Goal: Task Accomplishment & Management: Complete application form

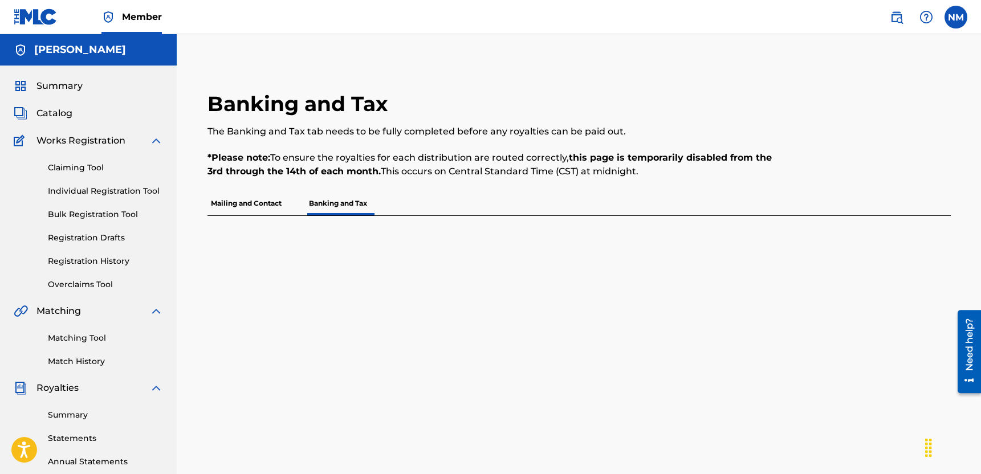
click at [65, 116] on span "Catalog" at bounding box center [54, 114] width 36 height 14
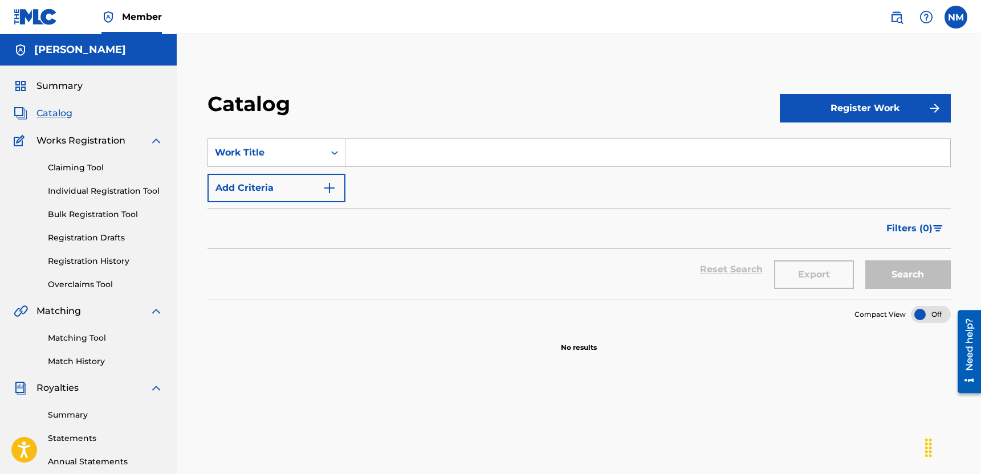
click at [336, 186] on img "Search Form" at bounding box center [330, 188] width 14 height 14
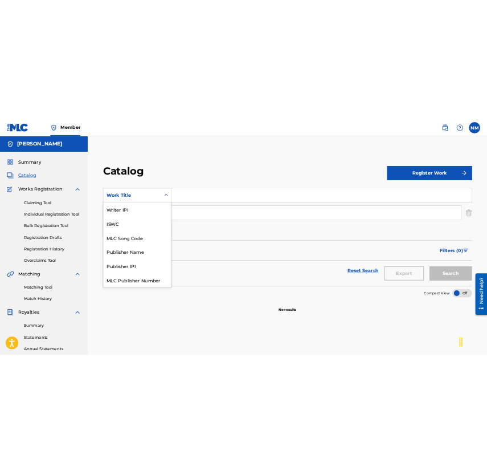
scroll to position [143, 0]
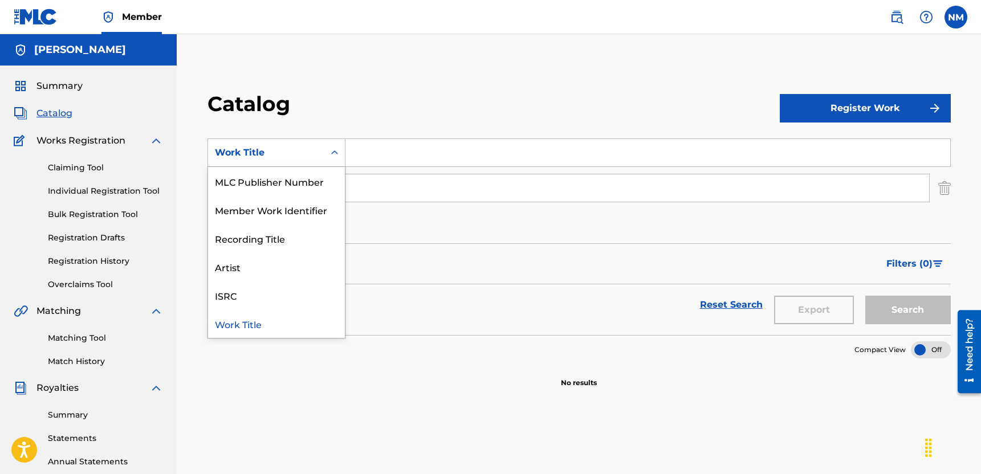
click at [332, 161] on div "Search Form" at bounding box center [334, 153] width 21 height 21
click at [272, 300] on div "ISRC" at bounding box center [276, 295] width 137 height 29
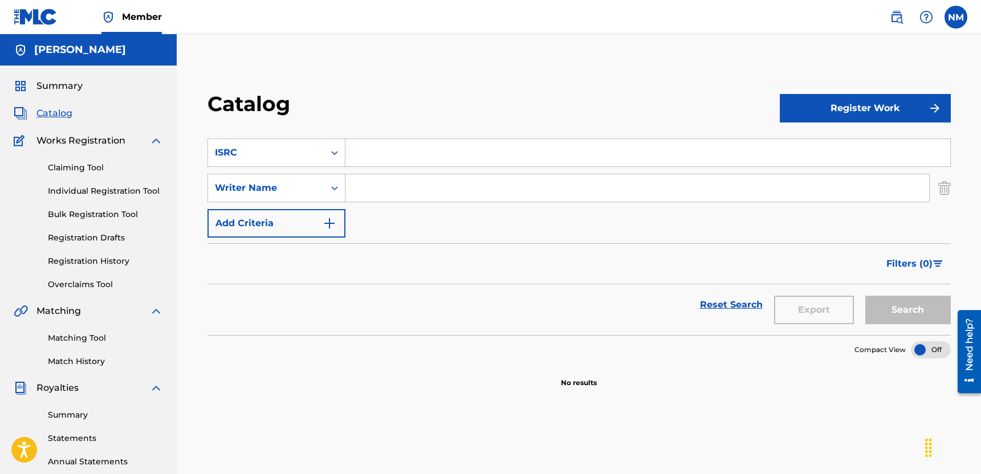
click at [392, 157] on input "Search Form" at bounding box center [647, 152] width 605 height 27
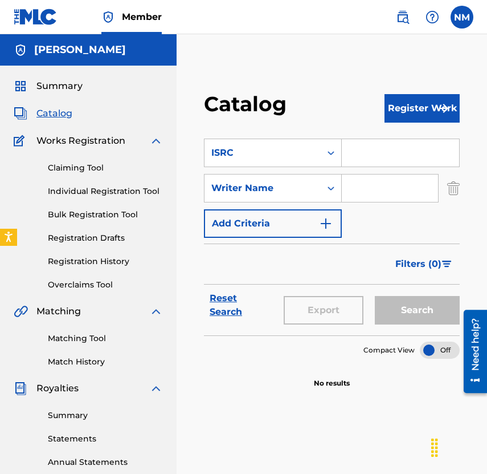
click at [391, 166] on div "Search Form" at bounding box center [401, 153] width 118 height 29
click at [392, 158] on input "Search Form" at bounding box center [400, 152] width 117 height 27
paste input "QZWFK2504987"
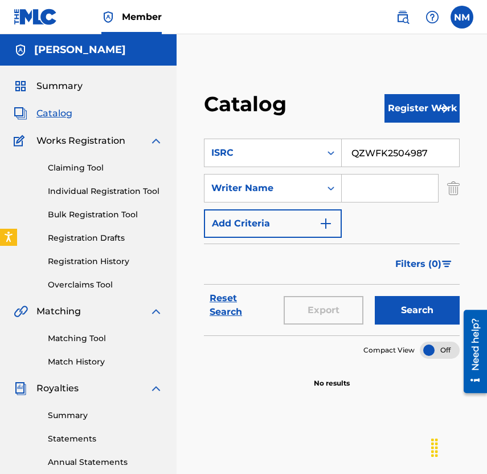
type input "QZWFK2504987"
click at [394, 181] on input "Search Form" at bounding box center [390, 187] width 96 height 27
type input "[PERSON_NAME]"
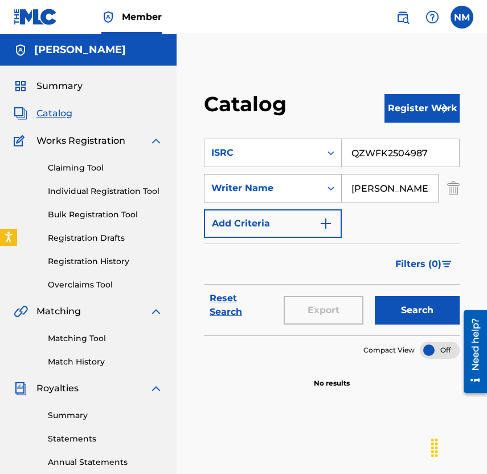
click at [318, 190] on div "Writer Name" at bounding box center [263, 188] width 116 height 22
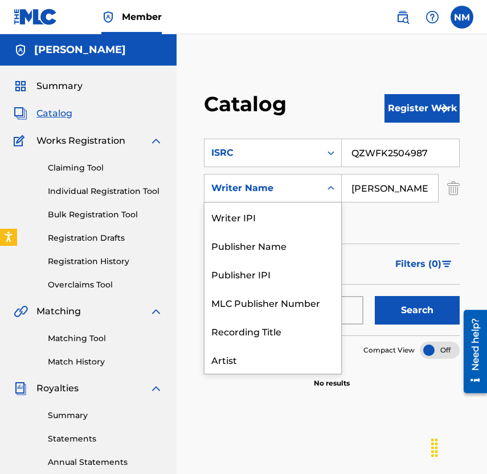
scroll to position [29, 0]
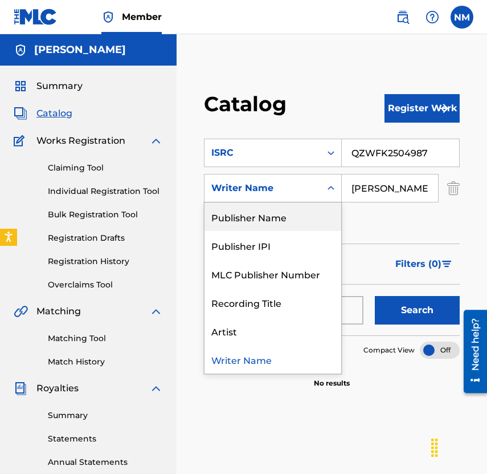
click at [310, 213] on div "Publisher Name" at bounding box center [273, 216] width 137 height 29
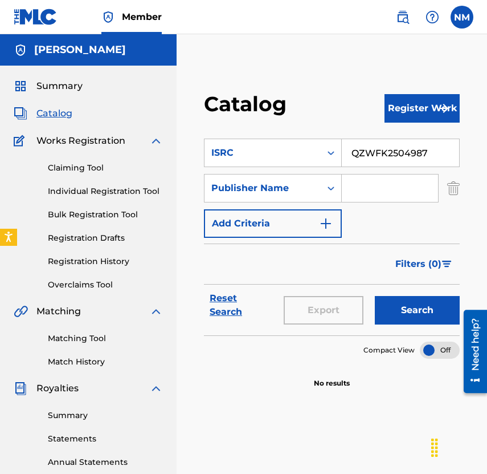
click at [377, 183] on input "Search Form" at bounding box center [390, 187] width 96 height 27
type input "[PERSON_NAME] LLC"
click at [409, 319] on button "Search" at bounding box center [417, 310] width 85 height 29
drag, startPoint x: 427, startPoint y: 190, endPoint x: 351, endPoint y: 184, distance: 76.1
click at [351, 184] on input "[PERSON_NAME] LLC" at bounding box center [390, 187] width 96 height 27
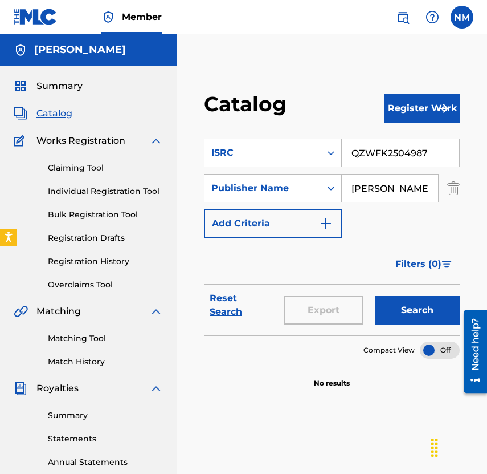
click at [290, 217] on button "Add Criteria" at bounding box center [273, 223] width 138 height 29
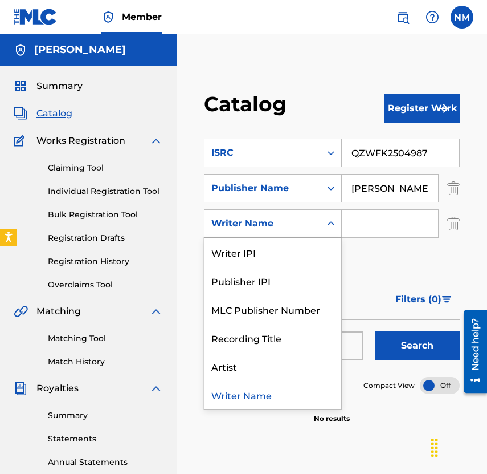
click at [324, 219] on div "Search Form" at bounding box center [331, 223] width 21 height 21
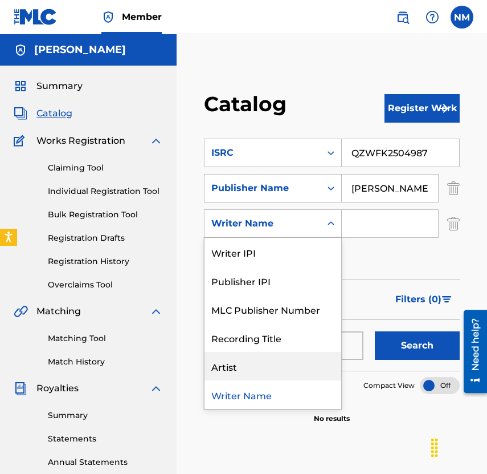
click at [268, 372] on div "Artist" at bounding box center [273, 366] width 137 height 29
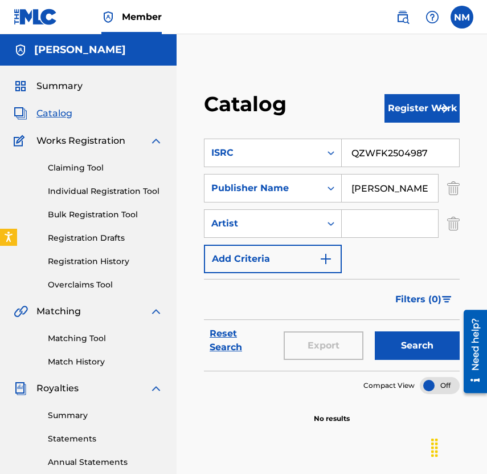
click at [380, 230] on input "Search Form" at bounding box center [390, 223] width 96 height 27
type input "Nj [PERSON_NAME]"
click at [456, 191] on img "Search Form" at bounding box center [453, 188] width 13 height 29
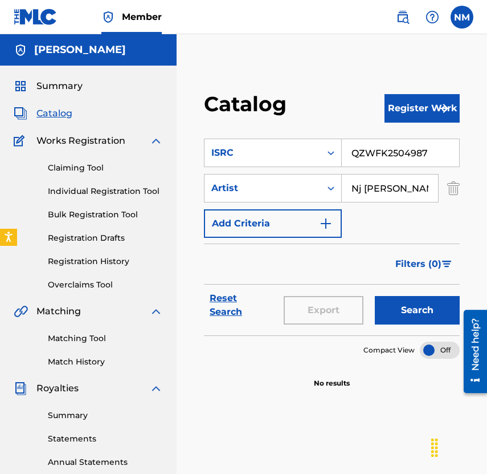
click at [435, 112] on button "Register Work" at bounding box center [422, 108] width 75 height 29
click at [421, 142] on link "Individual" at bounding box center [422, 145] width 75 height 27
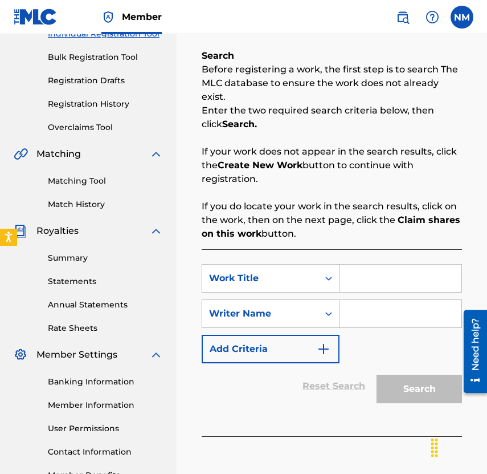
scroll to position [207, 0]
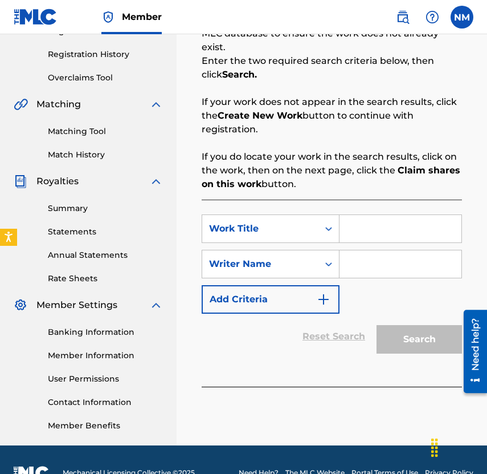
click at [382, 221] on input "Search Form" at bounding box center [401, 228] width 122 height 27
type input "QZWFK2504987"
click at [392, 250] on input "Search Form" at bounding box center [401, 263] width 122 height 27
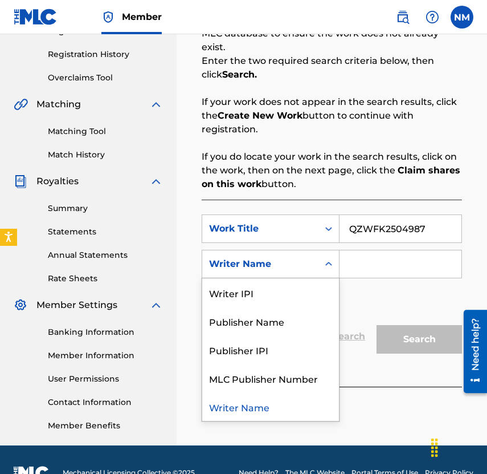
click at [325, 257] on div "Search Form" at bounding box center [329, 264] width 21 height 21
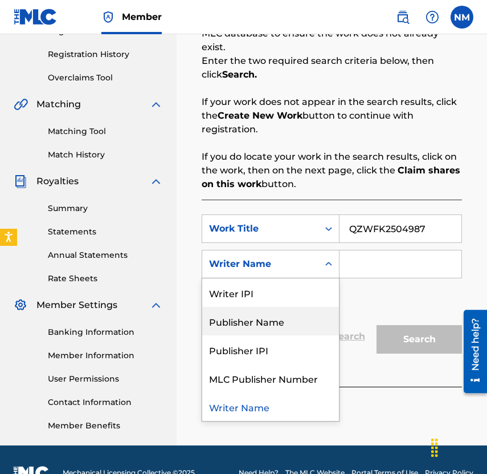
click at [295, 307] on div "Publisher Name" at bounding box center [270, 321] width 137 height 29
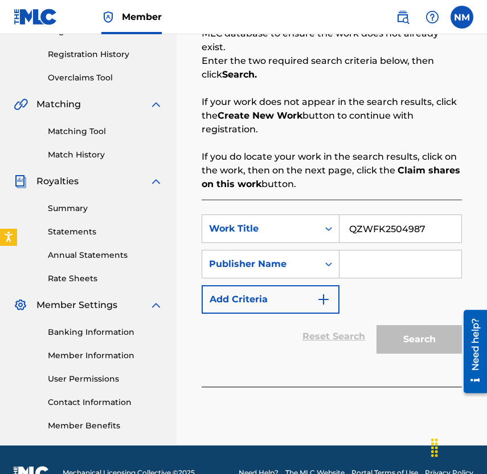
click at [368, 258] on input "Search Form" at bounding box center [401, 263] width 122 height 27
type input "[PERSON_NAME] LLC"
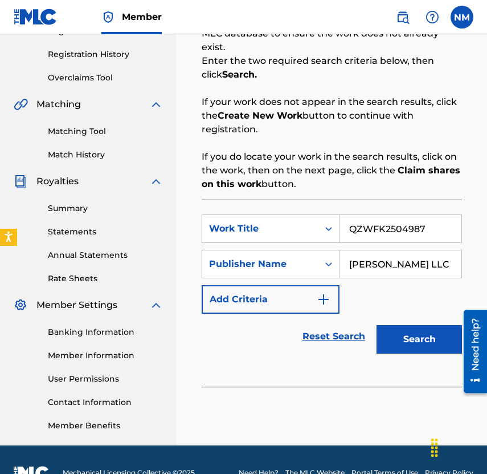
click at [401, 325] on button "Search" at bounding box center [420, 339] width 86 height 29
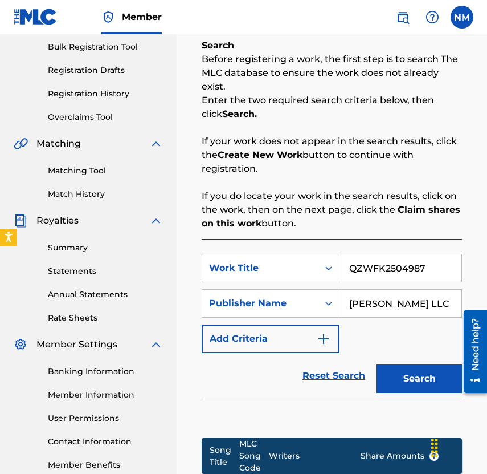
scroll to position [334, 0]
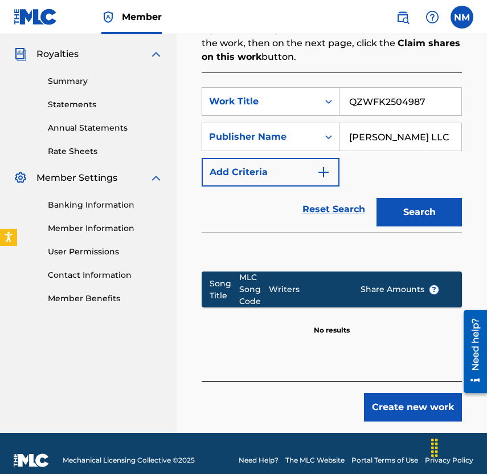
click at [385, 393] on button "Create new work" at bounding box center [413, 407] width 98 height 29
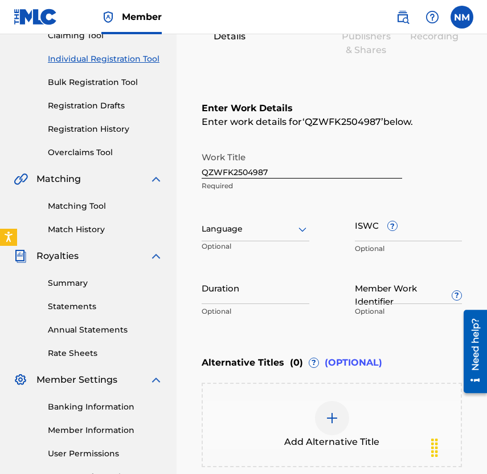
scroll to position [126, 0]
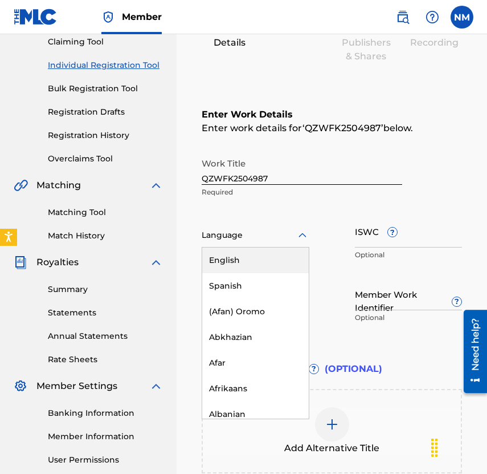
click at [298, 238] on icon at bounding box center [303, 236] width 14 height 14
click at [288, 256] on div "English" at bounding box center [255, 260] width 107 height 26
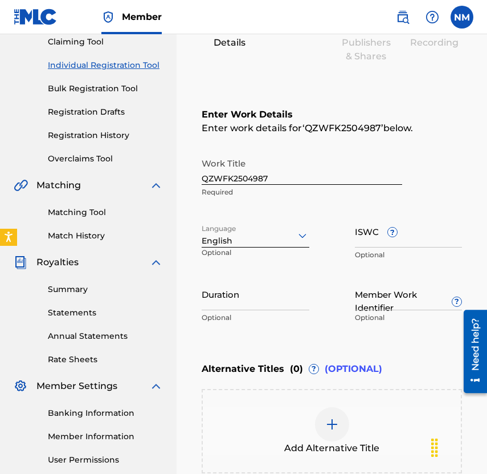
click at [372, 303] on input "Member Work Identifier ?" at bounding box center [409, 294] width 108 height 32
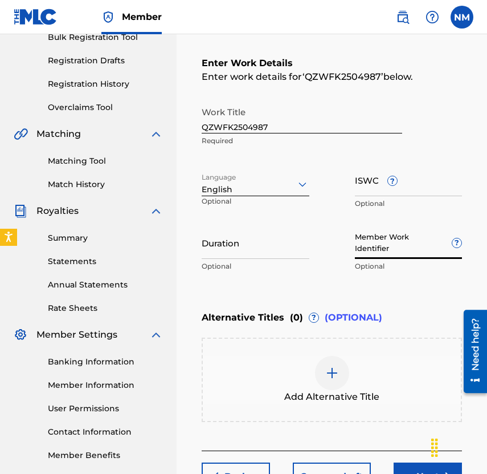
scroll to position [260, 0]
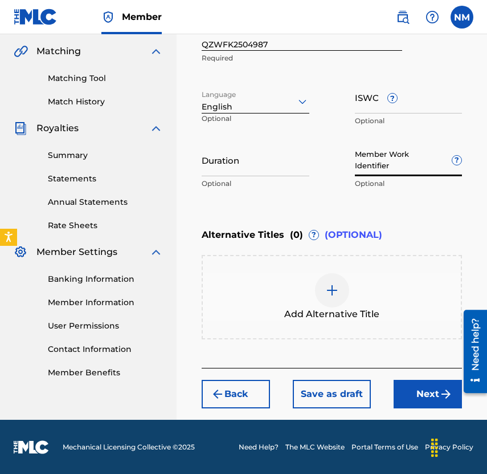
click at [410, 393] on button "Next" at bounding box center [428, 394] width 68 height 29
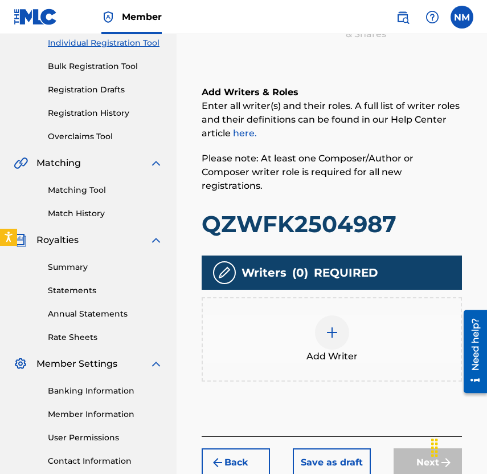
scroll to position [153, 0]
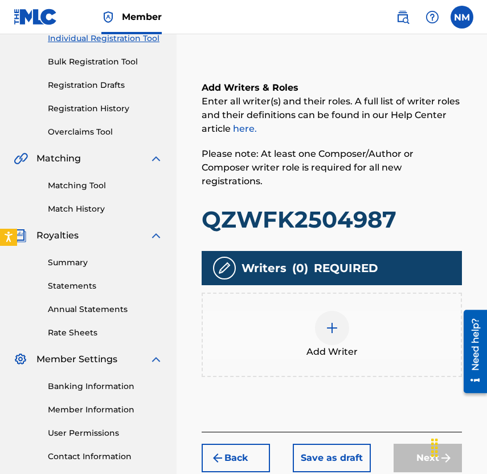
click at [330, 322] on div at bounding box center [332, 328] width 34 height 34
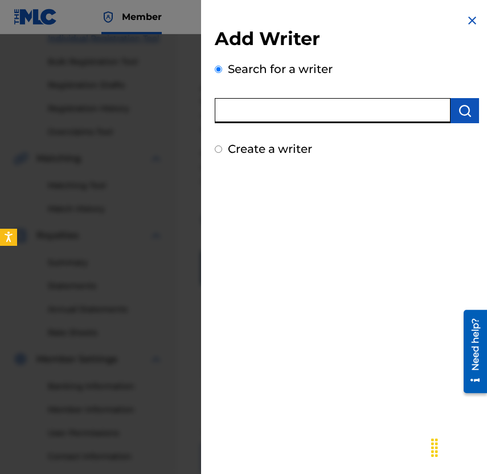
click at [396, 107] on input "text" at bounding box center [333, 110] width 236 height 25
type input "[PERSON_NAME]"
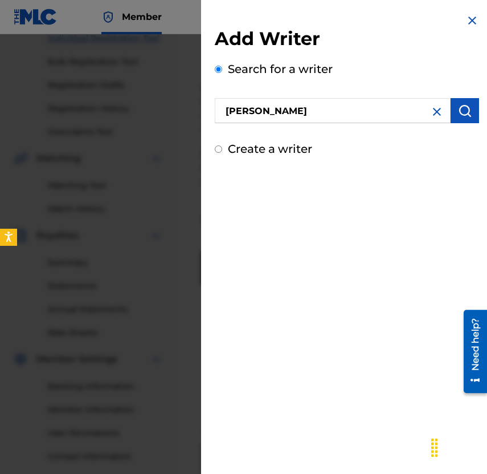
click at [463, 115] on img "submit" at bounding box center [465, 111] width 14 height 14
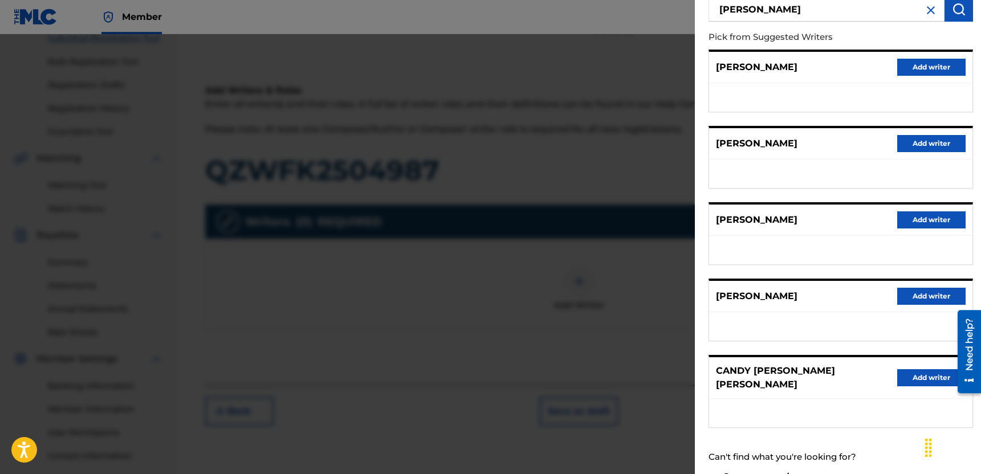
scroll to position [120, 0]
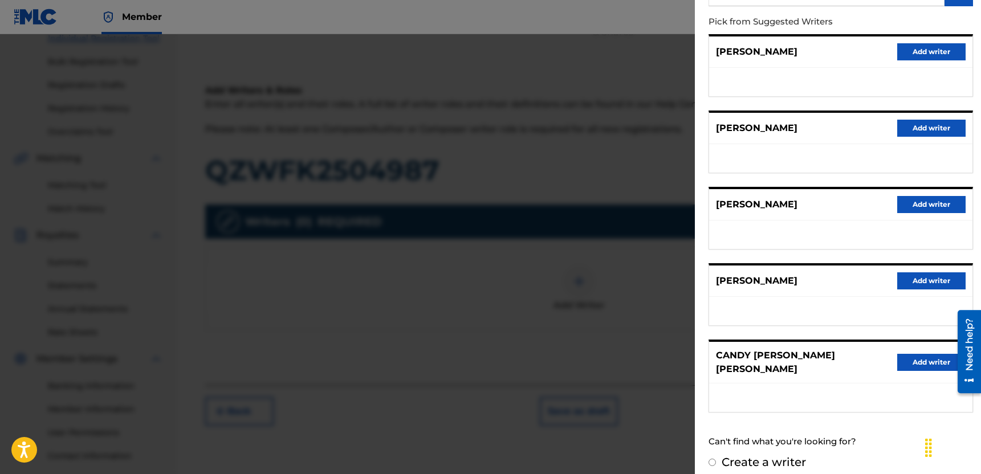
click at [714, 459] on input "Create a writer" at bounding box center [712, 462] width 7 height 7
radio input "false"
radio input "true"
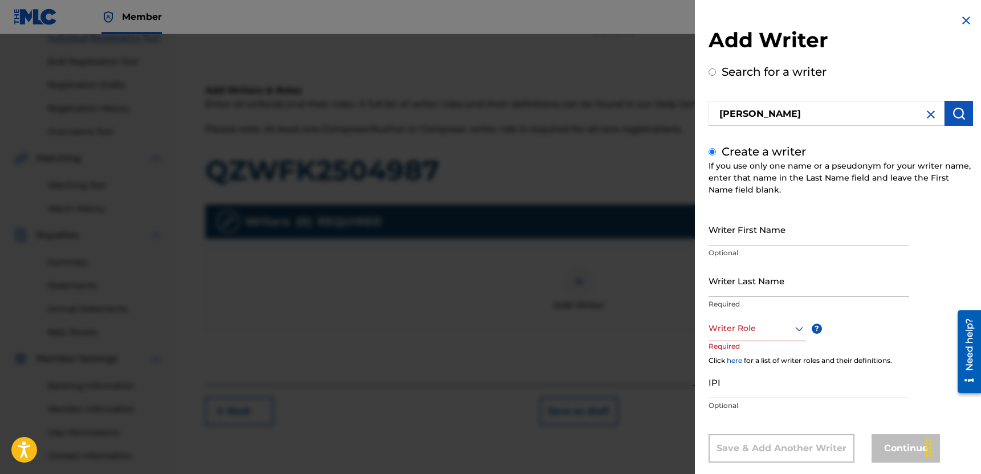
click at [787, 233] on input "Writer First Name" at bounding box center [809, 229] width 201 height 32
type input "Nikeysha"
type input "[PERSON_NAME]"
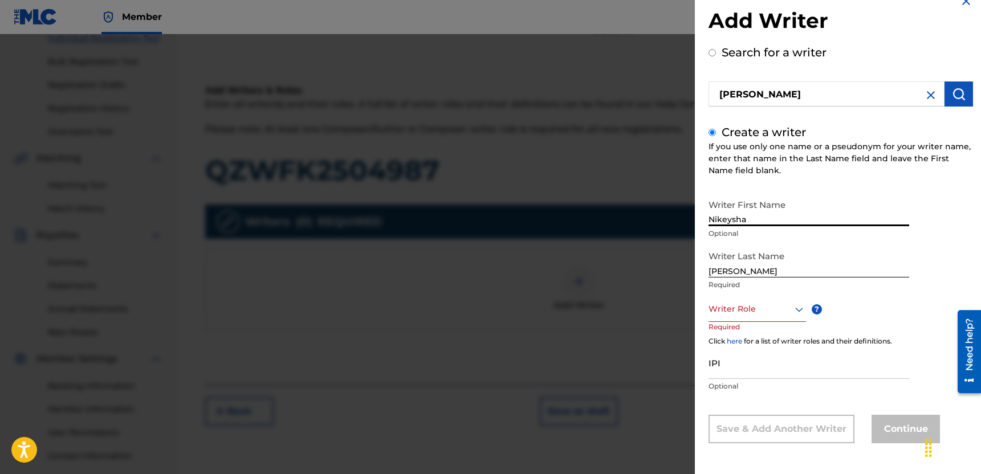
click at [785, 322] on div "Writer Role" at bounding box center [757, 309] width 97 height 26
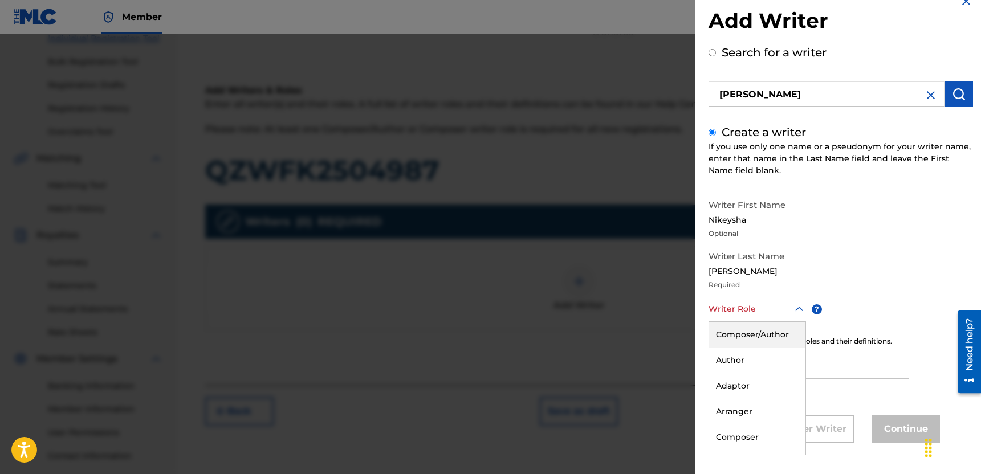
click at [786, 333] on div "Composer/Author" at bounding box center [757, 335] width 96 height 26
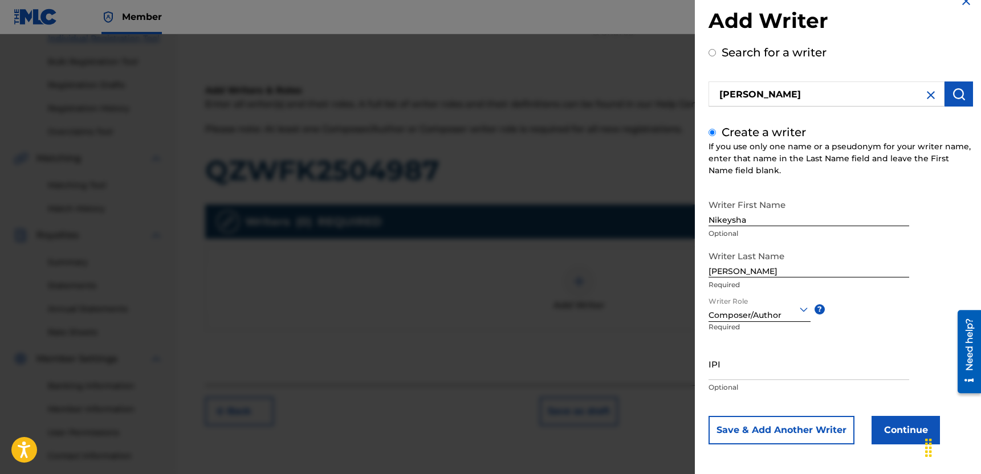
scroll to position [21, 0]
click at [872, 433] on button "Continue" at bounding box center [906, 429] width 68 height 29
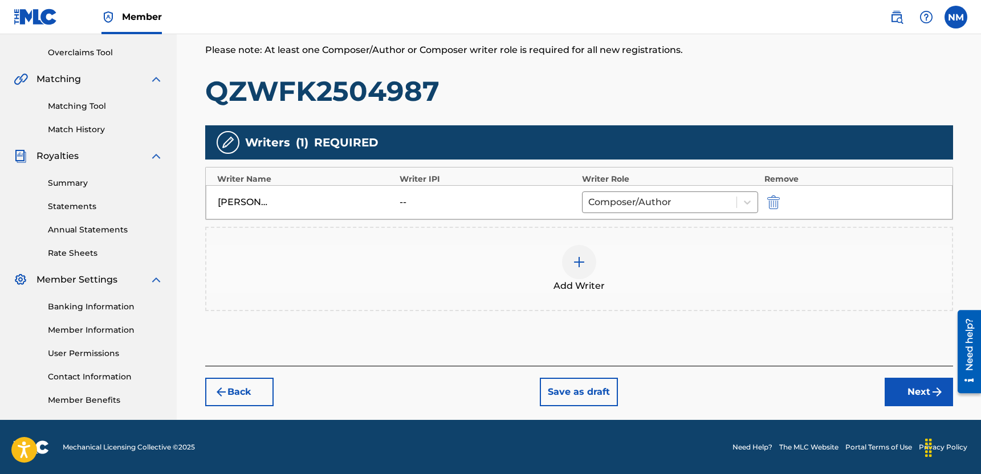
scroll to position [233, 0]
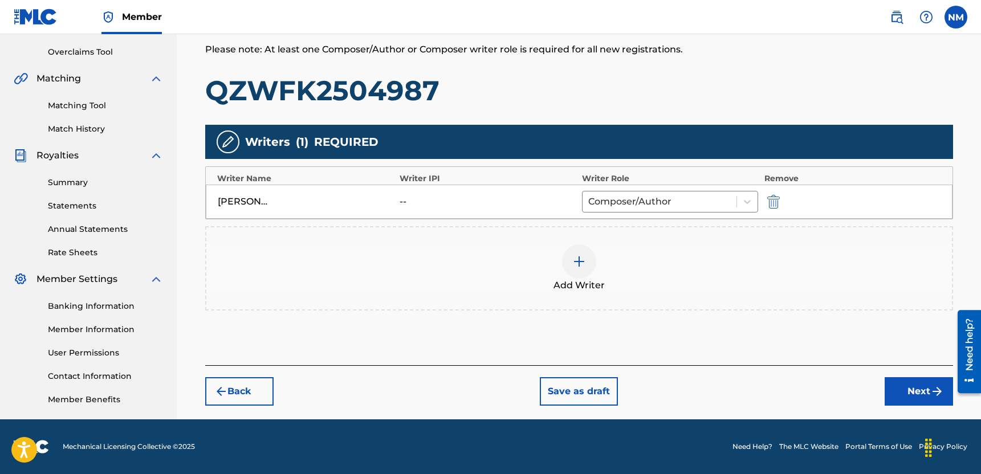
click at [899, 384] on button "Next" at bounding box center [919, 391] width 68 height 29
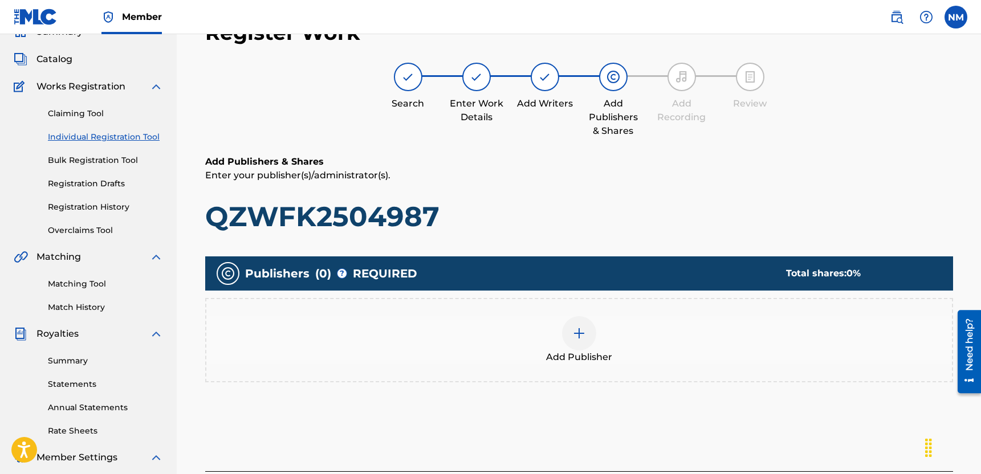
scroll to position [51, 0]
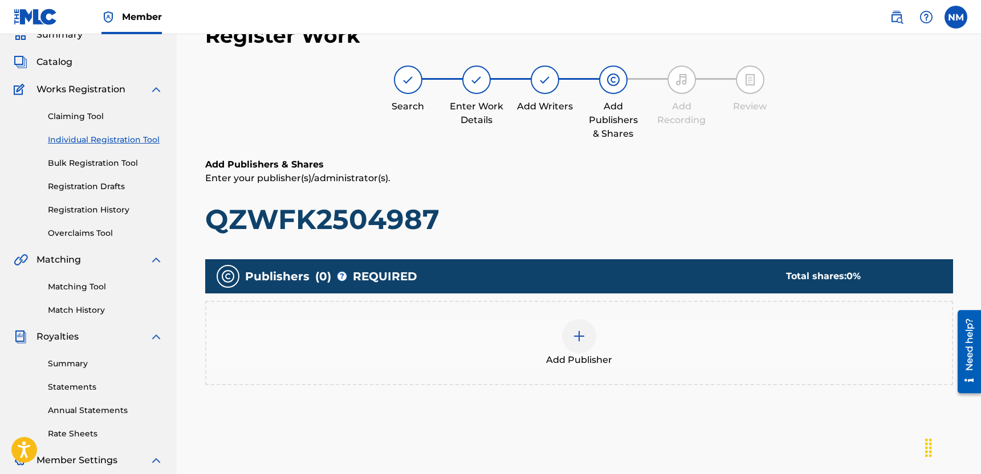
click at [572, 348] on div at bounding box center [579, 336] width 34 height 34
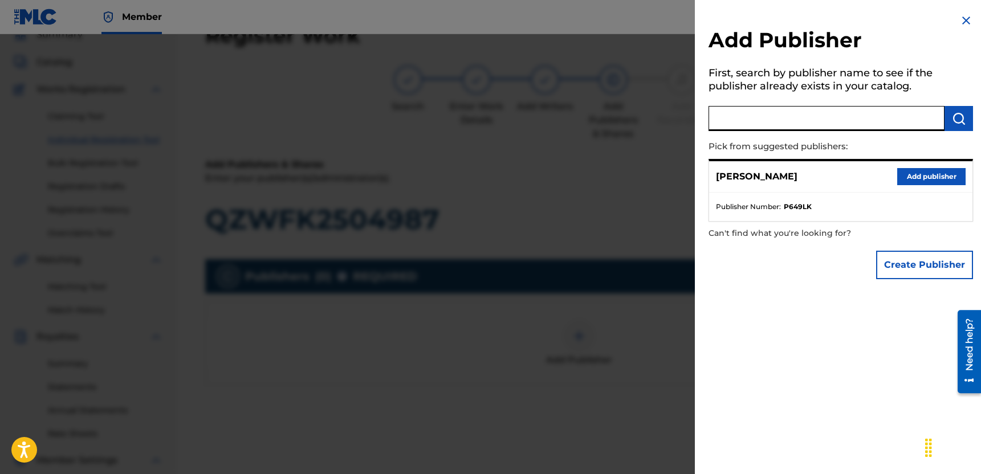
click at [774, 122] on input "text" at bounding box center [827, 118] width 236 height 25
type input "[PERSON_NAME] LLC"
click at [952, 122] on img "submit" at bounding box center [959, 119] width 14 height 14
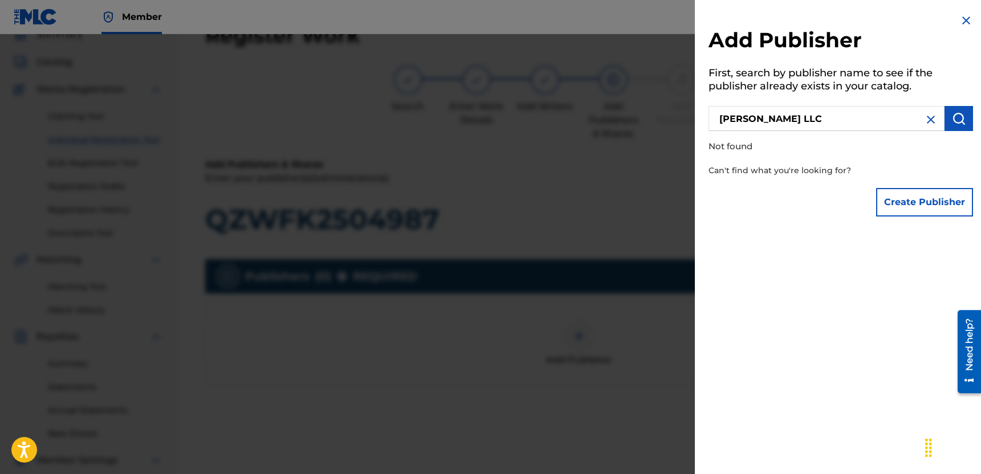
click at [935, 198] on button "Create Publisher" at bounding box center [924, 202] width 97 height 29
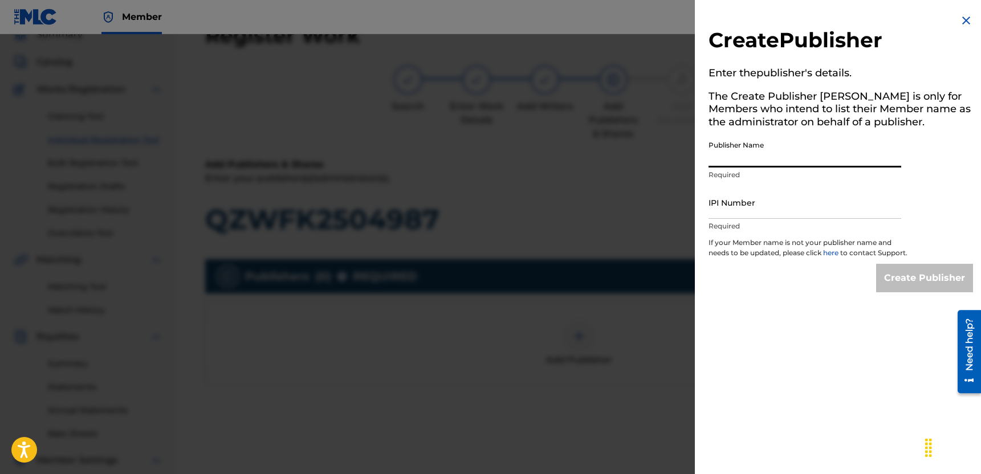
click at [837, 143] on input "Publisher Name" at bounding box center [805, 151] width 193 height 32
type input "[PERSON_NAME]"
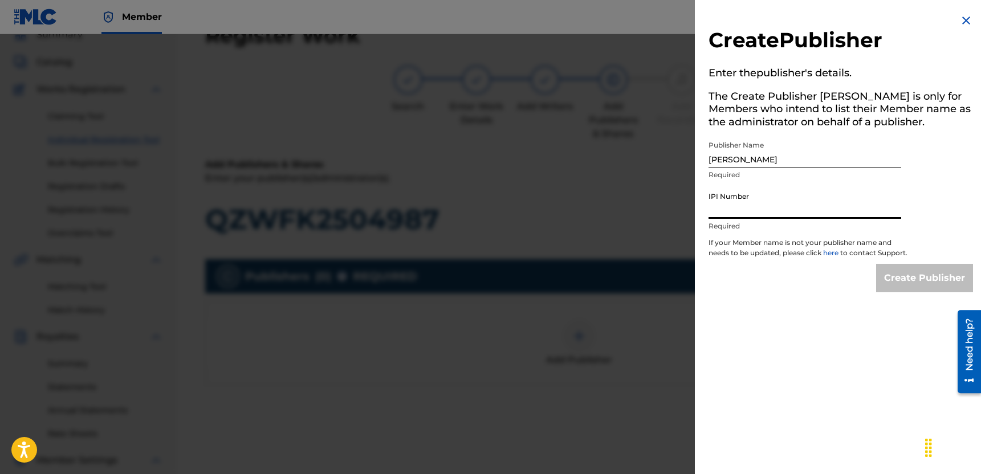
click at [742, 214] on input "IPI Number" at bounding box center [805, 202] width 193 height 32
click at [280, 403] on div at bounding box center [490, 271] width 981 height 474
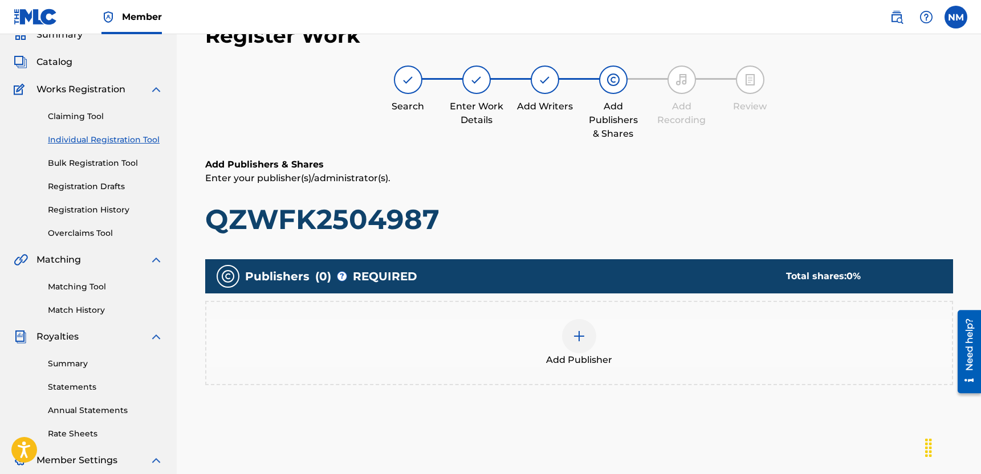
click at [585, 345] on div at bounding box center [579, 336] width 34 height 34
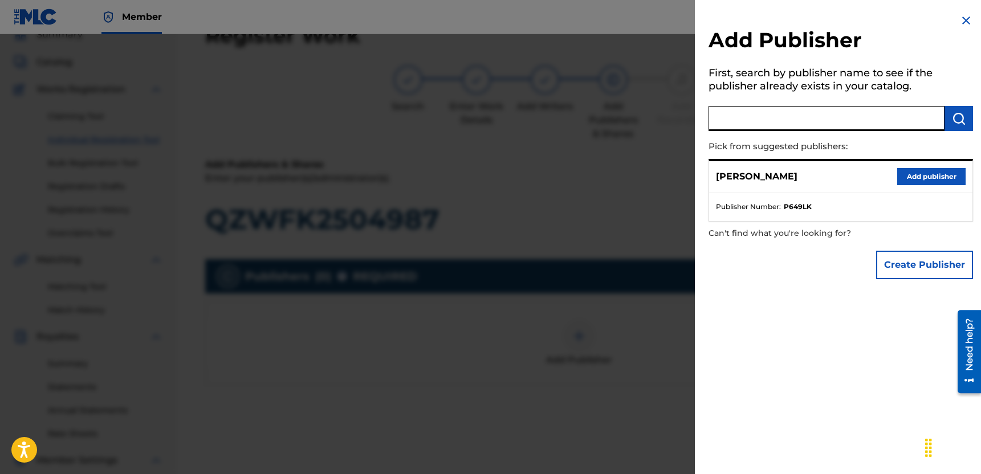
click at [756, 124] on input "text" at bounding box center [827, 118] width 236 height 25
type input "[PERSON_NAME] LLC"
click at [952, 117] on img "submit" at bounding box center [959, 119] width 14 height 14
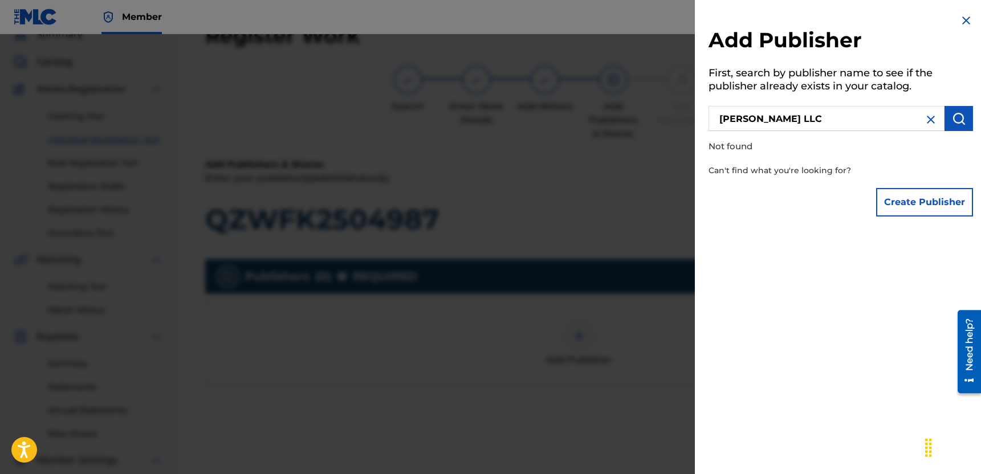
click at [930, 193] on button "Create Publisher" at bounding box center [924, 202] width 97 height 29
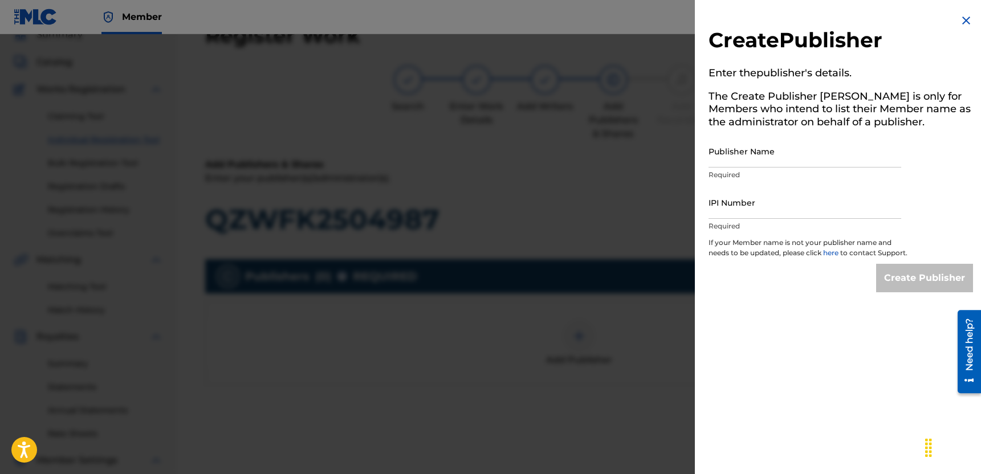
click at [830, 210] on input "IPI Number" at bounding box center [805, 202] width 193 height 32
paste input "1302936278"
type input "1302936278"
click at [819, 162] on input "Publisher Name" at bounding box center [805, 151] width 193 height 32
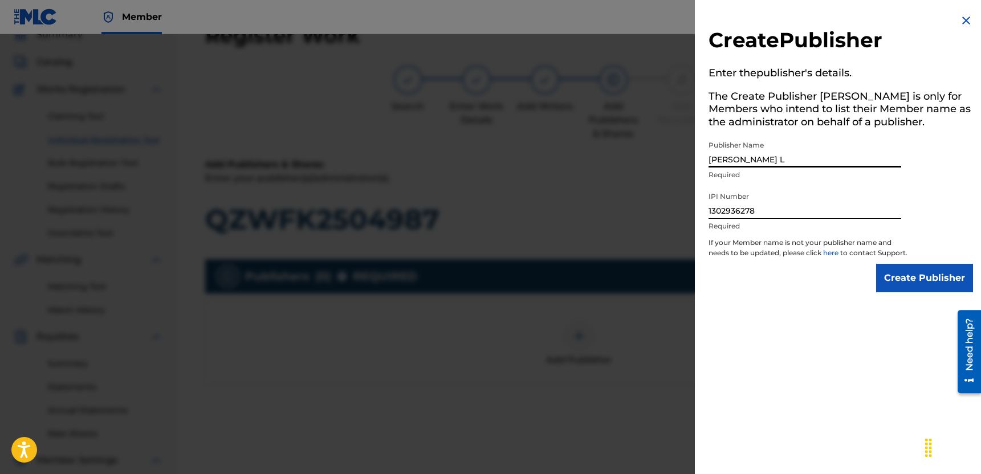
type input "[PERSON_NAME]"
click at [897, 292] on input "Create Publisher" at bounding box center [924, 278] width 97 height 29
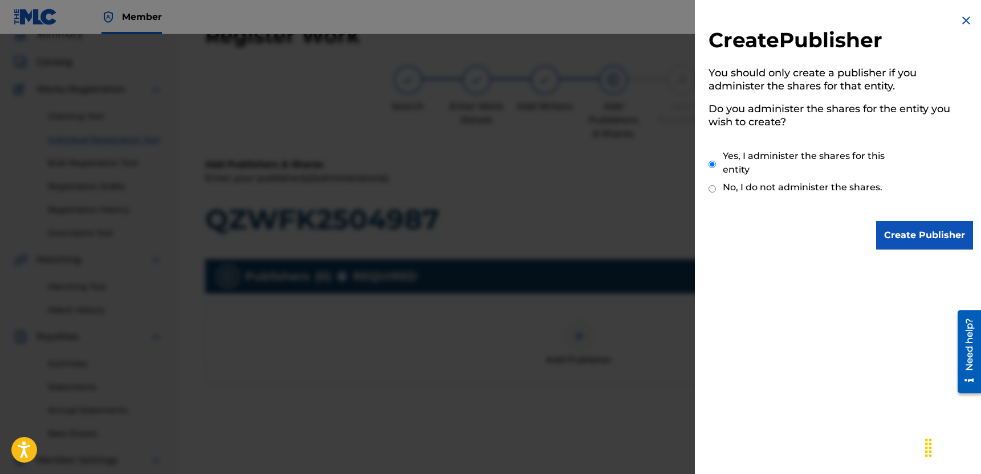
click at [904, 238] on input "Create Publisher" at bounding box center [924, 235] width 97 height 29
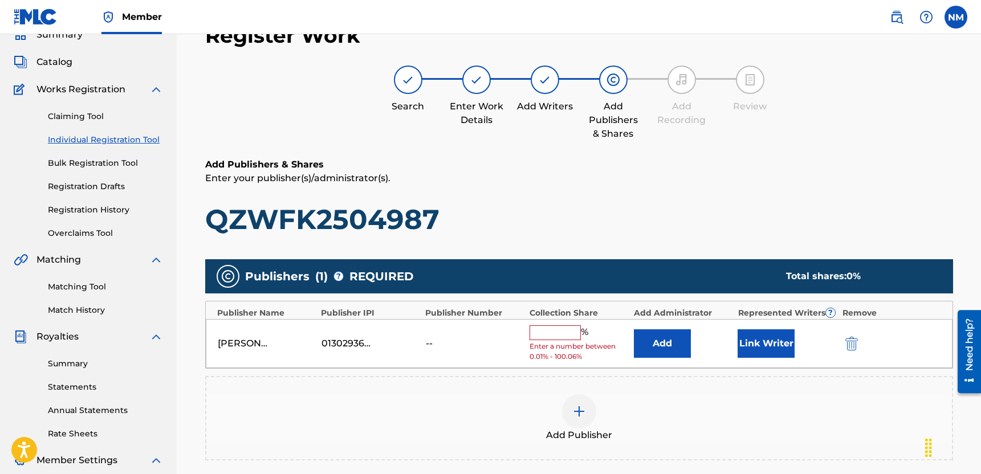
click at [552, 332] on input "text" at bounding box center [555, 332] width 51 height 15
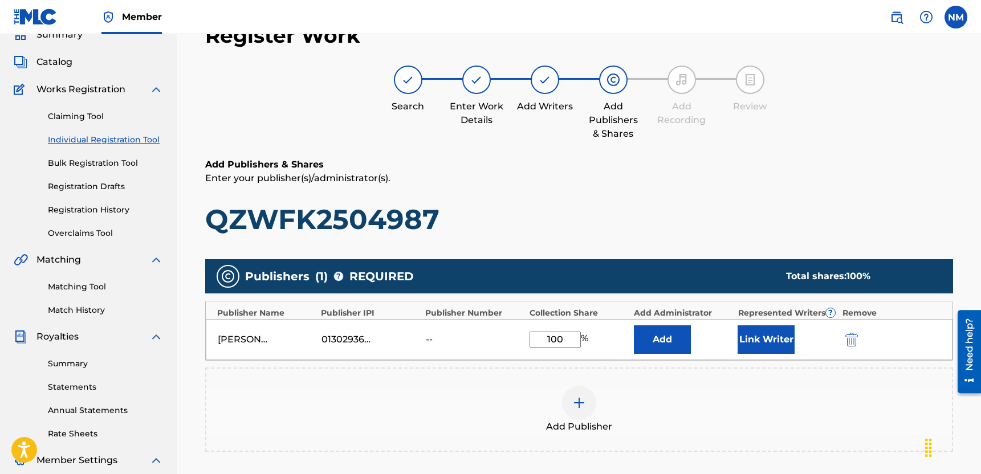
type input "100"
click at [496, 379] on div "Add Publisher" at bounding box center [579, 410] width 748 height 84
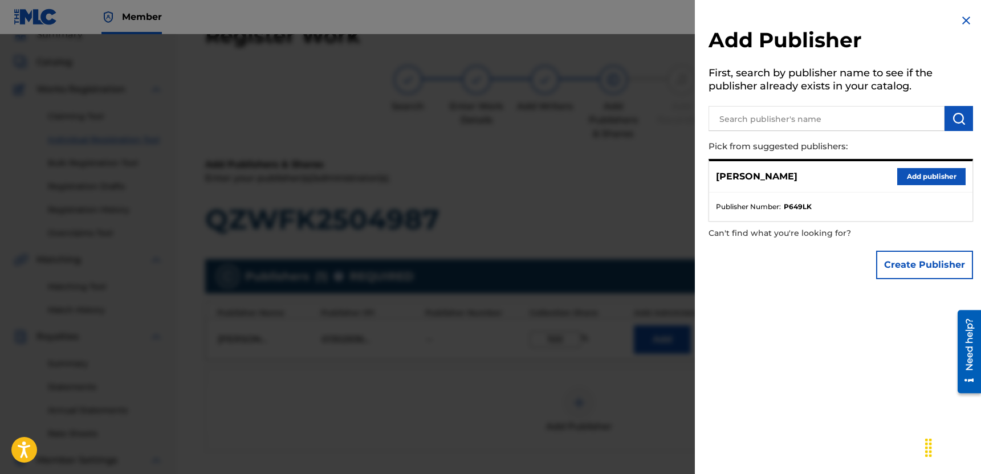
click at [959, 19] on img at bounding box center [966, 21] width 14 height 14
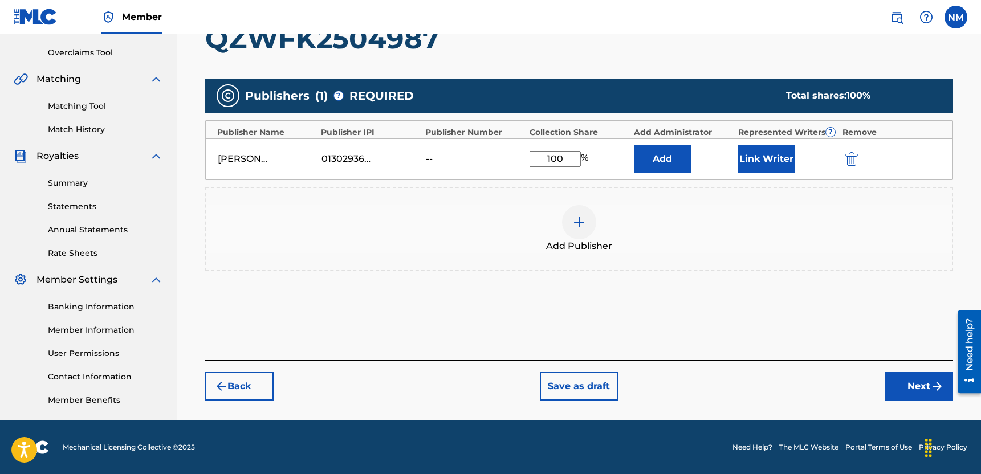
scroll to position [233, 0]
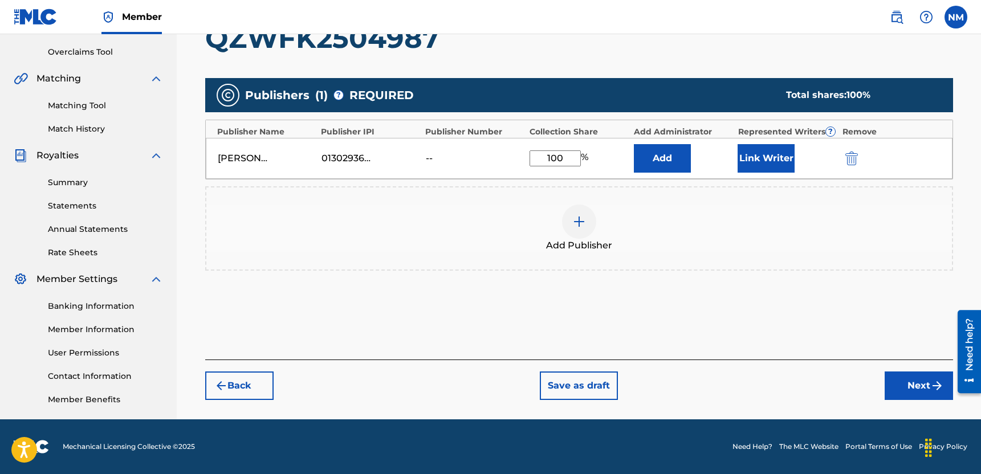
click at [897, 392] on button "Next" at bounding box center [919, 386] width 68 height 29
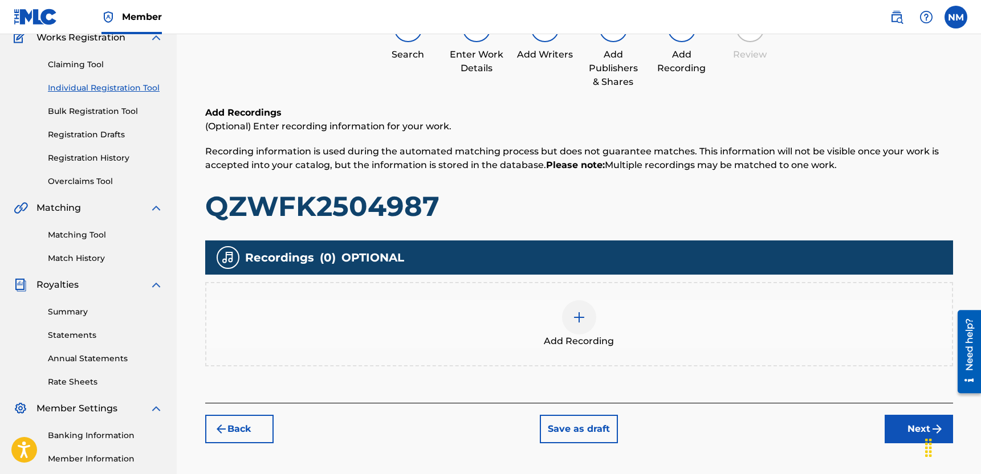
scroll to position [107, 0]
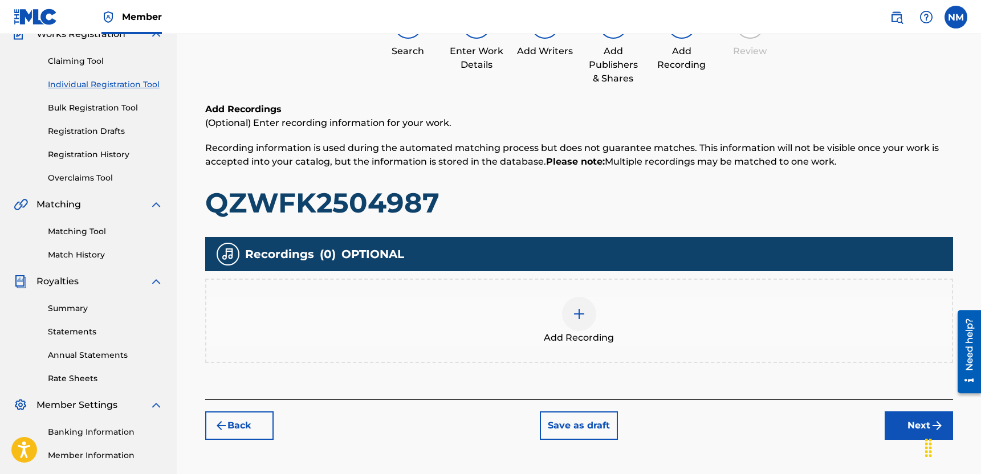
click at [579, 306] on div at bounding box center [579, 314] width 34 height 34
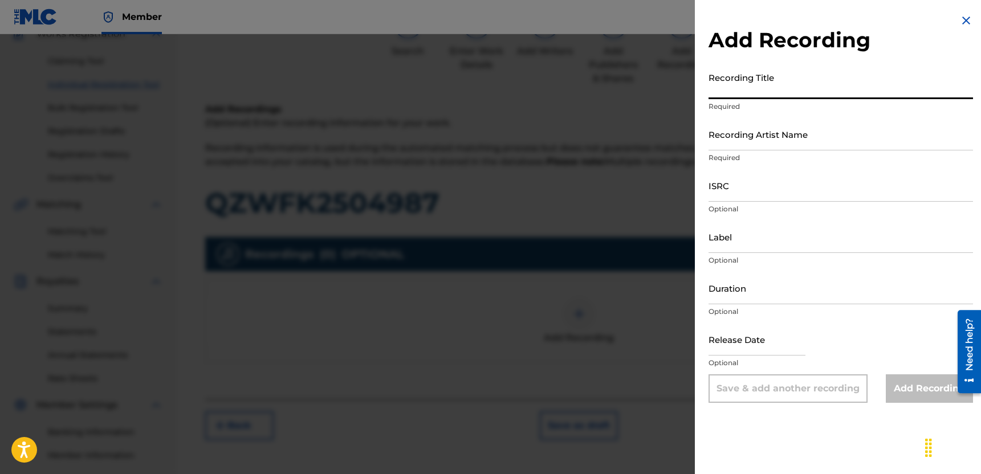
click at [775, 91] on input "Recording Title" at bounding box center [841, 83] width 264 height 32
click at [732, 99] on input "[DEMOGRAPHIC_DATA] [PERSON_NAME][DEMOGRAPHIC_DATA][PERSON_NAME] [DEMOGRAPHIC_DA…" at bounding box center [841, 83] width 264 height 32
type input "[DEMOGRAPHIC_DATA], [DEMOGRAPHIC_DATA], [DEMOGRAPHIC_DATA], [DEMOGRAPHIC_DATA]"
click at [732, 139] on input "Recording Artist Name" at bounding box center [841, 134] width 264 height 32
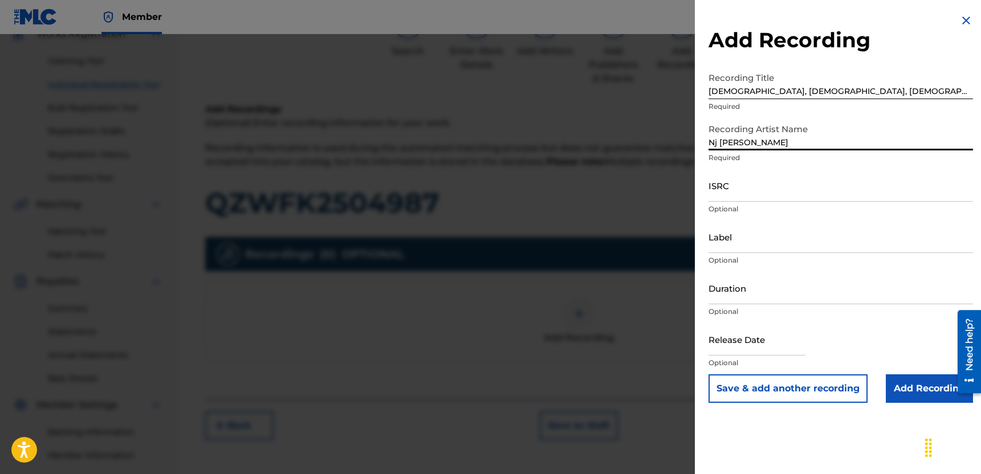
type input "Nj [PERSON_NAME]"
select select "7"
select select "2025"
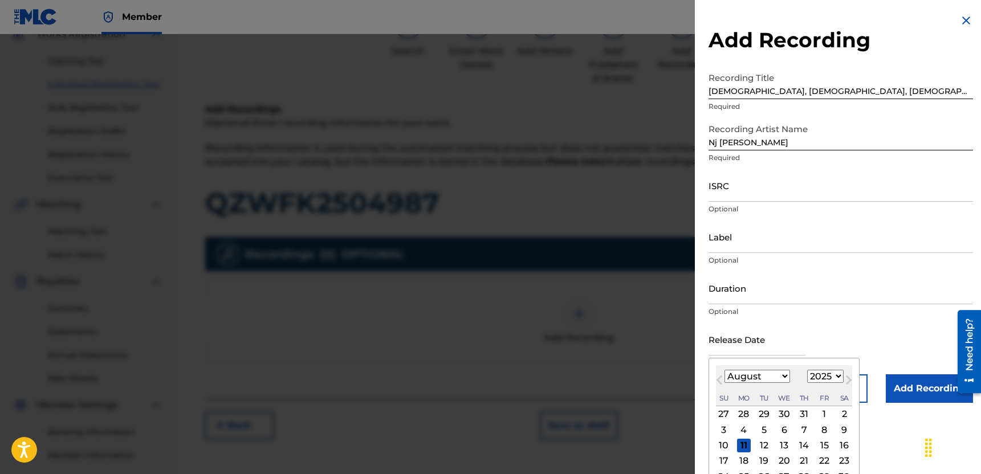
click at [716, 340] on input "text" at bounding box center [757, 339] width 97 height 32
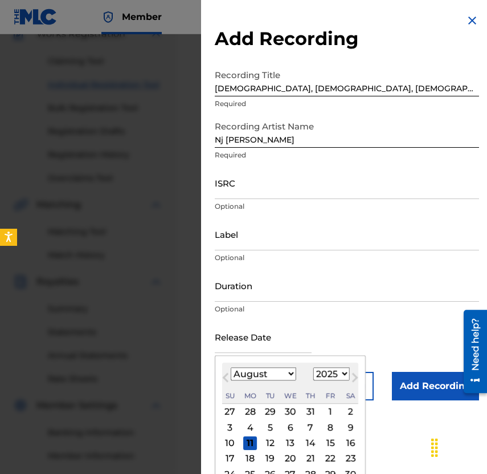
click at [230, 381] on button "Previous Month" at bounding box center [226, 380] width 18 height 18
select select "6"
click at [257, 456] on div "20 21 22 23 24 25 26" at bounding box center [290, 457] width 136 height 15
click at [250, 456] on div "21" at bounding box center [250, 458] width 14 height 14
type input "[DATE]"
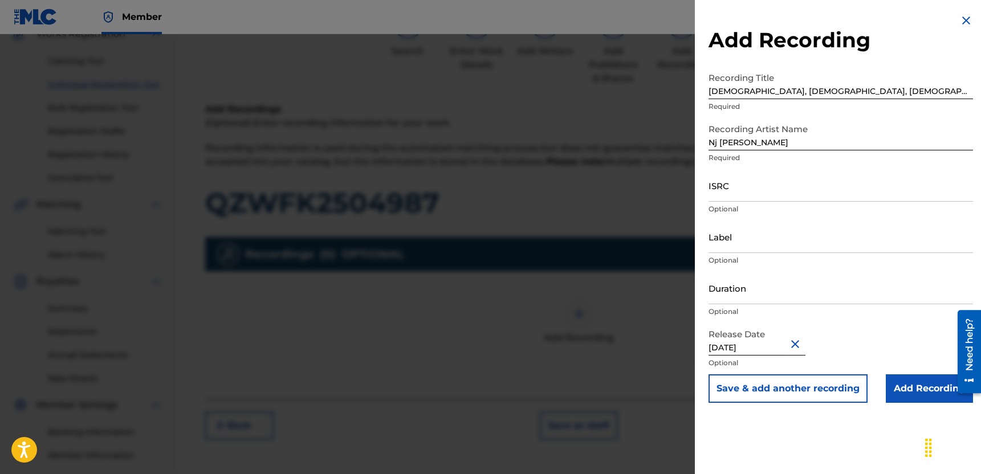
click at [894, 398] on input "Add Recording" at bounding box center [929, 388] width 87 height 29
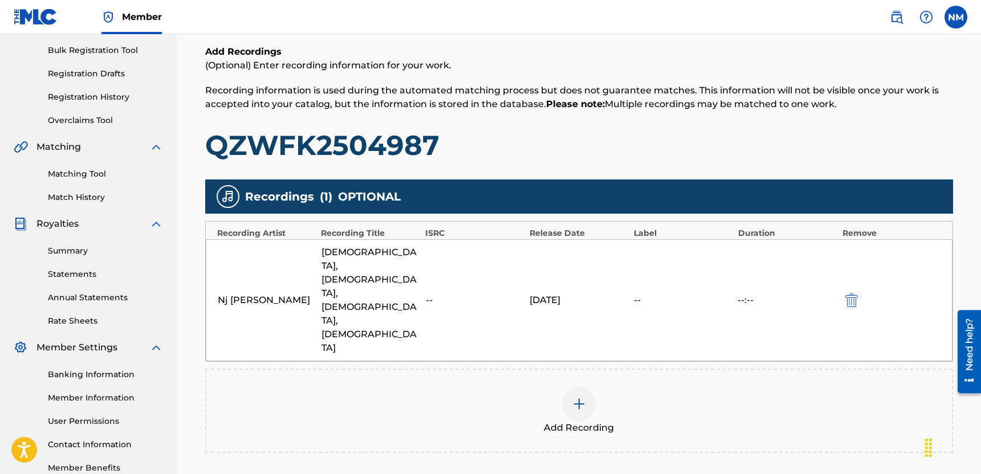
scroll to position [145, 0]
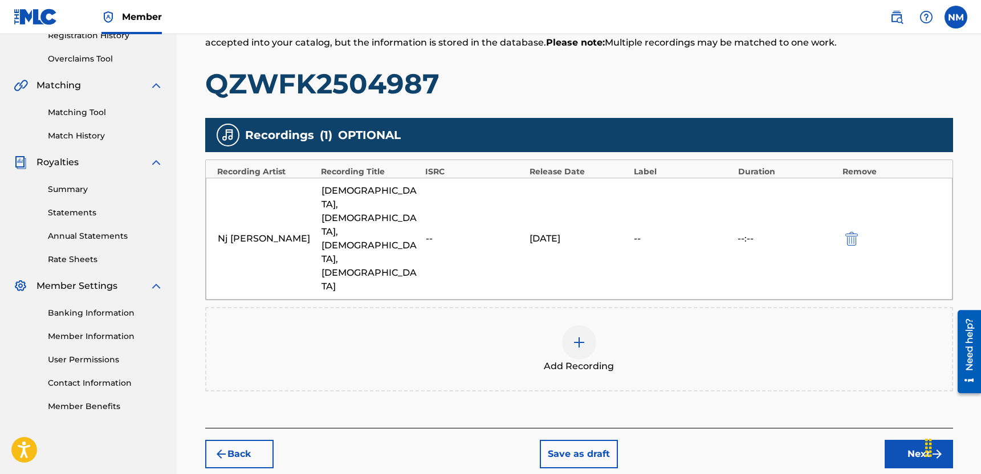
click at [918, 440] on button "Next" at bounding box center [919, 454] width 68 height 29
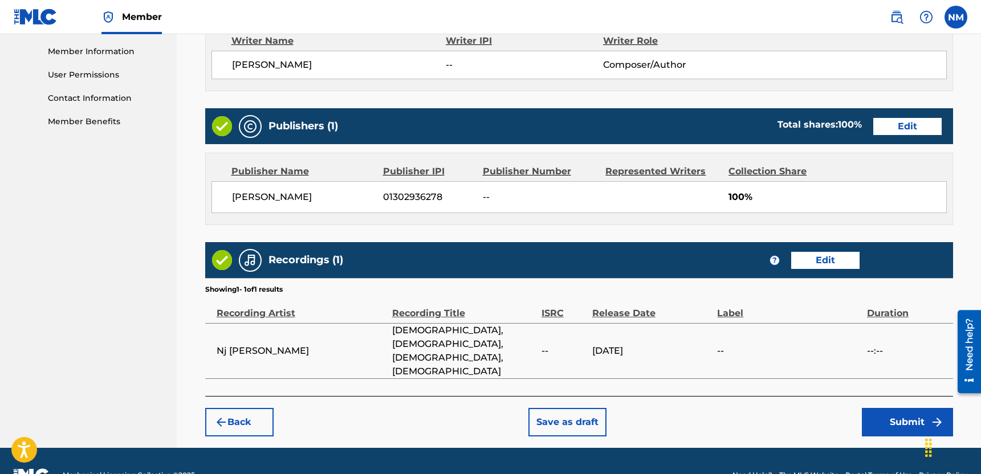
scroll to position [511, 0]
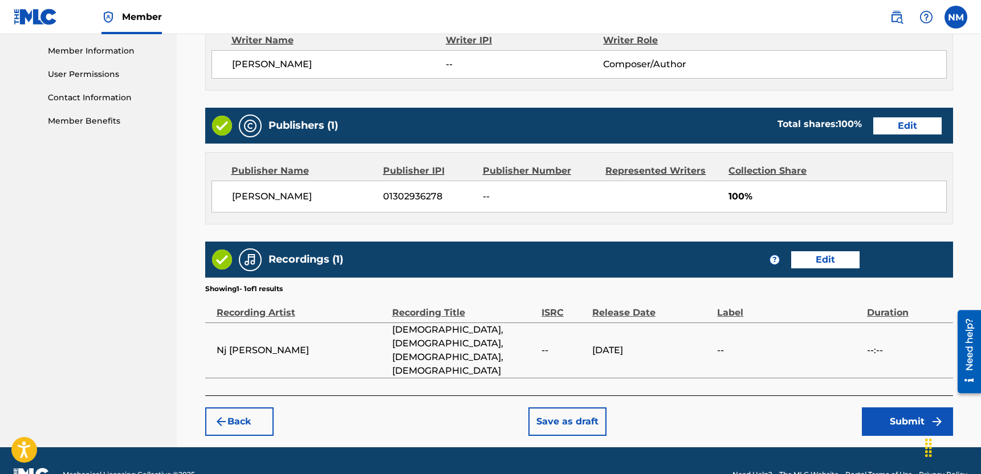
click at [889, 408] on button "Submit" at bounding box center [907, 422] width 91 height 29
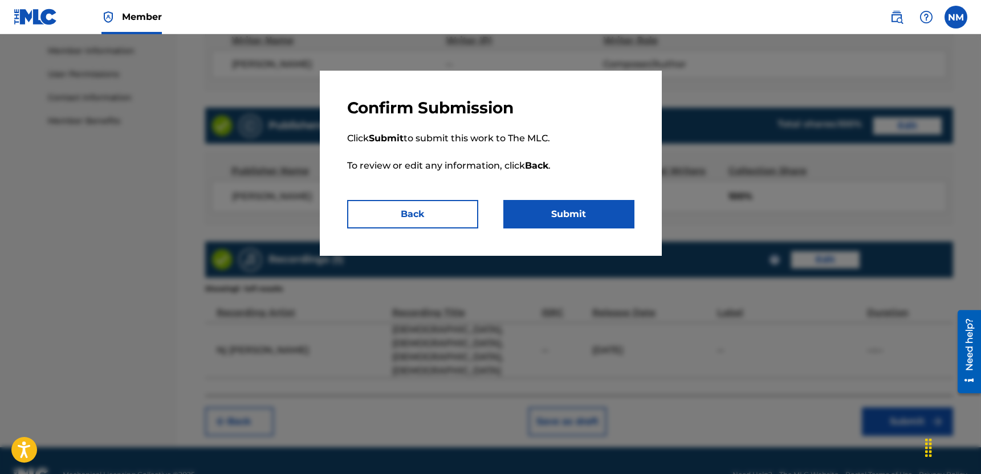
click at [611, 214] on button "Submit" at bounding box center [568, 214] width 131 height 29
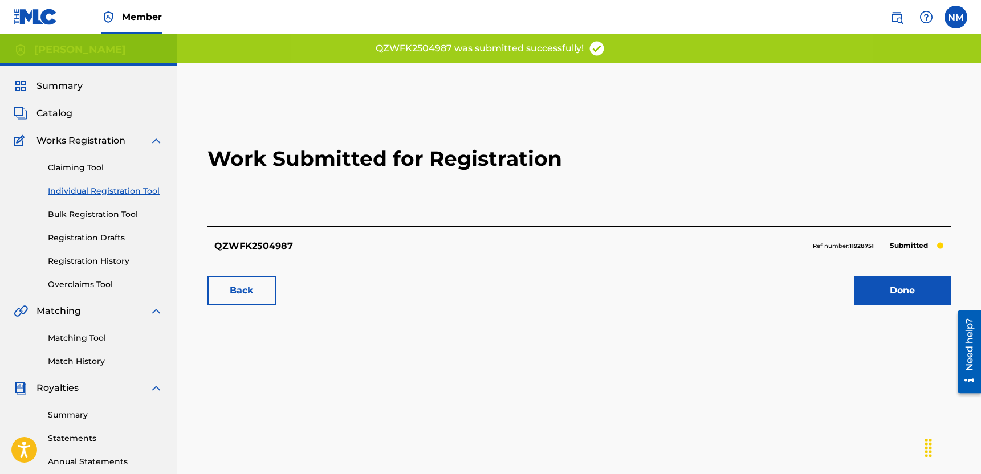
click at [889, 288] on link "Done" at bounding box center [902, 290] width 97 height 29
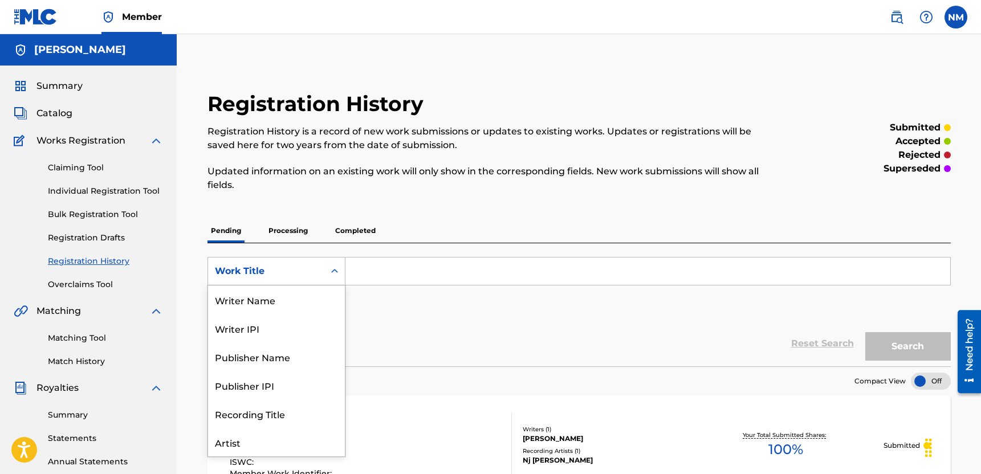
click at [335, 266] on icon "Search Form" at bounding box center [334, 271] width 11 height 11
click at [296, 231] on p "Processing" at bounding box center [288, 231] width 46 height 24
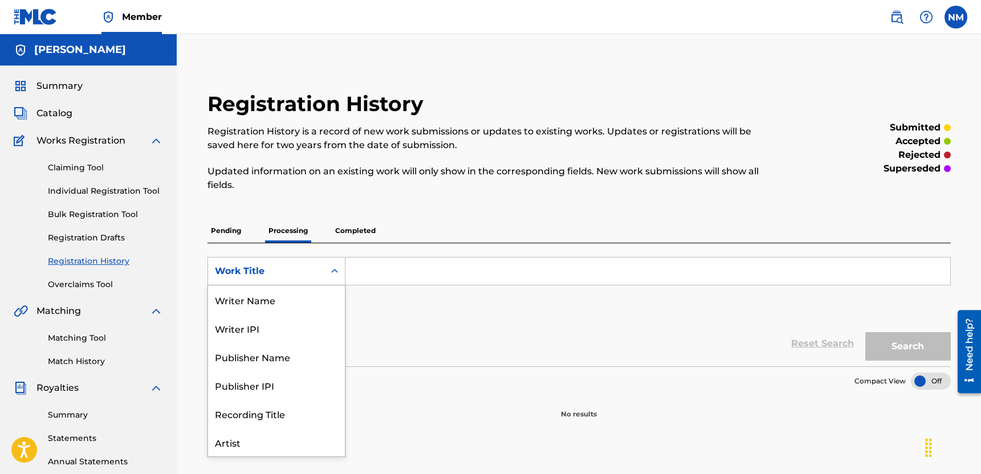
click at [335, 272] on icon "Search Form" at bounding box center [334, 271] width 11 height 11
click at [272, 416] on div "ISRC" at bounding box center [276, 414] width 137 height 29
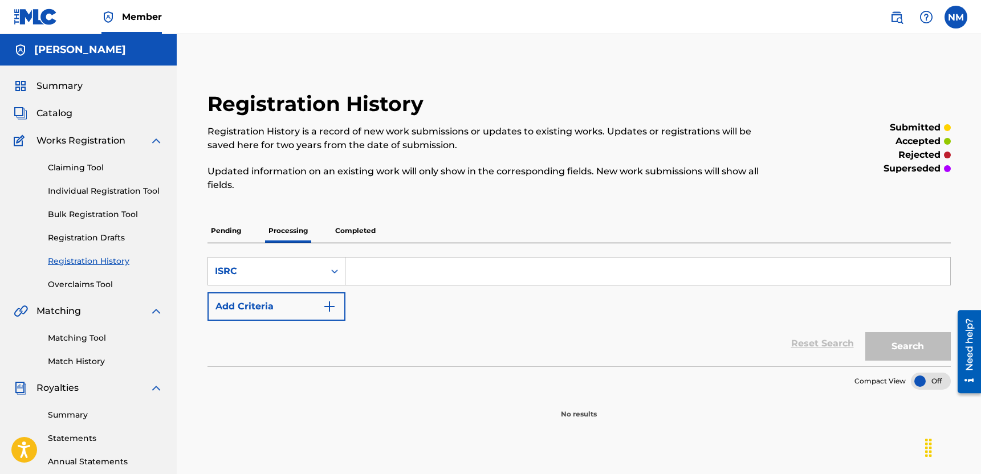
click at [332, 306] on img "Search Form" at bounding box center [330, 307] width 14 height 14
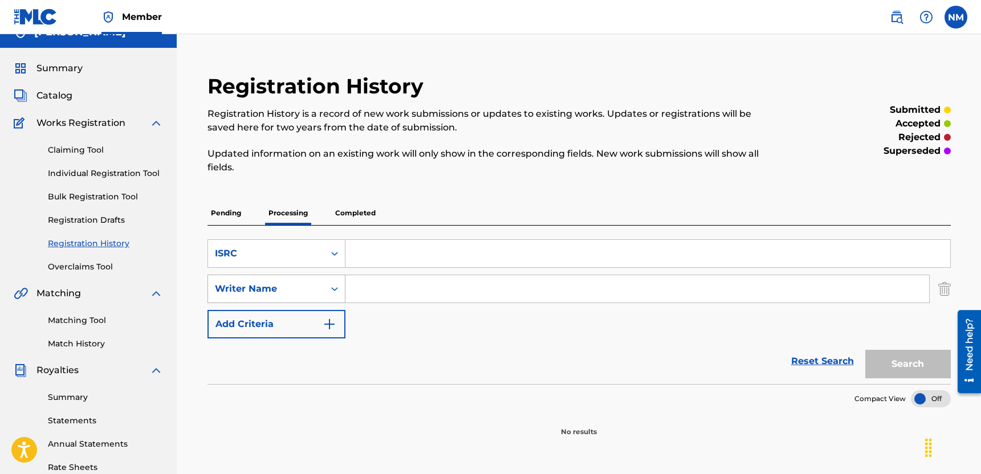
scroll to position [18, 0]
click at [325, 303] on div "Writer Name" at bounding box center [276, 288] width 138 height 29
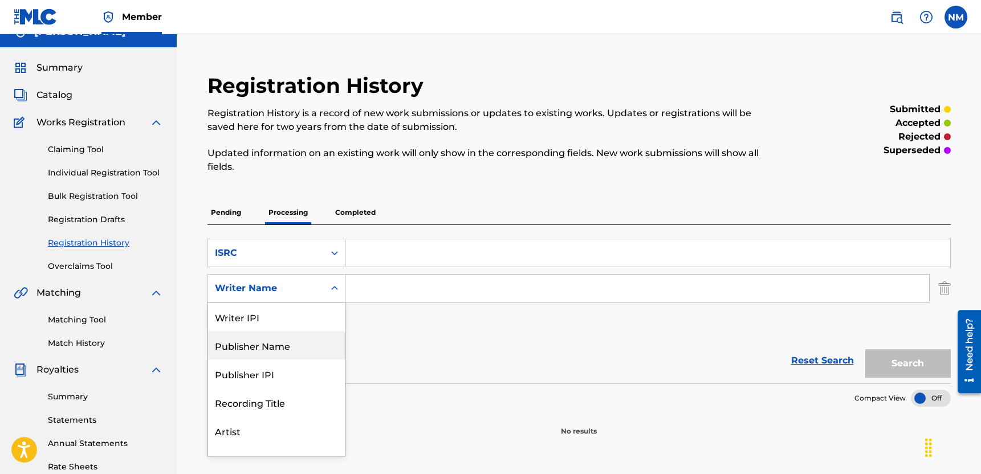
click at [310, 341] on div "Publisher Name" at bounding box center [276, 345] width 137 height 29
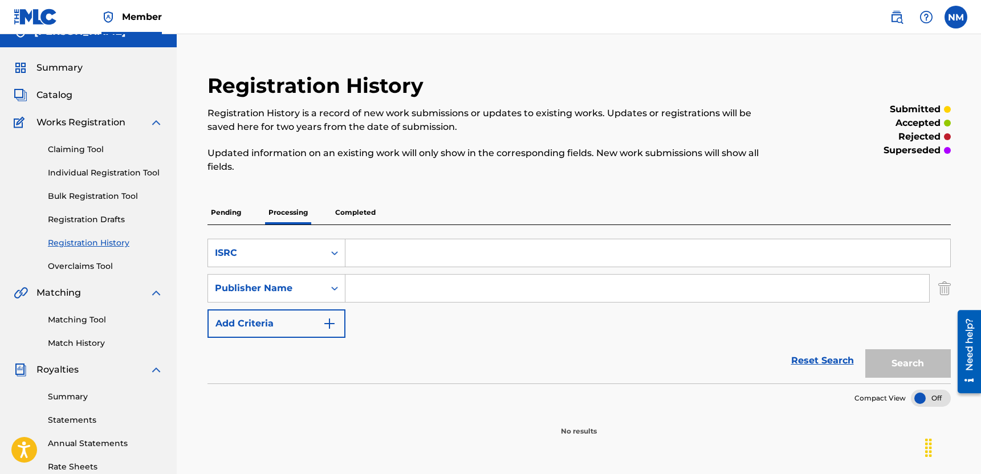
click at [227, 211] on p "Pending" at bounding box center [225, 213] width 37 height 24
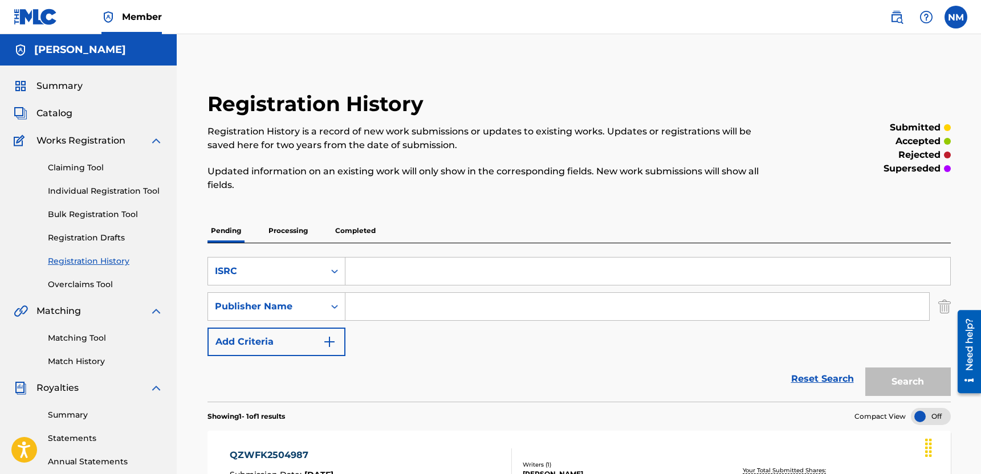
click at [107, 138] on span "Works Registration" at bounding box center [80, 141] width 89 height 14
click at [93, 190] on link "Individual Registration Tool" at bounding box center [105, 191] width 115 height 12
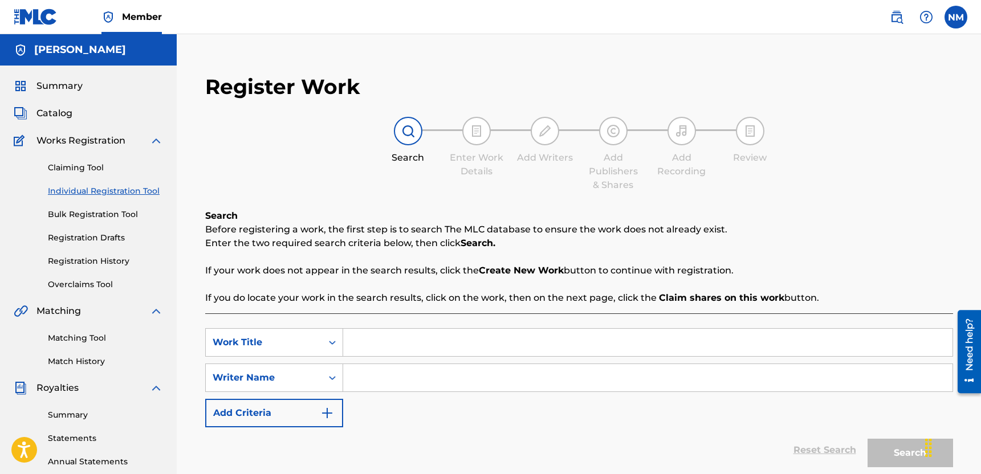
click at [95, 211] on link "Bulk Registration Tool" at bounding box center [105, 215] width 115 height 12
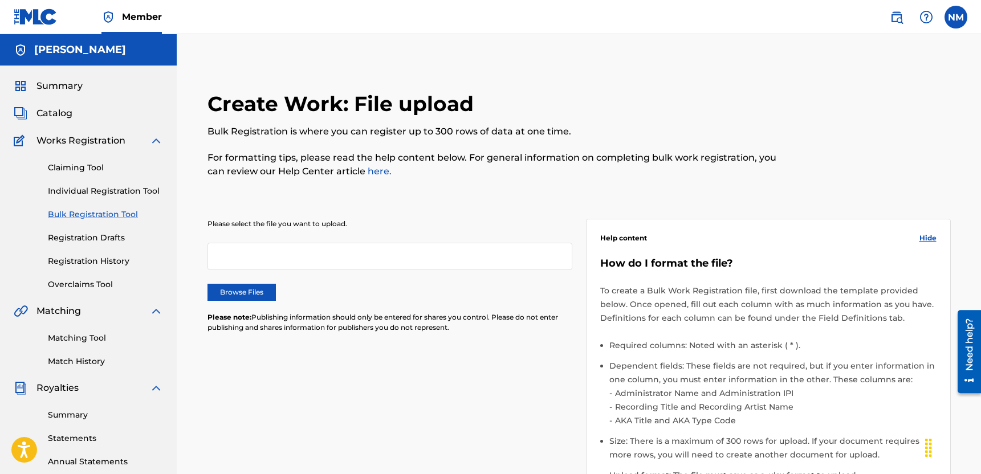
click at [233, 296] on label "Browse Files" at bounding box center [241, 292] width 68 height 17
click at [0, 0] on input "Browse Files" at bounding box center [0, 0] width 0 height 0
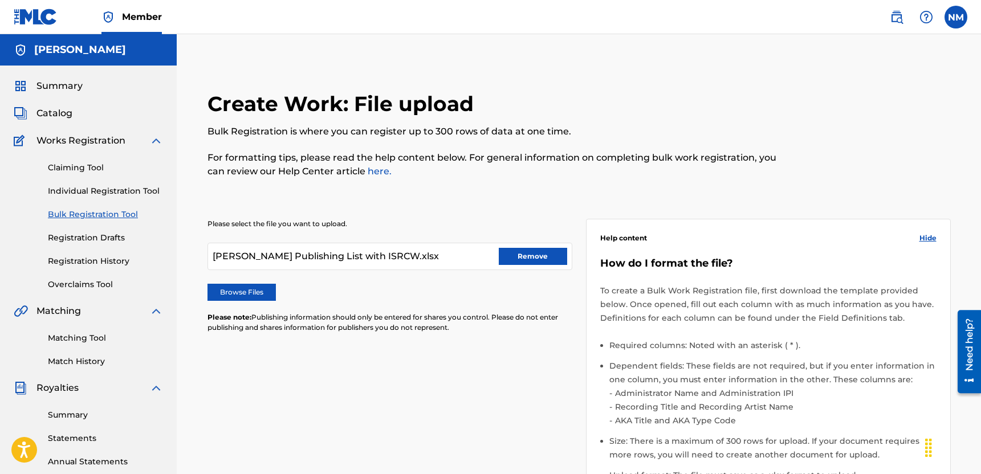
click at [257, 299] on label "Browse Files" at bounding box center [241, 292] width 68 height 17
click at [0, 0] on input "Browse Files" at bounding box center [0, 0] width 0 height 0
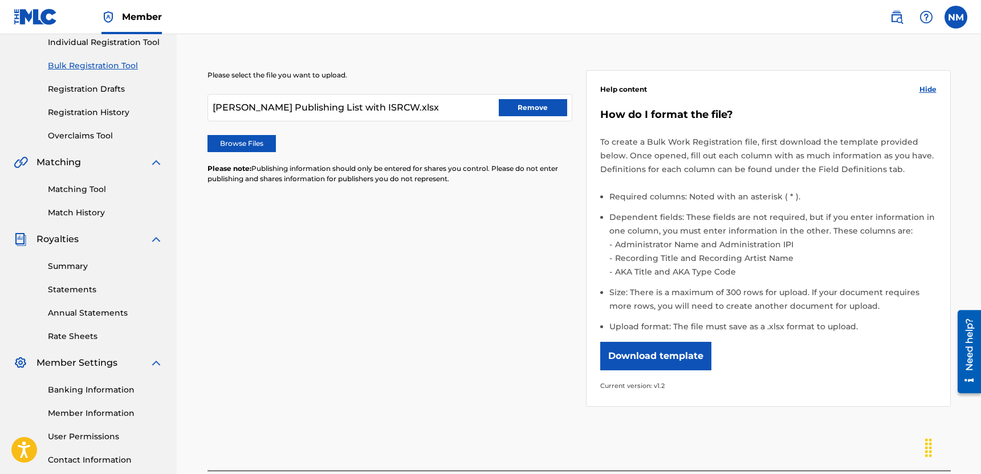
scroll to position [251, 0]
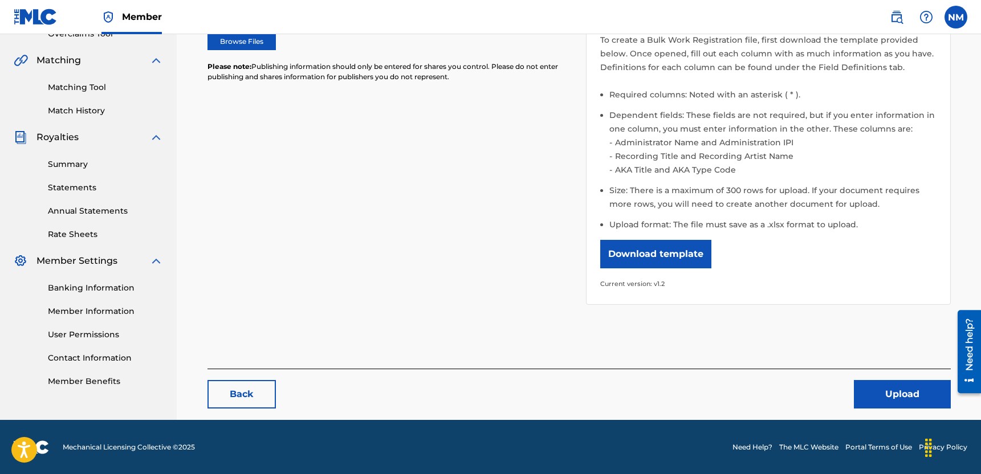
click at [893, 399] on button "Upload" at bounding box center [902, 394] width 97 height 29
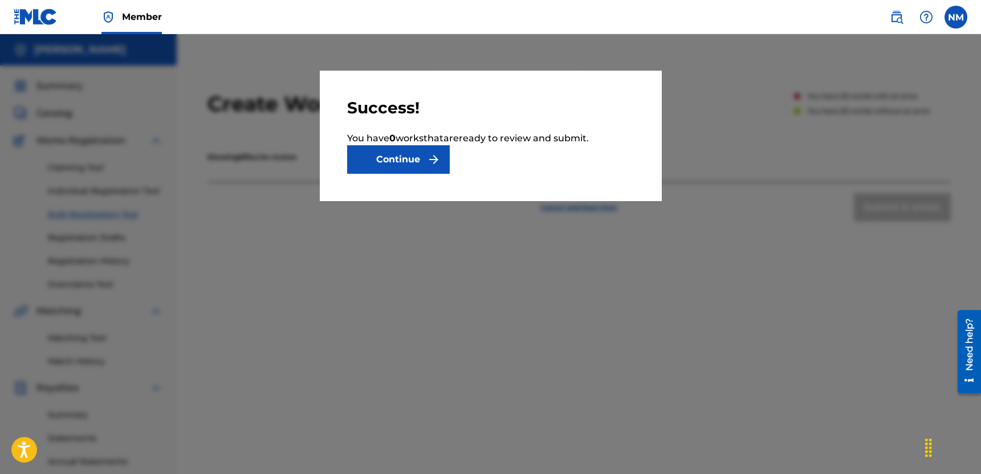
click at [436, 172] on button "Continue" at bounding box center [398, 159] width 103 height 29
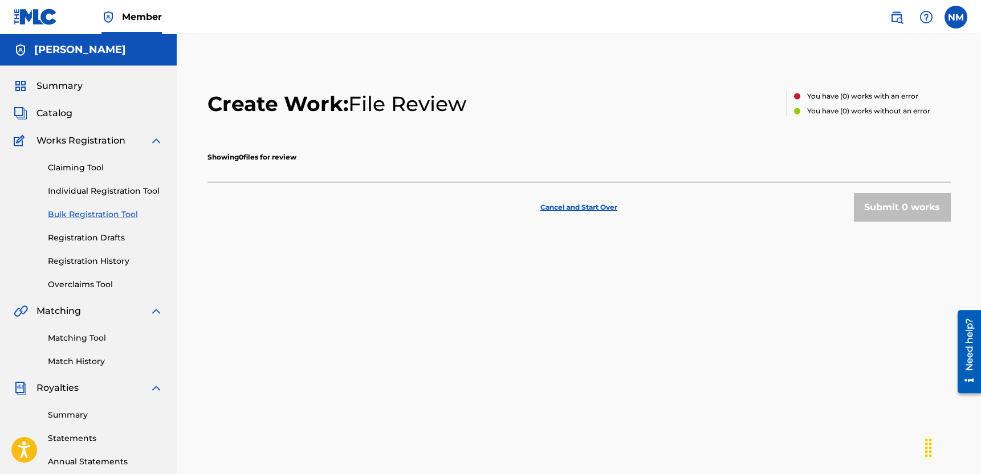
click at [556, 209] on p "Cancel and Start Over" at bounding box center [578, 207] width 77 height 10
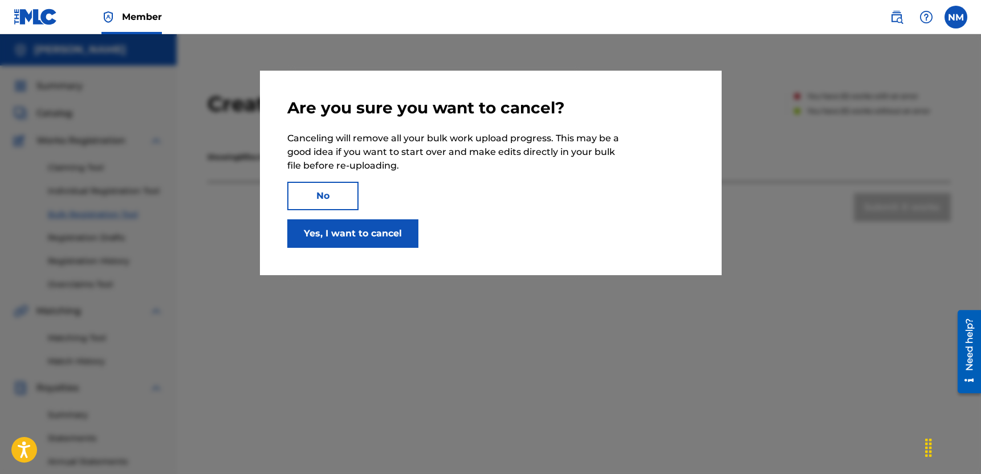
click at [329, 196] on button "No" at bounding box center [322, 196] width 71 height 29
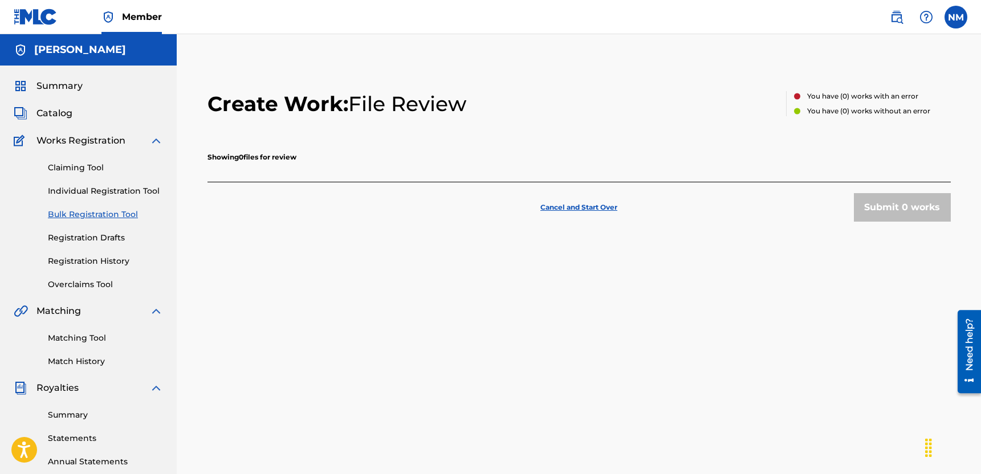
click at [92, 193] on link "Individual Registration Tool" at bounding box center [105, 191] width 115 height 12
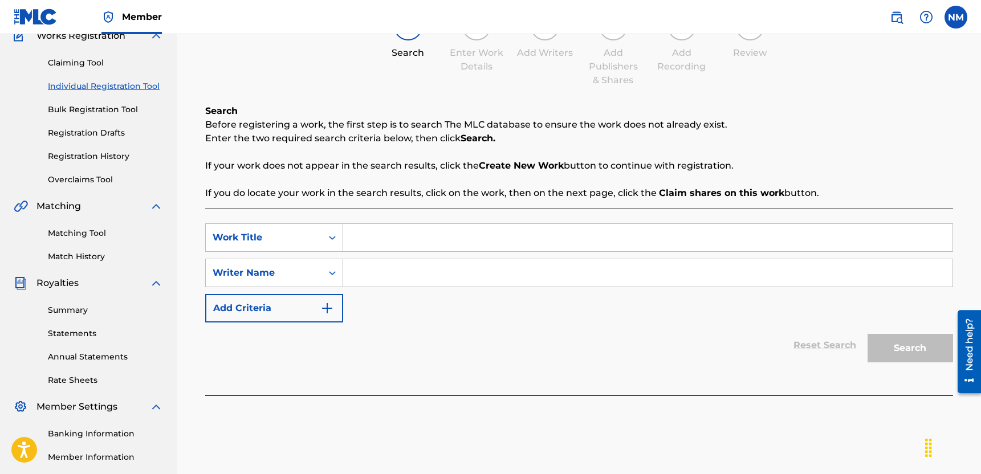
scroll to position [97, 0]
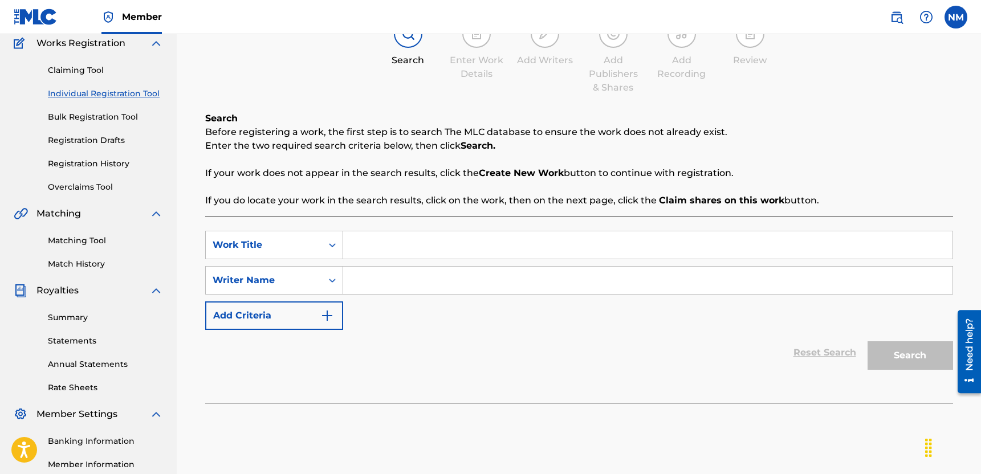
click at [389, 246] on input "Search Form" at bounding box center [647, 244] width 609 height 27
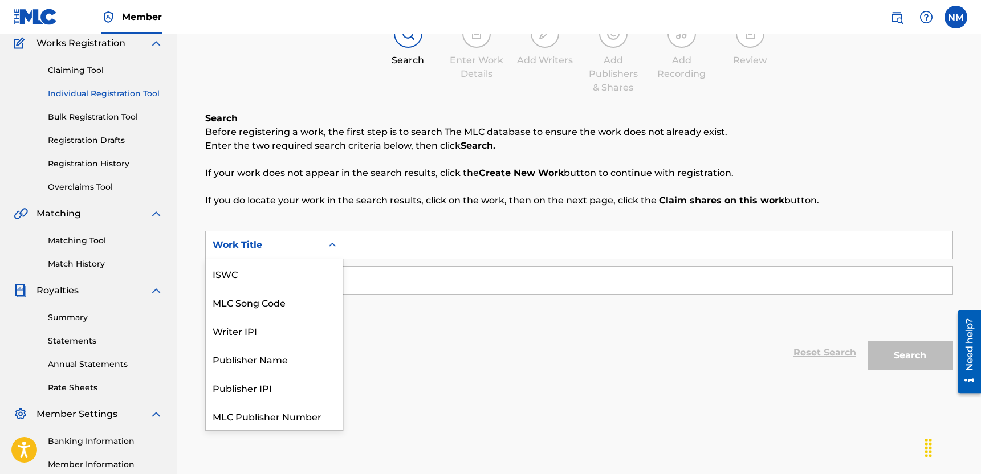
click at [336, 243] on icon "Search Form" at bounding box center [332, 244] width 11 height 11
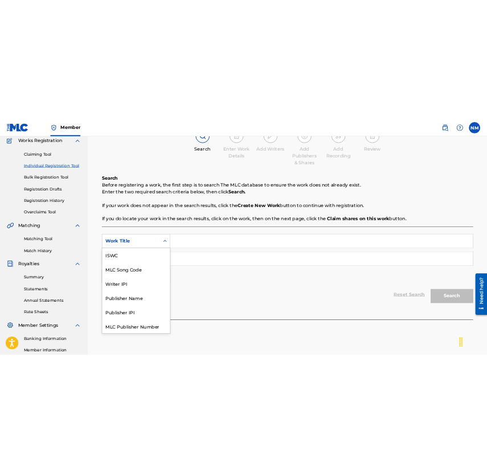
scroll to position [29, 0]
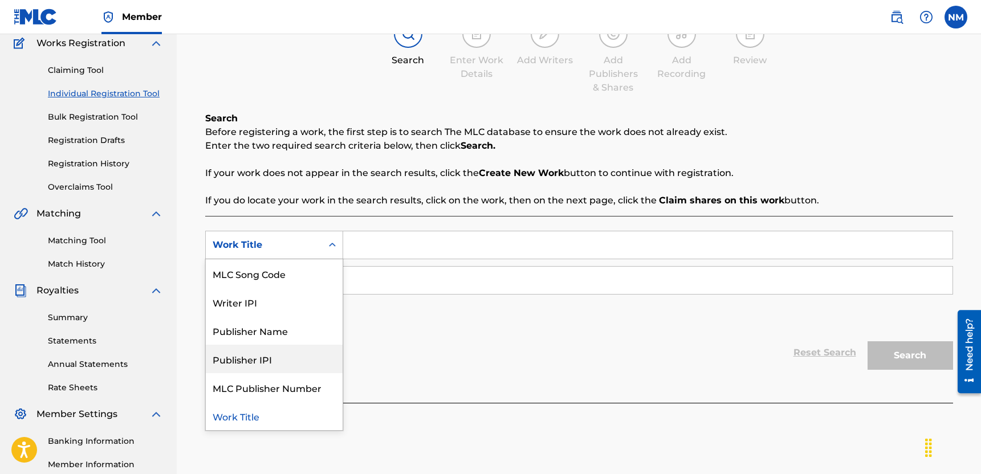
click at [276, 356] on div "Publisher IPI" at bounding box center [274, 359] width 137 height 29
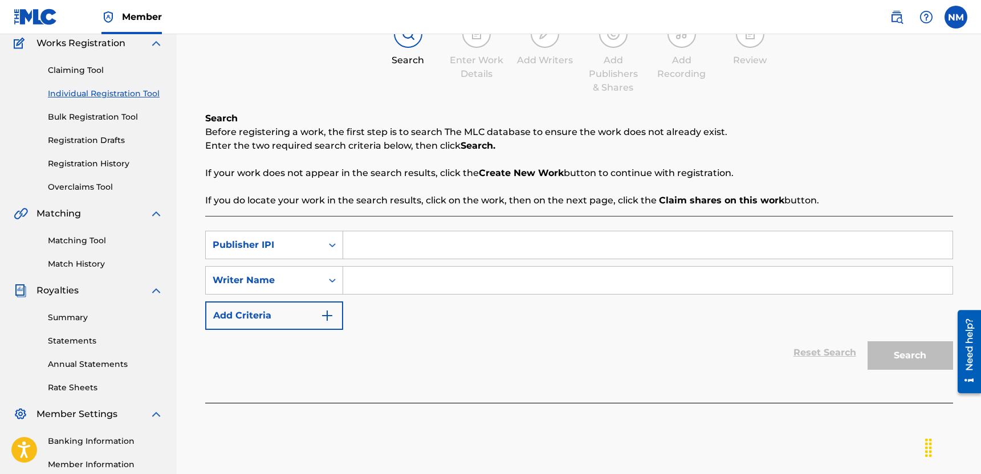
click at [391, 239] on input "Search Form" at bounding box center [647, 244] width 609 height 27
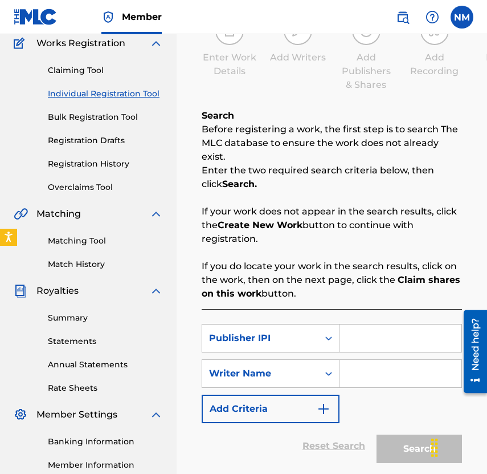
click at [373, 361] on input "Search Form" at bounding box center [401, 373] width 122 height 27
click at [327, 368] on icon "Search Form" at bounding box center [328, 373] width 11 height 11
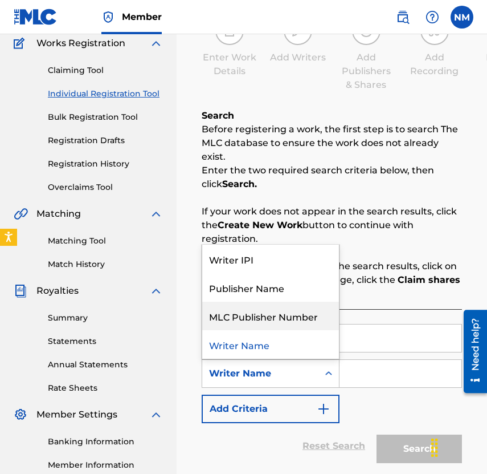
scroll to position [96, 0]
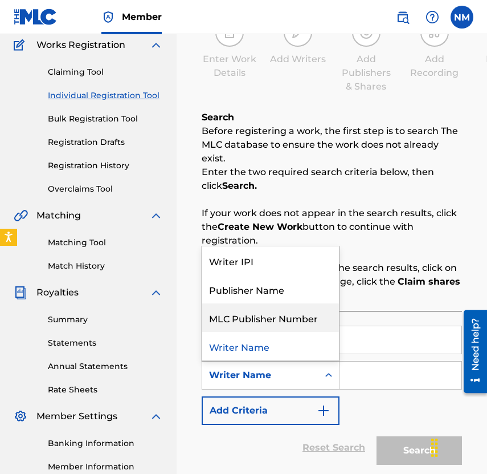
click at [378, 339] on input "Search Form" at bounding box center [401, 339] width 122 height 27
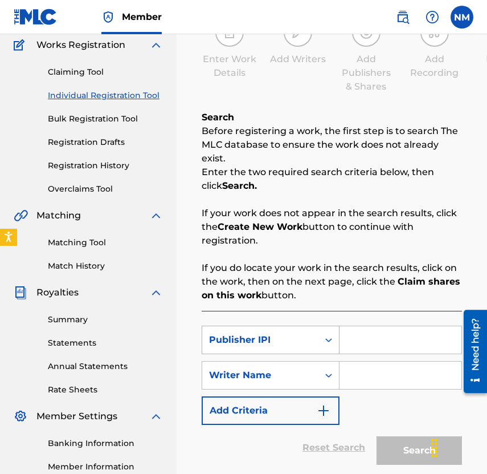
click at [312, 329] on div "Publisher IPI" at bounding box center [260, 340] width 116 height 22
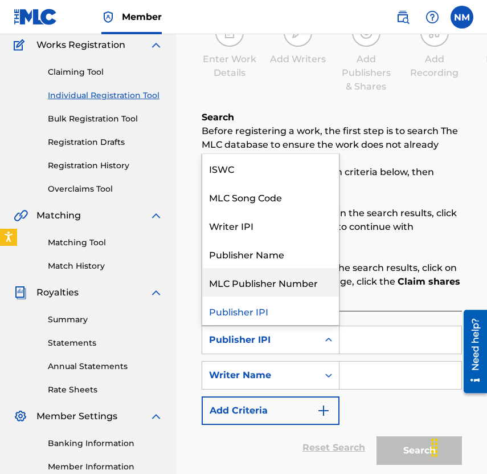
scroll to position [27, 0]
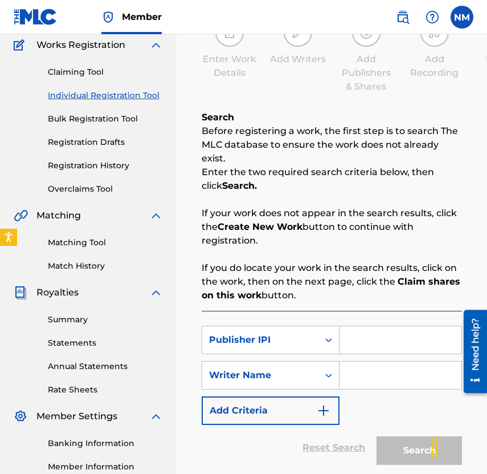
click at [365, 326] on input "Search Form" at bounding box center [401, 339] width 122 height 27
paste input "1302936278"
type input "1302936278"
click at [356, 364] on input "Search Form" at bounding box center [401, 374] width 122 height 27
click at [328, 369] on icon "Search Form" at bounding box center [328, 374] width 11 height 11
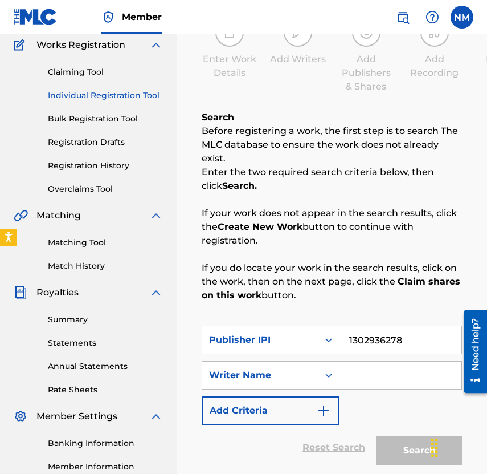
click at [300, 368] on div "Writer Name" at bounding box center [260, 375] width 103 height 14
click at [357, 361] on input "Search Form" at bounding box center [401, 374] width 122 height 27
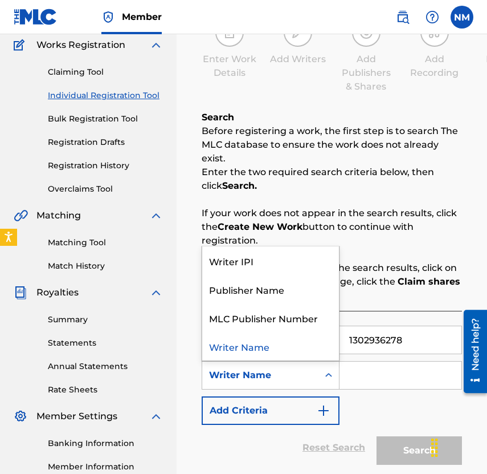
click at [308, 368] on div "Writer Name" at bounding box center [260, 375] width 103 height 14
click at [298, 332] on div "Writer Name" at bounding box center [270, 346] width 137 height 29
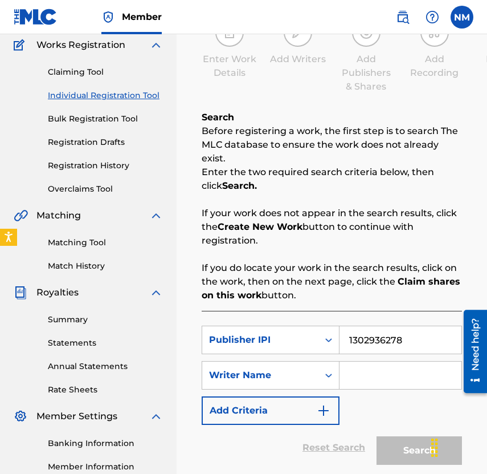
click at [364, 361] on input "Search Form" at bounding box center [401, 374] width 122 height 27
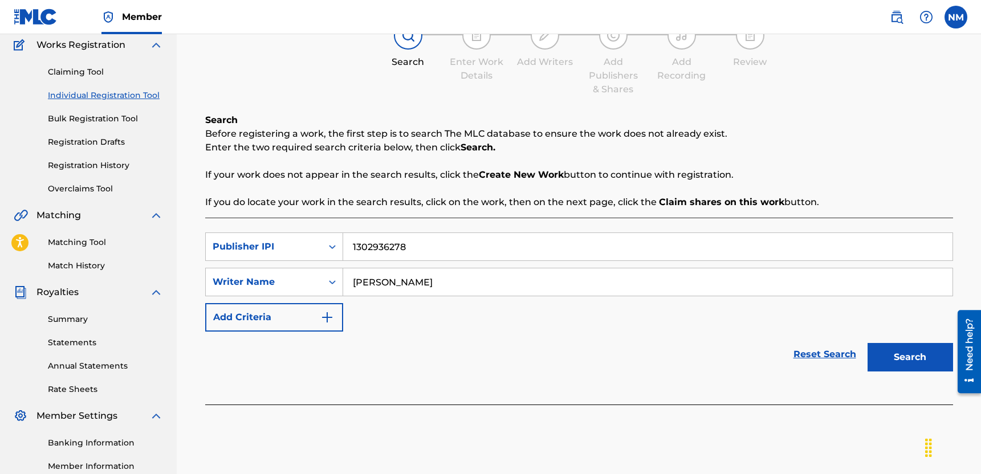
scroll to position [0, 0]
type input "[PERSON_NAME]"
click at [882, 355] on button "Search" at bounding box center [911, 357] width 86 height 29
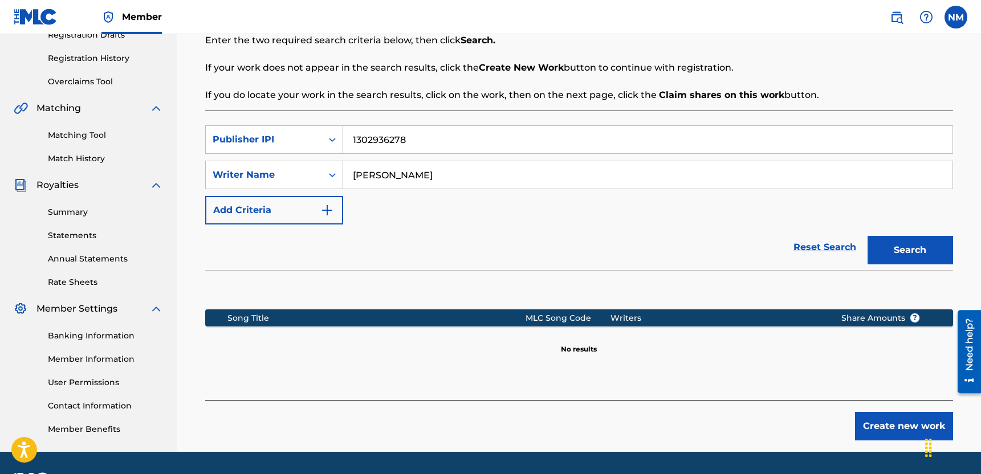
scroll to position [235, 0]
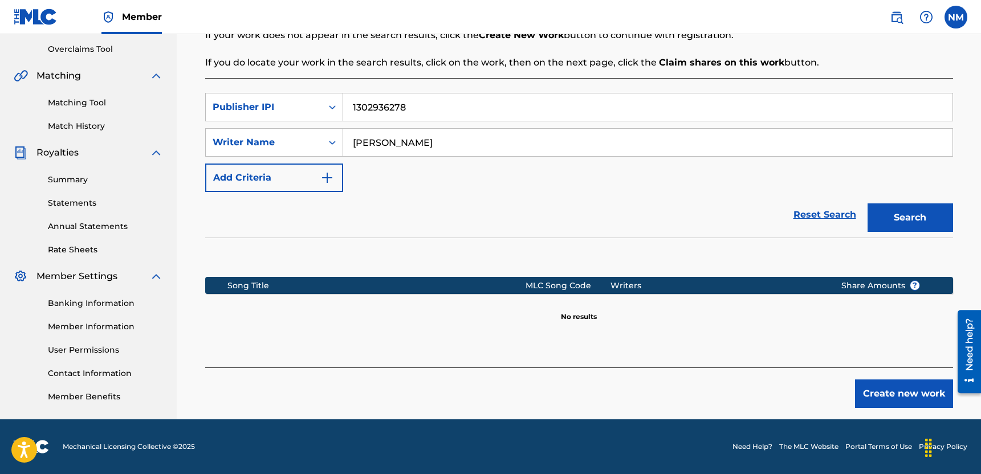
click at [893, 389] on button "Create new work" at bounding box center [904, 394] width 98 height 29
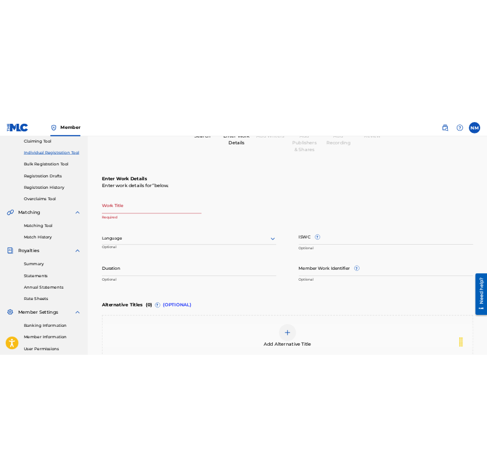
scroll to position [102, 0]
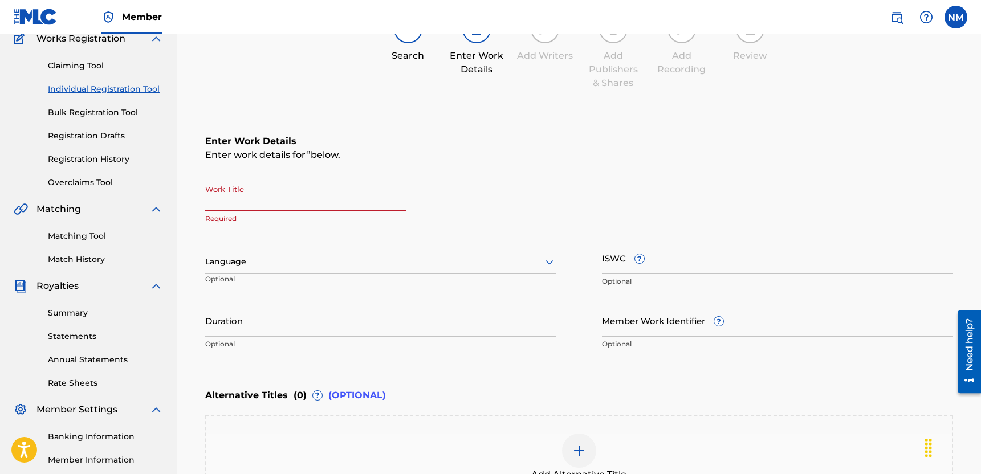
click at [287, 204] on input "Work Title" at bounding box center [305, 195] width 201 height 32
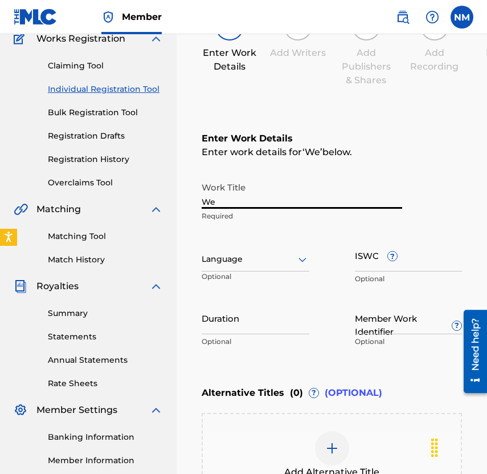
type input "W"
type input "We Are A Family"
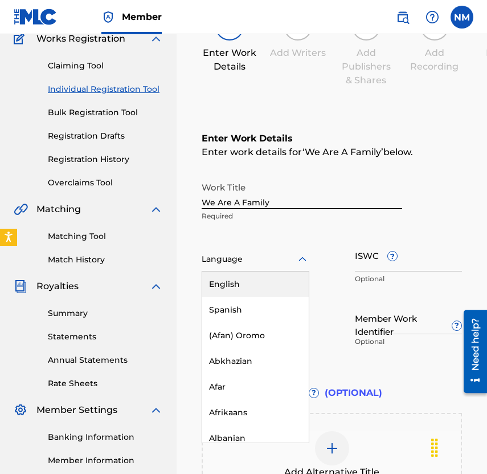
click at [253, 263] on div at bounding box center [256, 259] width 108 height 14
click at [253, 278] on div "English" at bounding box center [255, 284] width 107 height 26
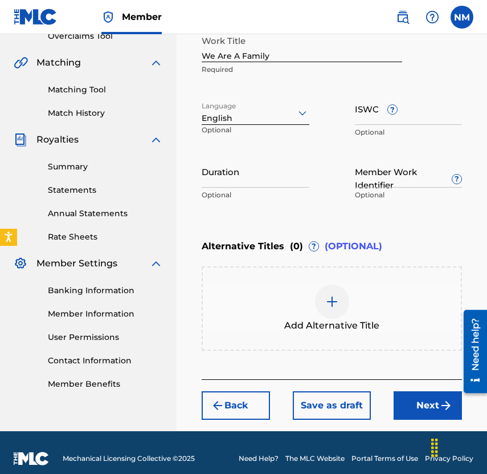
scroll to position [249, 0]
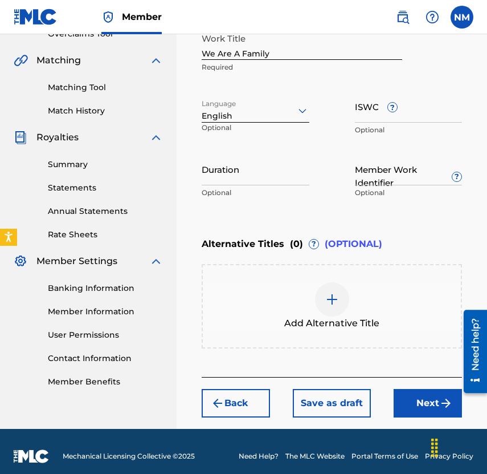
click at [416, 398] on button "Next" at bounding box center [428, 403] width 68 height 29
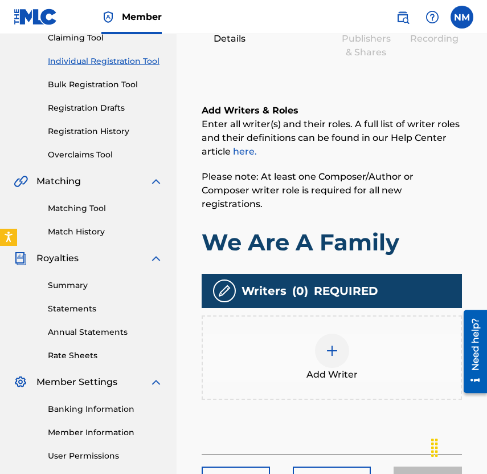
scroll to position [138, 0]
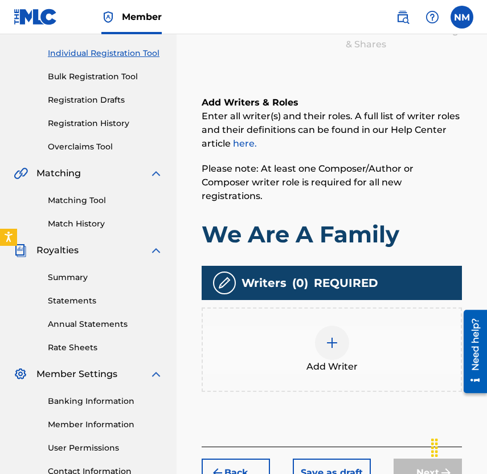
click at [329, 325] on div at bounding box center [332, 342] width 34 height 34
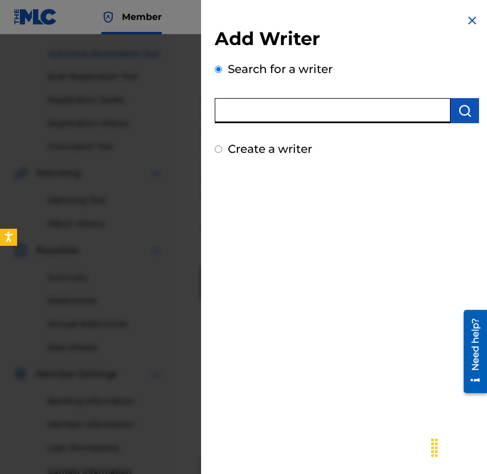
click at [317, 116] on input "text" at bounding box center [333, 110] width 236 height 25
type input "[PERSON_NAME]"
click at [451, 120] on button "submit" at bounding box center [465, 110] width 29 height 25
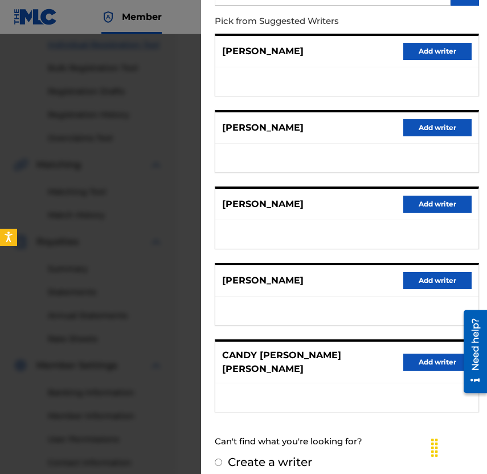
scroll to position [148, 0]
click at [218, 458] on input "Create a writer" at bounding box center [218, 461] width 7 height 7
radio input "false"
radio input "true"
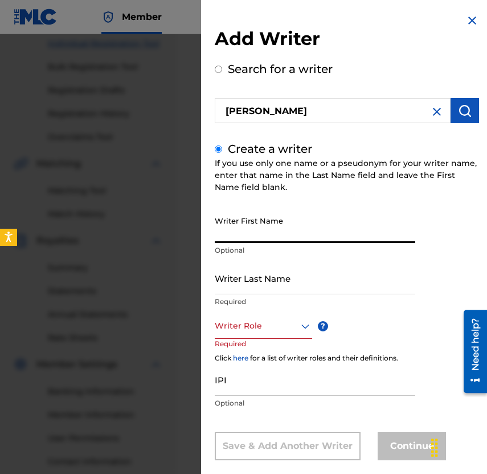
click at [278, 237] on input "Writer First Name" at bounding box center [315, 226] width 201 height 32
type input "n"
type input "Nikeysha"
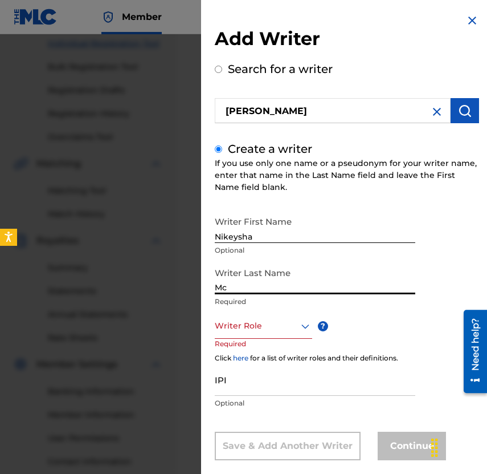
type input "[PERSON_NAME]"
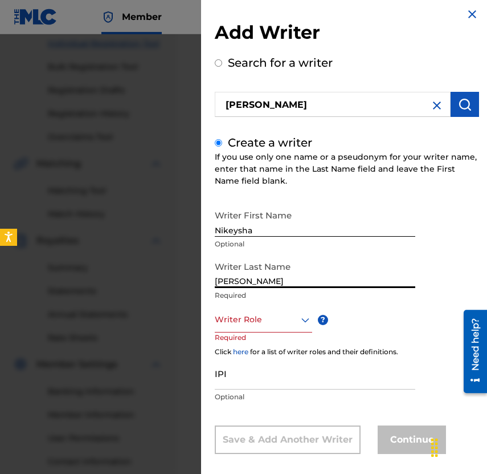
scroll to position [17, 0]
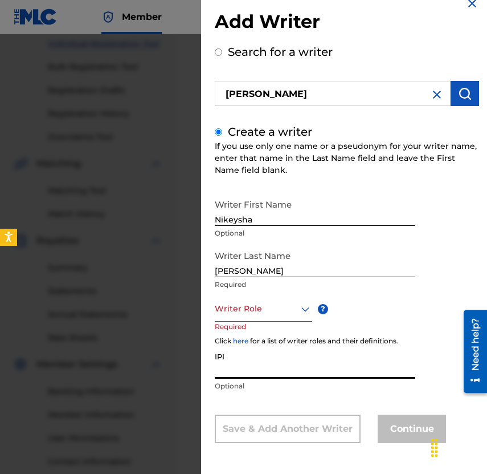
click at [355, 365] on input "IPI" at bounding box center [315, 362] width 201 height 32
click at [301, 311] on icon at bounding box center [306, 309] width 14 height 14
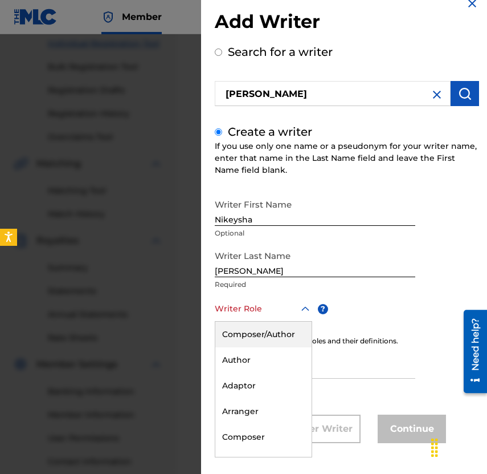
click at [286, 334] on div "Composer/Author" at bounding box center [263, 334] width 96 height 26
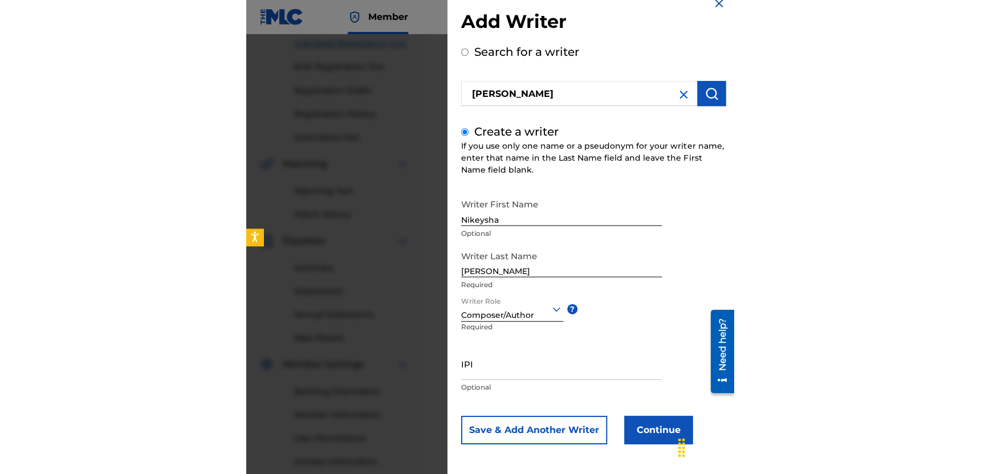
scroll to position [18, 0]
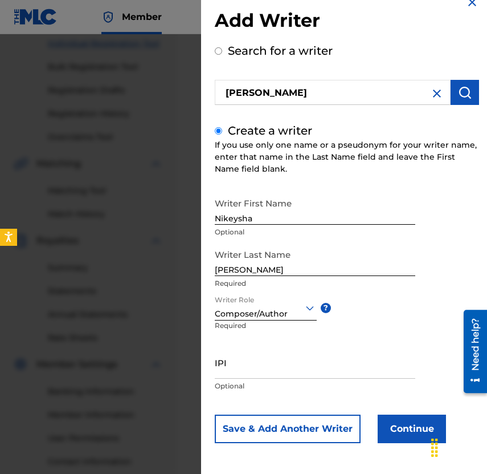
click at [286, 361] on input "IPI" at bounding box center [315, 362] width 201 height 32
click at [393, 429] on button "Continue" at bounding box center [412, 428] width 68 height 29
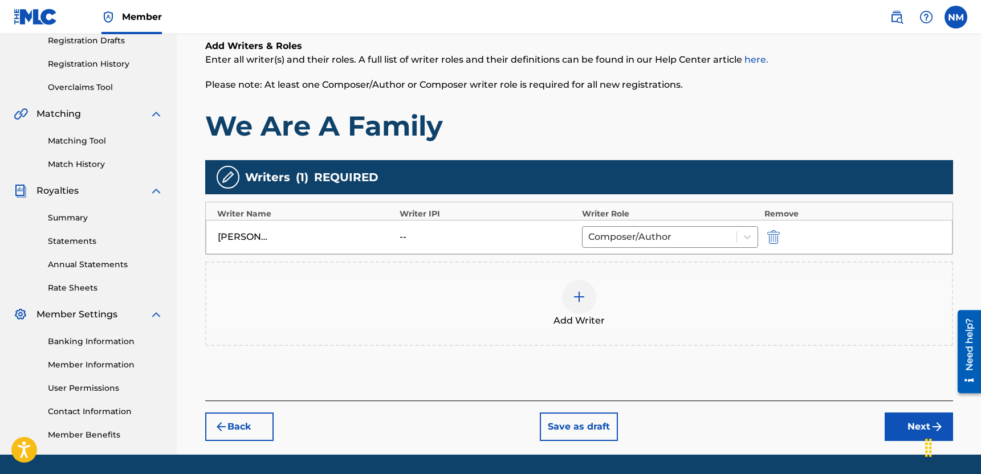
scroll to position [233, 0]
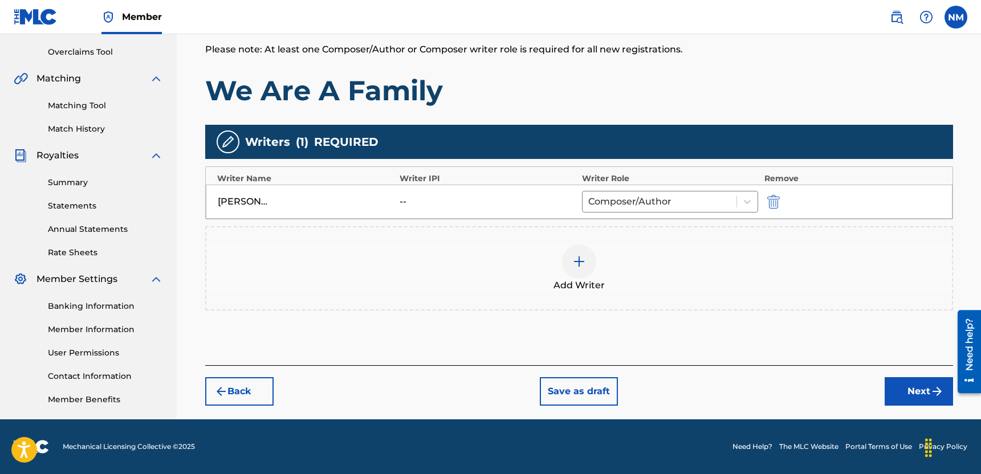
click at [926, 395] on button "Next" at bounding box center [919, 391] width 68 height 29
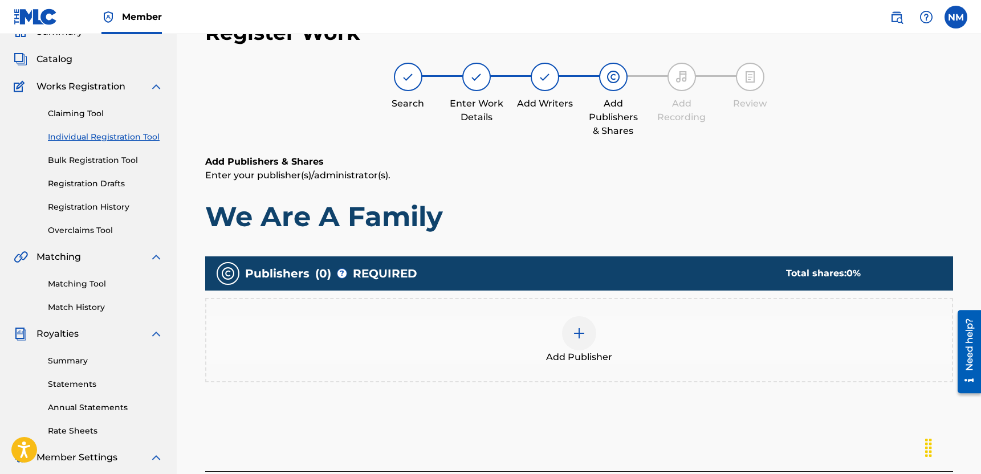
scroll to position [51, 0]
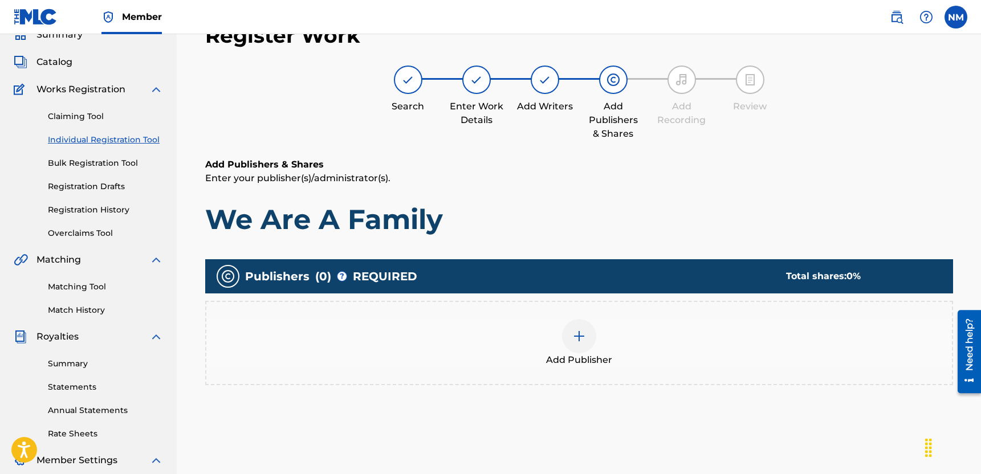
click at [593, 341] on div at bounding box center [579, 336] width 34 height 34
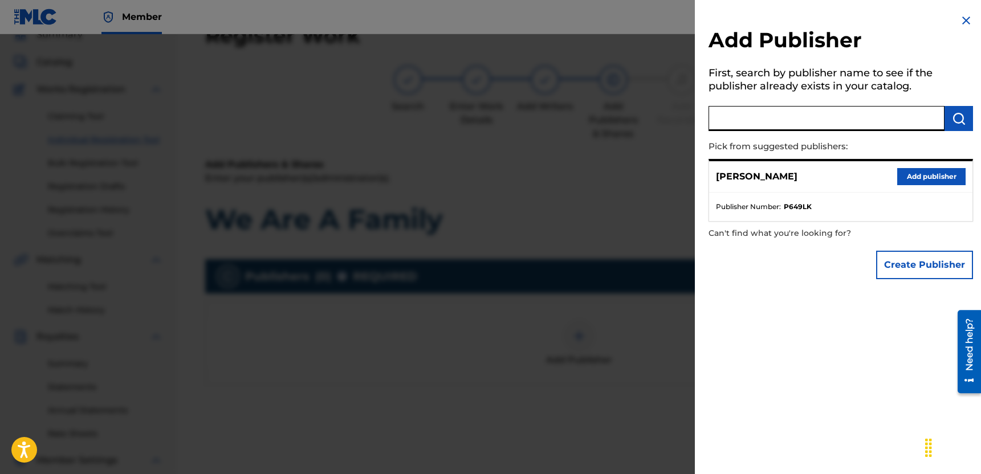
click at [788, 113] on input "text" at bounding box center [827, 118] width 236 height 25
type input "[PERSON_NAME]"
click at [952, 122] on img "submit" at bounding box center [959, 119] width 14 height 14
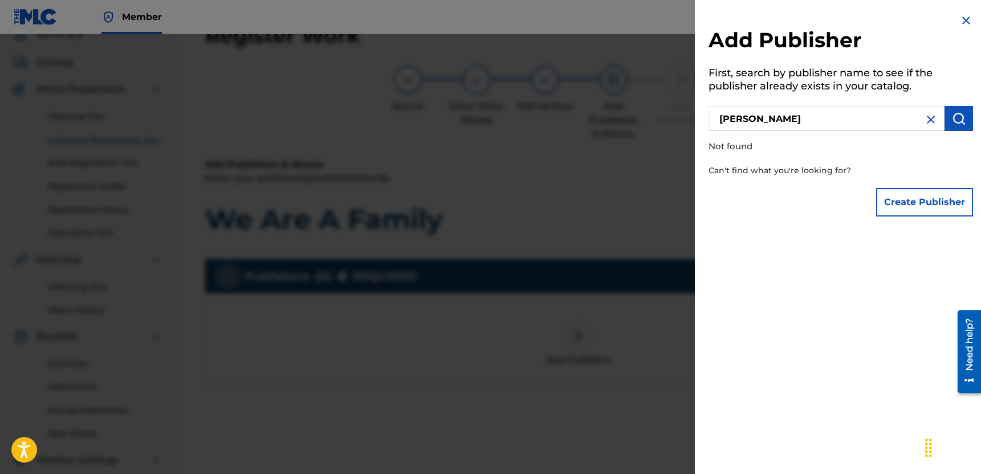
click at [931, 194] on button "Create Publisher" at bounding box center [924, 202] width 97 height 29
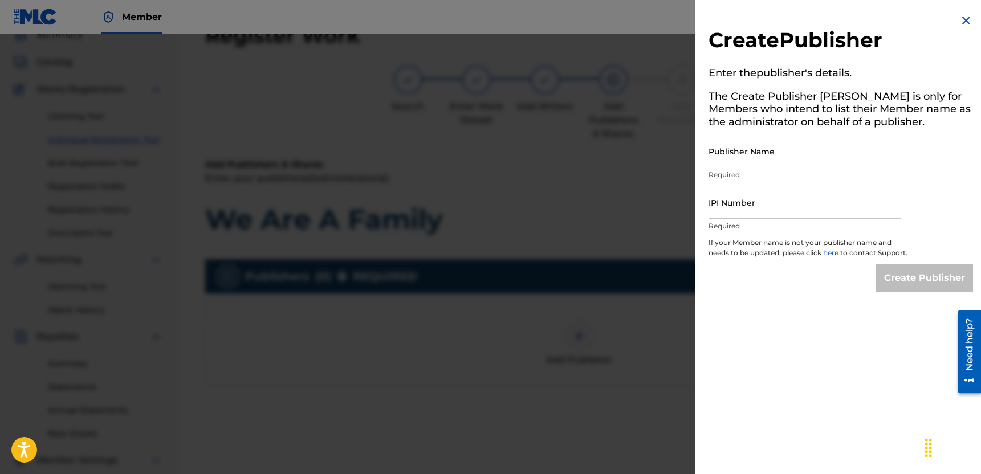
click at [820, 153] on input "Publisher Name" at bounding box center [805, 151] width 193 height 32
type input "[PERSON_NAME]"
click at [803, 205] on input "IPI Number" at bounding box center [805, 202] width 193 height 32
type input "1302936278"
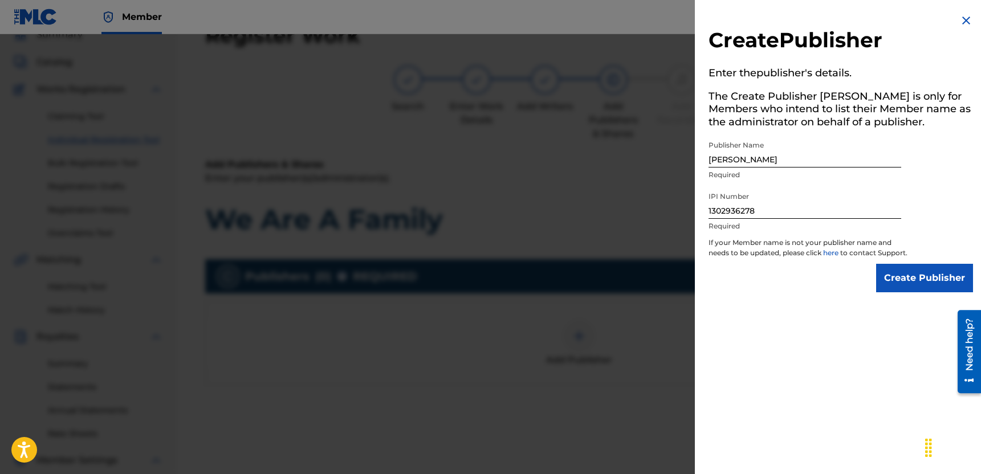
click at [905, 292] on input "Create Publisher" at bounding box center [924, 278] width 97 height 29
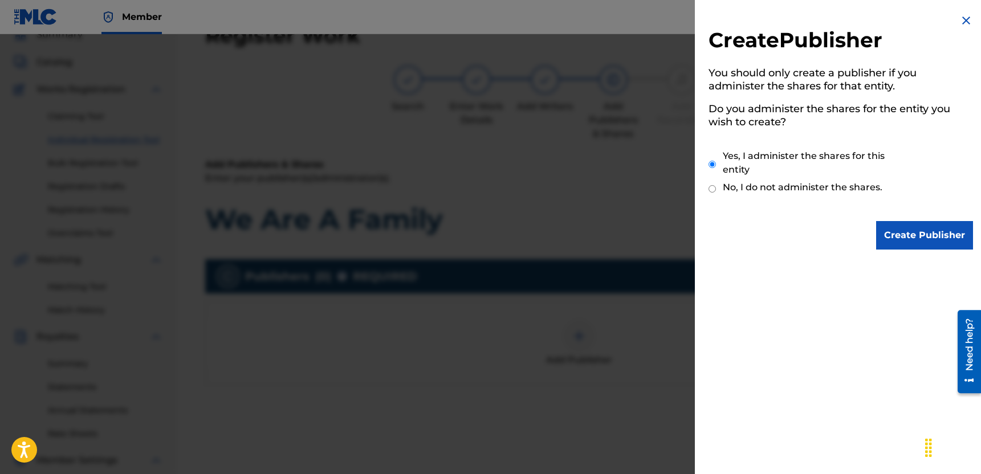
click at [878, 241] on input "Create Publisher" at bounding box center [924, 235] width 97 height 29
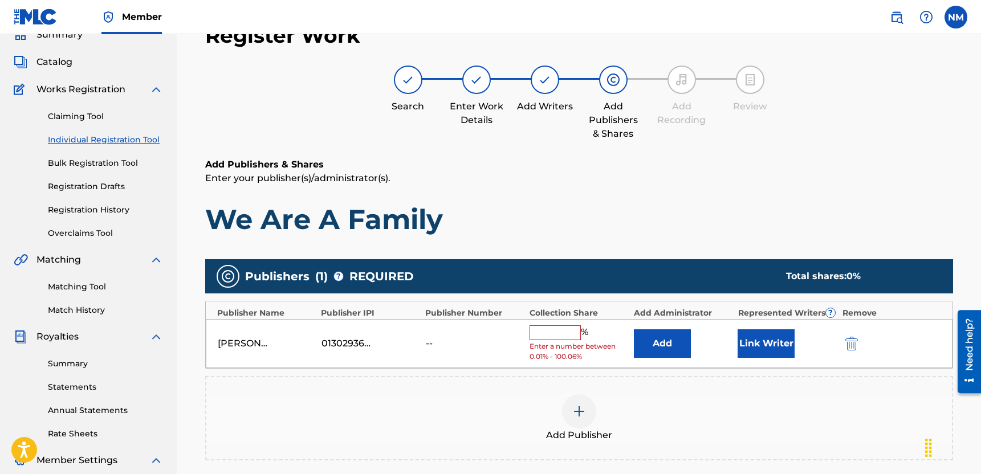
click at [570, 333] on input "text" at bounding box center [555, 332] width 51 height 15
type input "100"
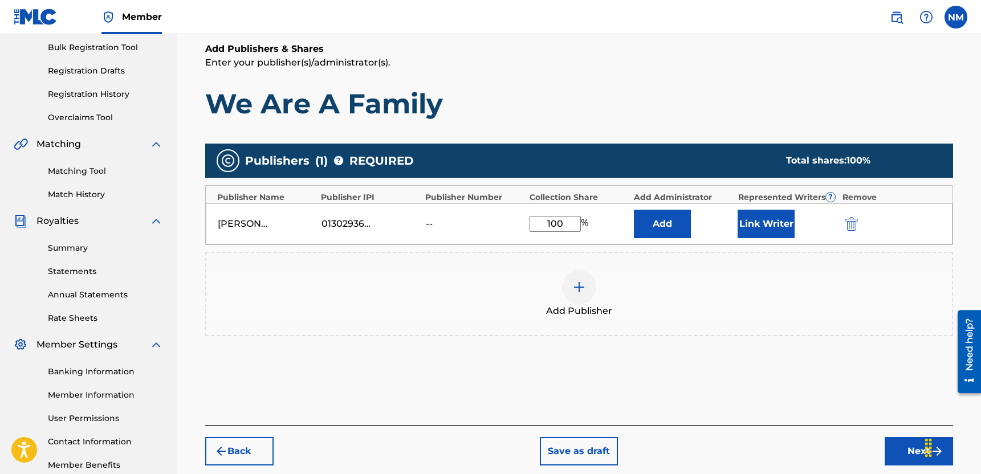
scroll to position [233, 0]
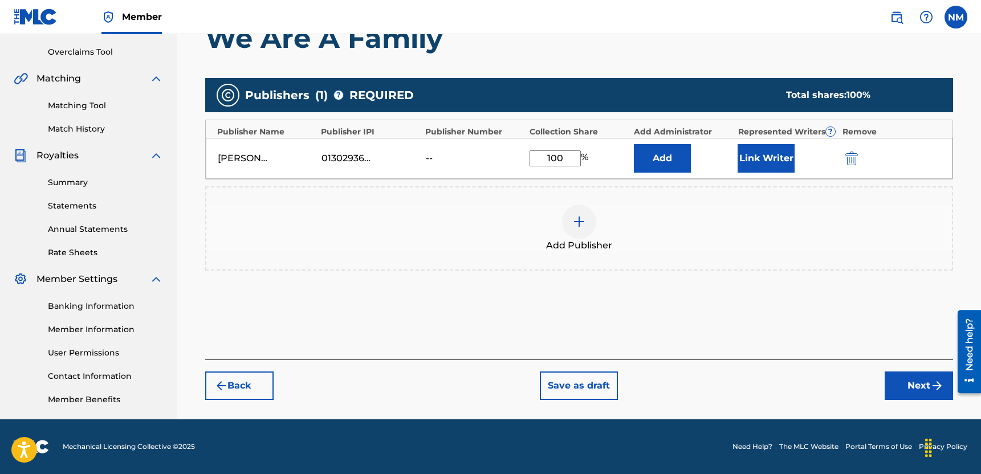
click at [901, 388] on button "Next" at bounding box center [919, 386] width 68 height 29
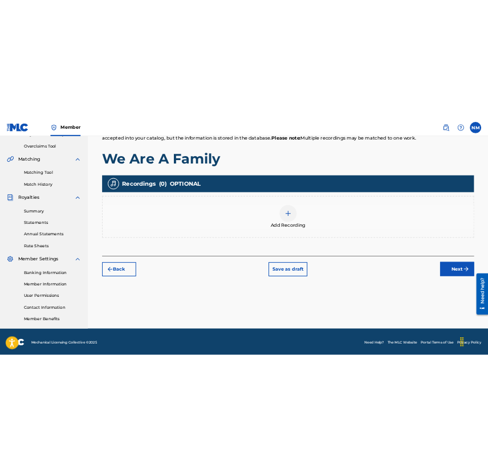
scroll to position [231, 0]
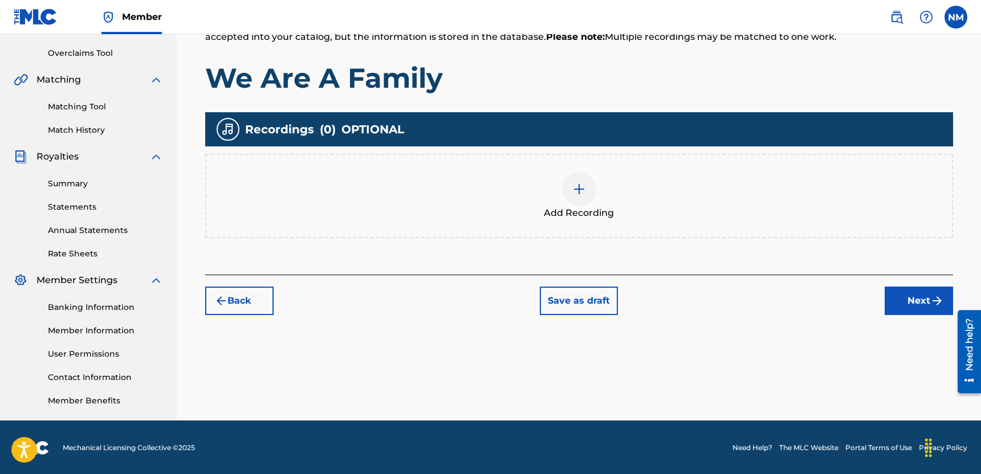
click at [570, 196] on div at bounding box center [579, 189] width 34 height 34
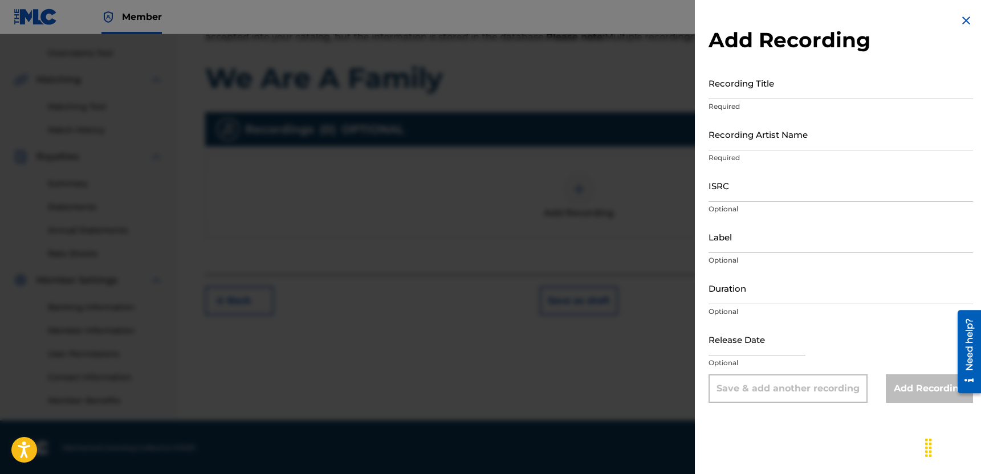
click at [731, 79] on input "Recording Title" at bounding box center [841, 83] width 264 height 32
click at [726, 193] on input "ISRC" at bounding box center [841, 185] width 264 height 32
click at [758, 88] on input "Recording Title" at bounding box center [841, 83] width 264 height 32
type input "We Are A Family"
click at [758, 146] on input "Recording Artist Name" at bounding box center [841, 134] width 264 height 32
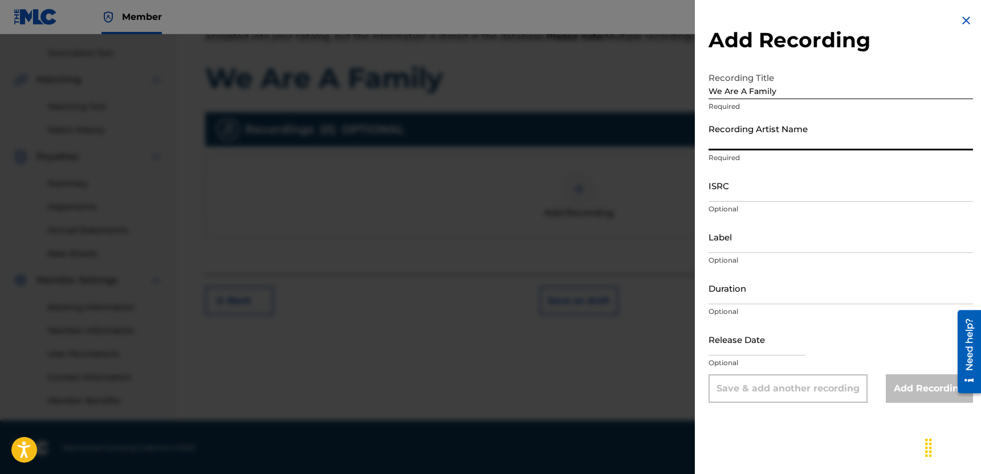
type input "Nj [PERSON_NAME]"
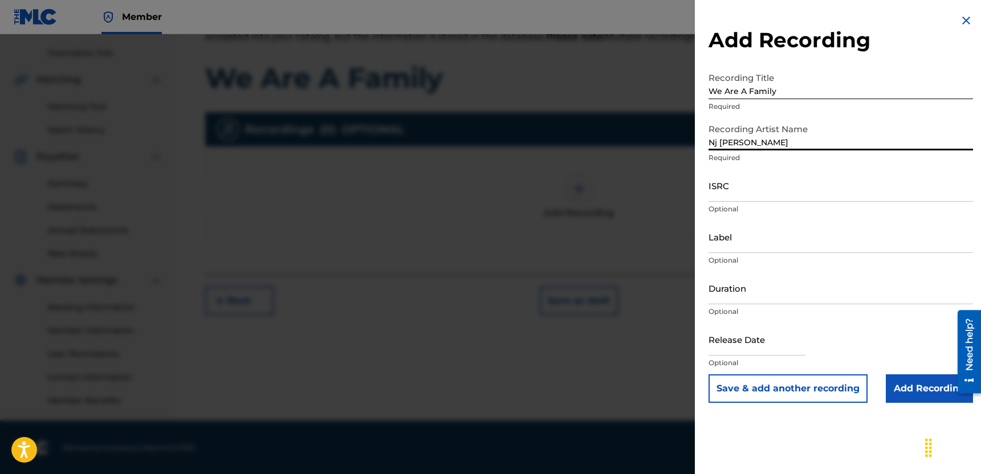
click at [742, 348] on input "text" at bounding box center [757, 339] width 97 height 32
select select "7"
select select "2025"
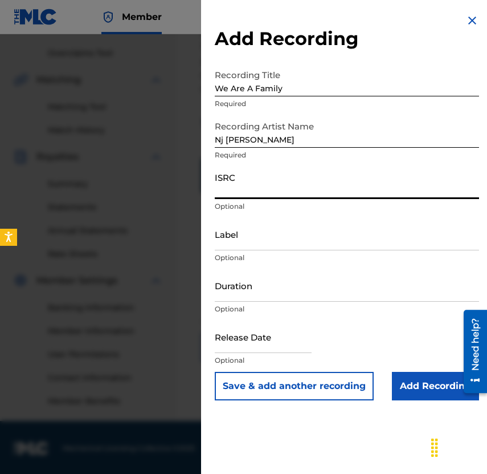
click at [257, 196] on input "ISRC" at bounding box center [347, 182] width 264 height 32
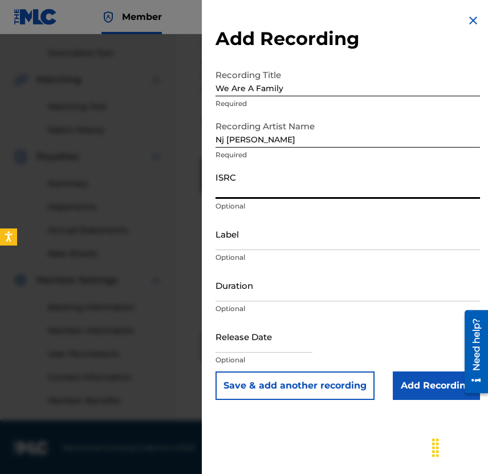
click at [310, 344] on input "text" at bounding box center [263, 336] width 97 height 32
select select "7"
select select "2025"
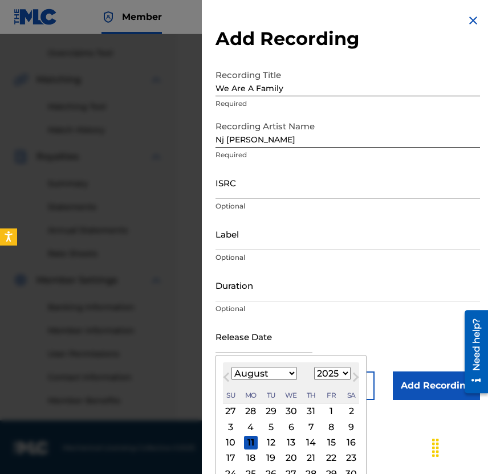
click at [328, 408] on div "1" at bounding box center [331, 412] width 14 height 14
type input "[DATE]"
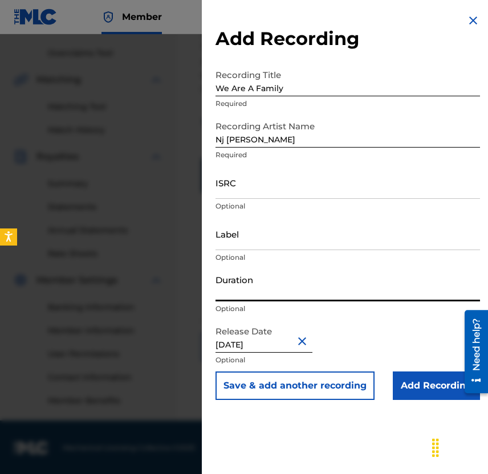
click at [341, 299] on input "Duration" at bounding box center [347, 285] width 264 height 32
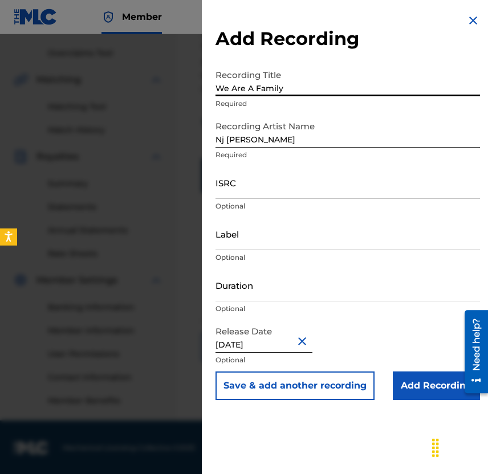
drag, startPoint x: 285, startPoint y: 91, endPoint x: 195, endPoint y: 89, distance: 90.1
click at [195, 89] on div "Add Recording Recording Title We Are A Family Required Recording Artist Name [P…" at bounding box center [244, 254] width 488 height 440
paste input "Covenant Keeper"
type input "Covenant Keeper"
click at [451, 193] on input "ISRC" at bounding box center [347, 182] width 264 height 32
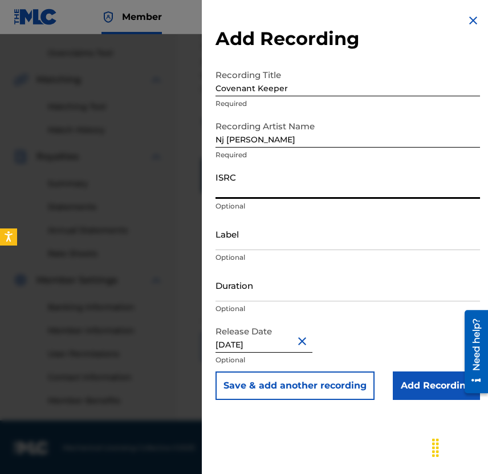
paste input "QZWFP2521296"
type input "QZWFP2521296"
click at [400, 236] on input "Label" at bounding box center [347, 234] width 264 height 32
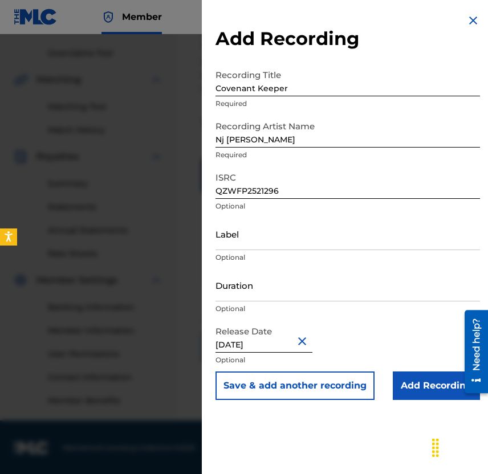
click at [351, 394] on button "Save & add another recording" at bounding box center [294, 386] width 159 height 29
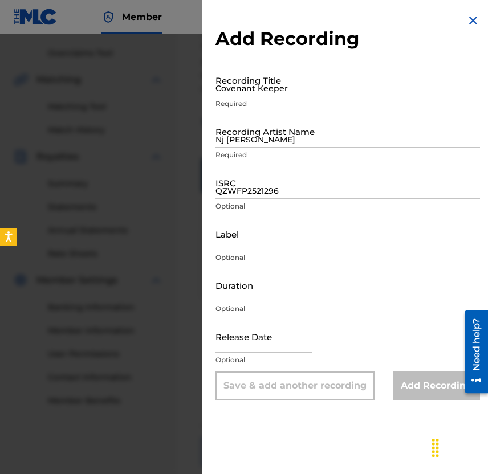
click at [328, 139] on input "Nj [PERSON_NAME]" at bounding box center [347, 131] width 264 height 32
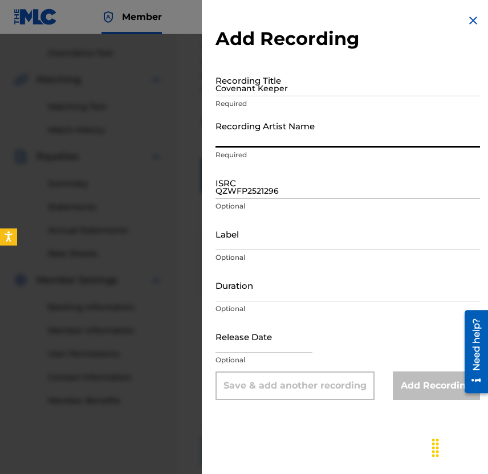
type input "Nj [PERSON_NAME]"
click at [297, 86] on input "Covenant Keeper" at bounding box center [347, 80] width 264 height 32
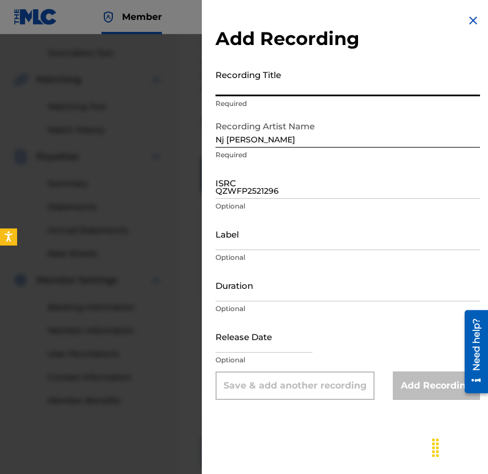
paste input "The Father's Blessing"
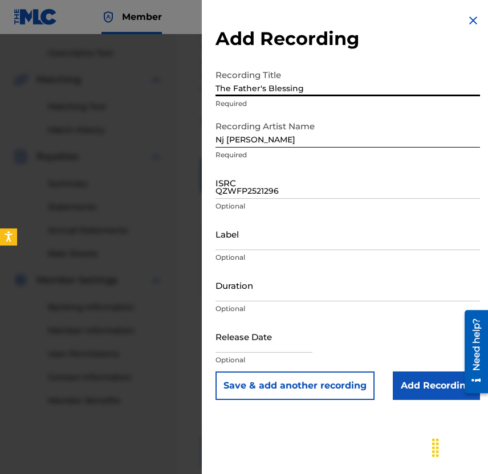
type input "The Father's Blessing"
click at [422, 188] on input "QZWFP2521296" at bounding box center [347, 182] width 264 height 32
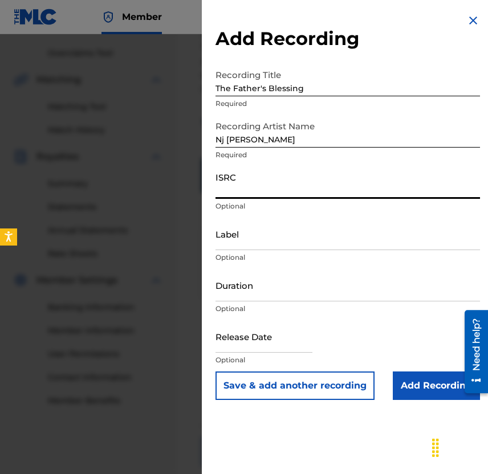
paste input "QZWFP2521297"
type input "QZWFP2521297"
click at [269, 340] on input "text" at bounding box center [263, 336] width 97 height 32
select select "7"
select select "2025"
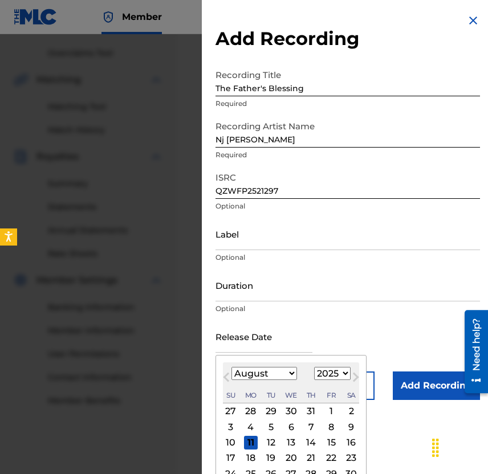
click at [330, 405] on div "1" at bounding box center [331, 412] width 14 height 14
type input "[DATE]"
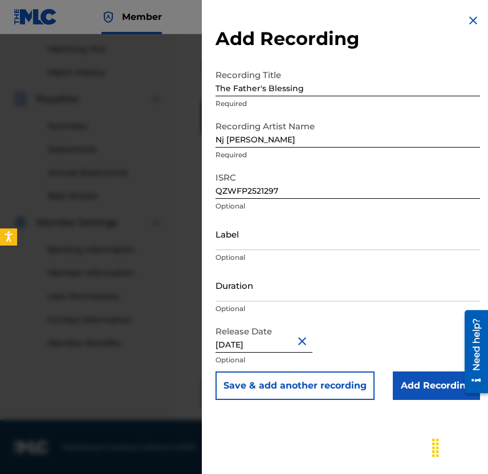
scroll to position [298, 0]
click at [359, 393] on button "Save & add another recording" at bounding box center [294, 386] width 159 height 29
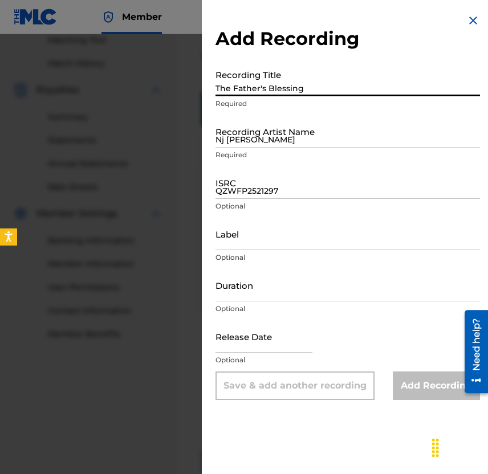
click at [377, 82] on input "The Father's Blessing" at bounding box center [347, 80] width 264 height 32
paste input "A Mother's Prayer"
type input "A Mother's Prayer"
click at [355, 144] on input "Nj [PERSON_NAME]" at bounding box center [347, 131] width 264 height 32
click at [465, 188] on input "QZWFP2521297" at bounding box center [347, 182] width 264 height 32
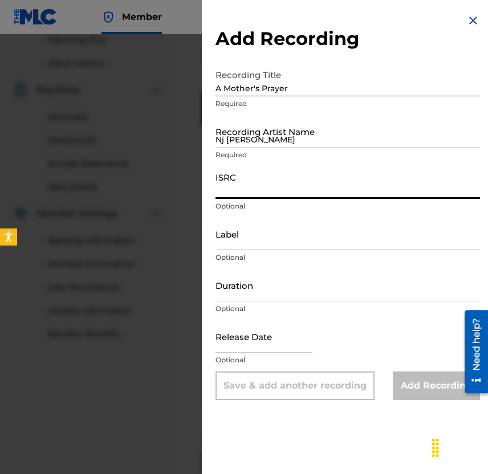
paste input "C QZWFP2521298"
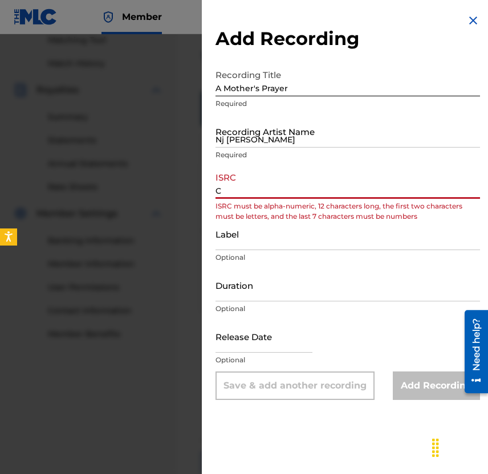
type input "C"
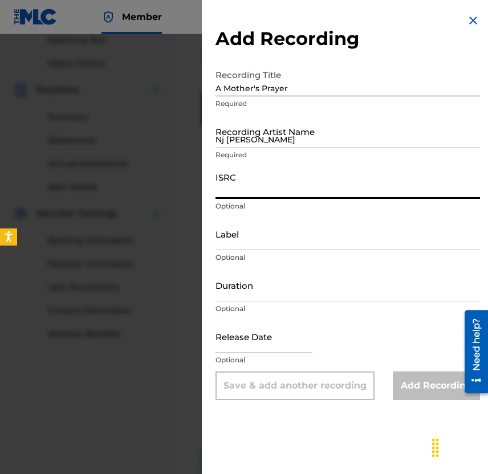
paste input "C QZWFP2521298"
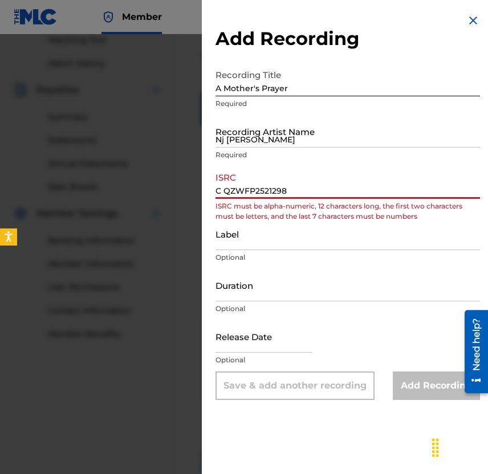
click at [226, 193] on input "C QZWFP2521298" at bounding box center [347, 182] width 264 height 32
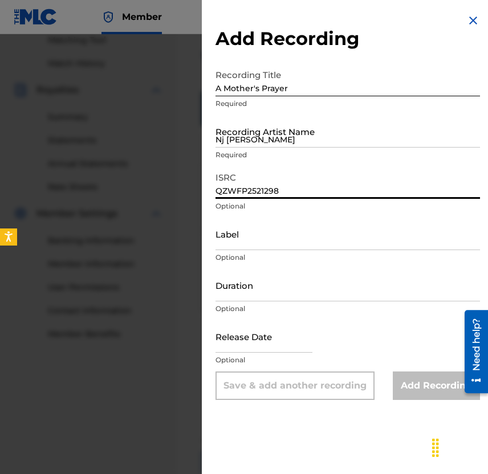
type input "QZWFP2521298"
select select "7"
select select "2025"
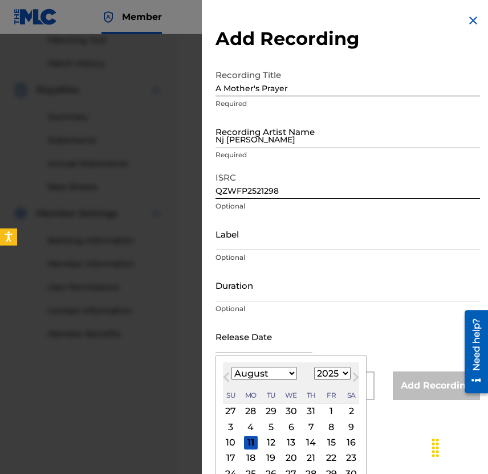
click at [243, 341] on input "text" at bounding box center [263, 336] width 97 height 32
click at [328, 416] on div "1" at bounding box center [331, 412] width 14 height 14
type input "[DATE]"
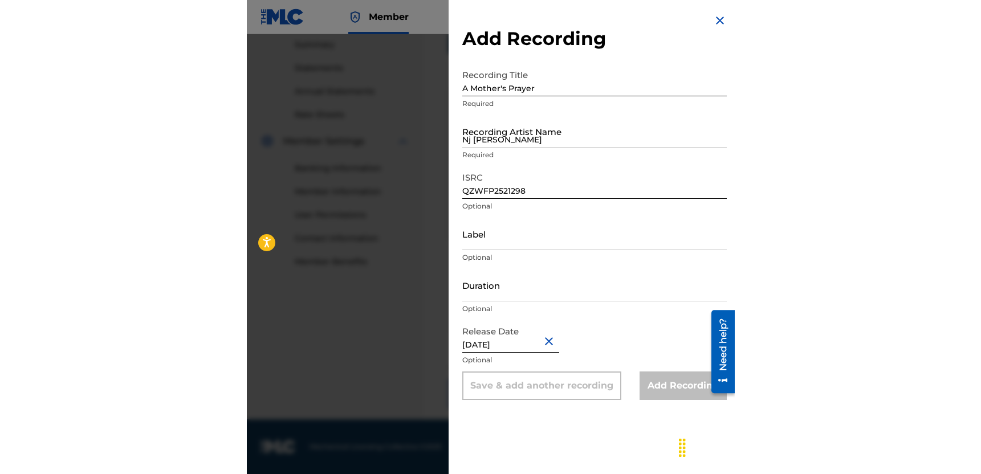
scroll to position [233, 0]
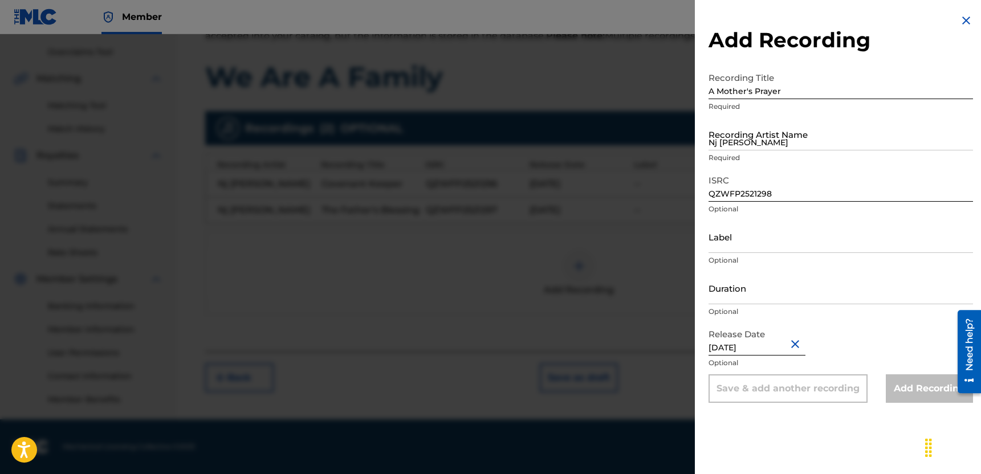
click at [794, 346] on button "Close" at bounding box center [796, 344] width 17 height 35
click at [764, 347] on input "text" at bounding box center [757, 339] width 97 height 32
select select "7"
select select "2025"
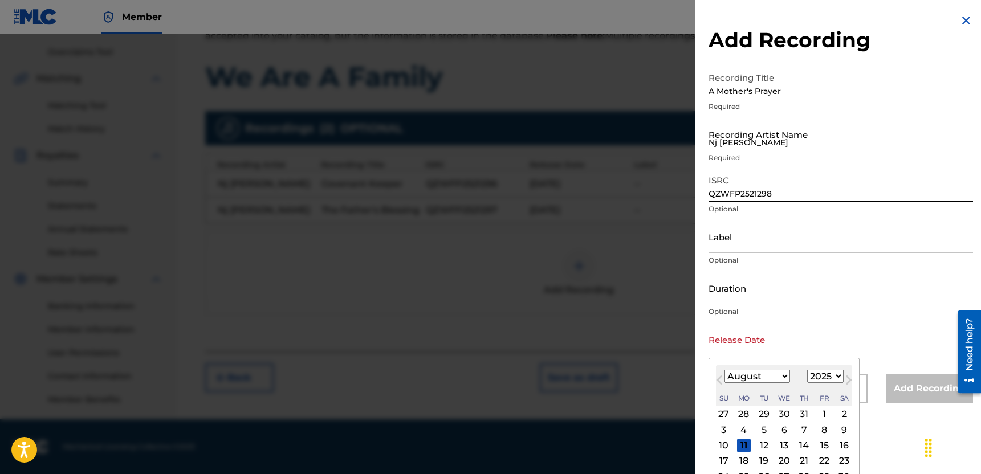
click at [819, 417] on div "1" at bounding box center [824, 415] width 14 height 14
type input "[DATE]"
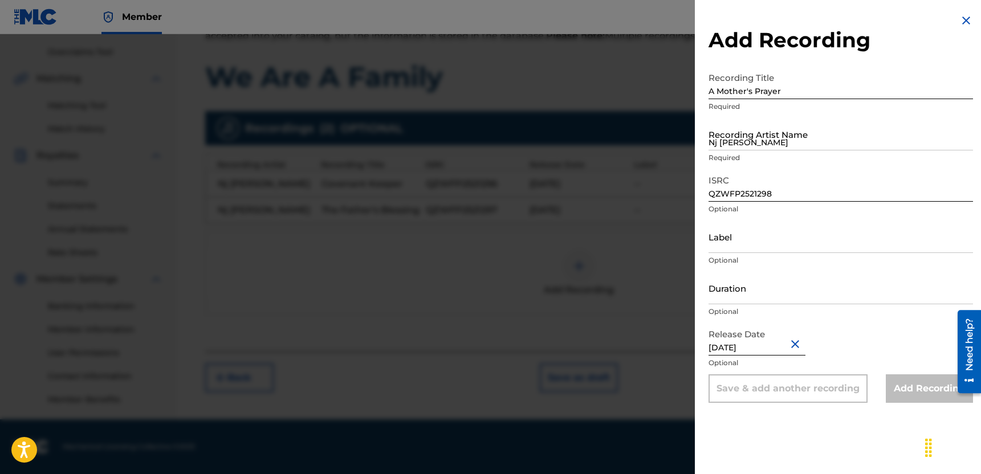
click at [815, 426] on div "Add Recording Recording Title A Mother's Prayer Required Recording Artist Name …" at bounding box center [841, 237] width 292 height 474
click at [797, 344] on button "Close" at bounding box center [796, 344] width 17 height 35
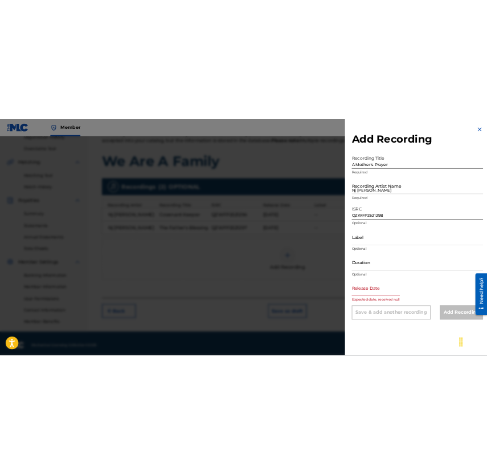
scroll to position [224, 0]
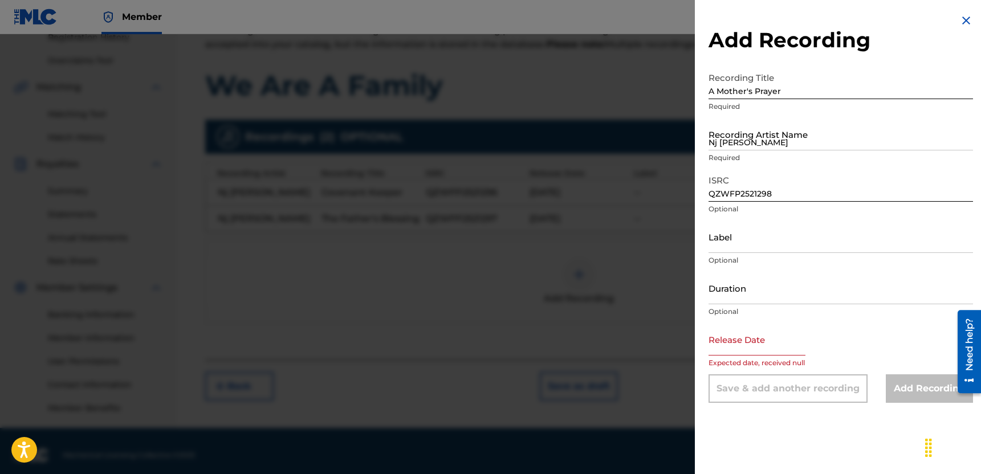
click at [961, 21] on img at bounding box center [966, 21] width 14 height 14
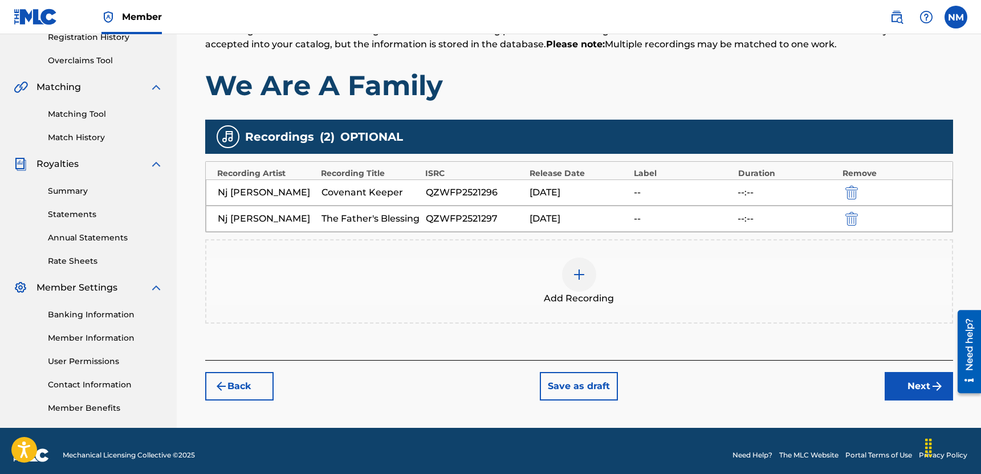
click at [573, 286] on div at bounding box center [579, 275] width 34 height 34
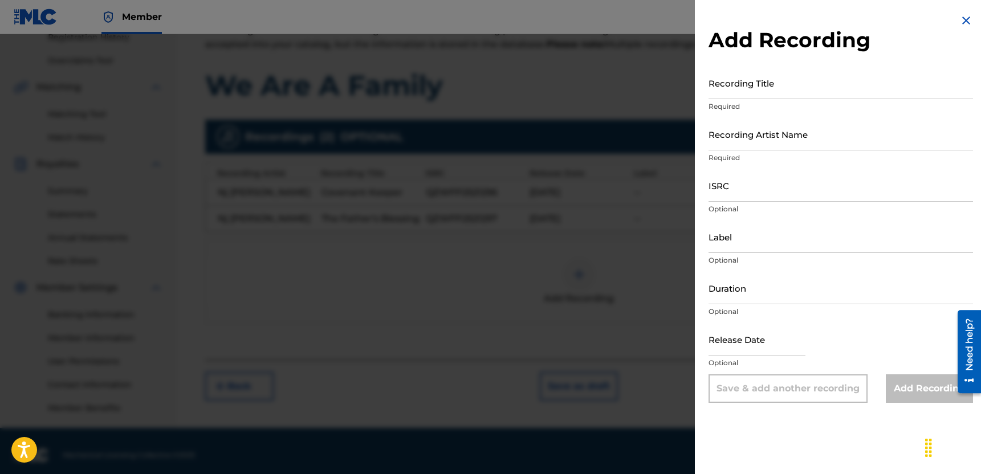
click at [777, 83] on input "Recording Title" at bounding box center [841, 83] width 264 height 32
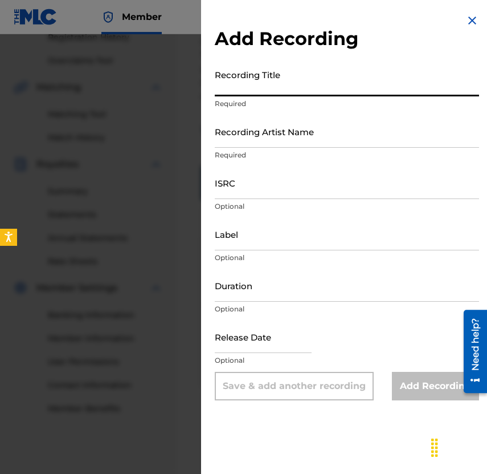
click at [300, 78] on input "Recording Title" at bounding box center [347, 80] width 264 height 32
paste input "Poppa"
type input "Poppa"
click at [353, 133] on input "Recording Artist Name" at bounding box center [347, 131] width 264 height 32
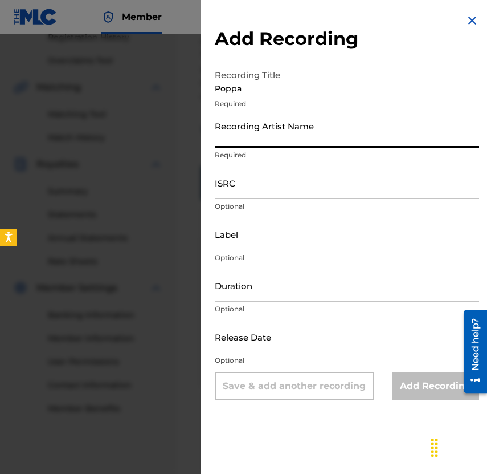
click at [328, 129] on input "Recording Artist Name" at bounding box center [347, 131] width 264 height 32
type input "n"
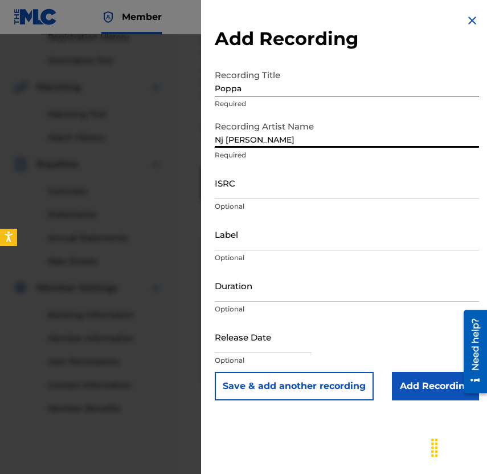
type input "Nj [PERSON_NAME]"
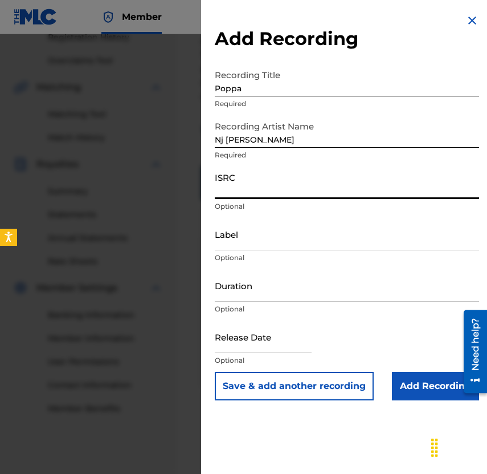
click at [405, 189] on input "ISRC" at bounding box center [347, 182] width 264 height 32
paste input "QZWFP2521299"
type input "QZWFP2521299"
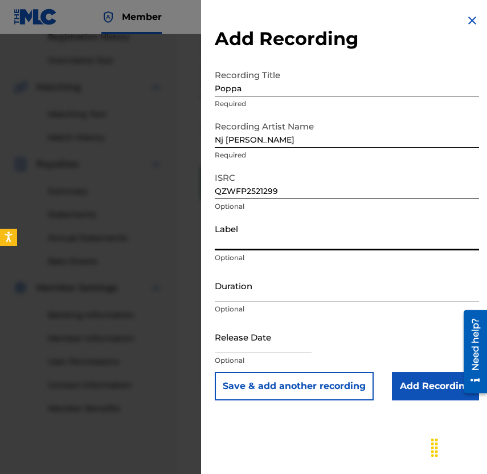
click at [339, 222] on input "Label" at bounding box center [347, 234] width 264 height 32
click at [288, 340] on input "text" at bounding box center [263, 336] width 97 height 32
select select "7"
select select "2025"
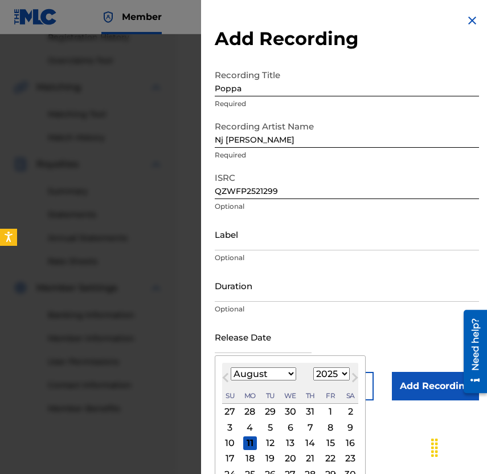
click at [330, 413] on div "1" at bounding box center [331, 412] width 14 height 14
type input "[DATE]"
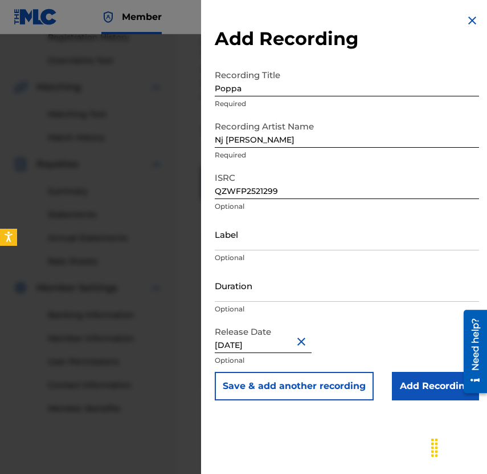
click at [351, 427] on div "Add Recording Recording Title Poppa Required Recording Artist Name [PERSON_NAME…" at bounding box center [347, 237] width 292 height 474
click at [340, 392] on button "Save & add another recording" at bounding box center [294, 386] width 159 height 29
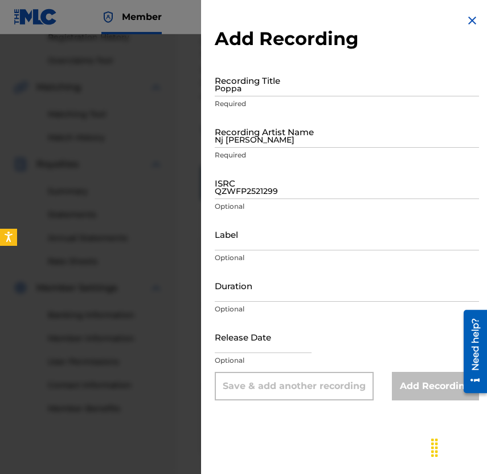
click at [413, 86] on input "Poppa" at bounding box center [347, 80] width 264 height 32
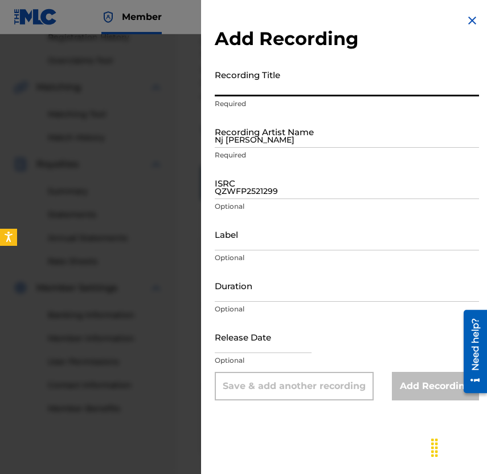
paste input "A Mother's Prayer"
type input "A Mother's Prayer"
click at [279, 188] on input "QZWFP2521299" at bounding box center [347, 182] width 264 height 32
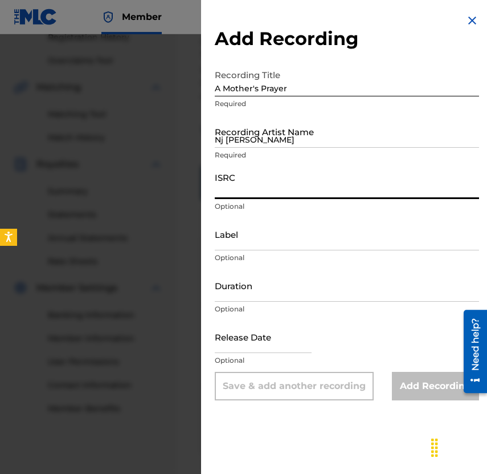
paste input "QZWFP2521298"
type input "QZWFP2521298"
click at [279, 137] on input "Nj [PERSON_NAME]" at bounding box center [347, 131] width 264 height 32
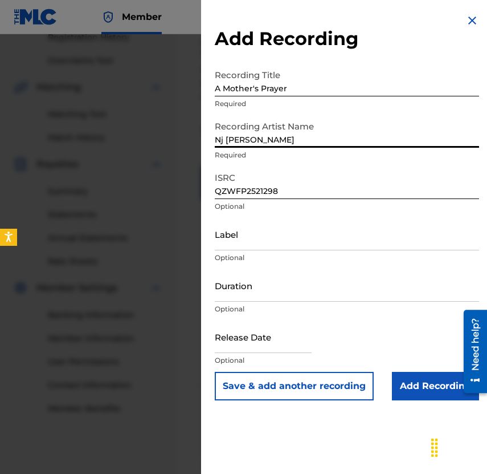
type input "Nj [PERSON_NAME]"
select select "7"
select select "2025"
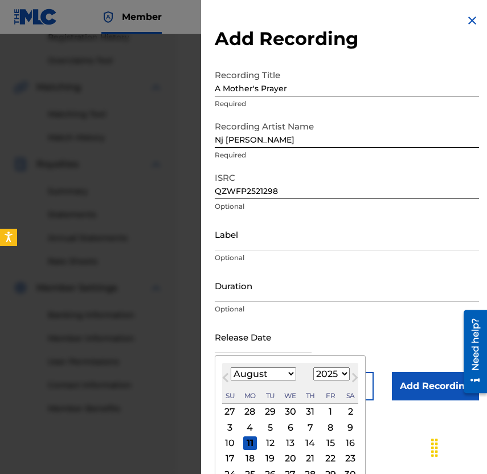
click at [280, 345] on input "text" at bounding box center [263, 336] width 97 height 32
click at [325, 417] on div "1" at bounding box center [331, 412] width 14 height 14
type input "[DATE]"
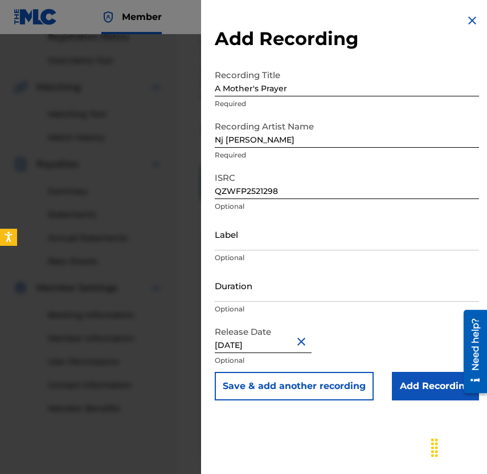
click at [353, 389] on button "Save & add another recording" at bounding box center [294, 386] width 159 height 29
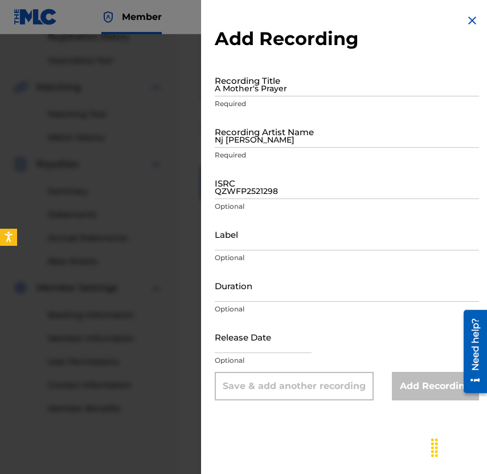
click at [377, 91] on input "A Mother's Prayer" at bounding box center [347, 80] width 264 height 32
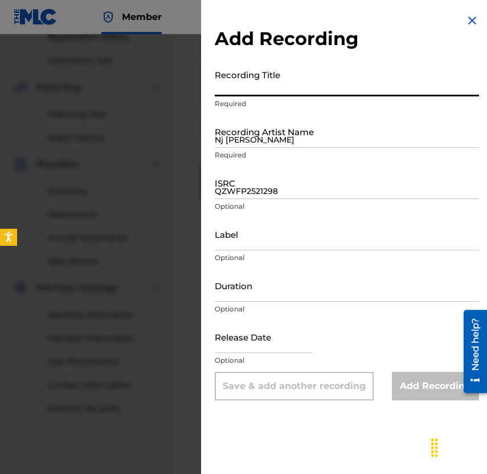
paste input "6 Mama (Strong Water)"
type input "6 Mama (Strong Water)"
click at [335, 129] on input "Nj [PERSON_NAME]" at bounding box center [347, 131] width 264 height 32
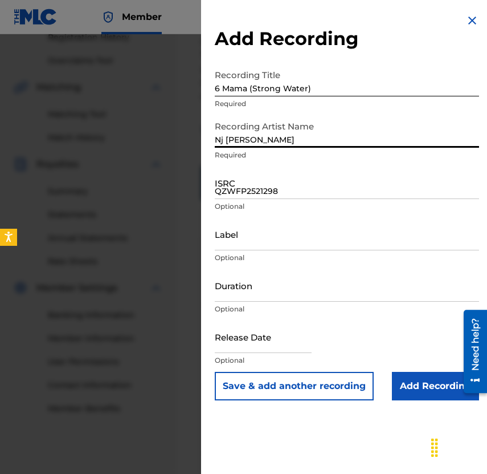
type input "Nj [PERSON_NAME]"
click at [442, 193] on input "QZWFP2521298" at bounding box center [347, 182] width 264 height 32
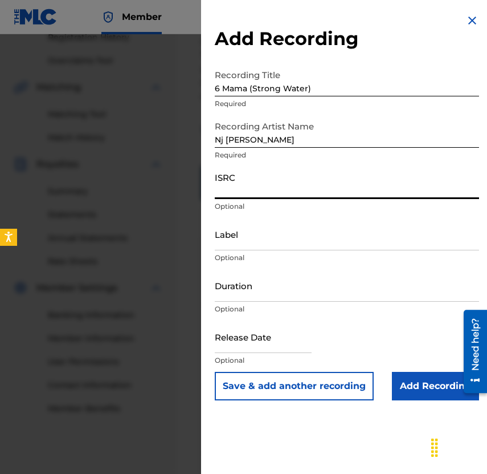
paste input "C QZWFP2521300"
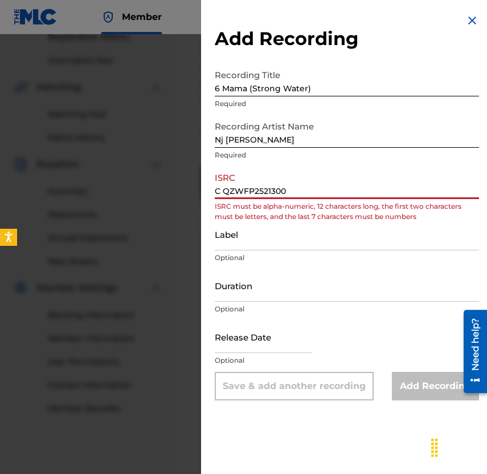
click at [223, 192] on input "C QZWFP2521300" at bounding box center [347, 182] width 264 height 32
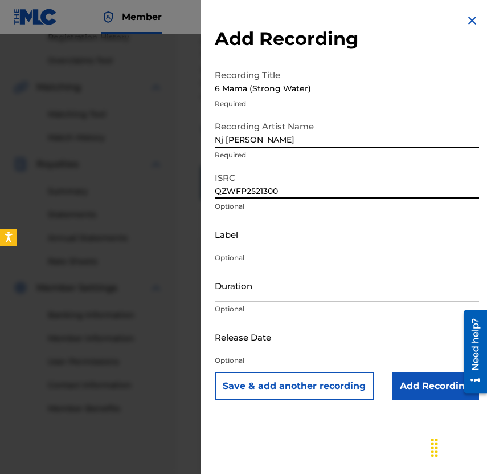
type input "QZWFP2521300"
select select "7"
select select "2025"
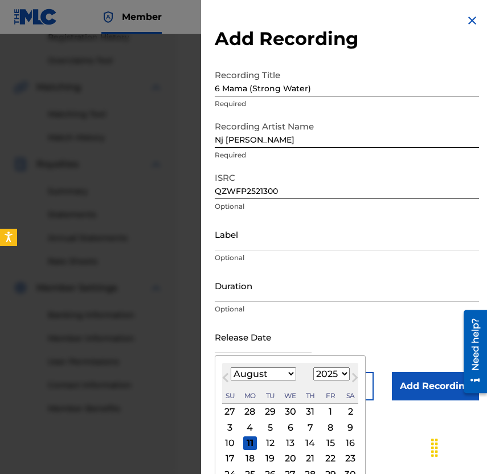
drag, startPoint x: 245, startPoint y: 324, endPoint x: 245, endPoint y: 313, distance: 10.8
click at [245, 324] on input "text" at bounding box center [263, 336] width 97 height 32
click at [329, 417] on div "1" at bounding box center [331, 412] width 14 height 14
type input "[DATE]"
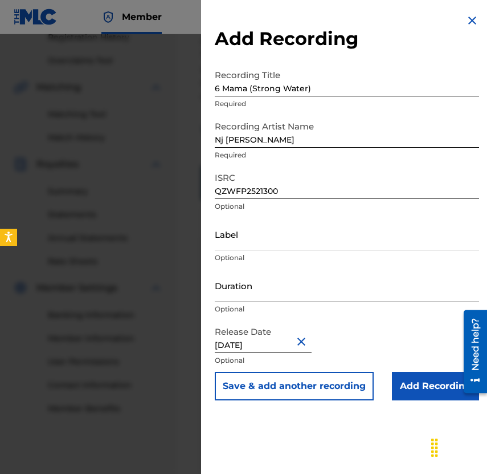
click at [341, 422] on div "Add Recording Recording Title 6 Mama (Strong Water) Required Recording Artist N…" at bounding box center [347, 237] width 292 height 474
click at [302, 382] on button "Save & add another recording" at bounding box center [294, 386] width 159 height 29
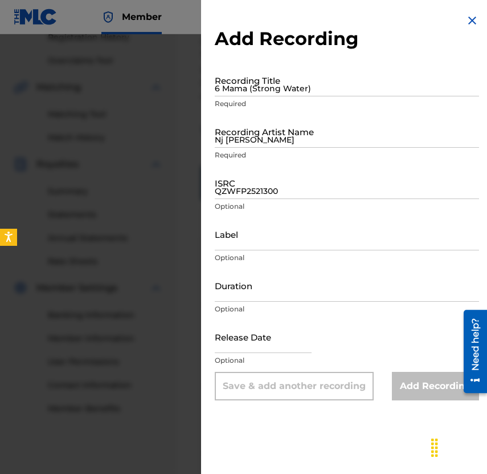
click at [341, 88] on input "6 Mama (Strong Water)" at bounding box center [347, 80] width 264 height 32
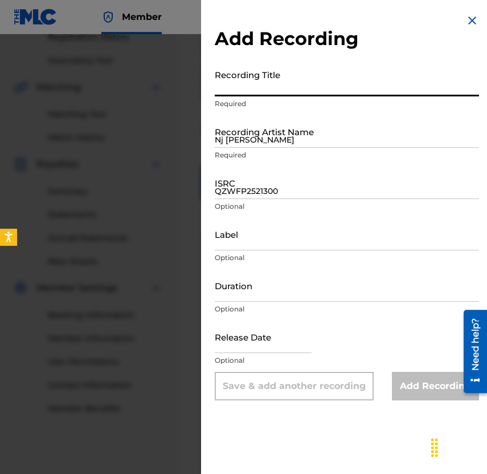
paste input "Brother Oh My Brother"
type input "Brother Oh My Brother"
click at [340, 190] on input "QZWFP2521300" at bounding box center [347, 182] width 264 height 32
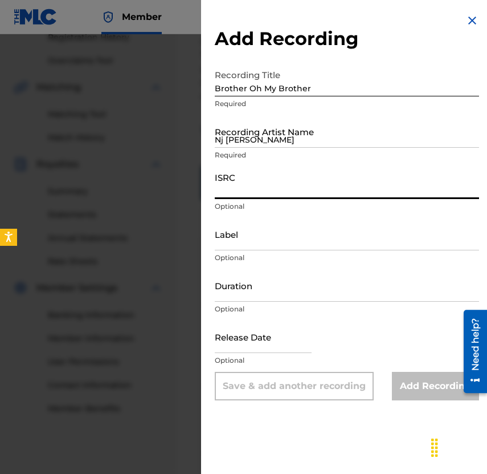
paste input "QZWFP2521301"
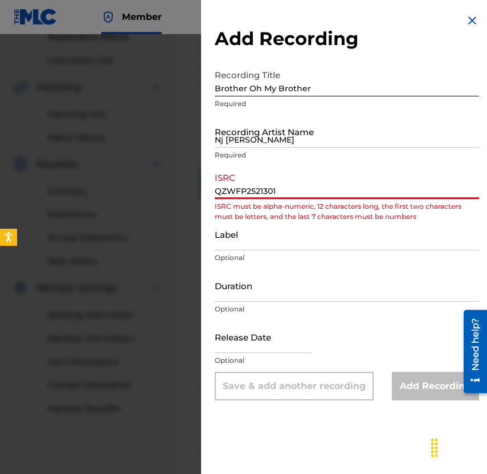
click at [219, 189] on input "QZWFP2521301" at bounding box center [347, 182] width 264 height 32
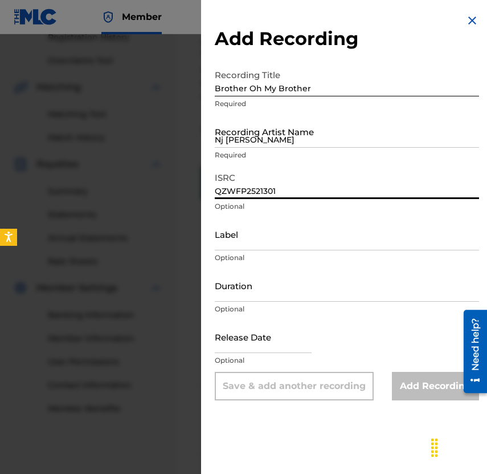
type input "QZWFP2521301"
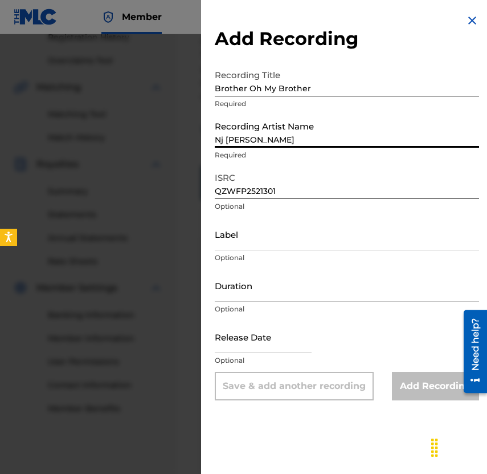
click at [279, 138] on input "Nj [PERSON_NAME]" at bounding box center [347, 131] width 264 height 32
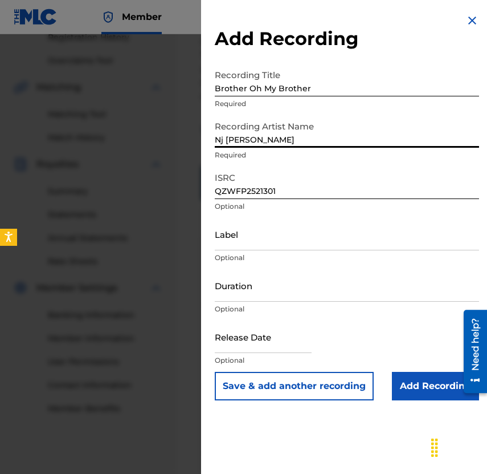
type input "Nj [PERSON_NAME]"
click at [247, 346] on input "text" at bounding box center [263, 336] width 97 height 32
select select "7"
select select "2025"
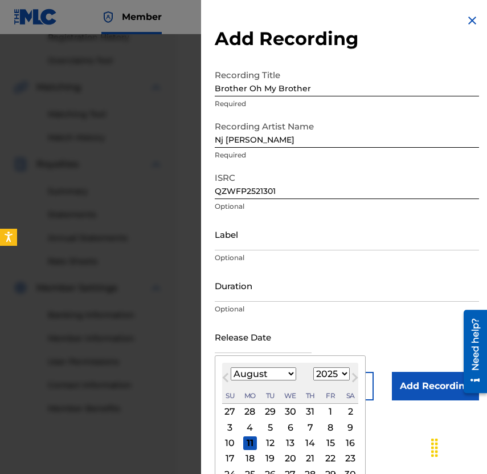
click at [324, 409] on div "1" at bounding box center [331, 412] width 14 height 14
type input "[DATE]"
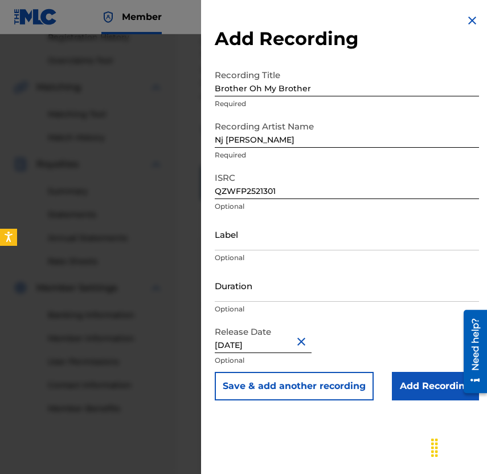
click at [324, 388] on button "Save & add another recording" at bounding box center [294, 386] width 159 height 29
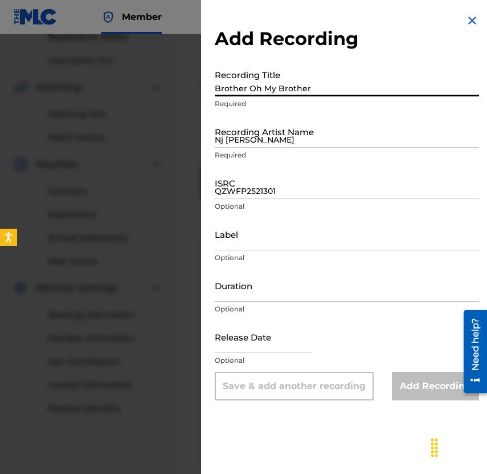
click at [382, 91] on input "Brother Oh My Brother" at bounding box center [347, 80] width 264 height 32
paste input "8 Sistah Girl"
click at [222, 89] on input "8 Sistah Girl" at bounding box center [347, 80] width 264 height 32
type input "Sistah Girl"
click at [252, 141] on input "Nj [PERSON_NAME]" at bounding box center [347, 131] width 264 height 32
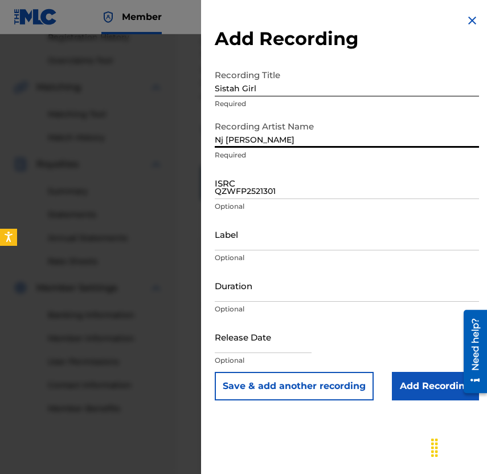
type input "Nj [PERSON_NAME]"
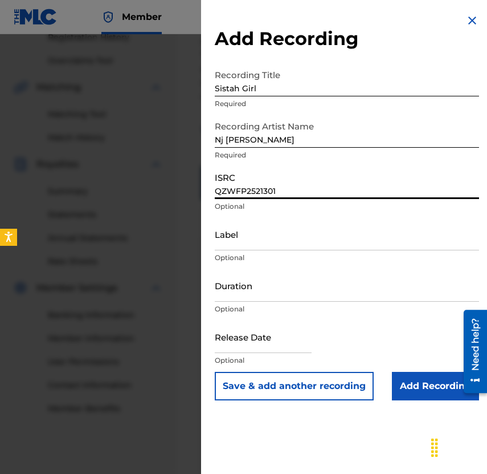
click at [451, 191] on input "QZWFP2521301" at bounding box center [347, 182] width 264 height 32
paste input "QZWFR2515017"
type input "QZWFR2515017"
click at [376, 237] on input "Label" at bounding box center [347, 234] width 264 height 32
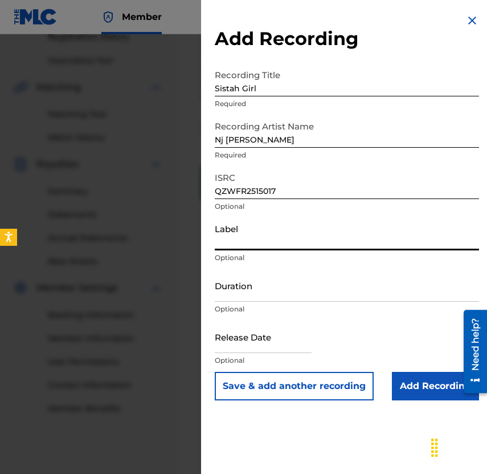
click at [321, 328] on div "Release Date Optional" at bounding box center [347, 345] width 264 height 51
click at [303, 345] on input "text" at bounding box center [263, 336] width 97 height 32
select select "7"
select select "2025"
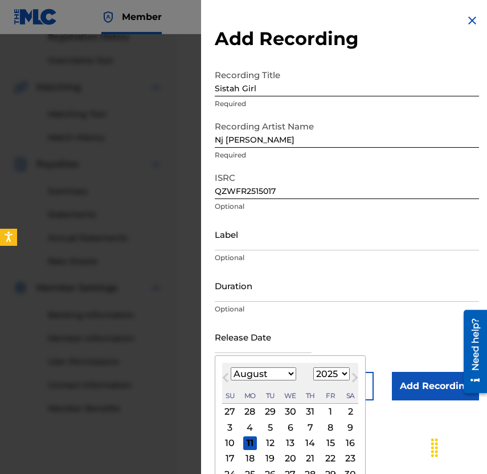
click at [329, 408] on div "1" at bounding box center [331, 412] width 14 height 14
type input "[DATE]"
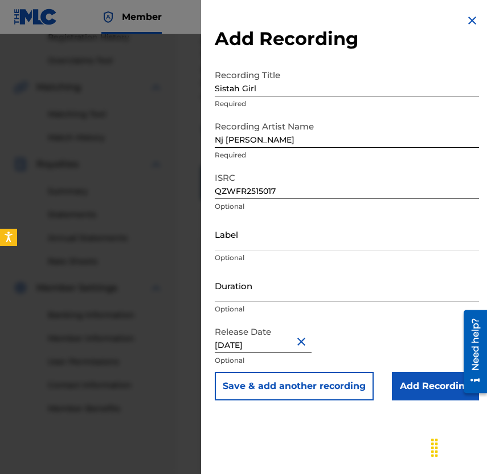
click at [339, 398] on button "Save & add another recording" at bounding box center [294, 386] width 159 height 29
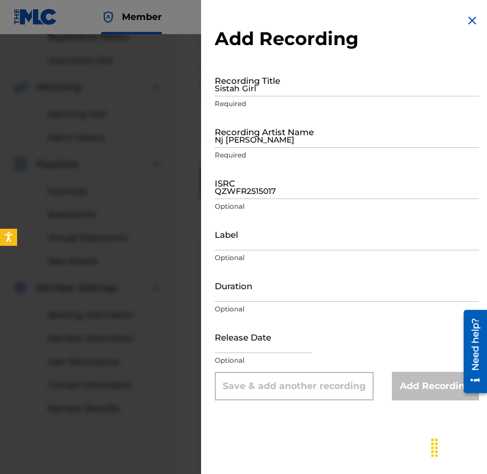
click at [275, 91] on input "Sistah Girl" at bounding box center [347, 80] width 264 height 32
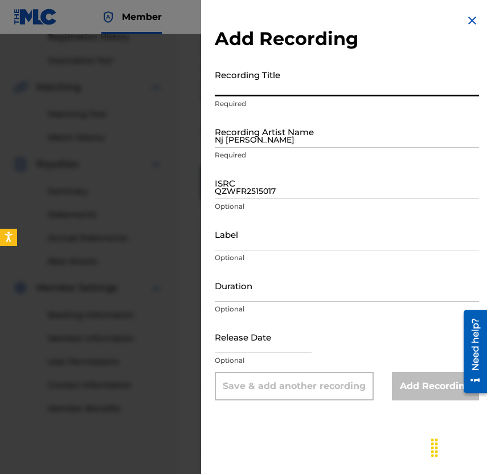
paste input "Grandbaby Love"
type input "Grandbaby Love"
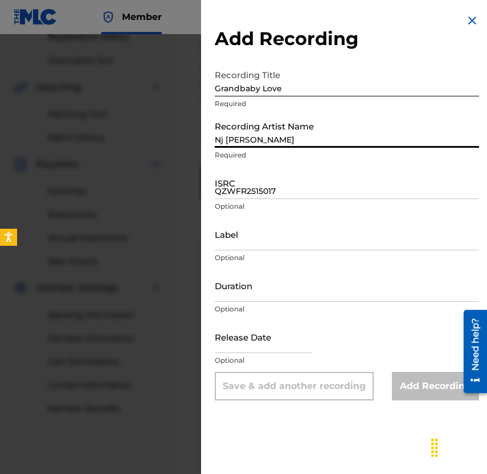
click at [281, 132] on input "Nj [PERSON_NAME]" at bounding box center [347, 131] width 264 height 32
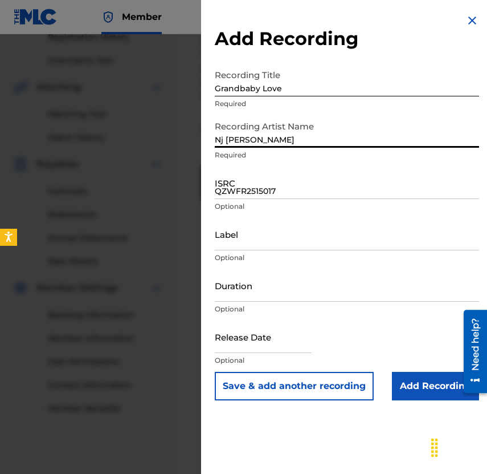
type input "Nj [PERSON_NAME]"
click at [354, 194] on input "QZWFR2515017" at bounding box center [347, 182] width 264 height 32
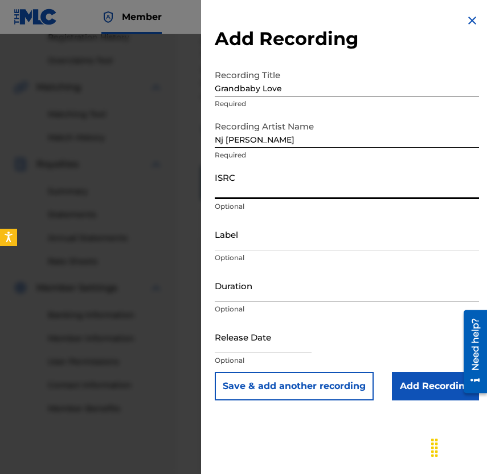
paste input "QZWFP2521303"
type input "QZWFP2521303"
select select "7"
select select "2025"
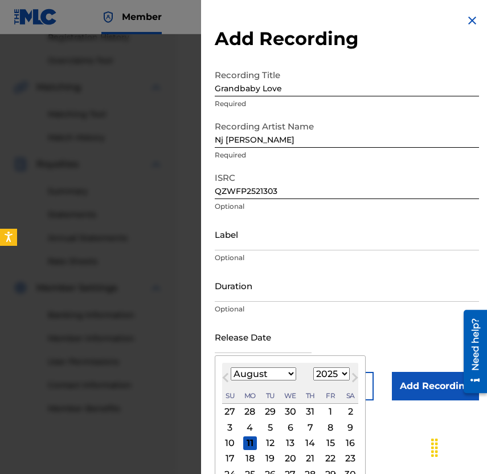
click at [281, 342] on input "text" at bounding box center [263, 336] width 97 height 32
click at [325, 412] on div "1" at bounding box center [331, 412] width 14 height 14
type input "[DATE]"
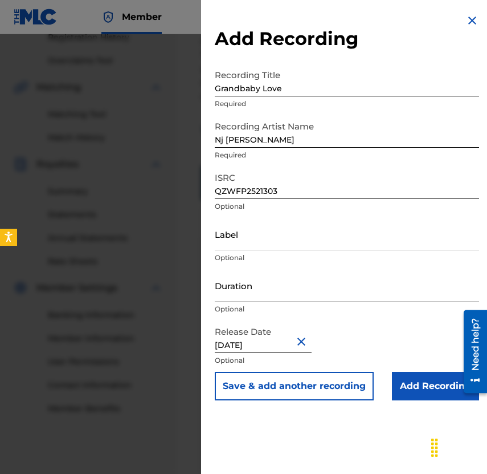
click at [345, 386] on button "Save & add another recording" at bounding box center [294, 386] width 159 height 29
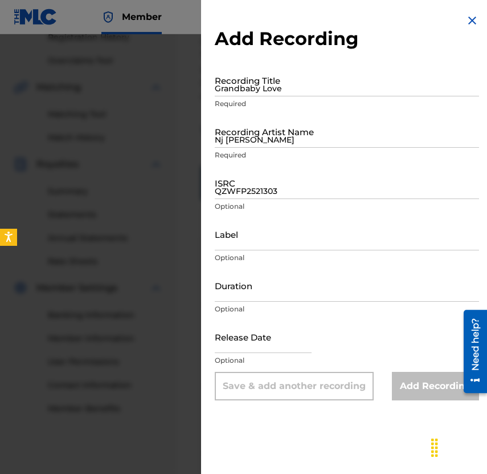
click at [359, 84] on input "Grandbaby Love" at bounding box center [347, 80] width 264 height 32
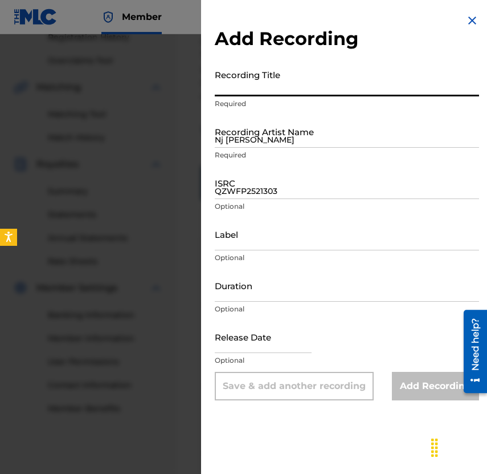
paste input "Welcome to the Family Album"
type input "Welcome to the Family Album"
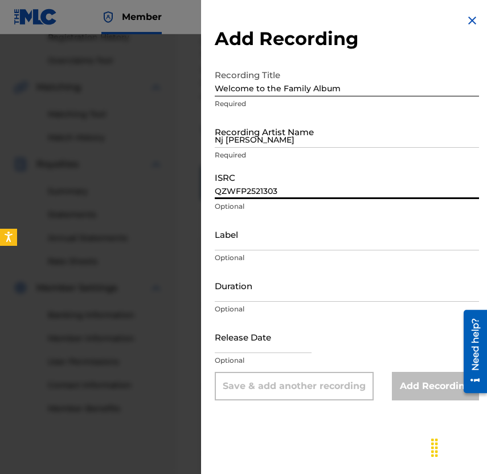
click at [414, 185] on input "QZWFP2521303" at bounding box center [347, 182] width 264 height 32
paste input "QZWFP2521294"
type input "QZWFP2521294"
click at [315, 135] on input "Nj [PERSON_NAME]" at bounding box center [347, 131] width 264 height 32
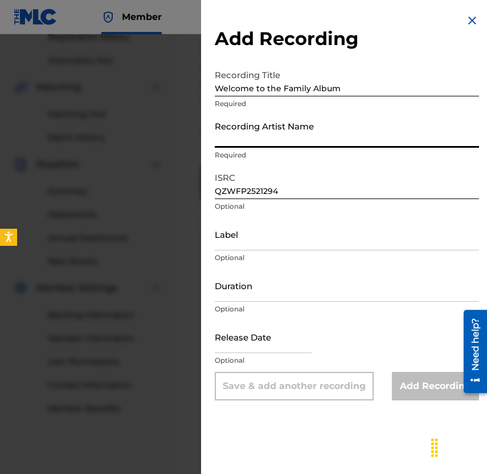
type input "n"
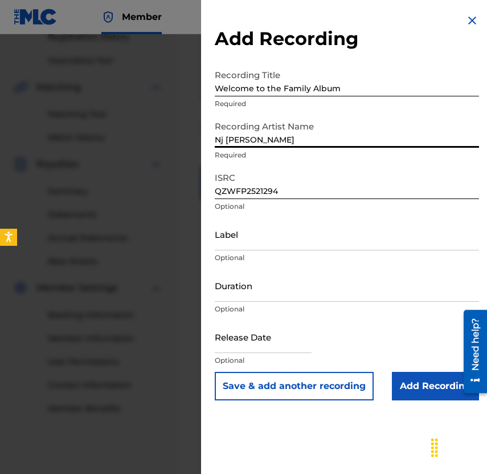
type input "Nj [PERSON_NAME]"
click at [234, 356] on p "Optional" at bounding box center [347, 360] width 264 height 10
click at [241, 349] on input "text" at bounding box center [263, 336] width 97 height 32
select select "7"
select select "2025"
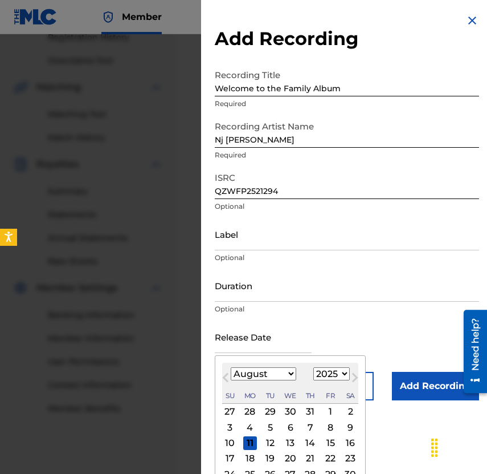
click at [325, 414] on div "1" at bounding box center [331, 412] width 14 height 14
type input "[DATE]"
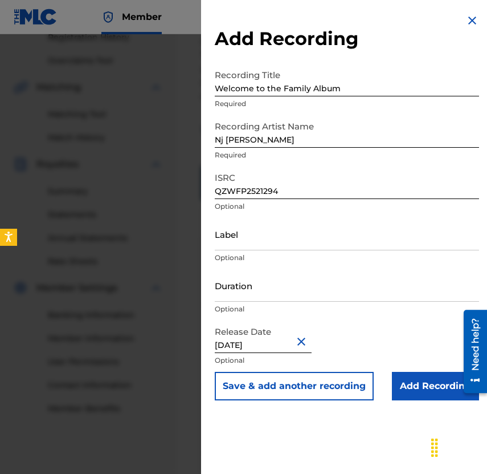
click at [347, 388] on button "Save & add another recording" at bounding box center [294, 386] width 159 height 29
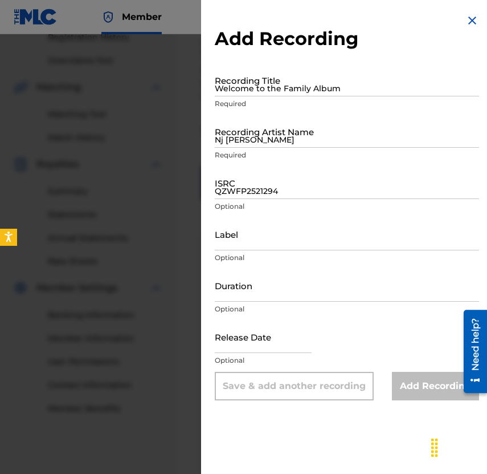
click at [346, 188] on input "QZWFP2521294" at bounding box center [347, 182] width 264 height 32
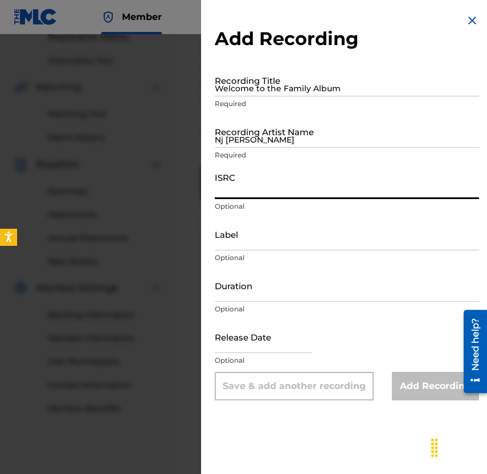
paste input "QZWFR2515018"
type input "QZWFR2515018"
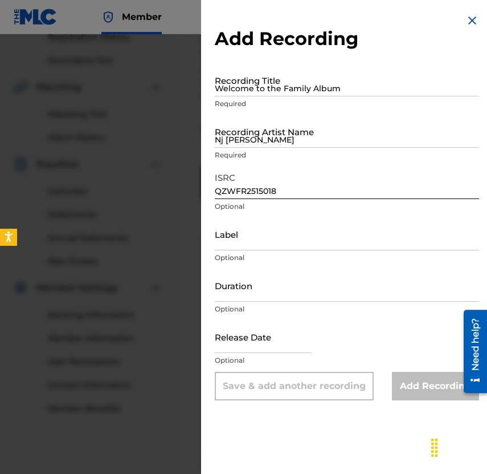
click at [389, 84] on input "Welcome to the Family Album" at bounding box center [347, 80] width 264 height 32
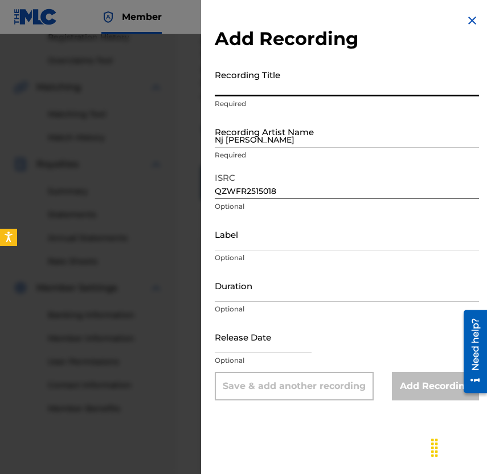
paste input "Family Album (Outro)"
type input "Family Album (Outro)"
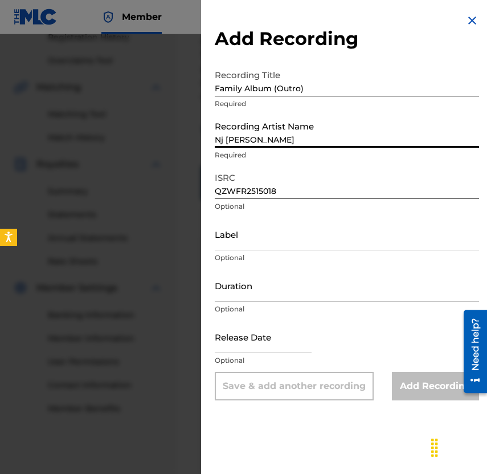
click at [323, 139] on input "Nj [PERSON_NAME]" at bounding box center [347, 131] width 264 height 32
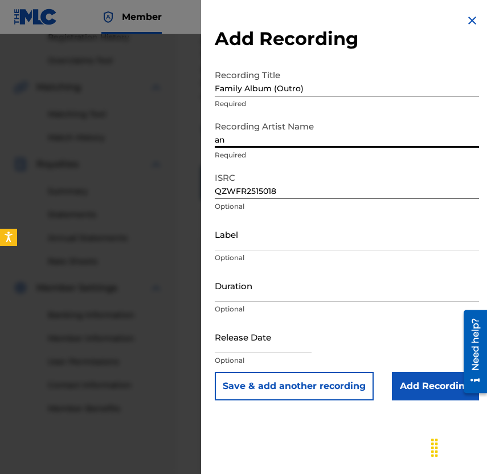
type input "a"
type input "Nj [PERSON_NAME]"
click at [271, 339] on input "text" at bounding box center [263, 336] width 97 height 32
select select "7"
select select "2025"
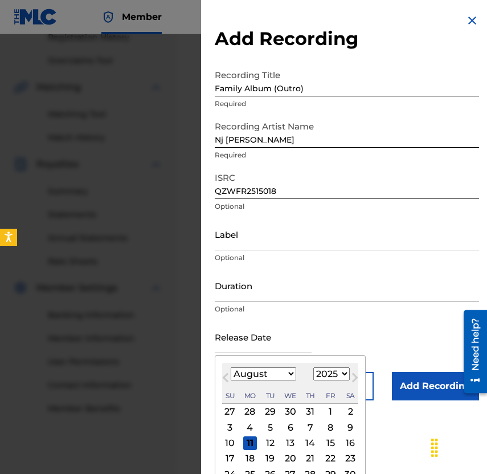
click at [325, 409] on div "1" at bounding box center [331, 412] width 14 height 14
type input "[DATE]"
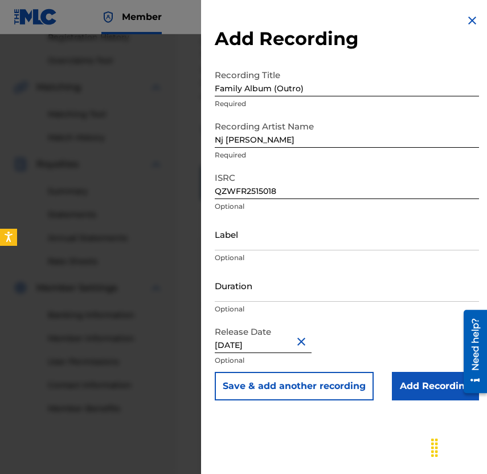
click at [334, 388] on button "Save & add another recording" at bounding box center [294, 386] width 159 height 29
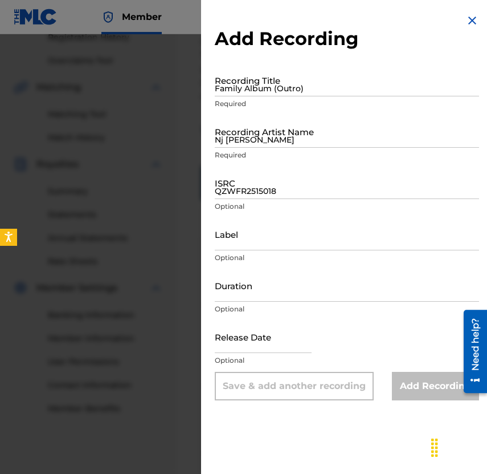
click at [241, 191] on input "QZWFR2515018" at bounding box center [347, 182] width 264 height 32
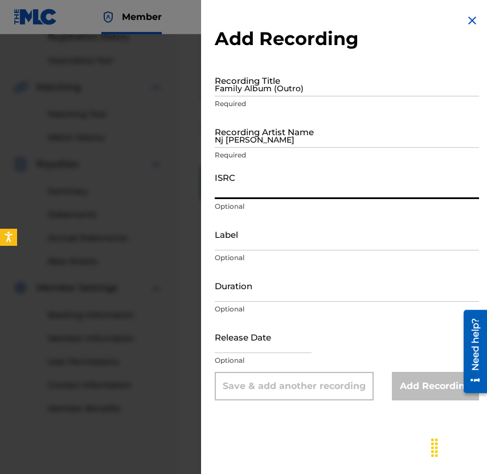
paste input "QZWFP2521295"
type input "QZWFP2521295"
click at [262, 91] on input "Family Album (Outro)" at bounding box center [347, 80] width 264 height 32
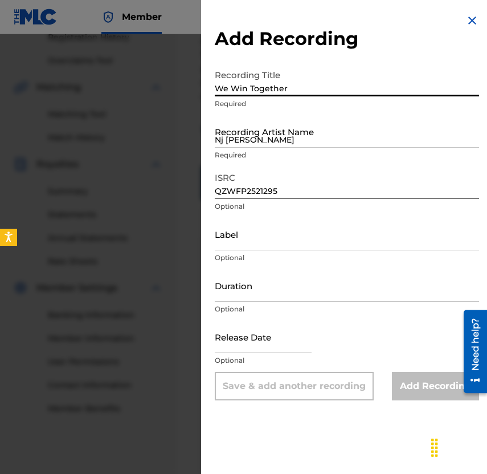
type input "We Win Together"
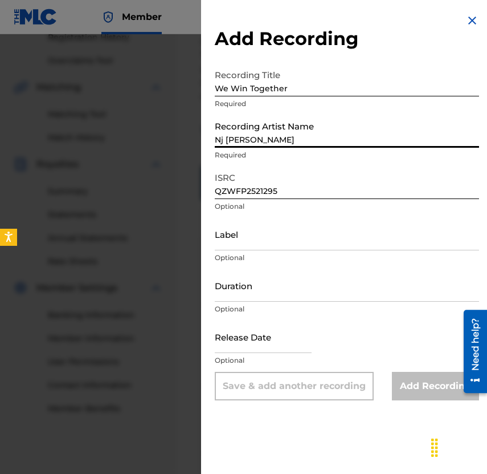
click at [263, 137] on input "Nj [PERSON_NAME]" at bounding box center [347, 131] width 264 height 32
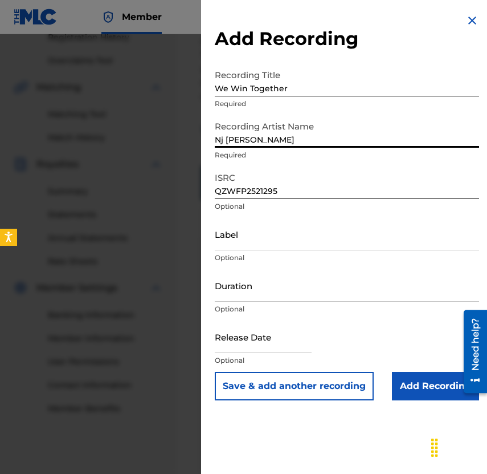
type input "Nj [PERSON_NAME]"
click at [242, 340] on input "text" at bounding box center [263, 336] width 97 height 32
select select "7"
select select "2025"
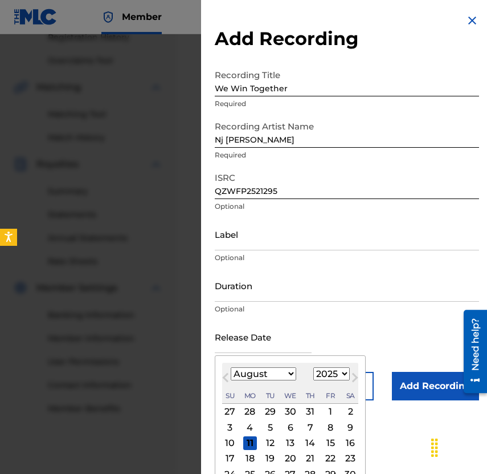
click at [253, 424] on div "4" at bounding box center [250, 427] width 14 height 14
type input "[DATE]"
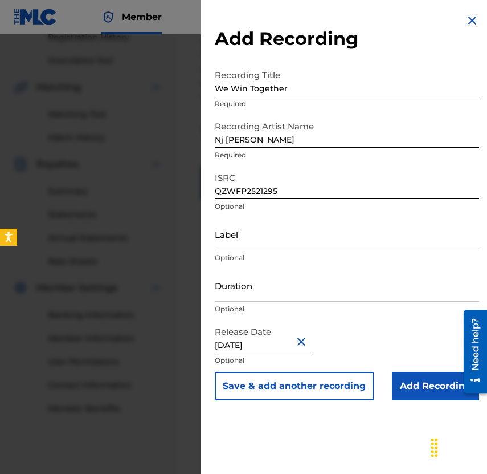
click at [307, 341] on button "Close" at bounding box center [303, 341] width 17 height 35
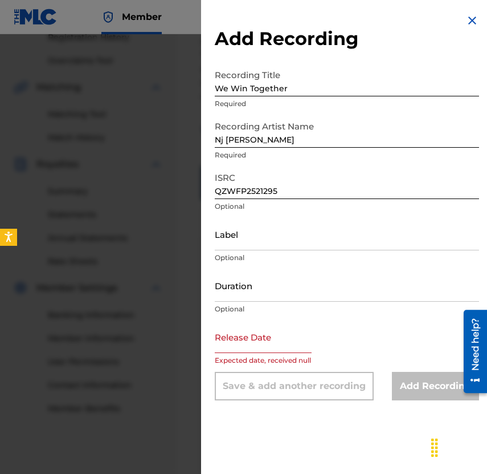
click at [289, 341] on input "text" at bounding box center [263, 336] width 97 height 32
select select "7"
select select "2025"
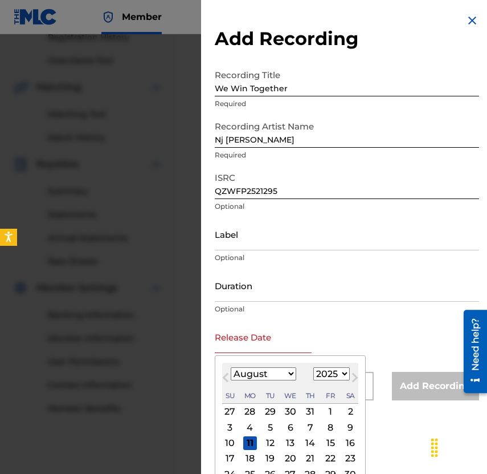
click at [330, 410] on div "1" at bounding box center [331, 412] width 14 height 14
type input "[DATE]"
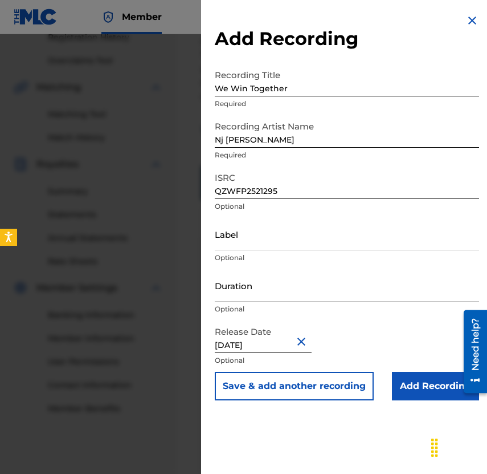
click at [380, 346] on div "Release Date [DATE] Optional" at bounding box center [347, 345] width 264 height 51
click at [410, 377] on input "Add Recording" at bounding box center [435, 386] width 87 height 29
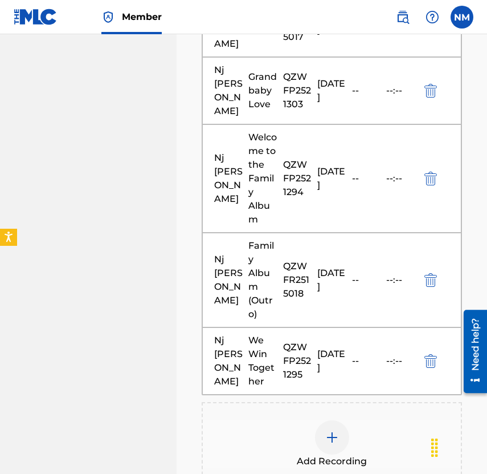
scroll to position [1062, 0]
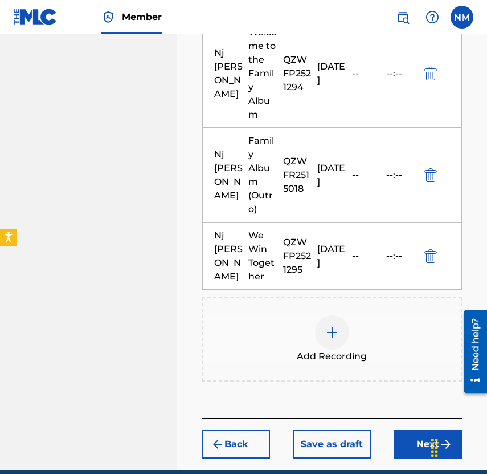
click at [422, 430] on button "Next" at bounding box center [428, 444] width 68 height 29
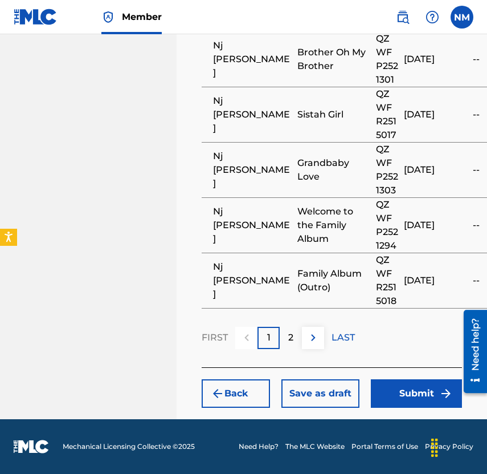
scroll to position [1290, 0]
click at [400, 398] on button "Submit" at bounding box center [416, 393] width 91 height 29
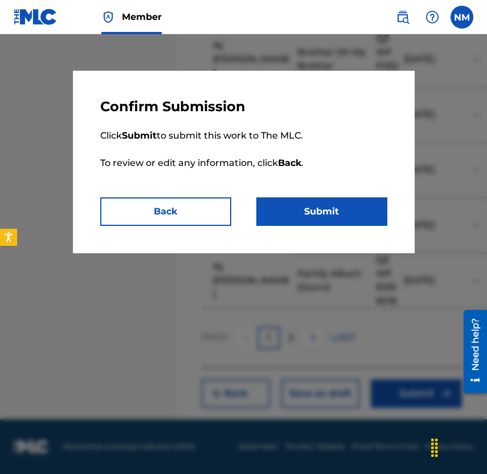
click at [327, 215] on button "Submit" at bounding box center [322, 211] width 131 height 29
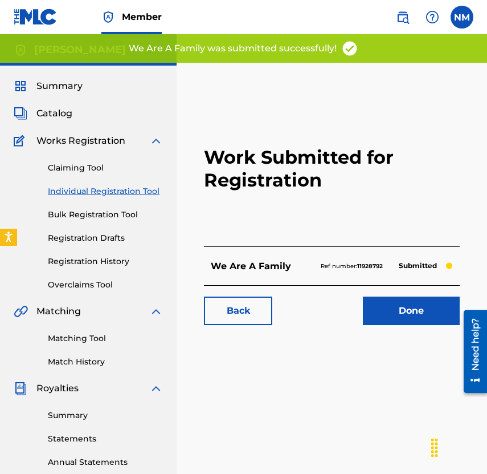
click at [376, 307] on link "Done" at bounding box center [411, 310] width 97 height 29
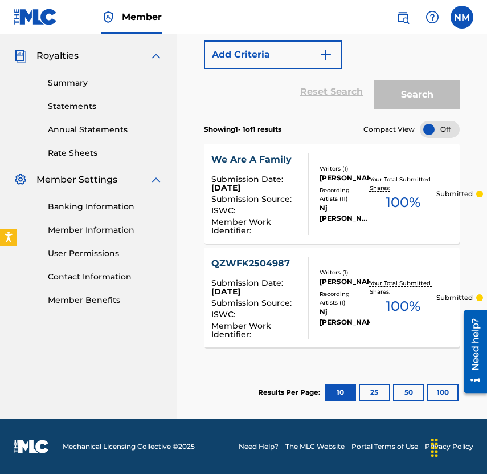
scroll to position [344, 0]
click at [294, 292] on div "Submission Date : [DATE]" at bounding box center [255, 289] width 88 height 20
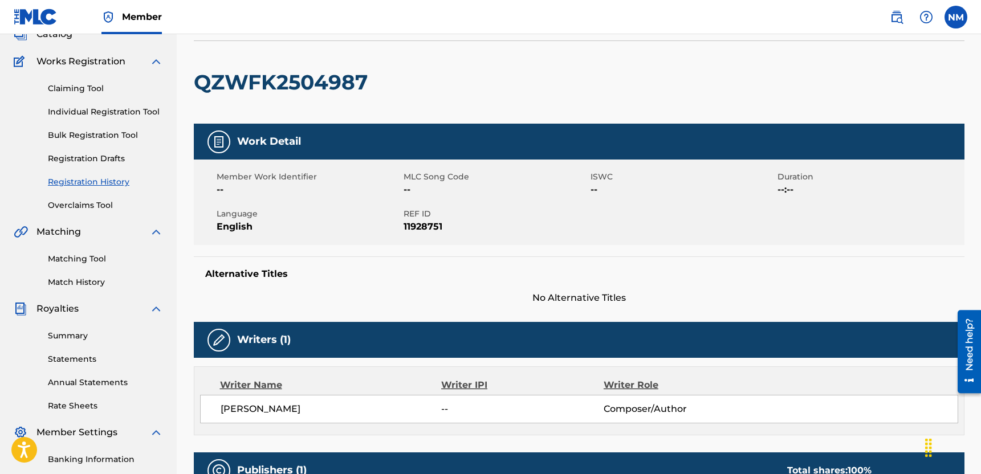
scroll to position [75, 0]
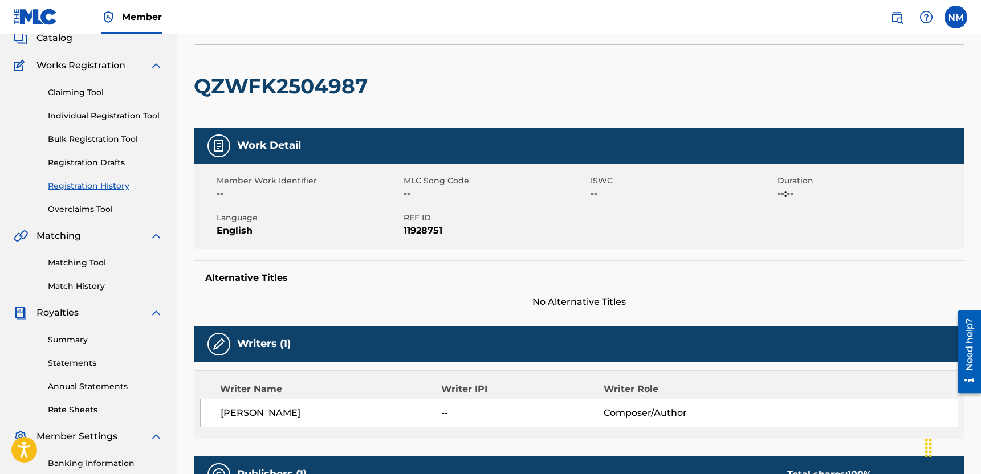
click at [217, 170] on div "Member Work Identifier -- MLC Song Code -- ISWC -- Duration --:-- Language Engl…" at bounding box center [579, 207] width 771 height 86
click at [218, 163] on div "Work Detail" at bounding box center [579, 146] width 771 height 36
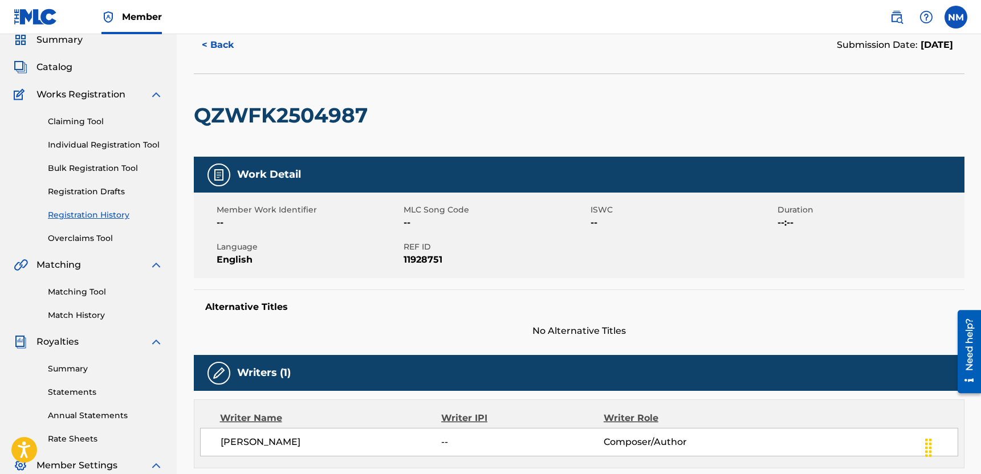
scroll to position [0, 0]
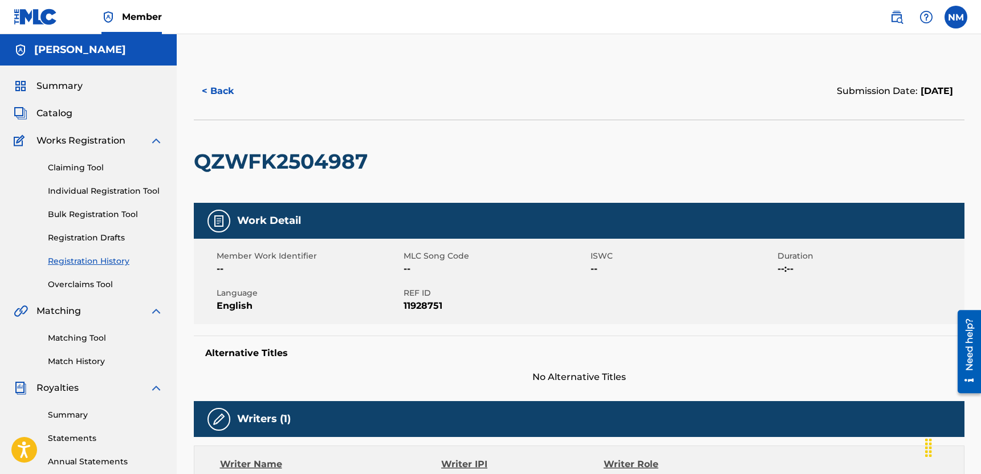
click at [215, 103] on button "< Back" at bounding box center [228, 91] width 68 height 29
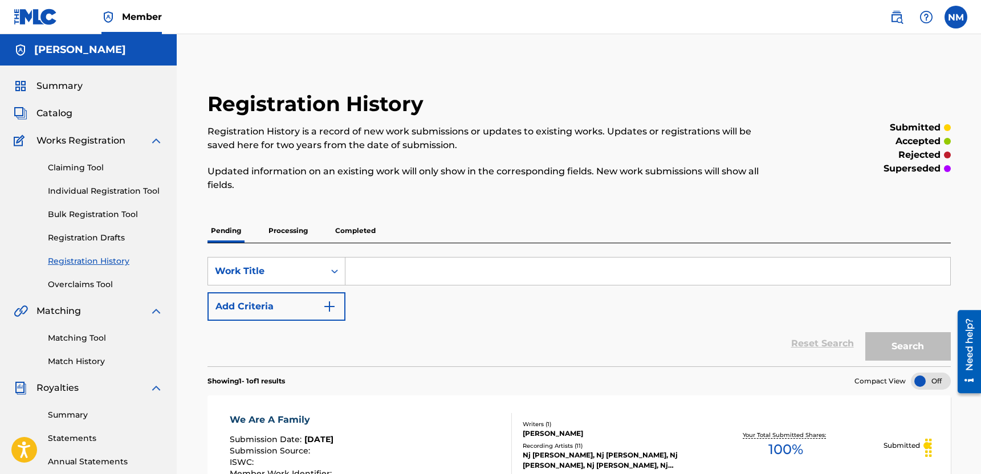
click at [367, 272] on input "Search Form" at bounding box center [647, 271] width 605 height 27
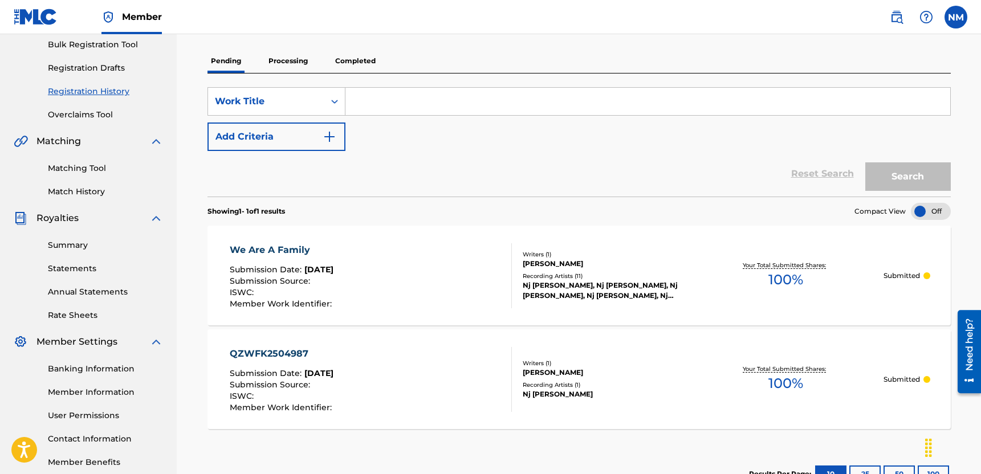
scroll to position [181, 0]
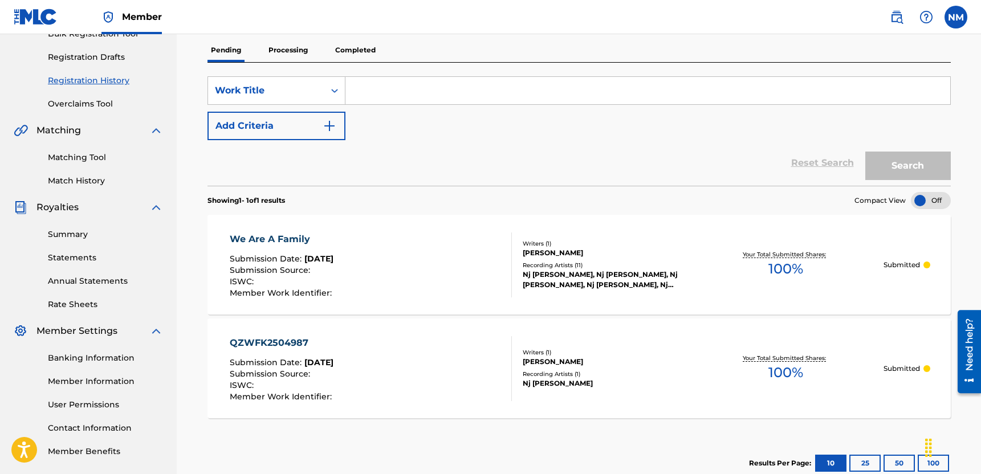
click at [353, 350] on div "QZWFK2504987 Submission Date : [DATE] Submission Source : ISWC : Member Work Id…" at bounding box center [371, 368] width 283 height 65
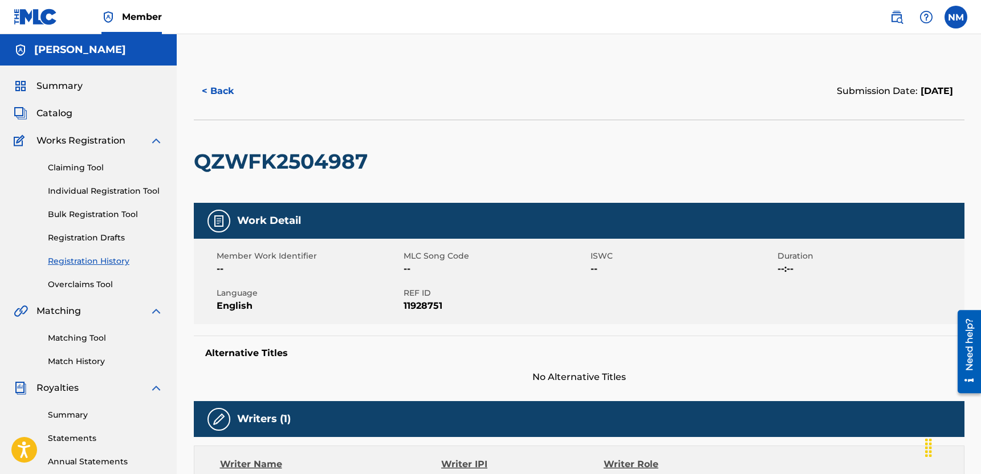
click at [217, 226] on img at bounding box center [219, 221] width 14 height 14
click at [220, 231] on div at bounding box center [218, 221] width 23 height 23
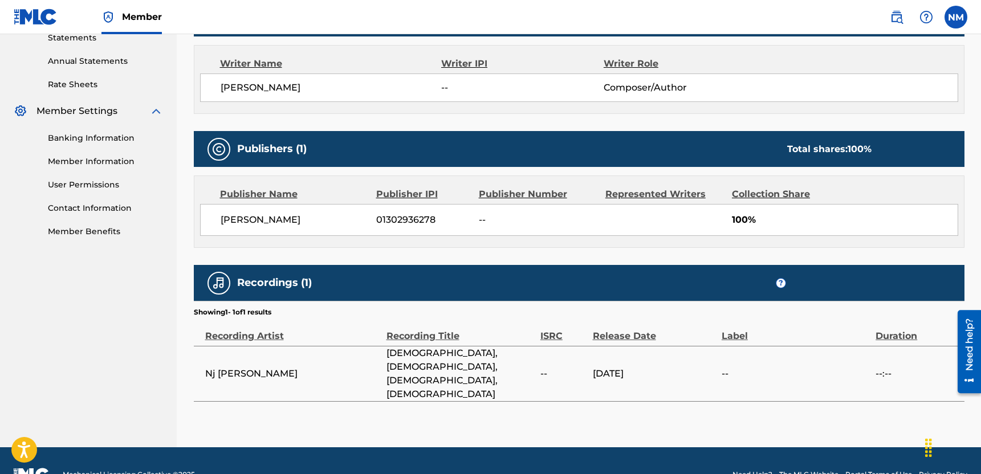
scroll to position [401, 0]
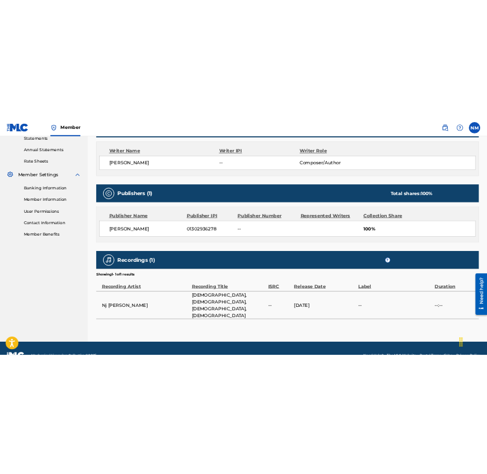
scroll to position [181, 0]
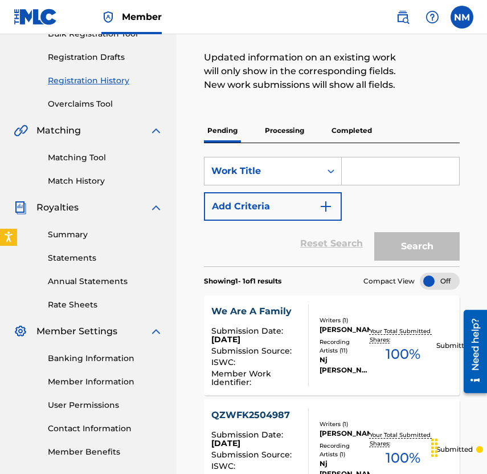
click at [430, 185] on input "Search Form" at bounding box center [400, 170] width 117 height 27
paste input "[PERSON_NAME] & [PERSON_NAME] : A Soul Opera"
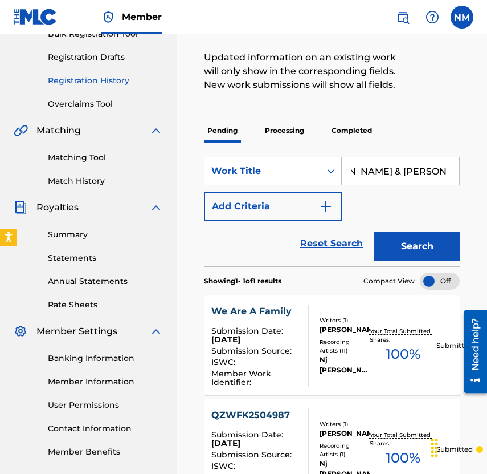
type input "[PERSON_NAME] & [PERSON_NAME] : A Soul Opera"
click at [405, 260] on button "Search" at bounding box center [417, 246] width 86 height 29
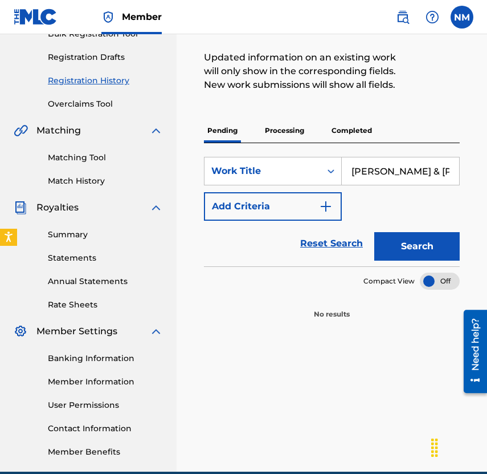
click at [328, 213] on img "Search Form" at bounding box center [326, 207] width 14 height 14
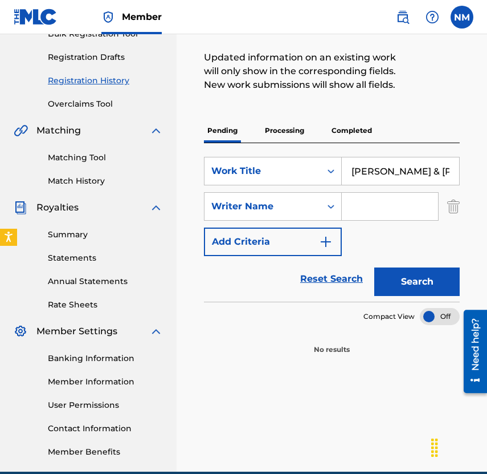
click at [371, 213] on input "Search Form" at bounding box center [390, 206] width 96 height 27
click at [395, 218] on input "[PERSON_NAME]" at bounding box center [390, 206] width 96 height 27
type input "[PERSON_NAME]"
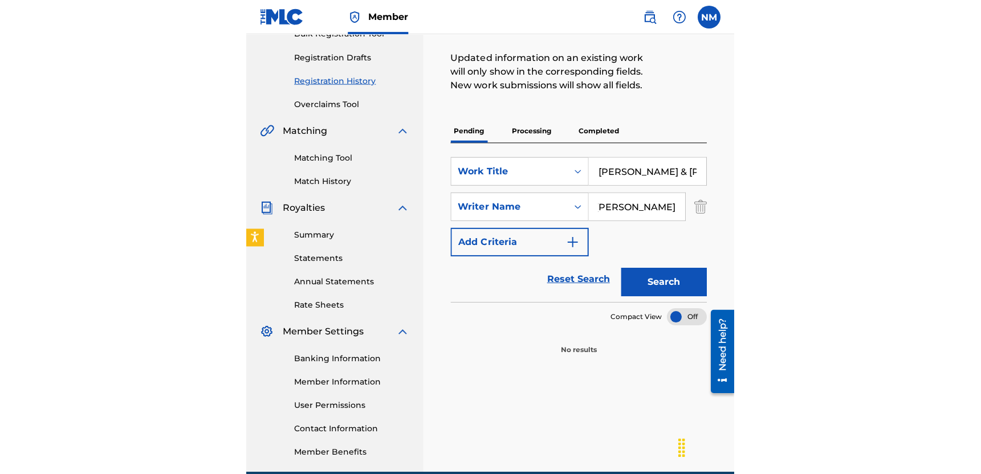
scroll to position [0, 0]
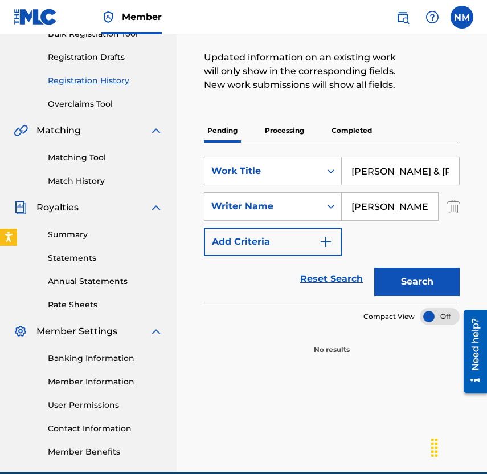
click at [431, 293] on button "Search" at bounding box center [417, 281] width 86 height 29
click at [328, 249] on img "Search Form" at bounding box center [326, 242] width 14 height 14
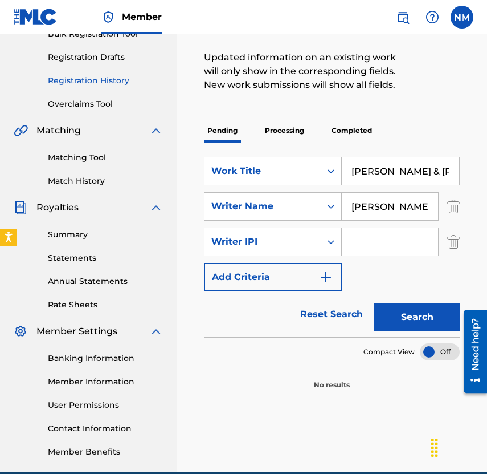
click at [328, 247] on icon "Search Form" at bounding box center [330, 241] width 11 height 11
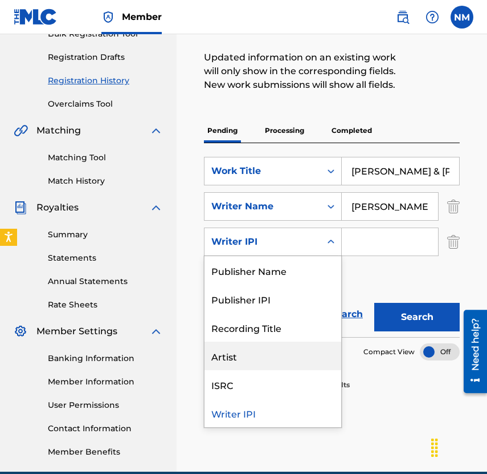
click at [271, 370] on div "Artist" at bounding box center [273, 355] width 137 height 29
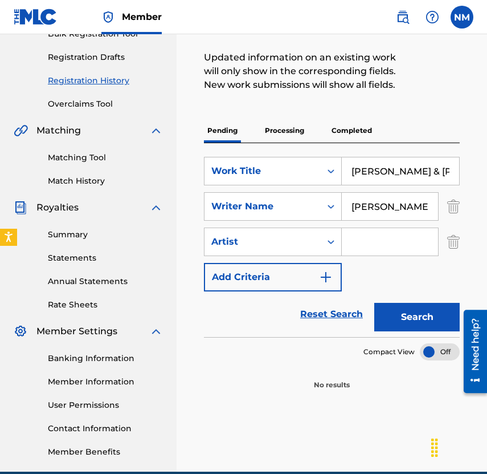
click at [365, 253] on input "Search Form" at bounding box center [390, 241] width 96 height 27
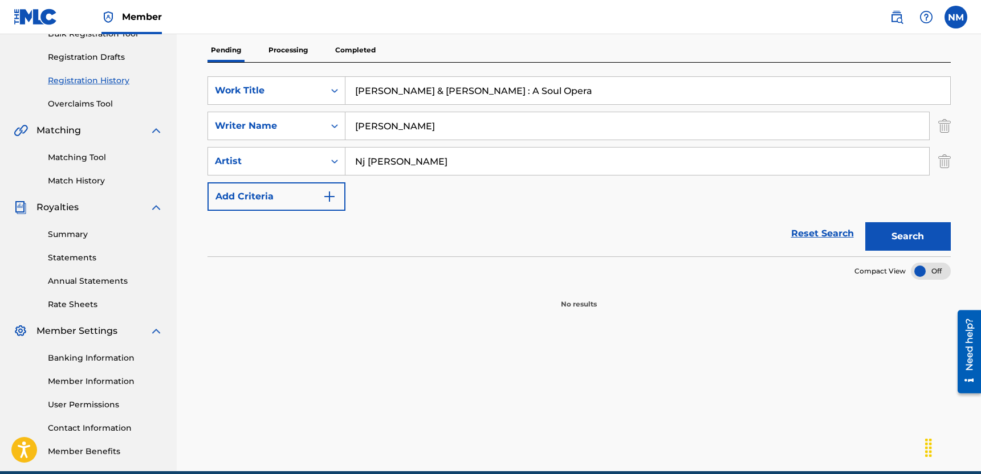
type input "Nj [PERSON_NAME]"
click at [896, 233] on button "Search" at bounding box center [908, 236] width 86 height 29
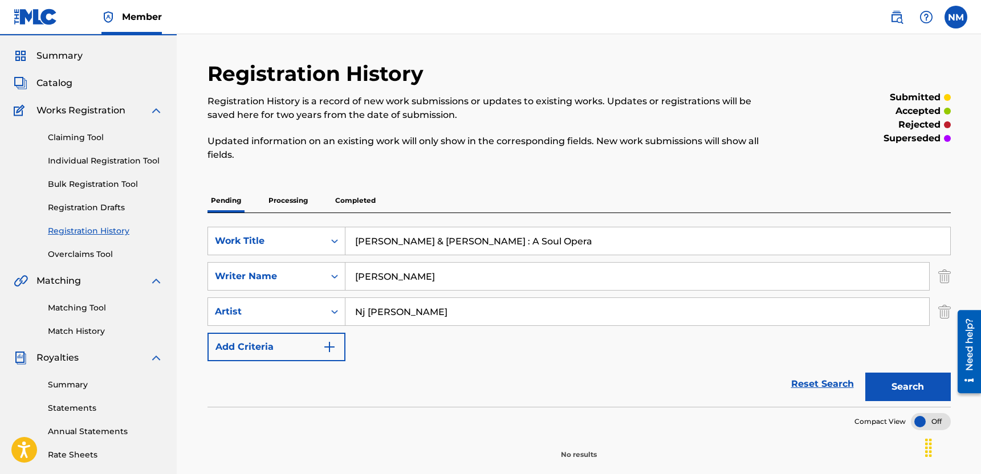
scroll to position [30, 0]
click at [946, 278] on img "Search Form" at bounding box center [944, 277] width 13 height 29
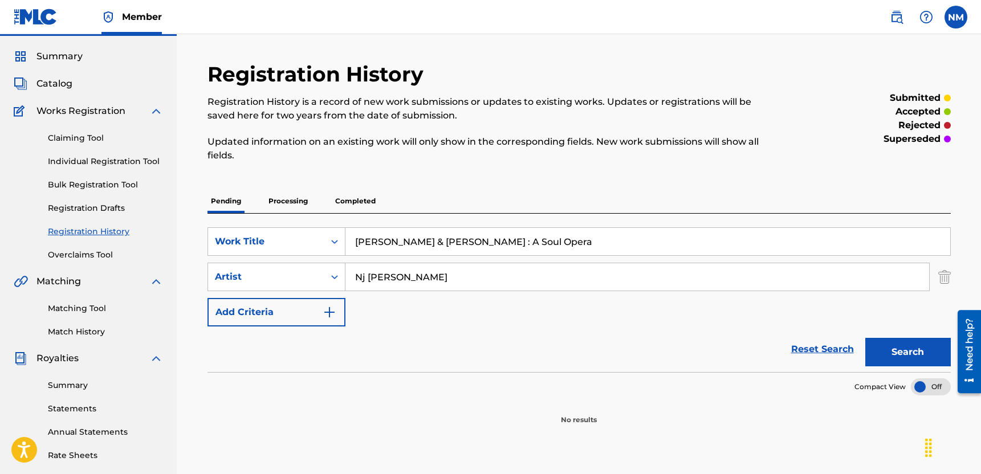
click at [894, 341] on button "Search" at bounding box center [908, 352] width 86 height 29
click at [903, 340] on button "Search" at bounding box center [908, 352] width 86 height 29
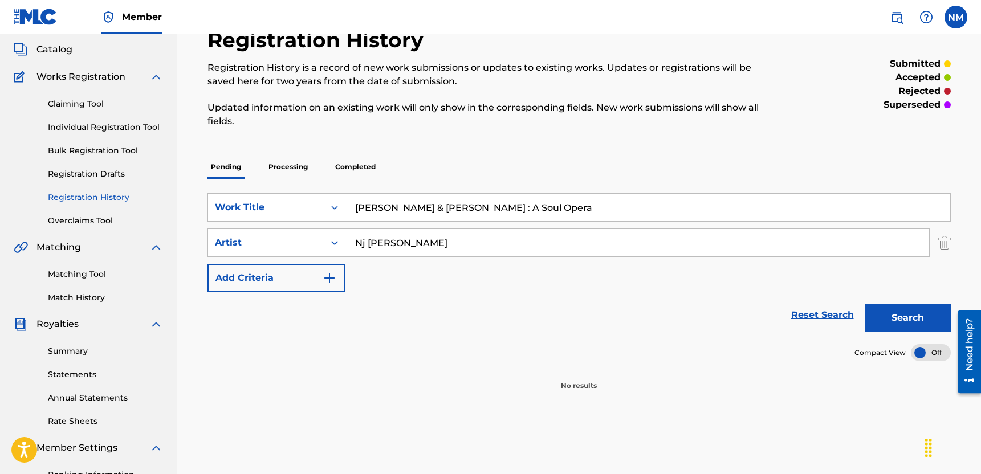
scroll to position [55, 0]
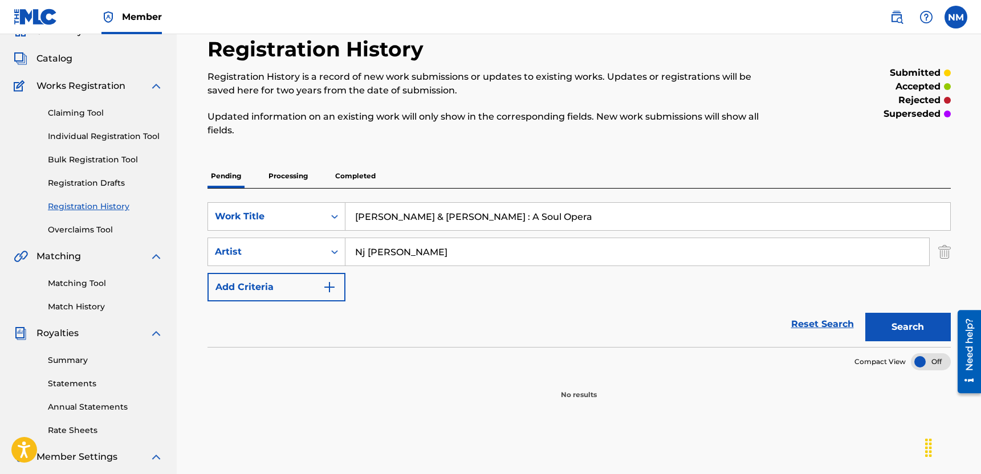
click at [96, 140] on link "Individual Registration Tool" at bounding box center [105, 137] width 115 height 12
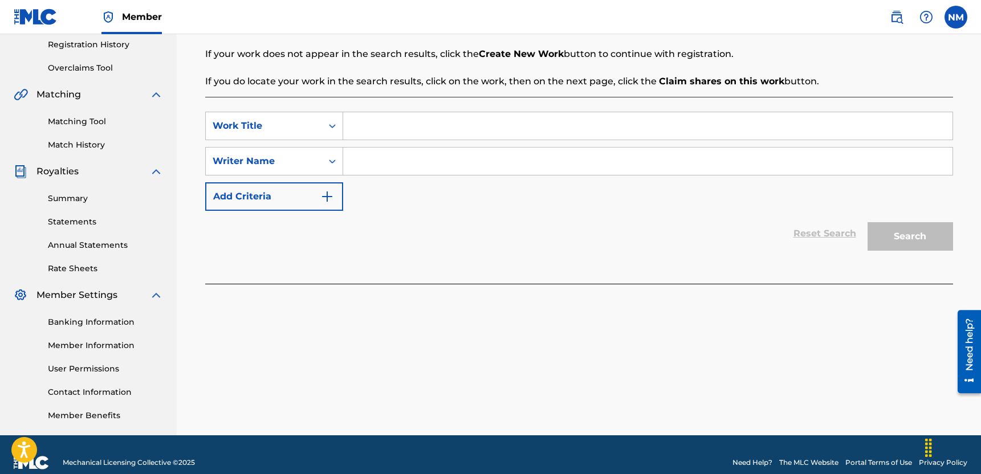
scroll to position [219, 0]
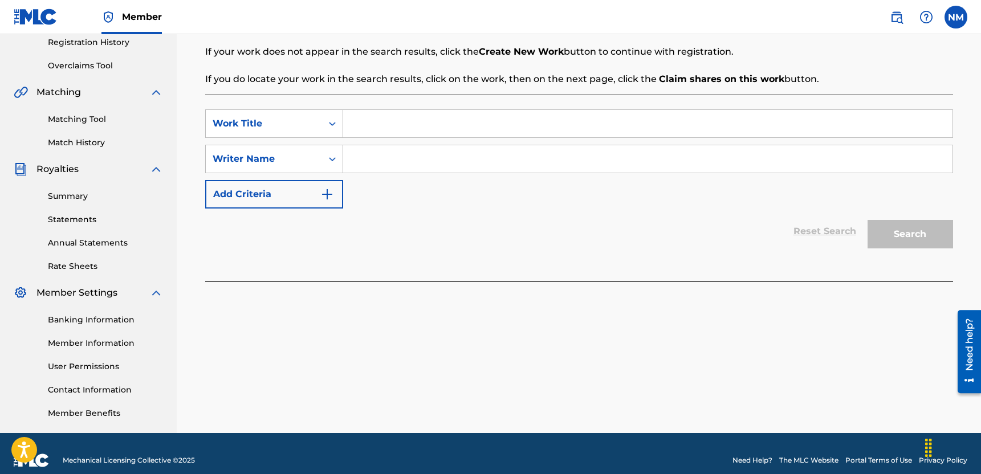
click at [432, 119] on input "Search Form" at bounding box center [647, 123] width 609 height 27
type input "[PERSON_NAME] & [PERSON_NAME] : A Soul Opera"
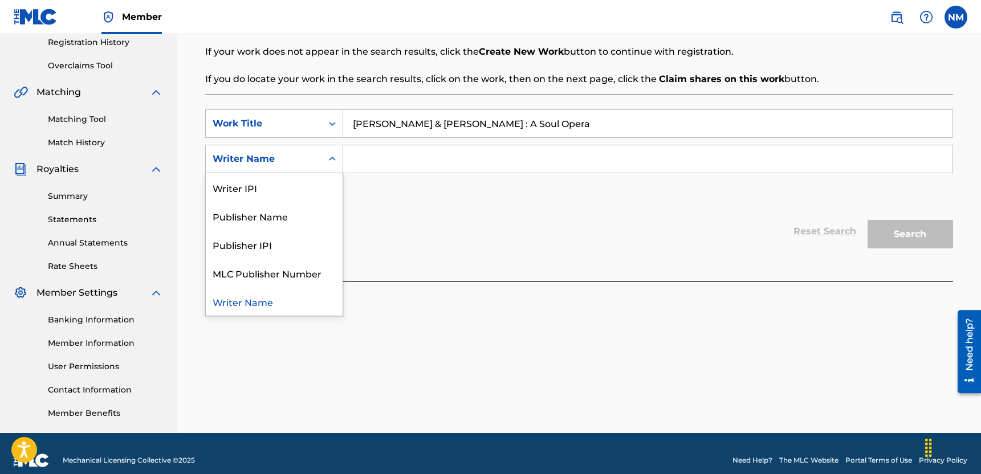
click at [335, 164] on icon "Search Form" at bounding box center [332, 158] width 11 height 11
click at [286, 299] on div "Writer Name" at bounding box center [274, 301] width 137 height 29
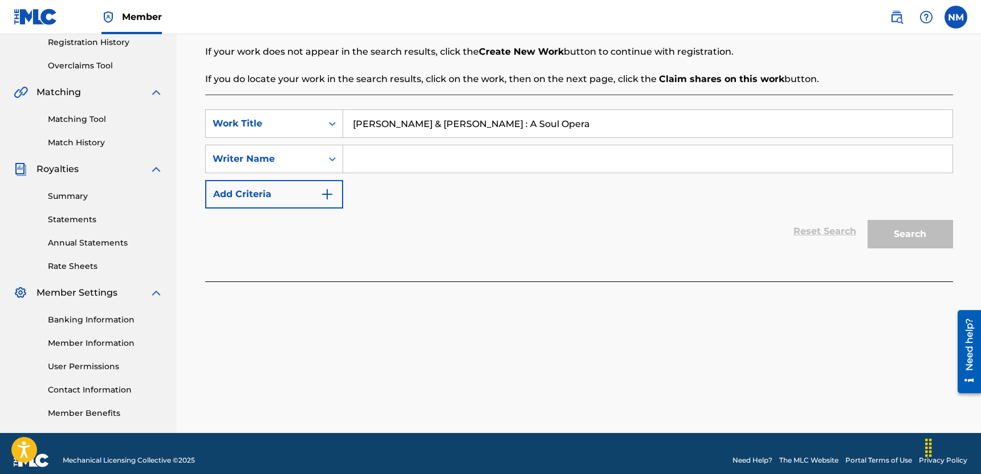
click at [377, 152] on input "Search Form" at bounding box center [647, 158] width 609 height 27
type input "[PERSON_NAME]"
click at [873, 235] on button "Search" at bounding box center [911, 234] width 86 height 29
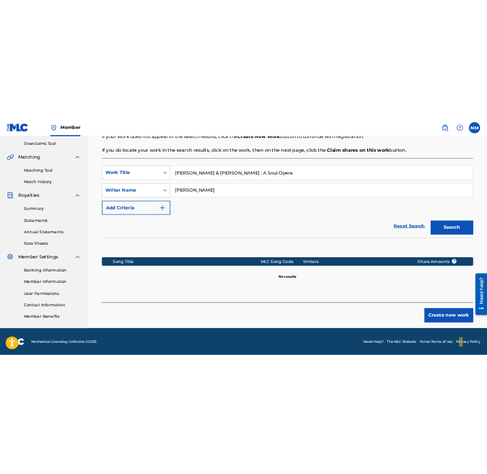
scroll to position [235, 0]
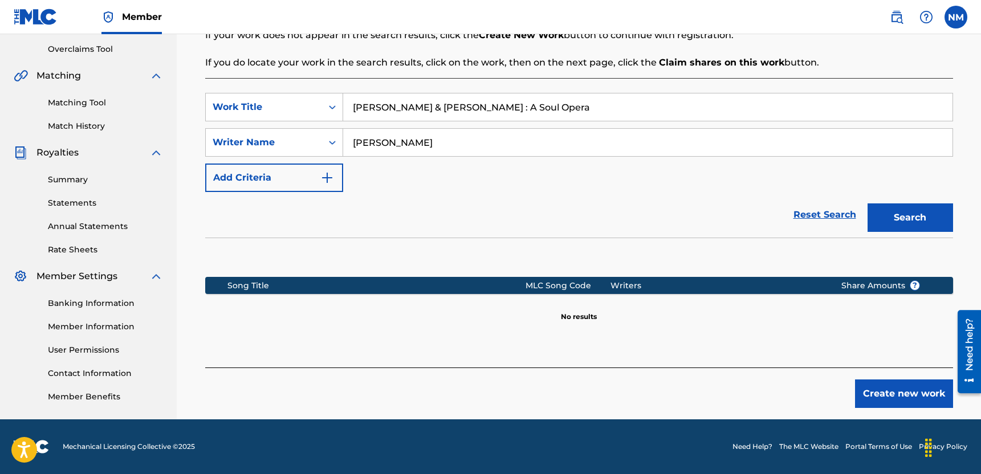
click at [921, 385] on button "Create new work" at bounding box center [904, 394] width 98 height 29
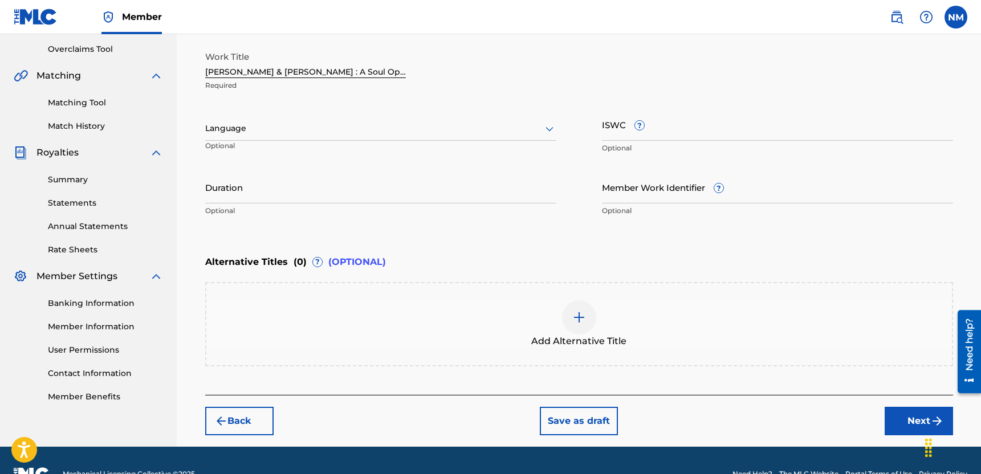
click at [507, 128] on div at bounding box center [380, 128] width 351 height 14
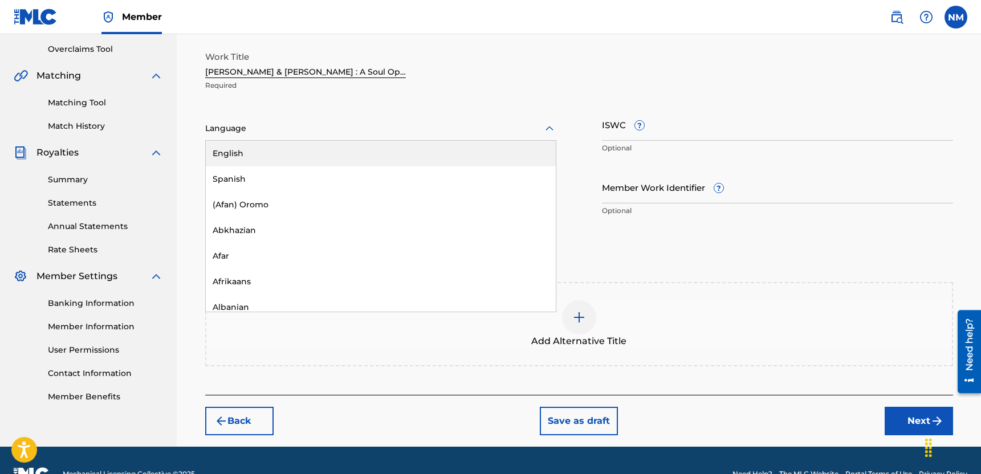
click at [499, 145] on div "English" at bounding box center [381, 154] width 350 height 26
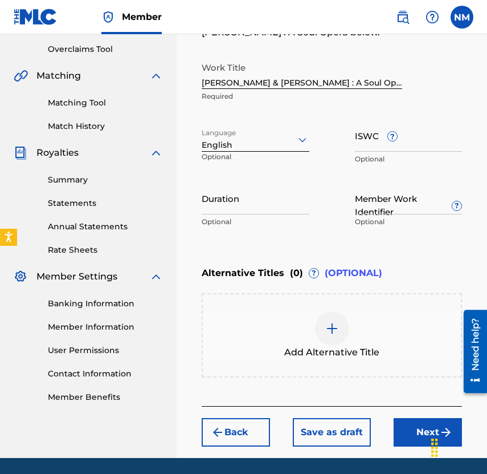
click at [420, 428] on button "Next" at bounding box center [428, 432] width 68 height 29
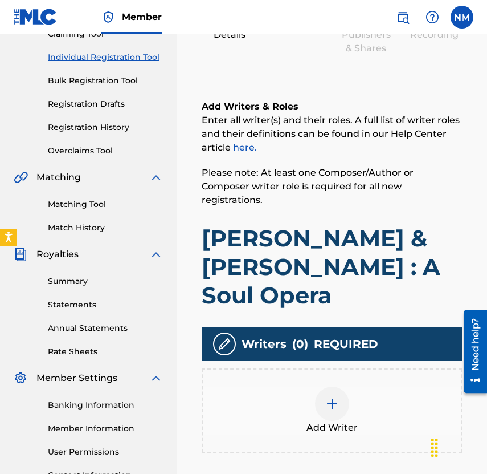
scroll to position [135, 0]
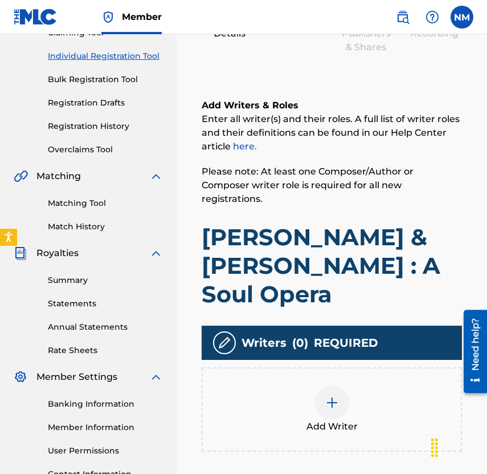
click at [335, 385] on div at bounding box center [332, 402] width 34 height 34
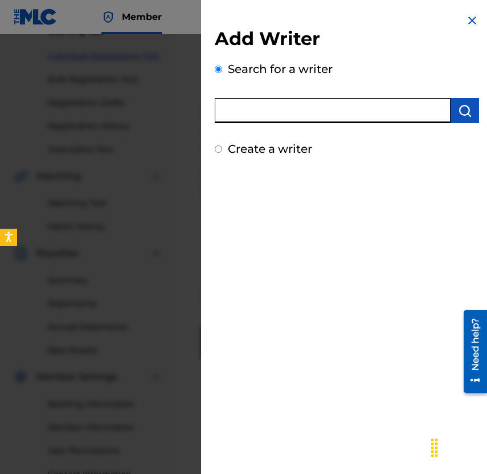
click at [324, 118] on input "text" at bounding box center [333, 110] width 236 height 25
type input "[PERSON_NAME]"
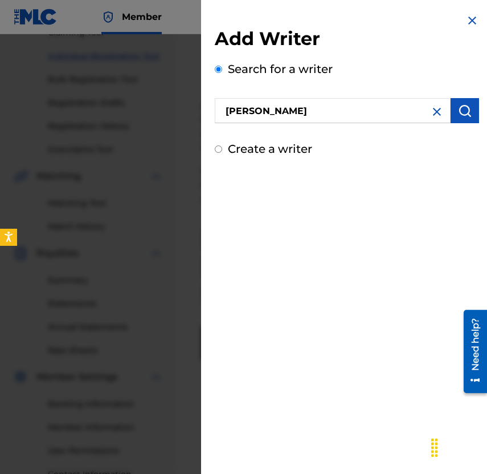
click at [458, 110] on img "submit" at bounding box center [465, 111] width 14 height 14
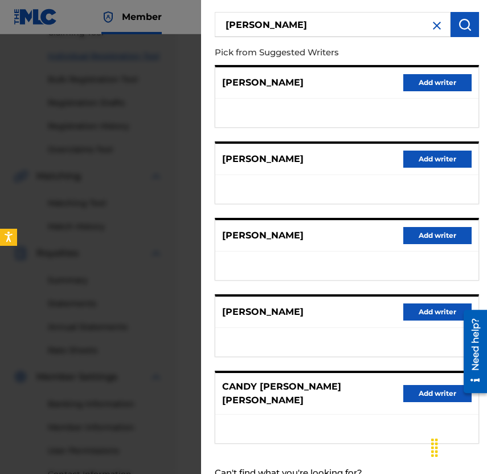
scroll to position [117, 0]
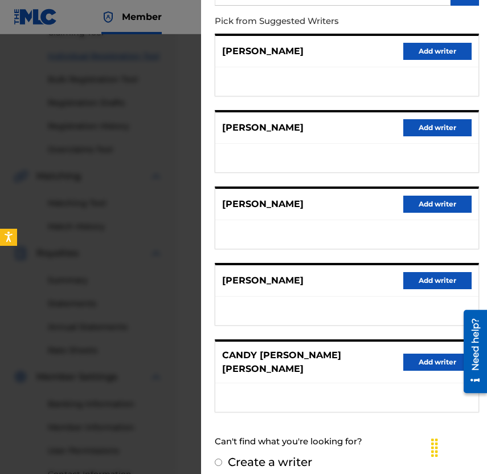
click at [238, 455] on label "Create a writer" at bounding box center [270, 462] width 84 height 14
radio input "true"
click at [222, 458] on input "Create a writer" at bounding box center [218, 461] width 7 height 7
radio input "false"
radio input "true"
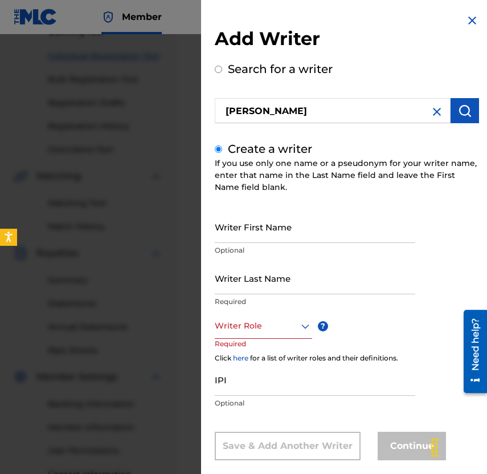
scroll to position [17, 0]
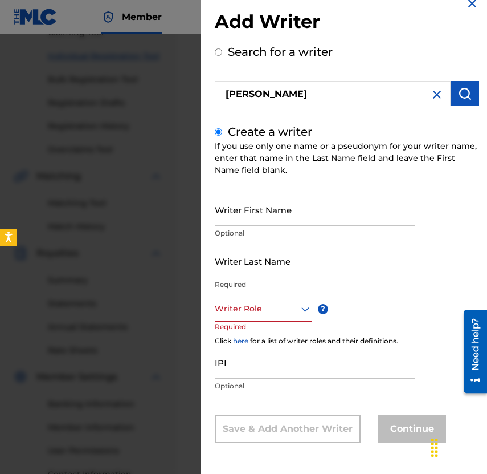
click at [294, 321] on div "Writer Role" at bounding box center [263, 309] width 97 height 26
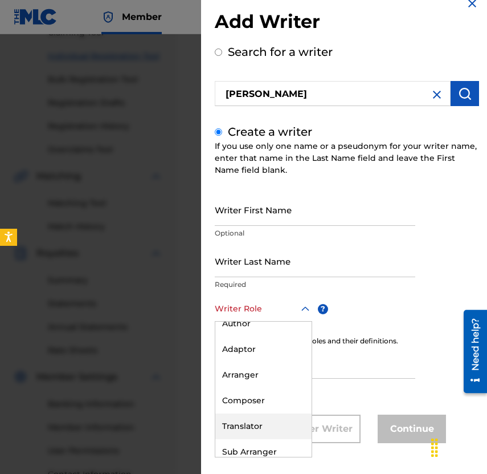
scroll to position [2, 0]
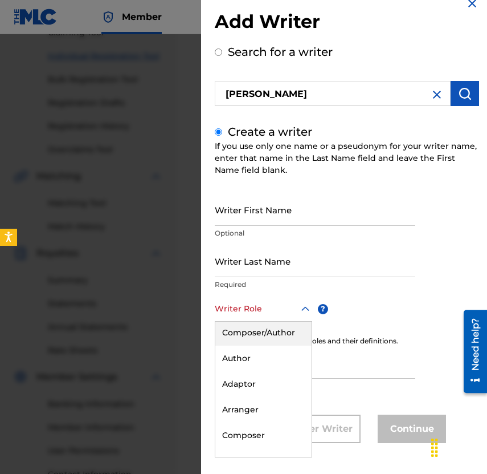
click at [280, 341] on div "Composer/Author" at bounding box center [263, 333] width 96 height 26
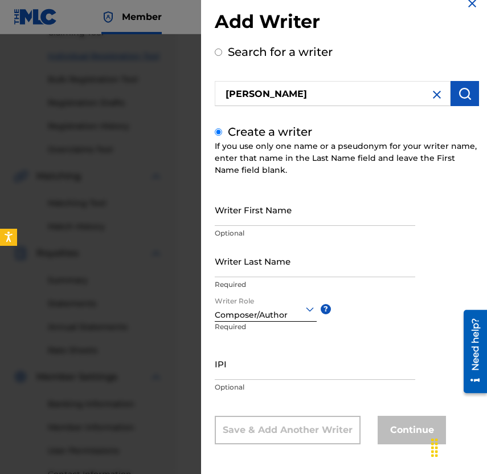
scroll to position [18, 0]
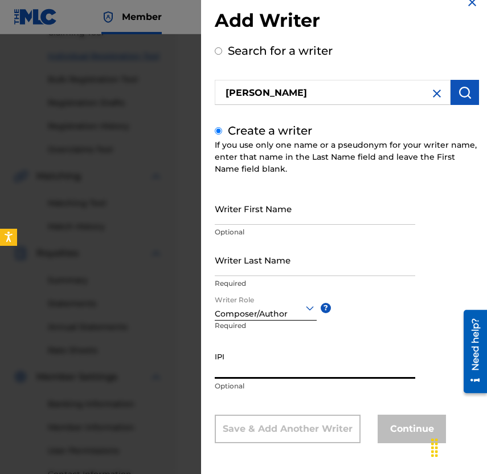
click at [328, 360] on input "IPI" at bounding box center [315, 362] width 201 height 32
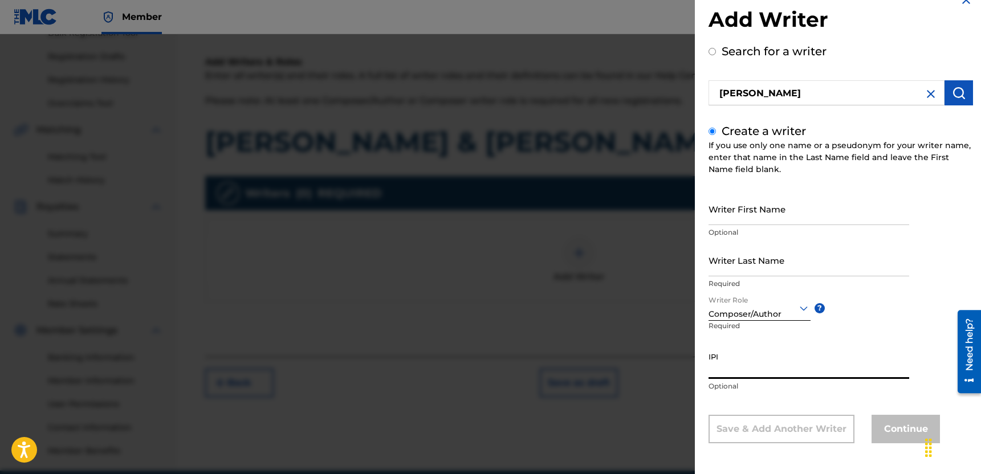
scroll to position [233, 0]
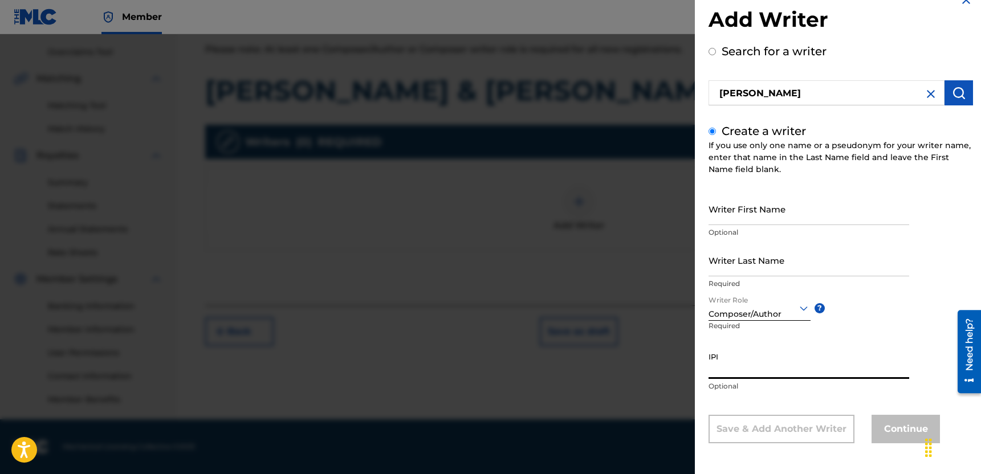
drag, startPoint x: 983, startPoint y: 245, endPoint x: 27, endPoint y: 39, distance: 977.4
click at [785, 343] on div "Writer Role Composer/Author ? Required" at bounding box center [769, 320] width 120 height 51
click at [780, 255] on input "Writer Last Name" at bounding box center [809, 260] width 201 height 32
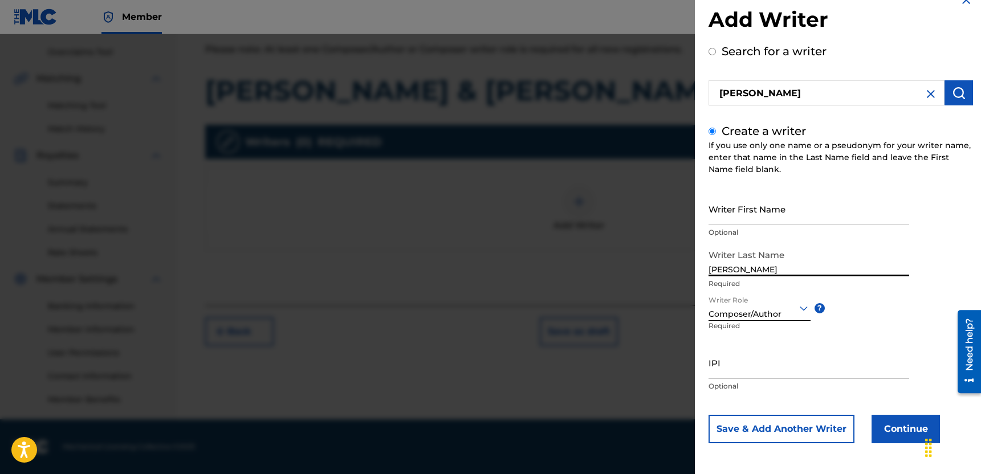
type input "[PERSON_NAME]"
click at [775, 213] on input "Writer First Name" at bounding box center [809, 209] width 201 height 32
type input "Nikeysha"
click at [899, 434] on button "Continue" at bounding box center [906, 429] width 68 height 29
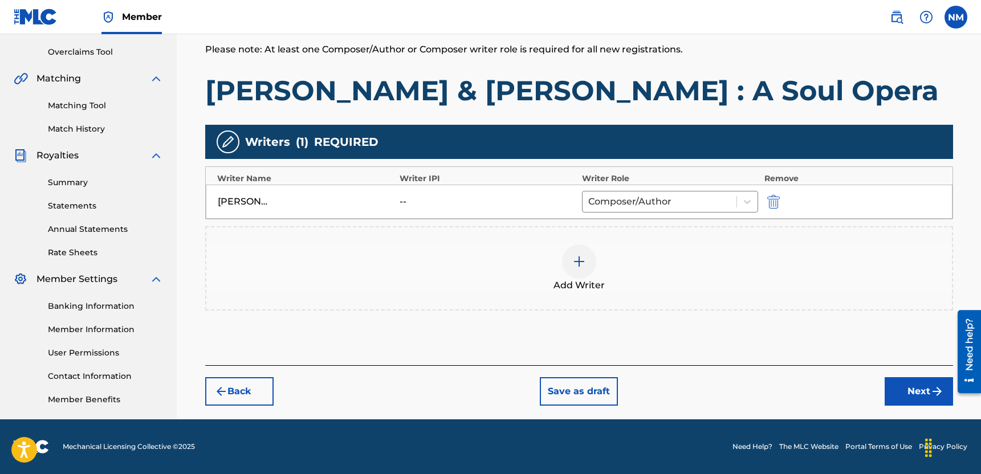
click at [911, 401] on button "Next" at bounding box center [919, 391] width 68 height 29
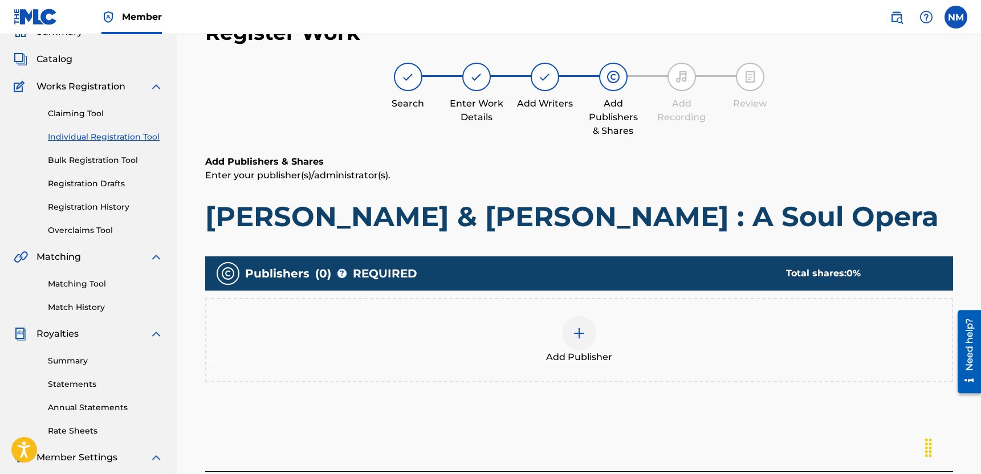
scroll to position [51, 0]
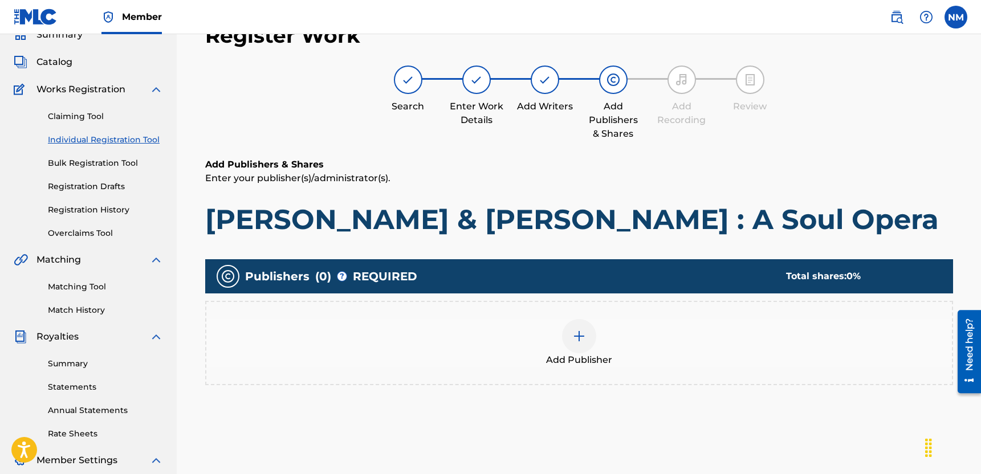
click at [583, 345] on div at bounding box center [579, 336] width 34 height 34
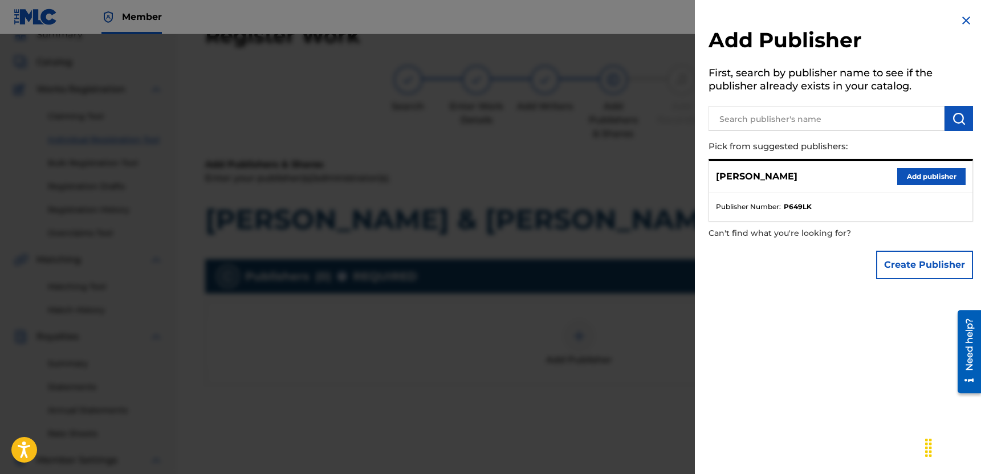
click at [808, 116] on input "text" at bounding box center [827, 118] width 236 height 25
type input "e"
type input "[PERSON_NAME]"
click at [900, 258] on button "Create Publisher" at bounding box center [924, 265] width 97 height 29
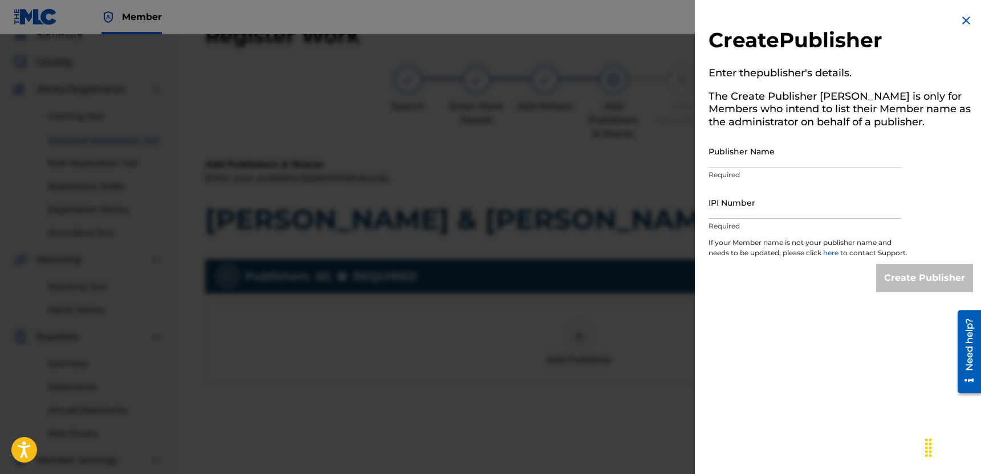
click at [811, 163] on input "Publisher Name" at bounding box center [805, 151] width 193 height 32
type input "[PERSON_NAME]"
click at [786, 201] on input "IPI Number" at bounding box center [805, 202] width 193 height 32
type input "1302936278"
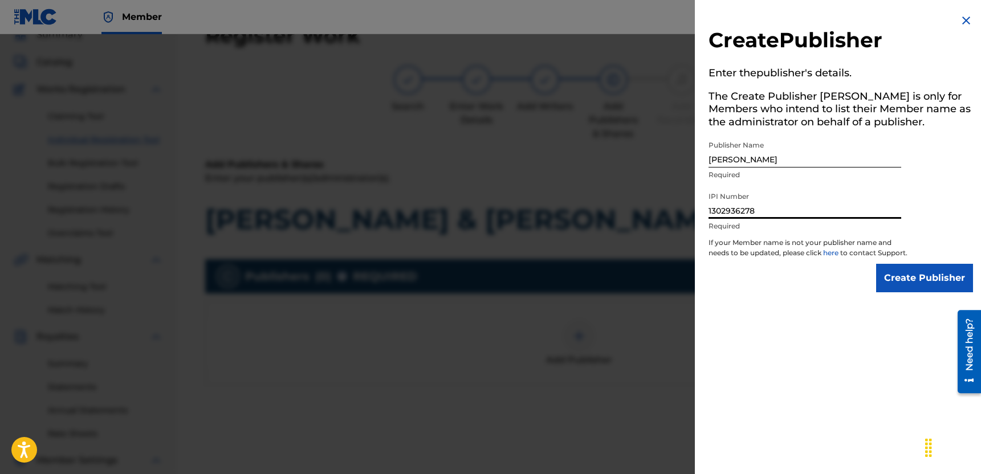
click at [885, 284] on input "Create Publisher" at bounding box center [924, 278] width 97 height 29
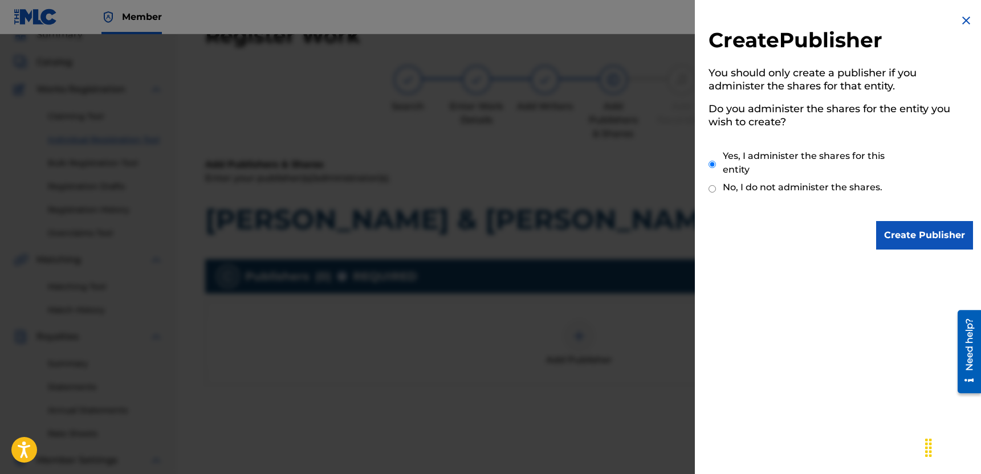
click at [903, 237] on input "Create Publisher" at bounding box center [924, 235] width 97 height 29
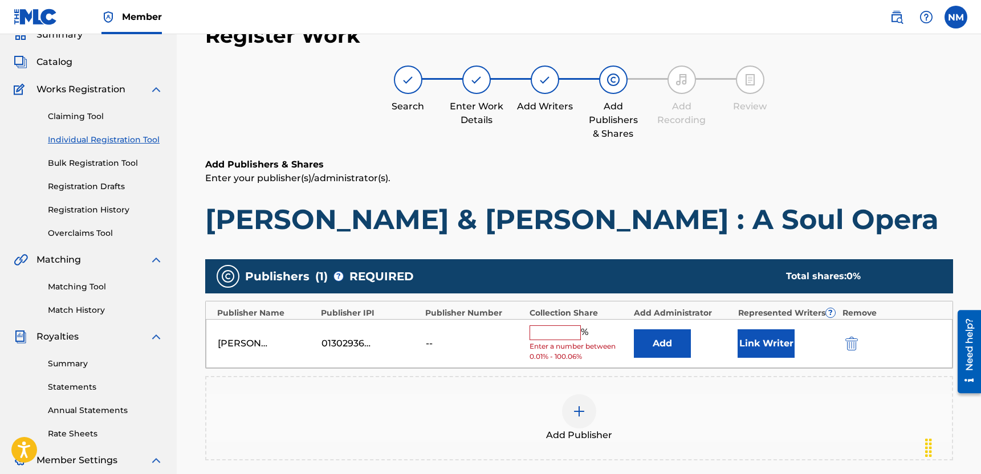
click at [569, 320] on div "[PERSON_NAME] 01302936278 -- % Enter a number between 0.01% - 100.06% Add Link …" at bounding box center [579, 344] width 747 height 50
click at [568, 325] on input "text" at bounding box center [555, 332] width 51 height 15
type input "100"
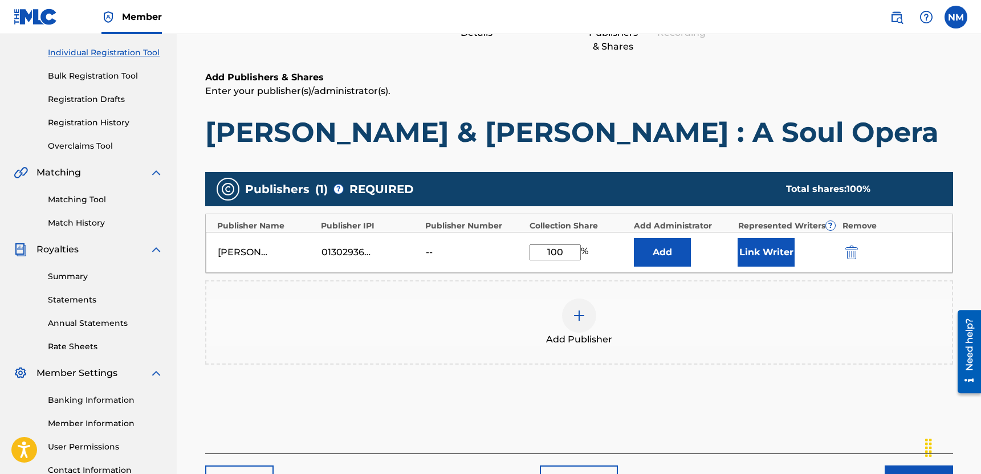
scroll to position [155, 0]
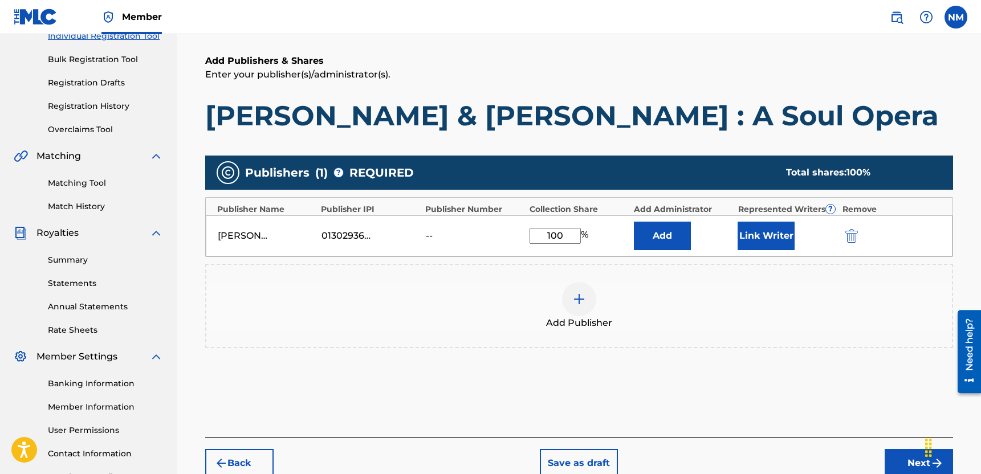
click at [899, 459] on button "Next" at bounding box center [919, 463] width 68 height 29
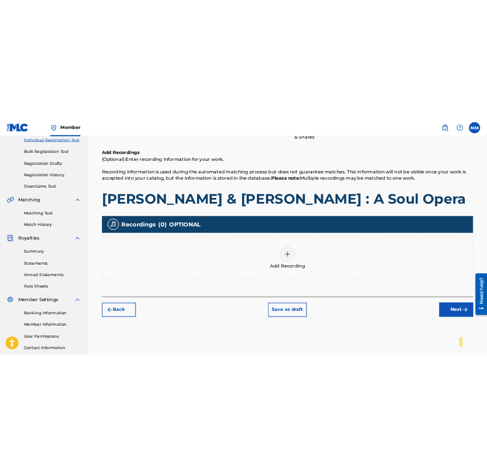
scroll to position [160, 0]
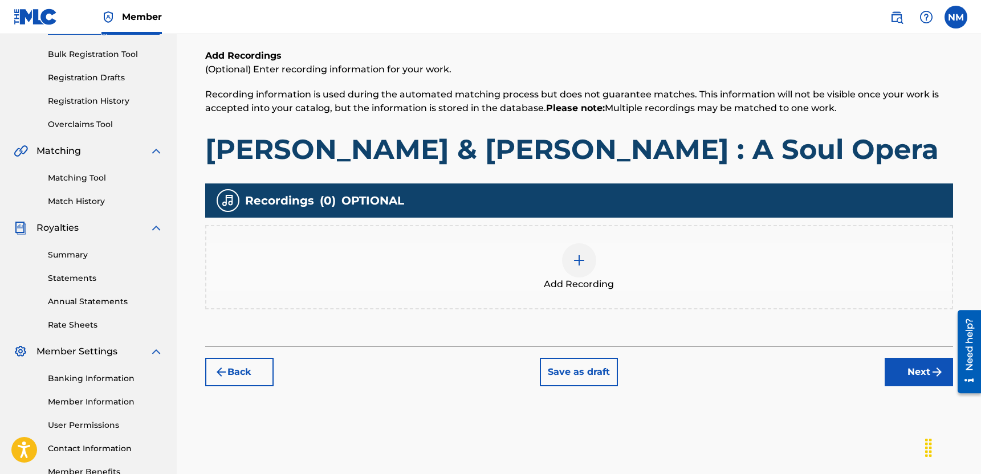
click at [585, 264] on img at bounding box center [579, 261] width 14 height 14
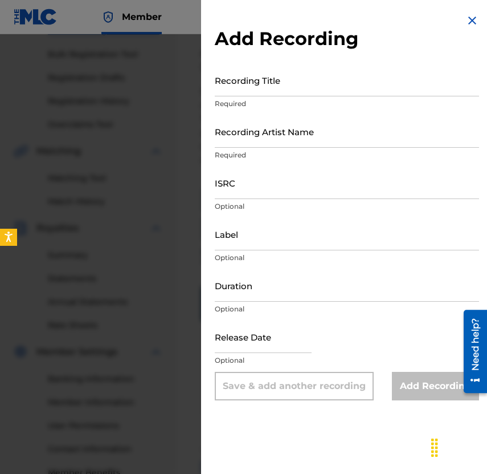
click at [399, 87] on input "Recording Title" at bounding box center [347, 80] width 264 height 32
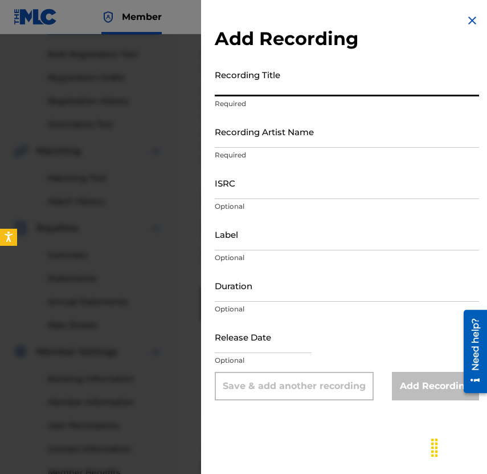
click at [360, 79] on input "Recording Title" at bounding box center [347, 80] width 264 height 32
paste input "Yonder Window (What are the Stakes?)"
type input "Yonder Window (What are the Stakes?)"
click at [266, 349] on input "text" at bounding box center [263, 336] width 97 height 32
select select "7"
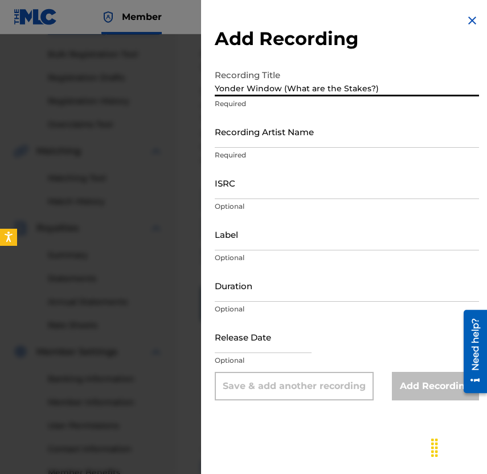
select select "2025"
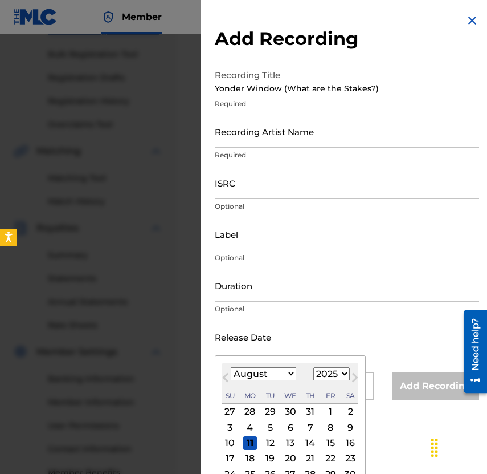
click at [328, 411] on div "1" at bounding box center [331, 412] width 14 height 14
type input "[DATE]"
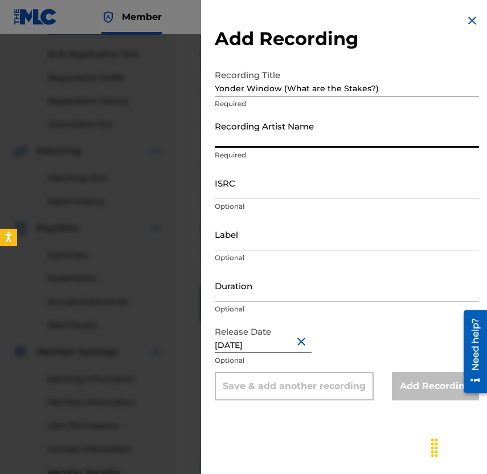
click at [317, 135] on input "Recording Artist Name" at bounding box center [347, 131] width 264 height 32
type input "Nj [PERSON_NAME]"
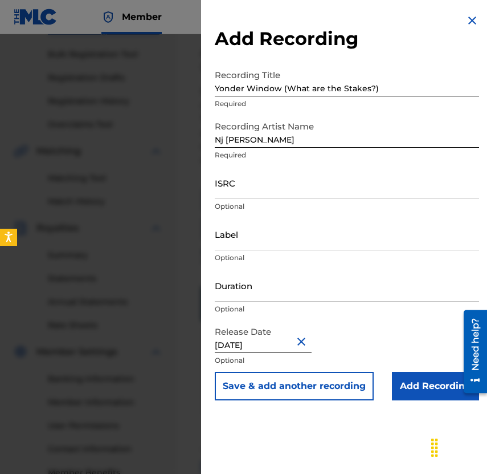
click at [247, 186] on input "ISRC" at bounding box center [347, 182] width 264 height 32
paste input "QZWFR2599191"
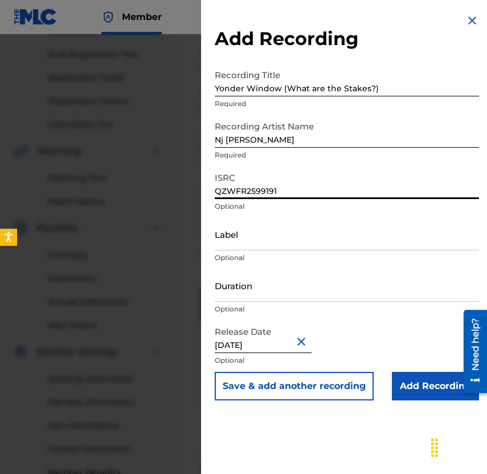
type input "QZWFR2599191"
click at [238, 250] on div "Label Optional" at bounding box center [347, 243] width 264 height 51
click at [242, 242] on input "Label" at bounding box center [347, 234] width 264 height 32
click at [333, 386] on button "Save & add another recording" at bounding box center [294, 386] width 159 height 29
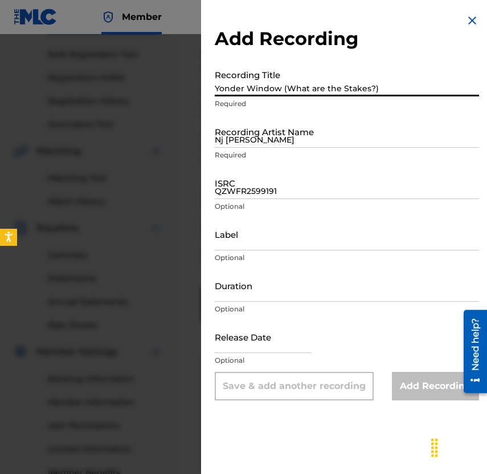
click at [332, 79] on input "Yonder Window (What are the Stakes?)" at bounding box center [347, 80] width 264 height 32
paste input "Deny Thy Father, Refuse Thy Name"
type input "Deny Thy Father, Refuse Thy Name"
click at [369, 188] on input "QZWFR2599191" at bounding box center [347, 182] width 264 height 32
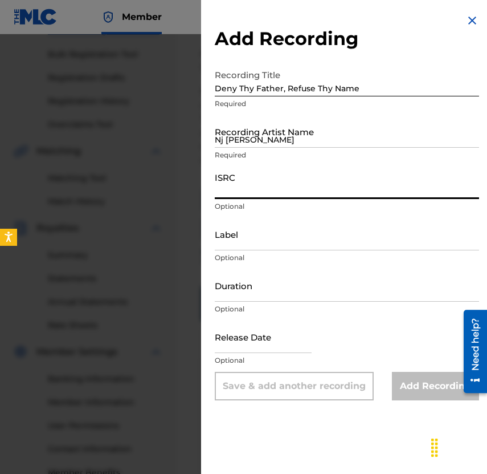
paste input "QZWFR2599192"
type input "QZWFR2599192"
click at [331, 135] on input "Nj [PERSON_NAME]" at bounding box center [347, 131] width 264 height 32
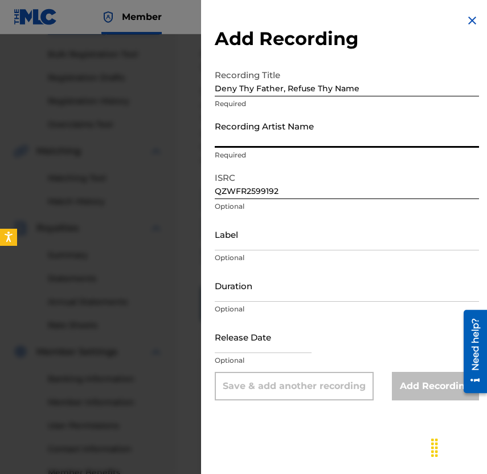
type input "Nj [PERSON_NAME]"
select select "7"
select select "2025"
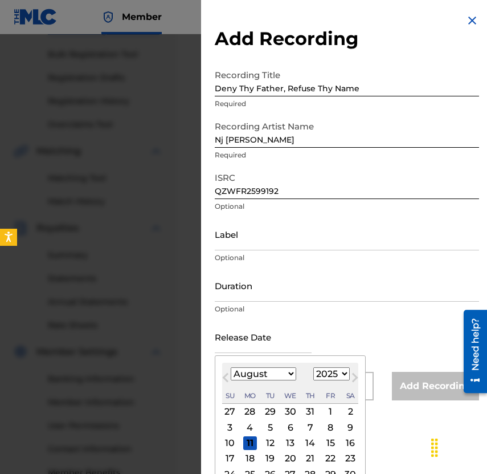
click at [257, 347] on input "text" at bounding box center [263, 336] width 97 height 32
click at [254, 424] on div "4" at bounding box center [250, 427] width 14 height 14
type input "[DATE]"
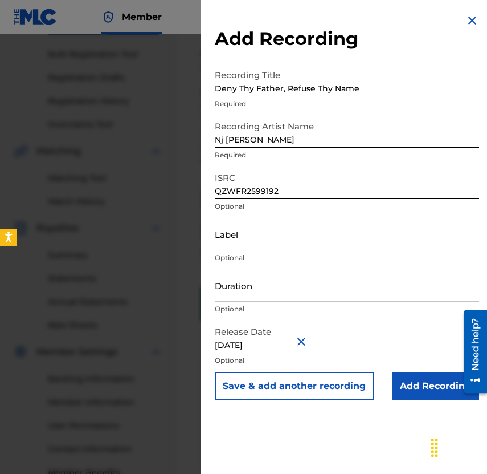
click at [352, 388] on button "Save & add another recording" at bounding box center [294, 386] width 159 height 29
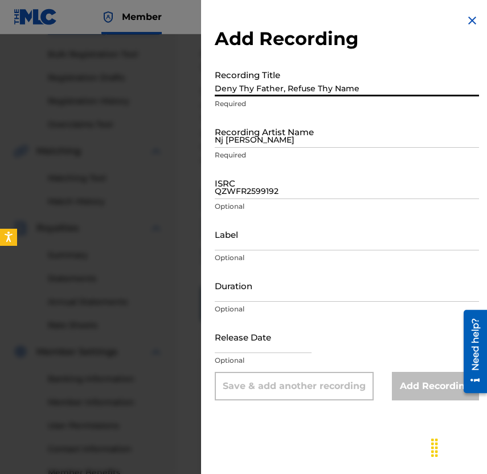
click at [408, 87] on input "Deny Thy Father, Refuse Thy Name" at bounding box center [347, 80] width 264 height 32
paste input "Love Crimes"
type input "Love Crimes"
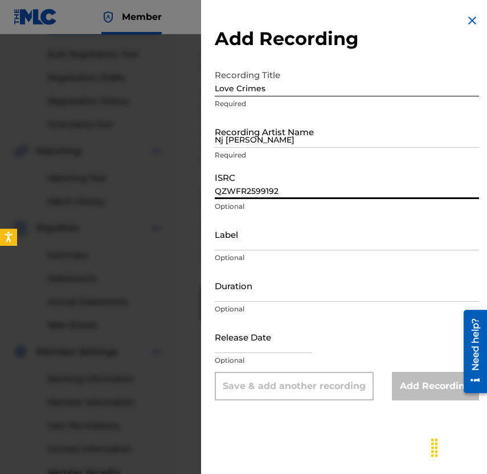
click at [393, 185] on input "QZWFR2599192" at bounding box center [347, 182] width 264 height 32
paste input "QZWFR2599193"
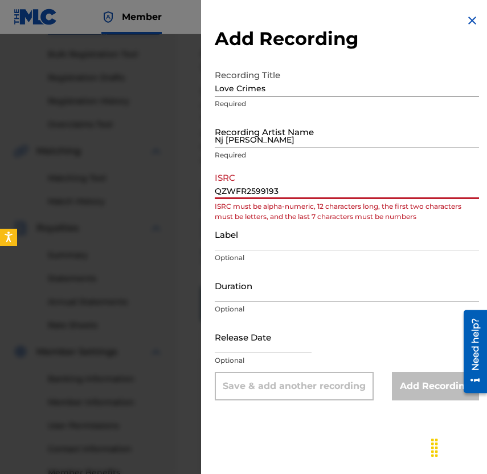
click at [219, 188] on input "QZWFR2599193" at bounding box center [347, 182] width 264 height 32
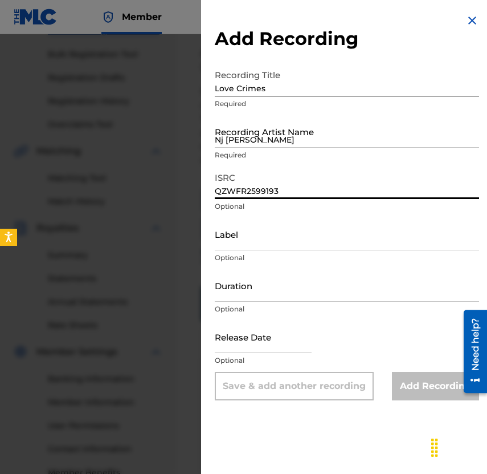
type input "QZWFR2599193"
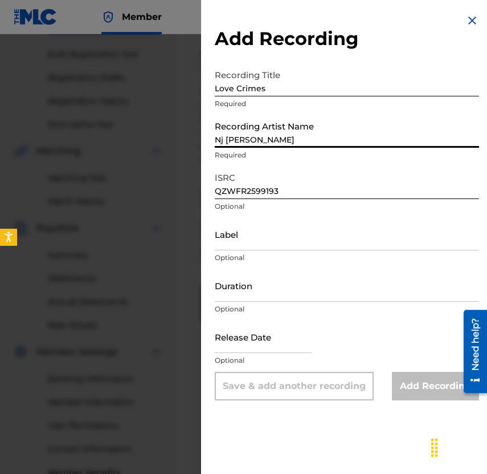
click at [373, 137] on input "Nj [PERSON_NAME]" at bounding box center [347, 131] width 264 height 32
type input "Nj [PERSON_NAME]"
select select "7"
select select "2025"
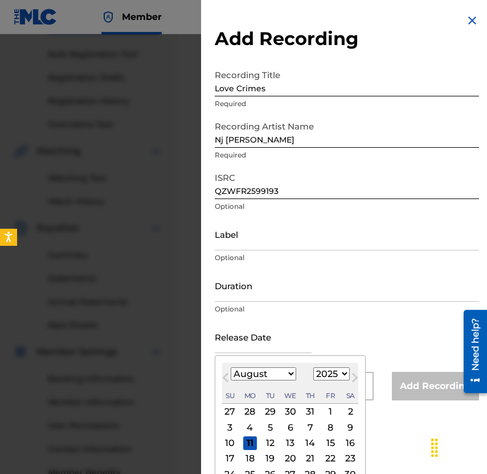
click at [287, 345] on input "text" at bounding box center [263, 336] width 97 height 32
click at [254, 428] on div "4" at bounding box center [250, 427] width 14 height 14
type input "[DATE]"
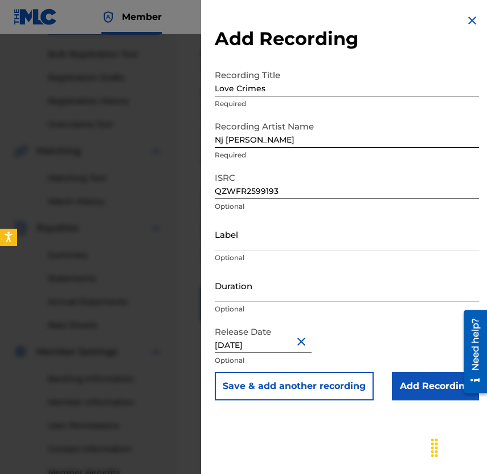
click at [332, 387] on button "Save & add another recording" at bounding box center [294, 386] width 159 height 29
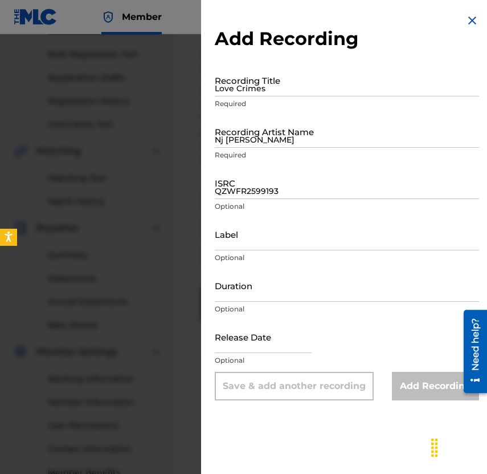
click at [384, 132] on input "Nj [PERSON_NAME]" at bounding box center [347, 131] width 264 height 32
click at [254, 196] on input "QZWFR2599193" at bounding box center [347, 182] width 264 height 32
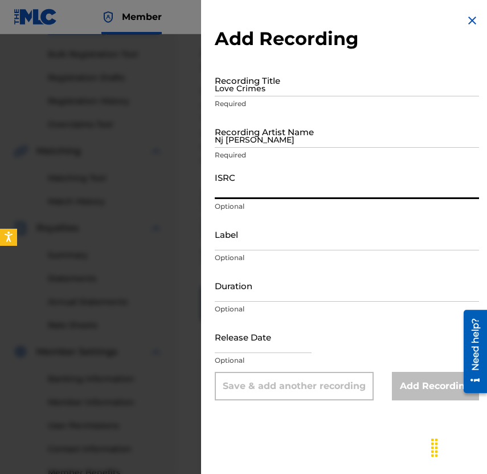
paste input "QZWFR2599194"
type input "QZWFR2599194"
click at [299, 132] on input "Nj [PERSON_NAME]" at bounding box center [347, 131] width 264 height 32
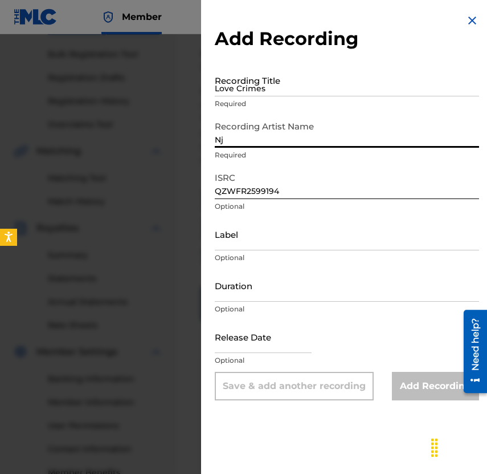
type input "Nj [PERSON_NAME]"
select select "7"
select select "2025"
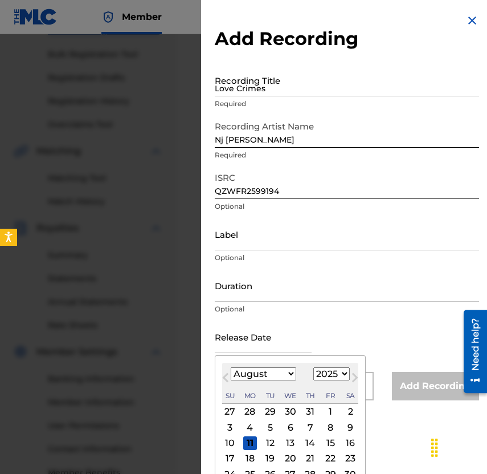
click at [249, 336] on input "text" at bounding box center [263, 336] width 97 height 32
click at [255, 428] on div "4" at bounding box center [250, 427] width 14 height 14
type input "[DATE]"
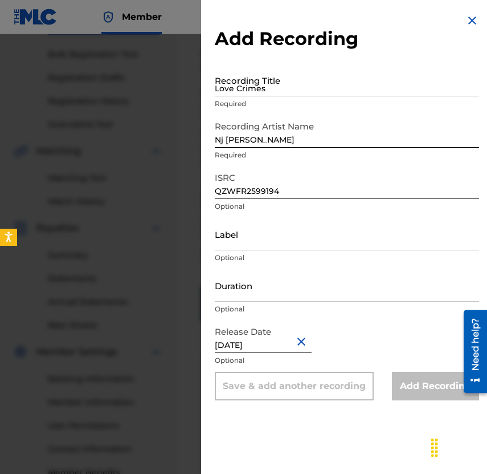
click at [333, 435] on div "Add Recording Recording Title Love Crimes Required Recording Artist Name [PERSO…" at bounding box center [347, 237] width 292 height 474
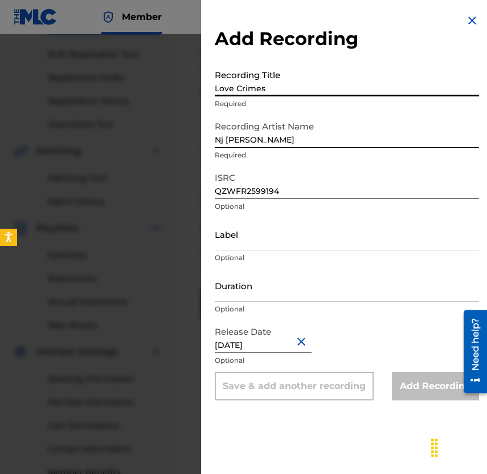
click at [369, 84] on input "Love Crimes" at bounding box center [347, 80] width 264 height 32
paste input "No Matter What"
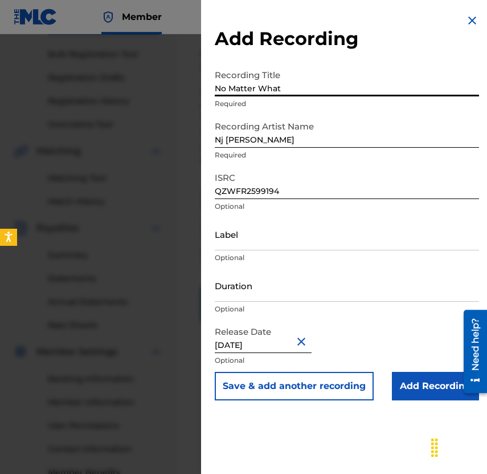
type input "No Matter What"
click at [348, 389] on button "Save & add another recording" at bounding box center [294, 386] width 159 height 29
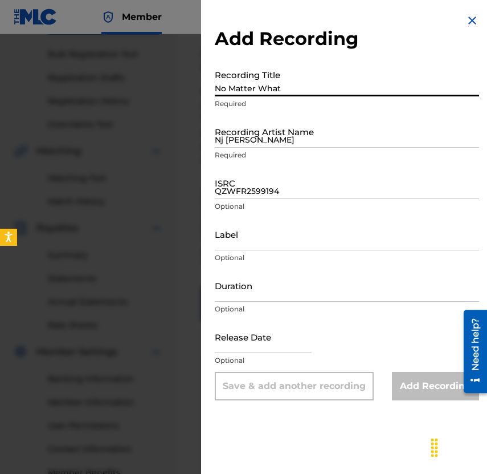
click at [446, 91] on input "No Matter What" at bounding box center [347, 80] width 264 height 32
paste input "War in Fury is Judge & Jury"
type input "War in Fury is Judge & Jury"
click at [382, 133] on input "Nj [PERSON_NAME]" at bounding box center [347, 131] width 264 height 32
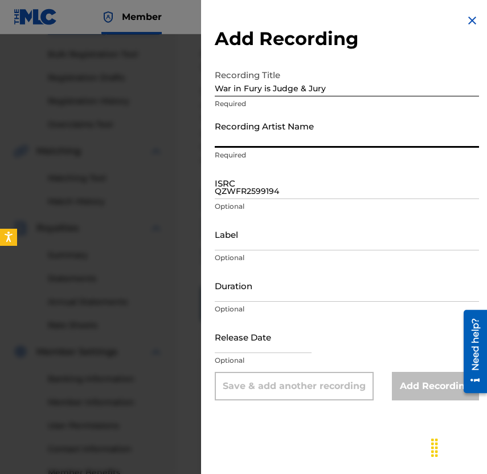
type input "Nj [PERSON_NAME]"
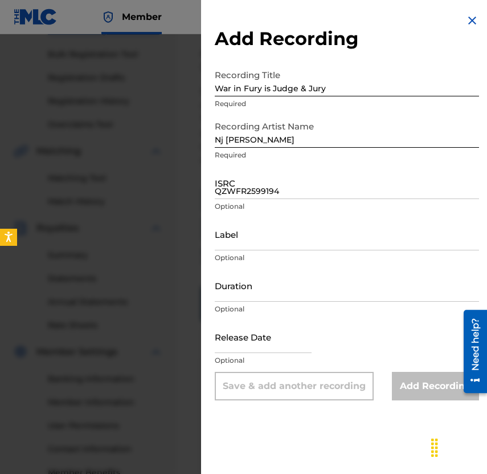
click at [390, 187] on input "QZWFR2599194" at bounding box center [347, 182] width 264 height 32
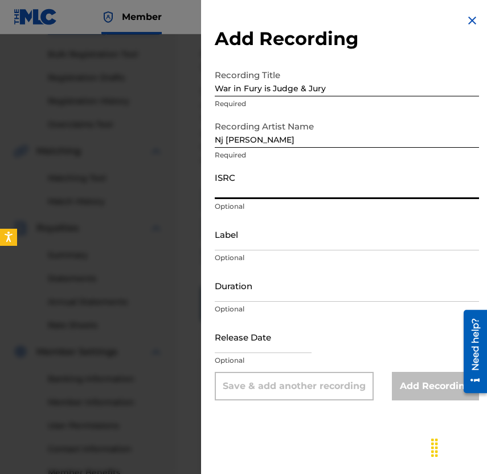
paste input "QZWFR2599195"
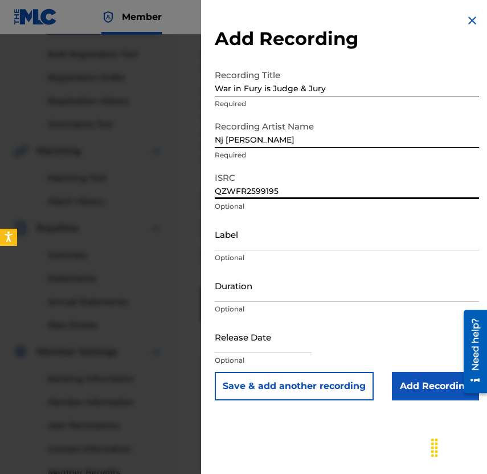
type input "QZWFR2599195"
click at [268, 336] on input "text" at bounding box center [263, 336] width 97 height 32
select select "7"
select select "2025"
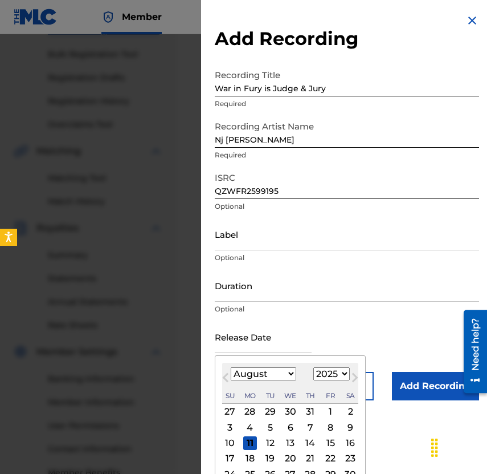
click at [254, 430] on div "4" at bounding box center [250, 427] width 14 height 14
type input "[DATE]"
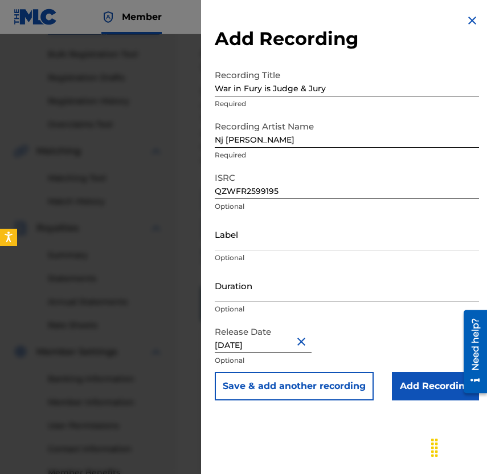
click at [348, 394] on button "Save & add another recording" at bounding box center [294, 386] width 159 height 29
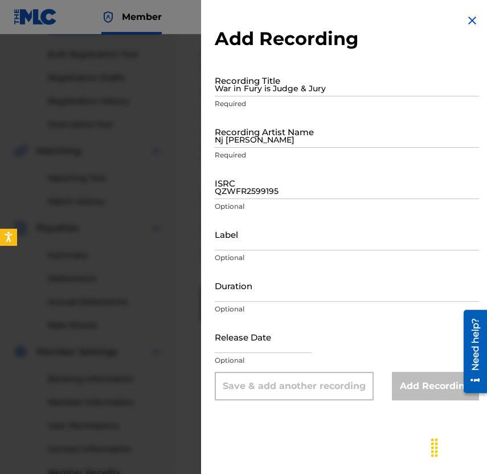
click at [339, 186] on input "QZWFR2599195" at bounding box center [347, 182] width 264 height 32
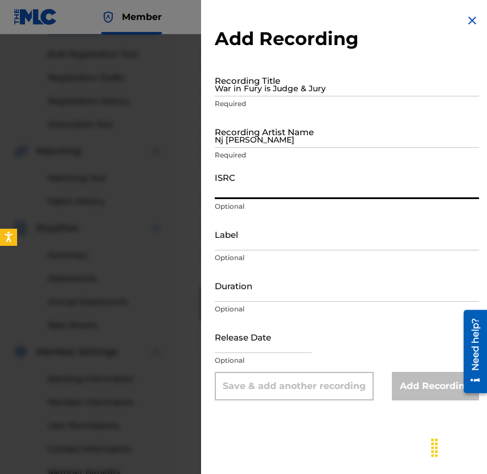
paste input "QZWFR2599196"
type input "QZWFR2599196"
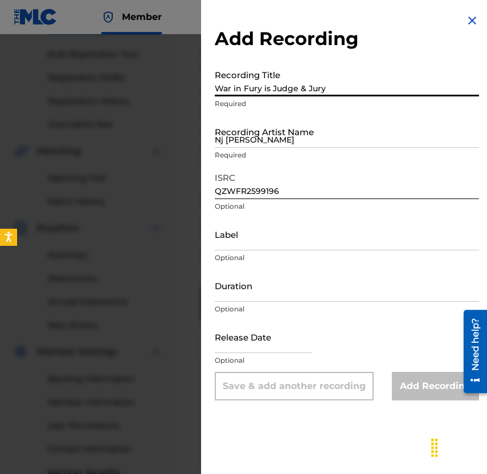
click at [293, 83] on input "War in Fury is Judge & Jury" at bounding box center [347, 80] width 264 height 32
click at [322, 87] on input "War in Fury is Judge & Jury" at bounding box center [347, 80] width 264 height 32
paste input "6 They A Fool About That Ole School"
click at [223, 90] on input "6 They A Fool About That Ole School" at bounding box center [347, 80] width 264 height 32
type input "They A Fool About That Ole School"
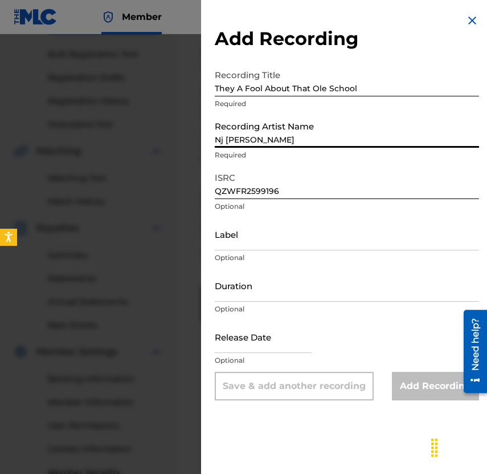
click at [233, 146] on input "Nj [PERSON_NAME]" at bounding box center [347, 131] width 264 height 32
type input "Nj [PERSON_NAME]"
select select "7"
select select "2025"
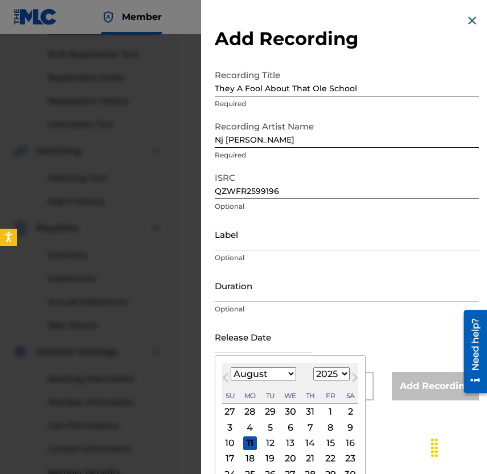
click at [244, 343] on input "text" at bounding box center [263, 336] width 97 height 32
click at [256, 427] on div "4" at bounding box center [250, 427] width 14 height 14
type input "[DATE]"
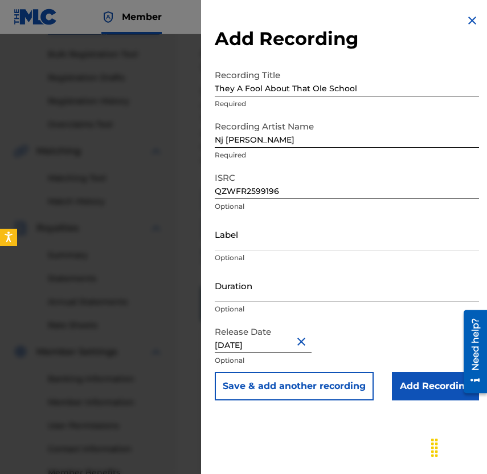
click at [306, 435] on div "Add Recording Recording Title They A Fool About That Ole School Required Record…" at bounding box center [347, 237] width 292 height 474
click at [429, 394] on input "Add Recording" at bounding box center [435, 386] width 87 height 29
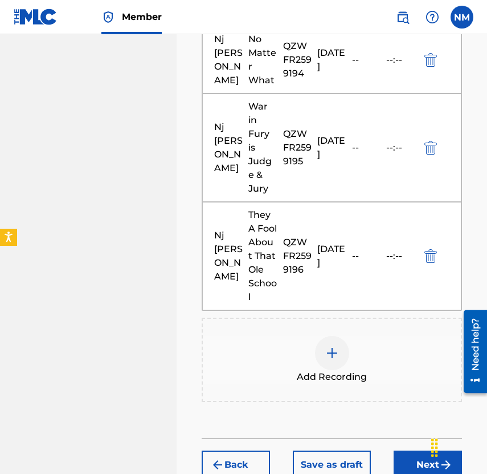
scroll to position [855, 0]
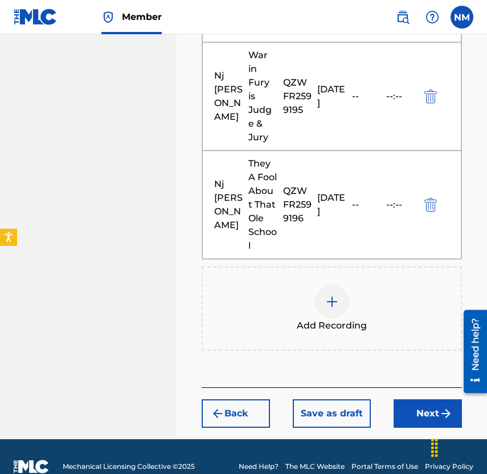
click at [430, 399] on button "Next" at bounding box center [428, 413] width 68 height 29
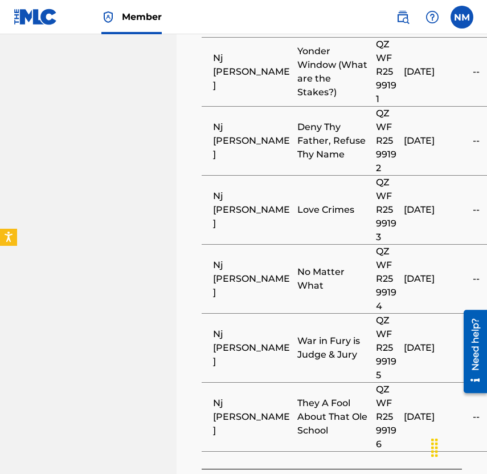
scroll to position [1028, 0]
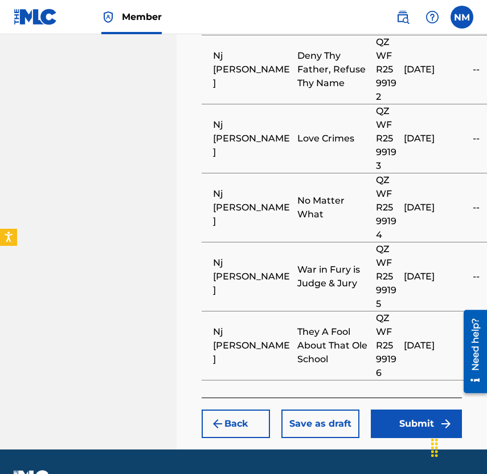
click at [411, 409] on button "Submit" at bounding box center [416, 423] width 91 height 29
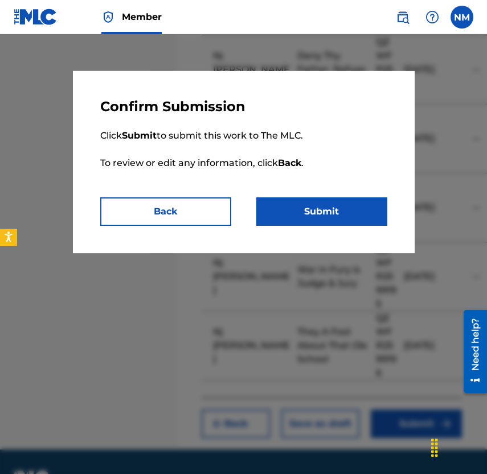
click at [316, 214] on button "Submit" at bounding box center [322, 211] width 131 height 29
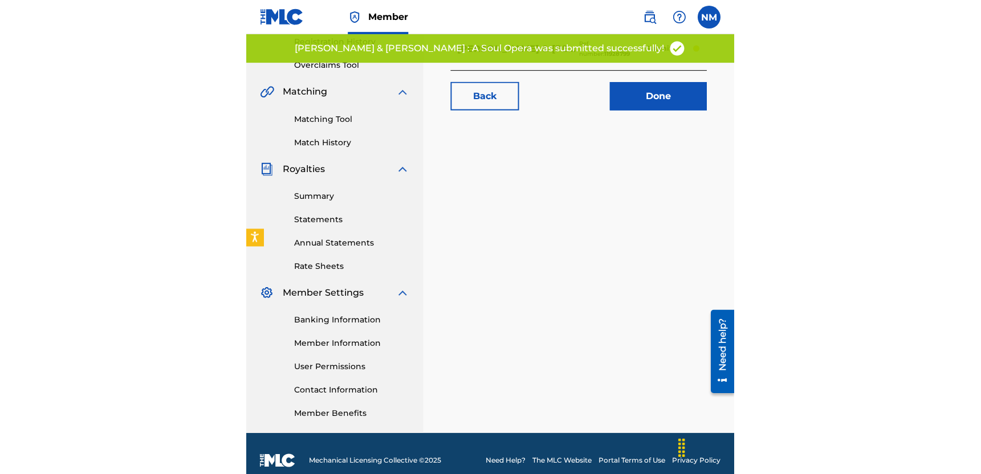
scroll to position [214, 0]
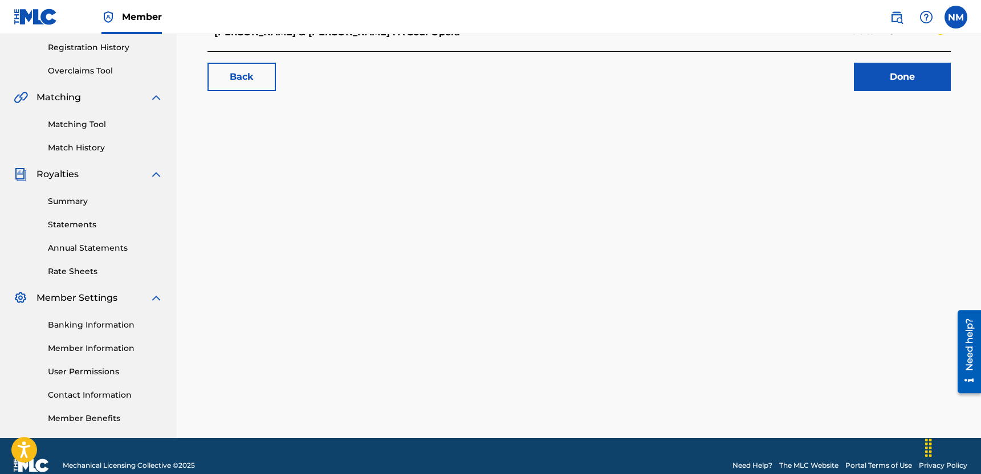
click at [877, 81] on link "Done" at bounding box center [902, 77] width 97 height 29
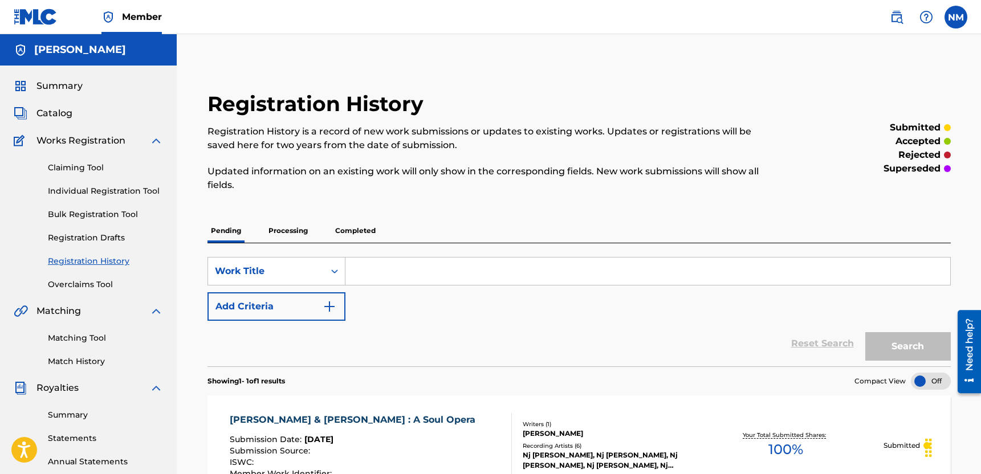
click at [85, 189] on link "Individual Registration Tool" at bounding box center [105, 191] width 115 height 12
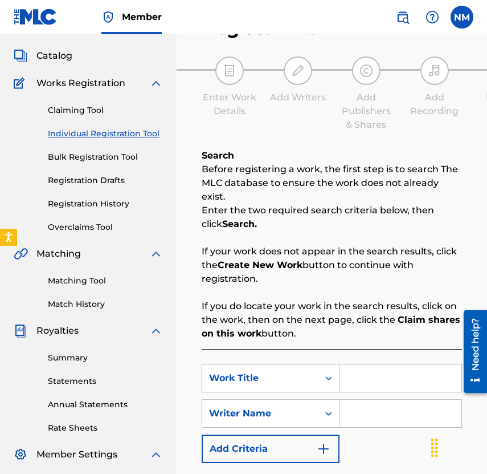
scroll to position [233, 0]
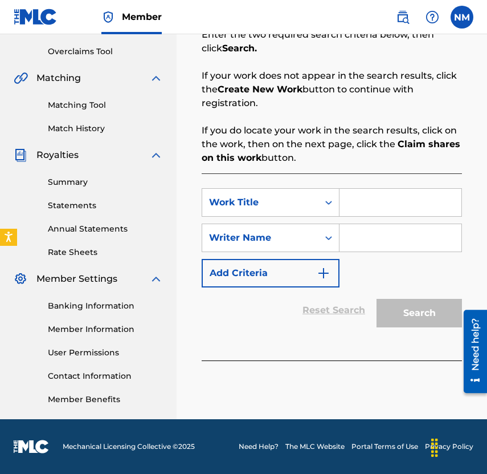
click at [387, 189] on input "Search Form" at bounding box center [401, 202] width 122 height 27
paste input "Roots Run Deep"
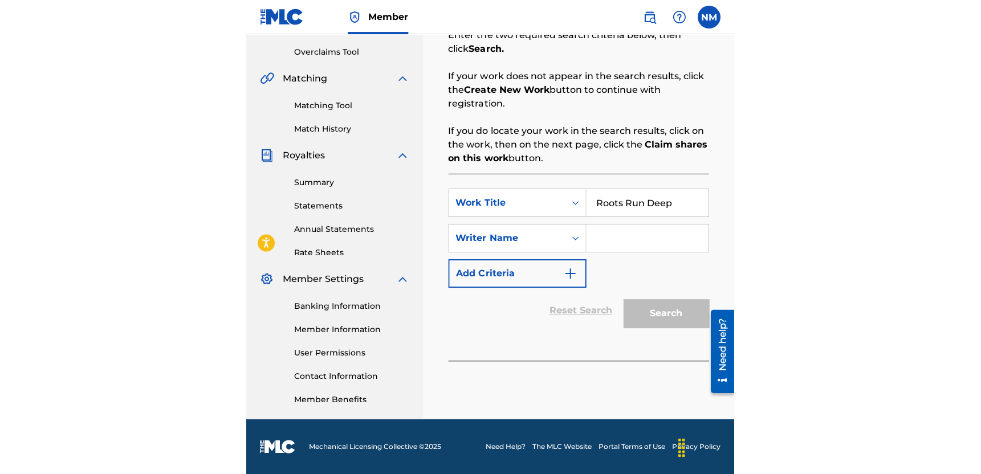
scroll to position [233, 0]
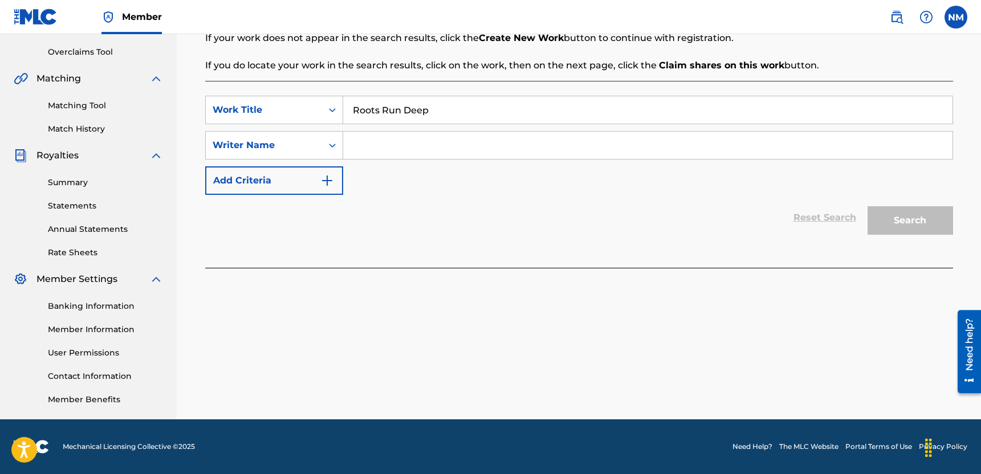
type input "Roots Run Deep"
click at [555, 146] on input "Search Form" at bounding box center [647, 145] width 609 height 27
type input "[PERSON_NAME]"
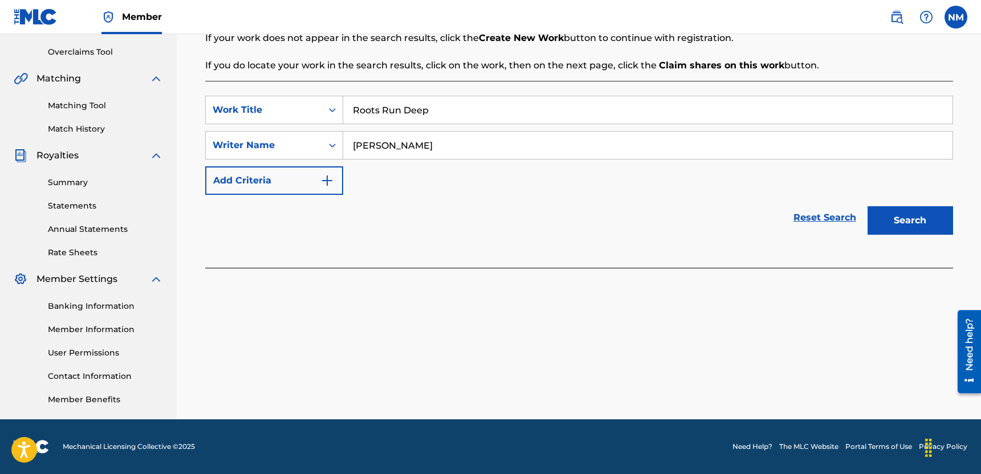
click at [901, 219] on button "Search" at bounding box center [911, 220] width 86 height 29
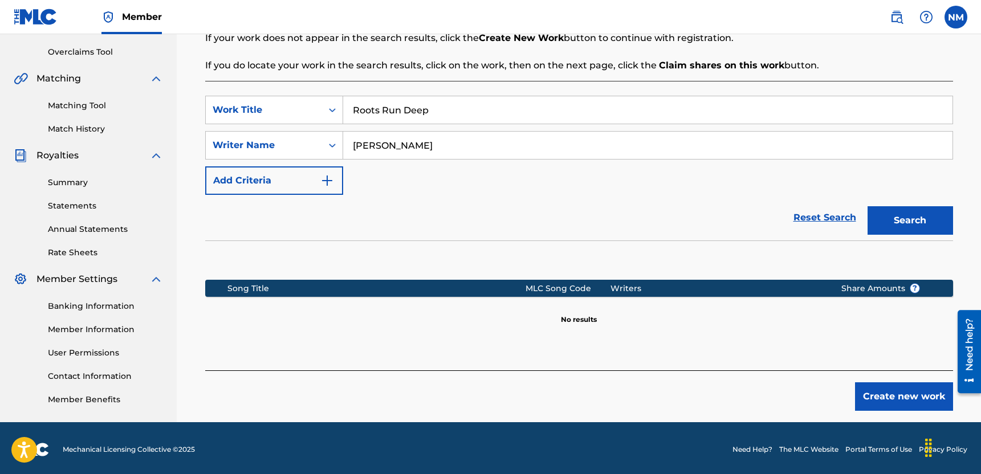
click at [891, 399] on button "Create new work" at bounding box center [904, 396] width 98 height 29
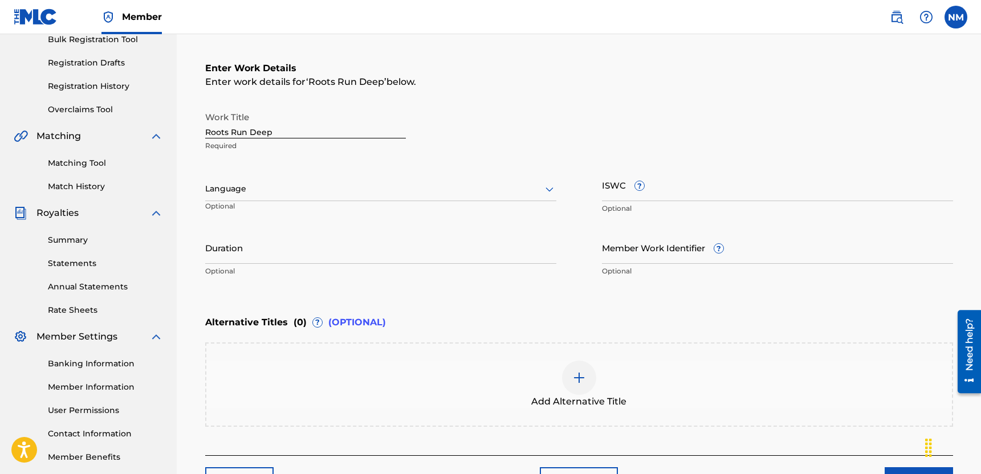
scroll to position [174, 0]
click at [438, 184] on div at bounding box center [380, 189] width 351 height 14
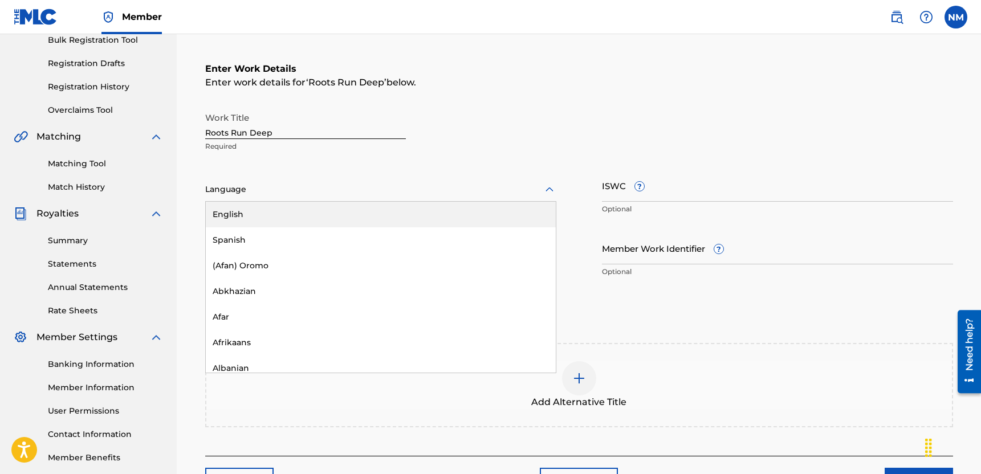
click at [410, 215] on div "English" at bounding box center [381, 215] width 350 height 26
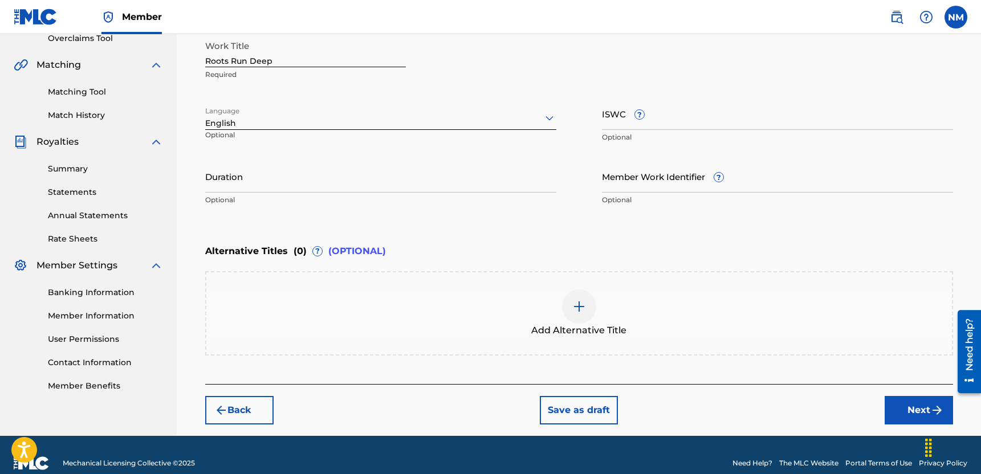
scroll to position [262, 0]
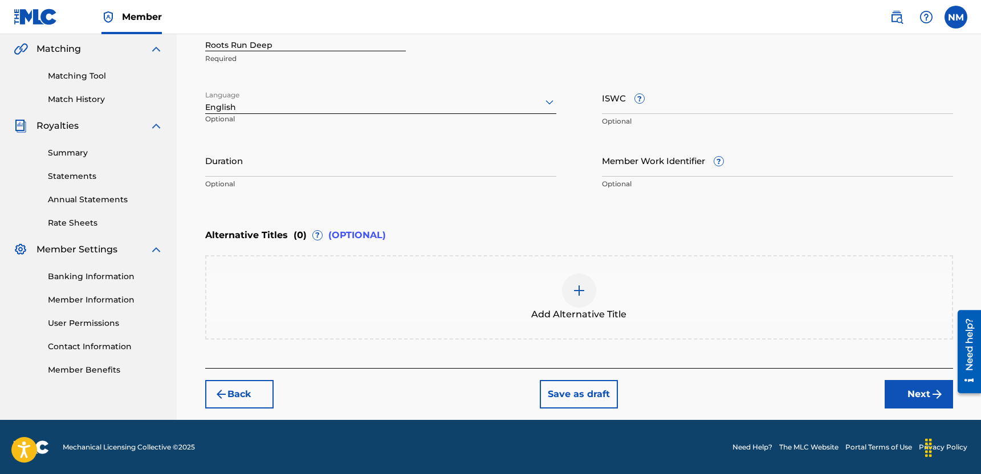
click at [921, 408] on button "Next" at bounding box center [919, 394] width 68 height 29
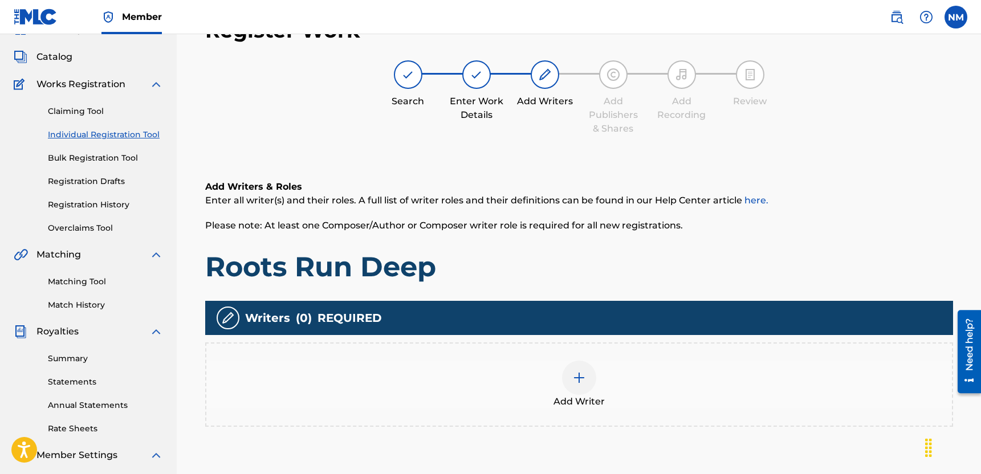
scroll to position [51, 0]
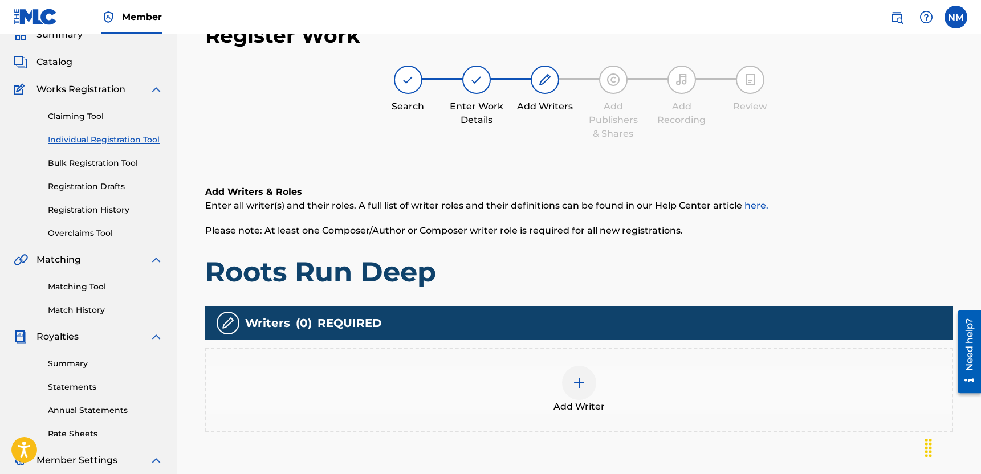
click at [579, 375] on div at bounding box center [579, 383] width 34 height 34
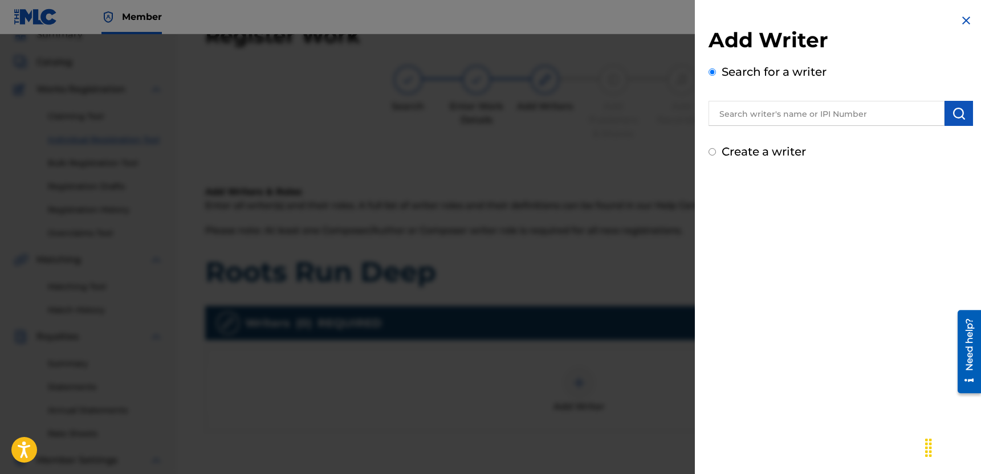
click at [714, 153] on input "Create a writer" at bounding box center [712, 151] width 7 height 7
radio input "false"
radio input "true"
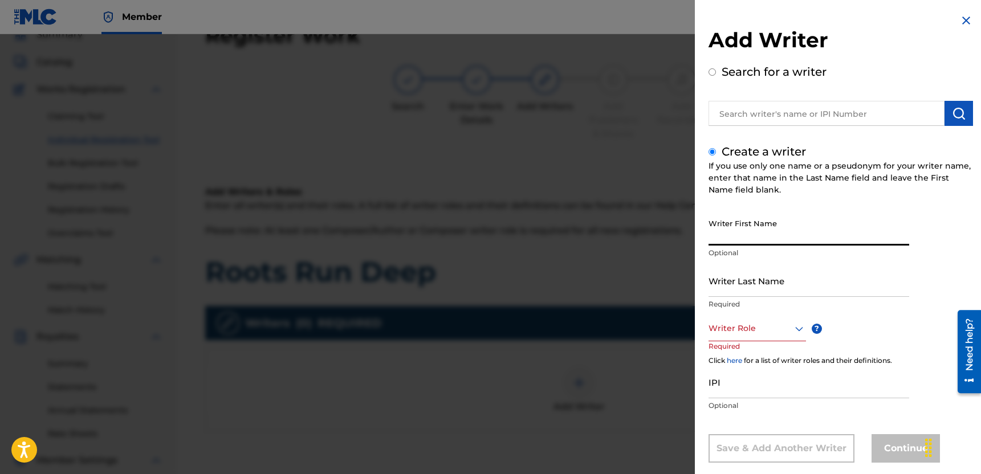
click at [740, 233] on input "Writer First Name" at bounding box center [809, 229] width 201 height 32
type input "Nikeysha"
type input "[PERSON_NAME]"
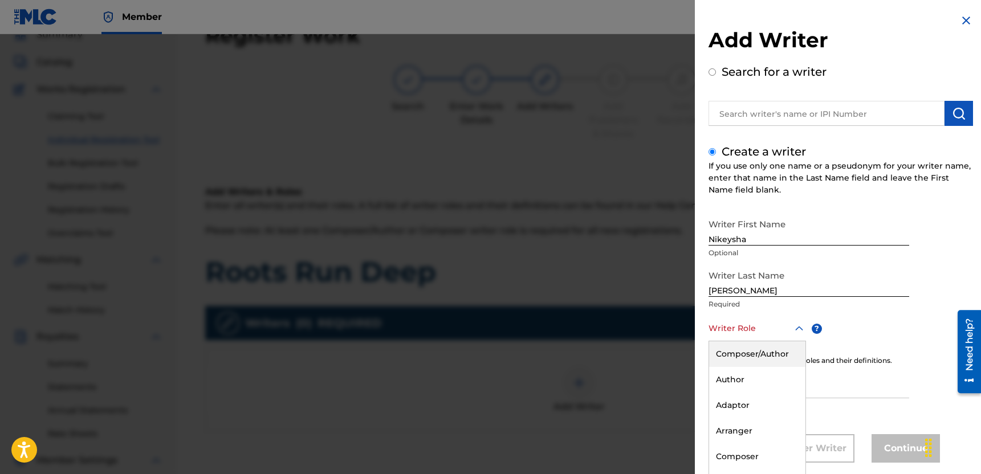
click at [788, 339] on div "8 results available. Use Up and Down to choose options, press Enter to select t…" at bounding box center [757, 329] width 97 height 26
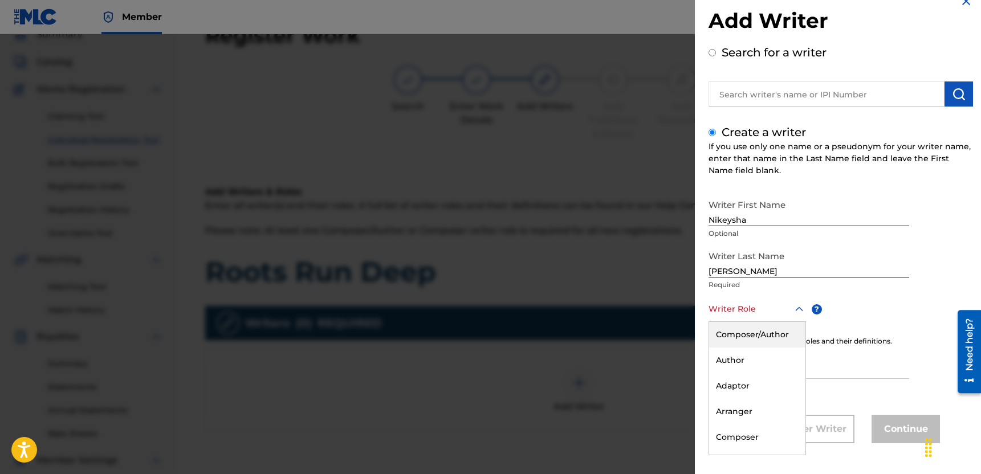
click at [775, 335] on div "Composer/Author" at bounding box center [757, 335] width 96 height 26
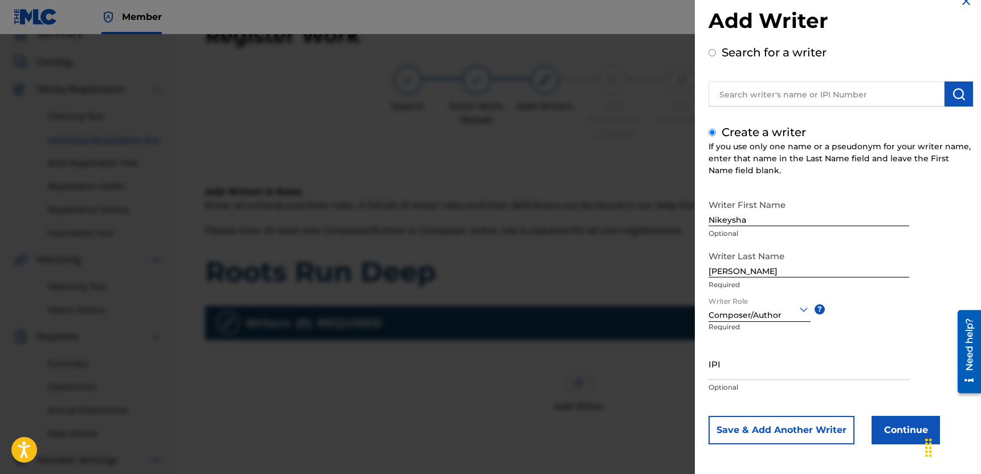
scroll to position [21, 0]
click at [893, 427] on button "Continue" at bounding box center [906, 429] width 68 height 29
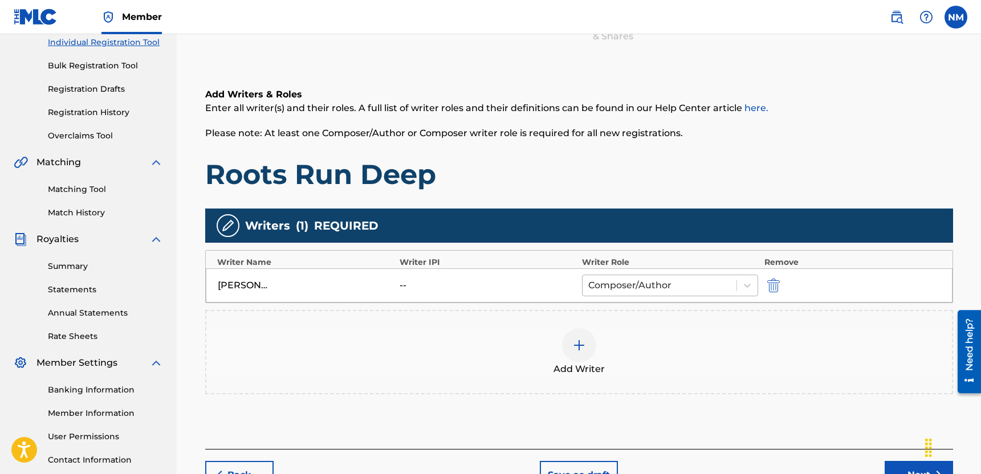
scroll to position [231, 0]
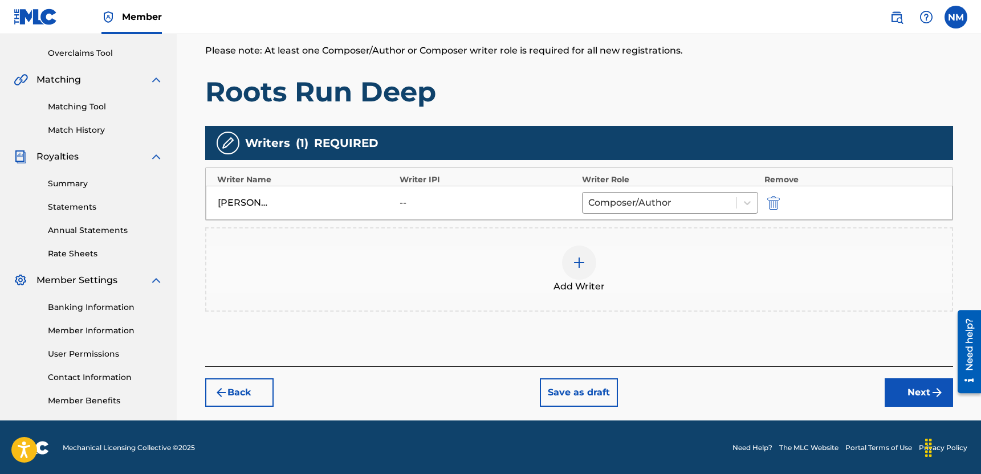
click at [909, 396] on button "Next" at bounding box center [919, 392] width 68 height 29
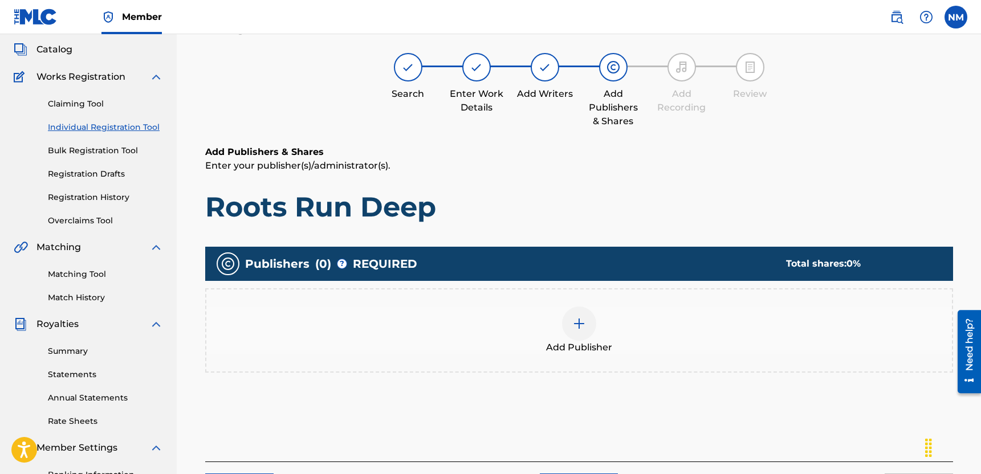
scroll to position [51, 0]
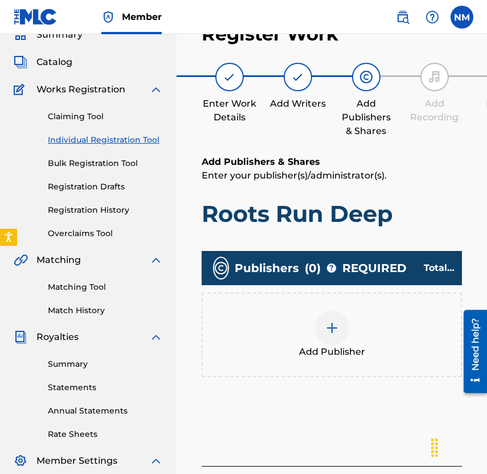
click at [337, 329] on img at bounding box center [332, 328] width 14 height 14
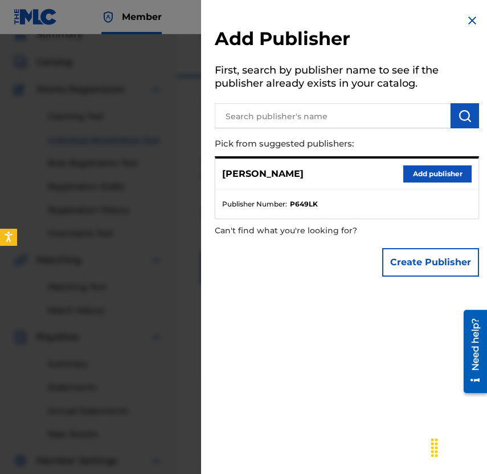
click at [413, 271] on button "Create Publisher" at bounding box center [430, 262] width 97 height 29
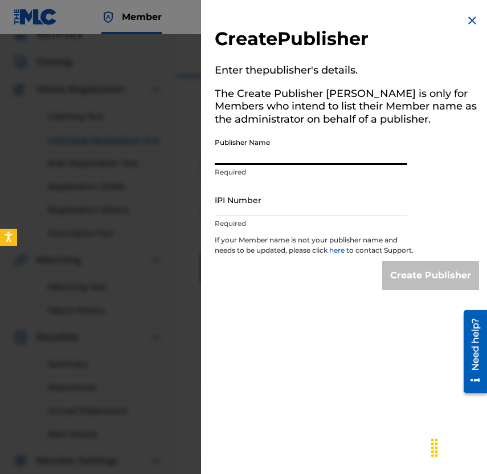
click at [321, 157] on input "Publisher Name" at bounding box center [311, 148] width 193 height 32
type input "[PERSON_NAME]"
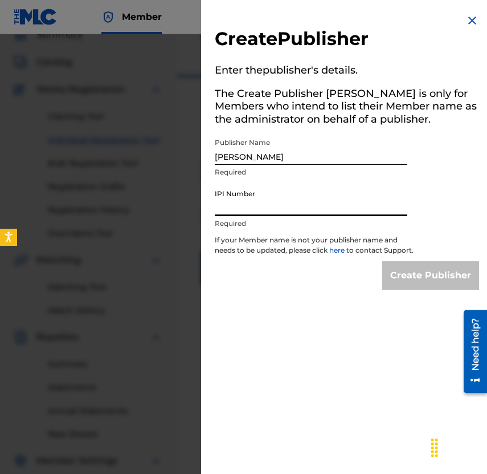
click at [307, 204] on input "IPI Number" at bounding box center [311, 200] width 193 height 32
type input "1302936278"
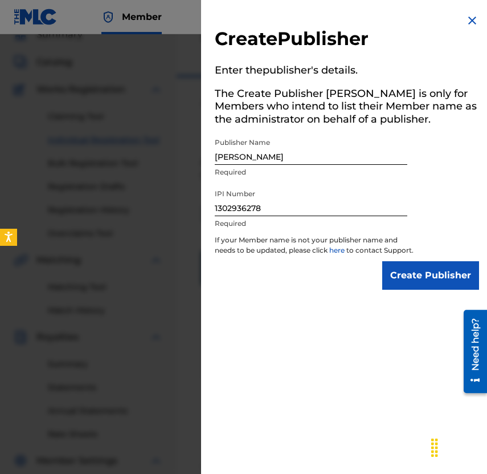
click at [406, 284] on input "Create Publisher" at bounding box center [430, 275] width 97 height 29
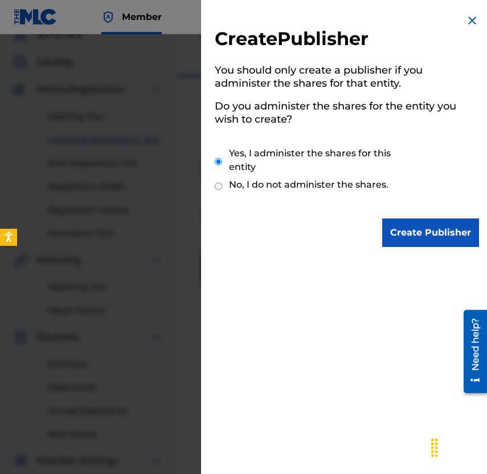
click at [414, 233] on input "Create Publisher" at bounding box center [430, 232] width 97 height 29
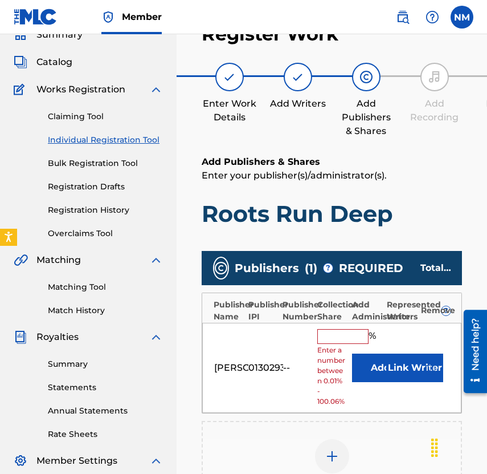
click at [358, 324] on div "[PERSON_NAME] 01302936278 -- % Enter a number between 0.01% - 100.06% Add Link …" at bounding box center [331, 368] width 259 height 91
click at [353, 344] on div "[PERSON_NAME] 01302936278 -- % Enter a number between 0.01% - 100.06% Add Link …" at bounding box center [331, 368] width 259 height 91
click at [353, 332] on input "text" at bounding box center [342, 336] width 51 height 15
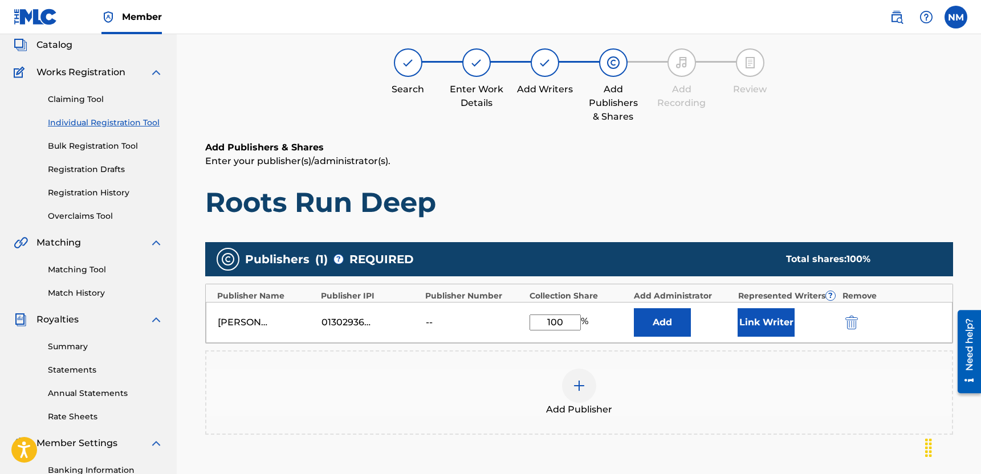
scroll to position [233, 0]
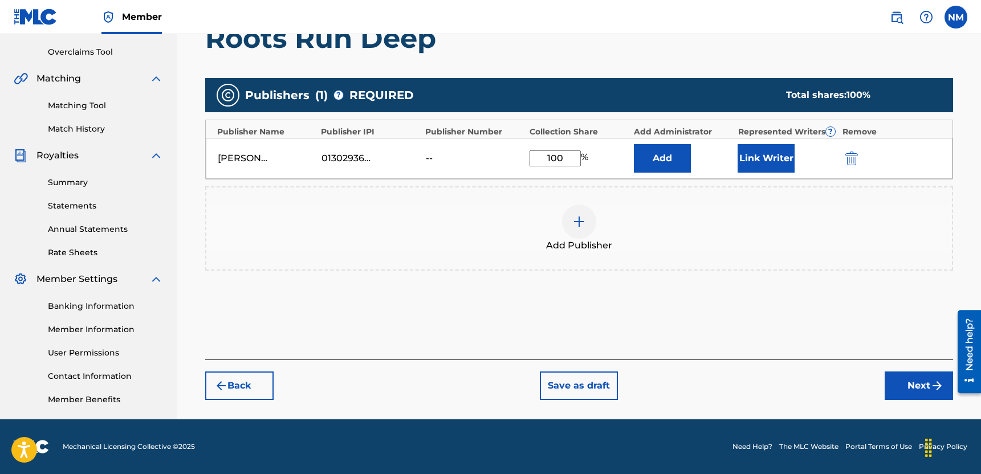
click at [893, 394] on button "Next" at bounding box center [919, 386] width 68 height 29
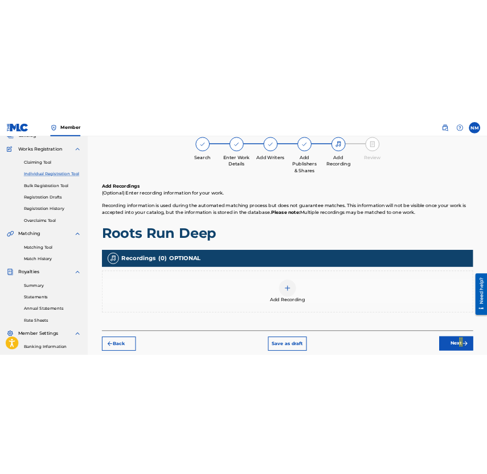
scroll to position [82, 0]
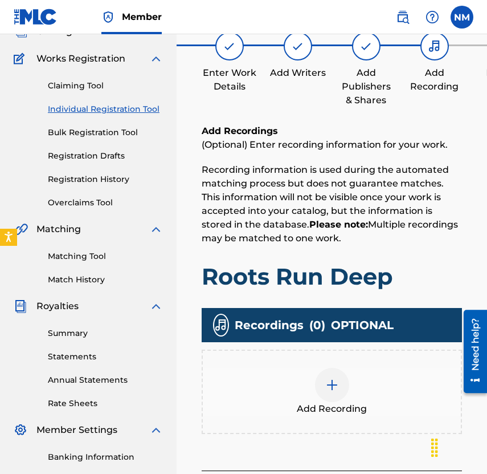
click at [340, 383] on div at bounding box center [332, 385] width 34 height 34
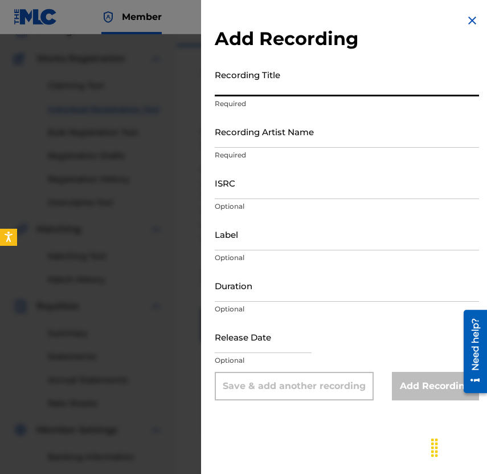
click at [300, 91] on input "Recording Title" at bounding box center [347, 80] width 264 height 32
paste input "Growing in the Dark (Intro)"
click at [307, 133] on input "Recording Artist Name" at bounding box center [347, 131] width 264 height 32
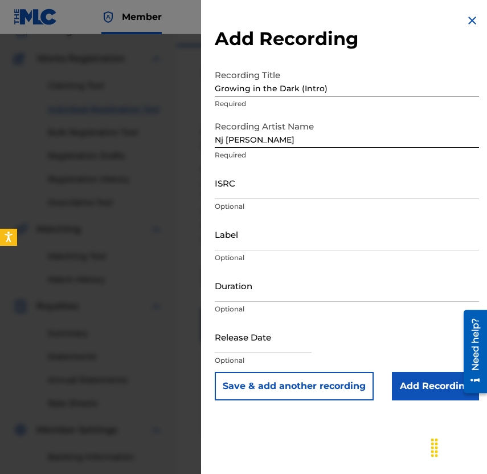
click at [365, 192] on input "ISRC" at bounding box center [347, 182] width 264 height 32
paste input "QZWFN2563230"
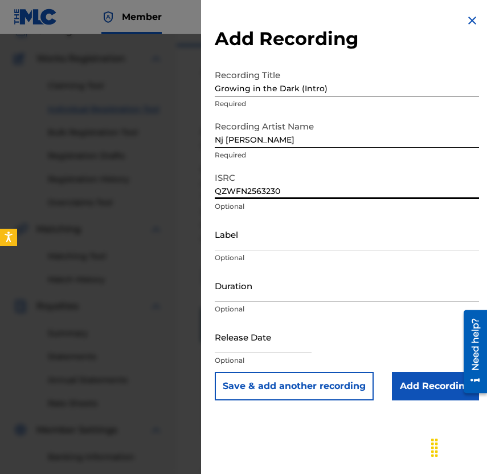
click at [270, 338] on input "text" at bounding box center [263, 336] width 97 height 32
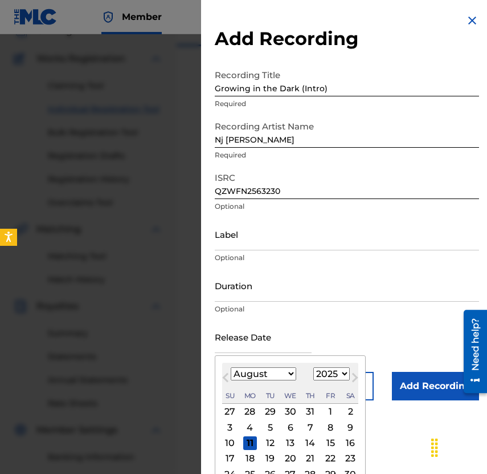
click at [227, 378] on span "Previous Month" at bounding box center [227, 379] width 0 height 17
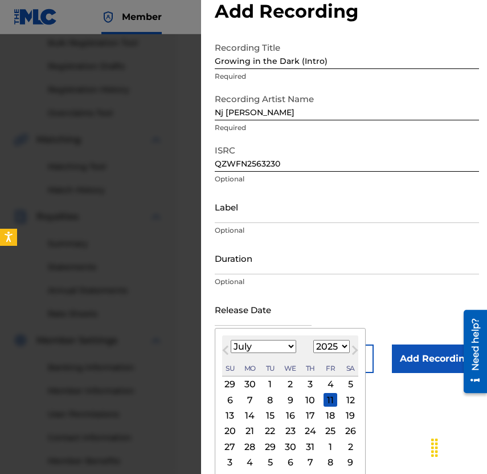
scroll to position [31, 0]
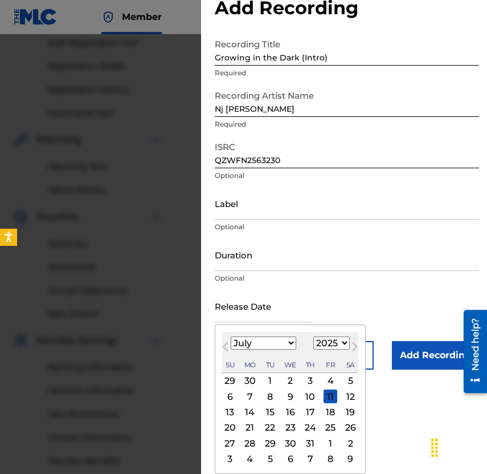
click at [274, 440] on div "29" at bounding box center [270, 443] width 14 height 14
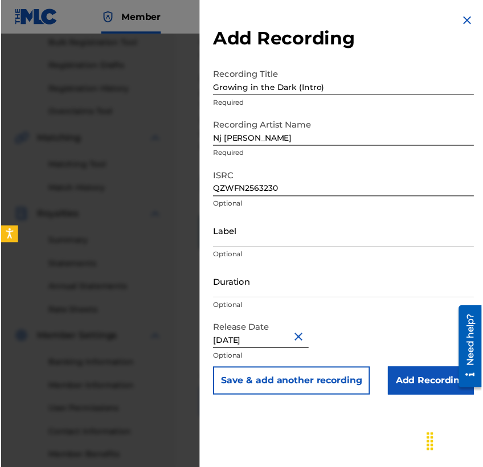
scroll to position [0, 0]
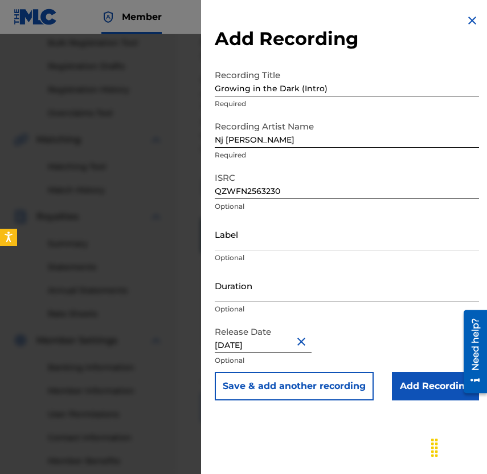
click at [329, 389] on button "Save & add another recording" at bounding box center [294, 386] width 159 height 29
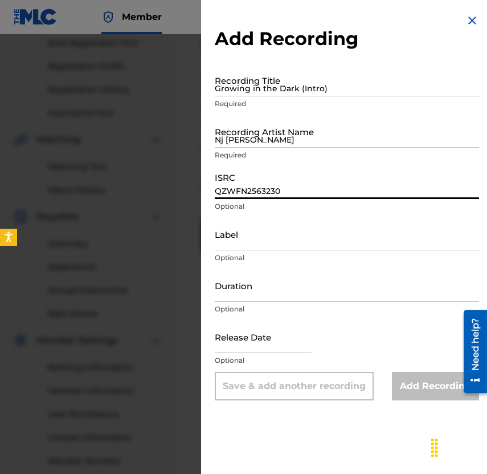
click at [271, 182] on input "QZWFN2563230" at bounding box center [347, 182] width 264 height 32
paste input "QZWFN2563231"
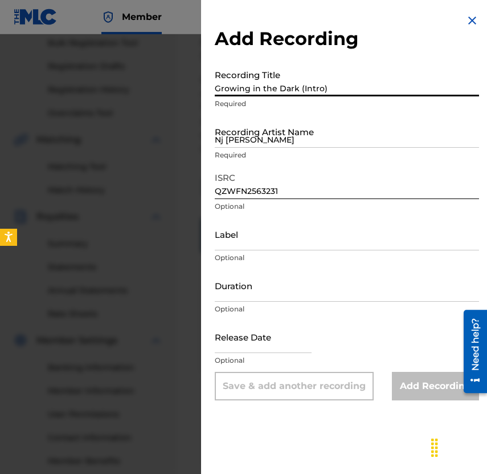
click at [376, 78] on input "Growing in the Dark (Intro)" at bounding box center [347, 80] width 264 height 32
paste input "Roots Run Deep"
click at [311, 129] on input "Nj [PERSON_NAME]" at bounding box center [347, 131] width 264 height 32
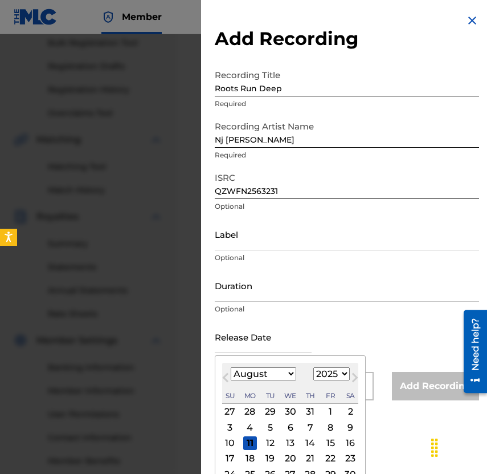
click at [262, 339] on input "text" at bounding box center [263, 336] width 97 height 32
click at [227, 377] on span "Previous Month" at bounding box center [227, 379] width 0 height 17
click at [271, 470] on div "29" at bounding box center [270, 474] width 14 height 14
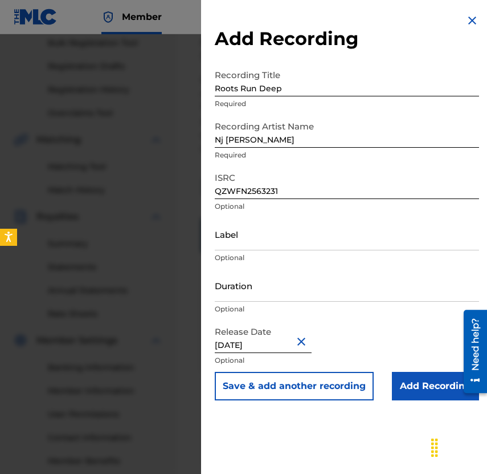
click at [284, 394] on button "Save & add another recording" at bounding box center [294, 386] width 159 height 29
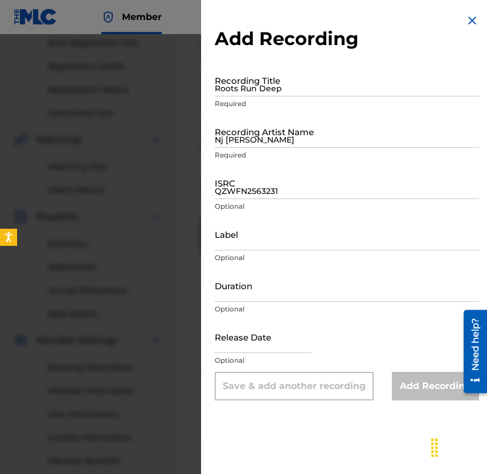
click at [433, 84] on input "Roots Run Deep" at bounding box center [347, 80] width 264 height 32
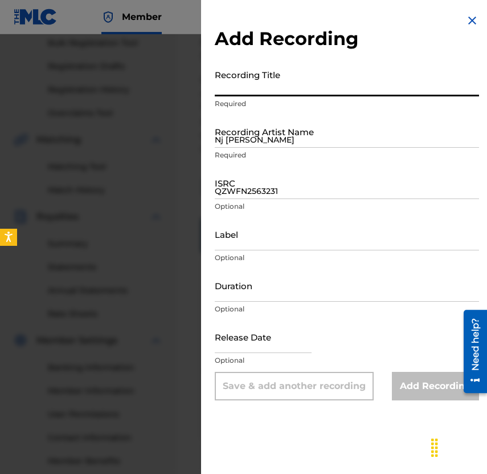
paste input "3 I am Purpose"
click at [222, 85] on input "3 I am Purpose" at bounding box center [347, 80] width 264 height 32
click at [330, 152] on p "Required" at bounding box center [347, 155] width 264 height 10
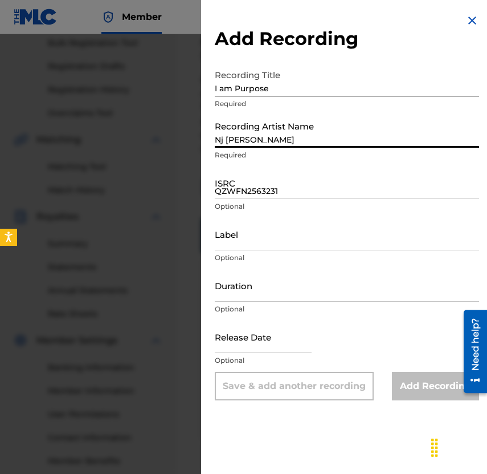
click at [330, 145] on input "Nj [PERSON_NAME]" at bounding box center [347, 131] width 264 height 32
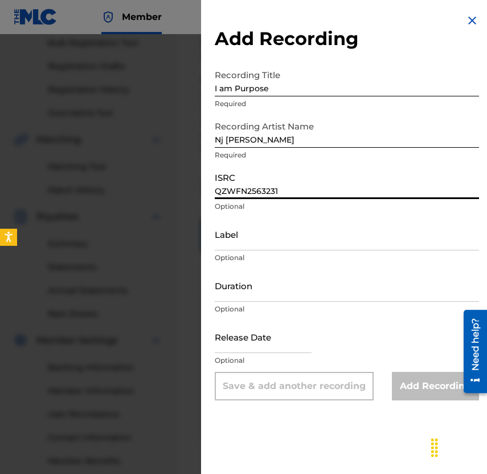
click at [321, 192] on input "QZWFN2563231" at bounding box center [347, 182] width 264 height 32
paste input "QZWFN2563232"
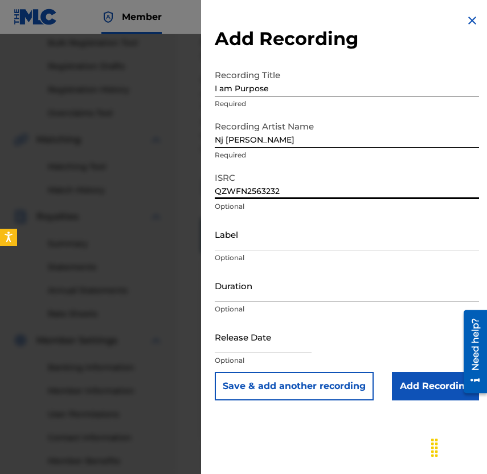
click at [309, 347] on input "text" at bounding box center [263, 336] width 97 height 32
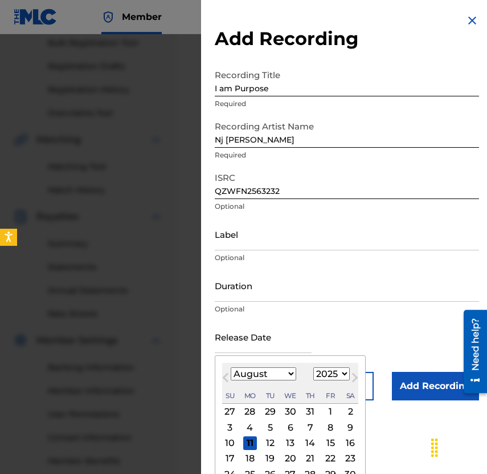
click at [223, 375] on button "Previous Month" at bounding box center [226, 380] width 18 height 18
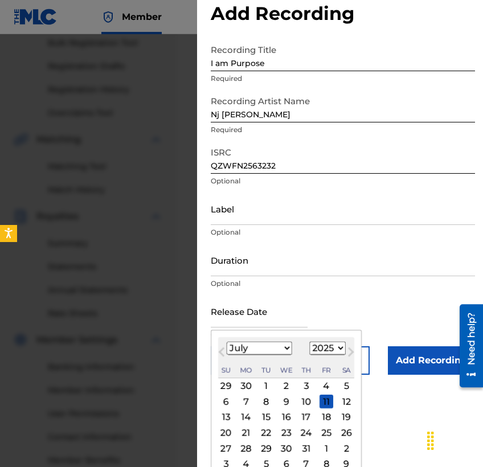
scroll to position [37, 0]
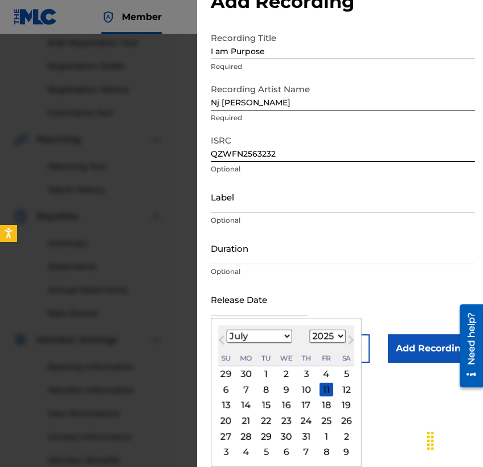
click at [272, 438] on div "29" at bounding box center [266, 437] width 14 height 14
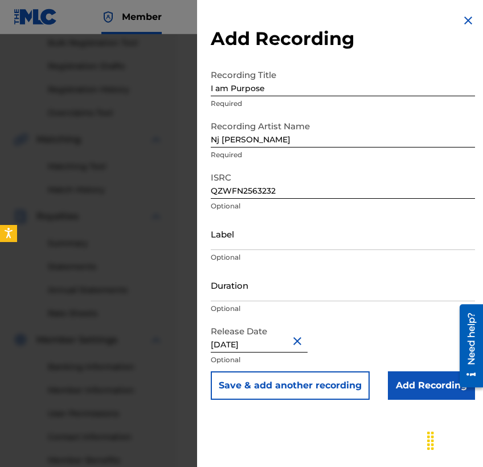
click at [349, 389] on button "Save & add another recording" at bounding box center [290, 386] width 159 height 29
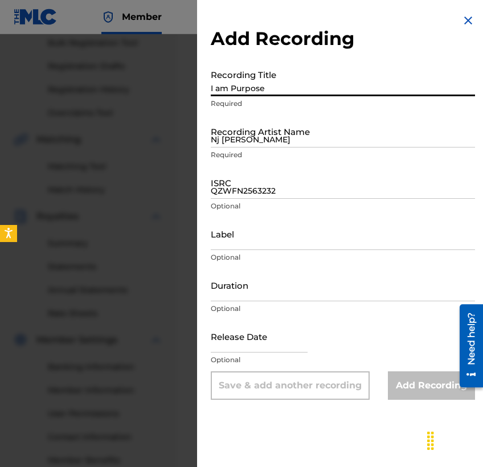
click at [347, 95] on input "I am Purpose" at bounding box center [343, 80] width 264 height 32
paste input "4 Make Me Feel Beautiful"
click at [218, 91] on input "4 Make Me Feel Beautiful" at bounding box center [343, 80] width 264 height 32
click at [236, 136] on input "Nj [PERSON_NAME]" at bounding box center [343, 131] width 264 height 32
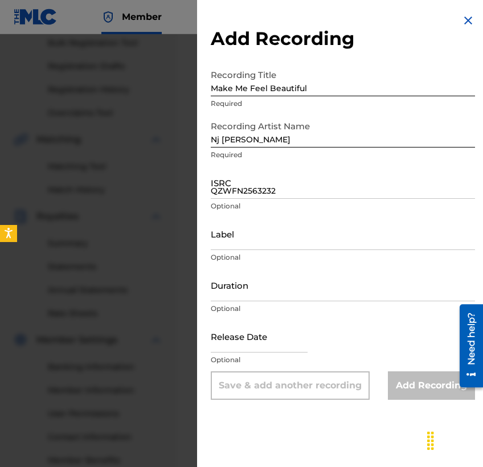
click at [278, 191] on input "QZWFN2563232" at bounding box center [343, 182] width 264 height 32
paste input "QZWFK2506904"
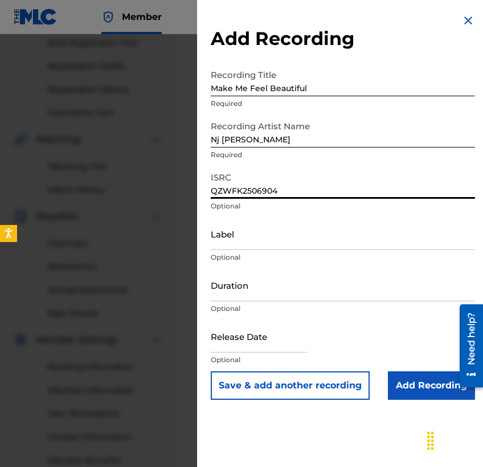
click at [254, 346] on input "text" at bounding box center [259, 336] width 97 height 32
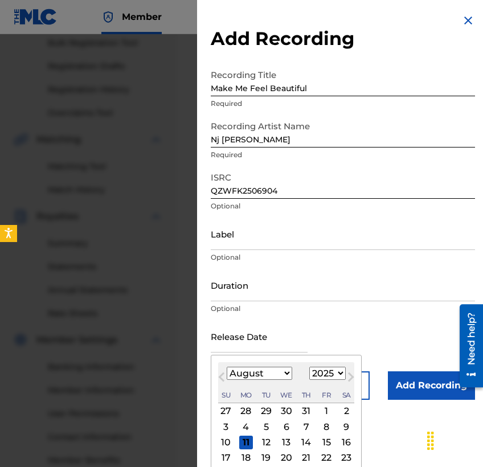
click at [224, 371] on button "Previous Month" at bounding box center [222, 380] width 18 height 18
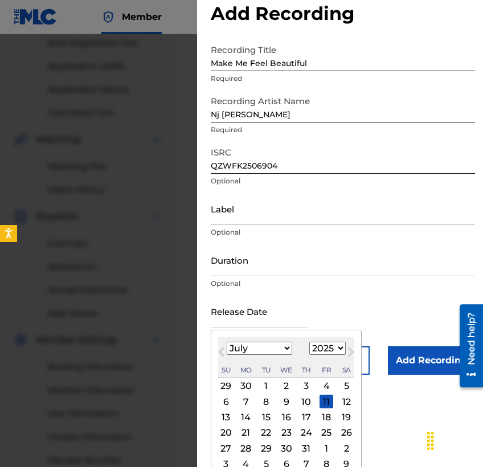
scroll to position [37, 0]
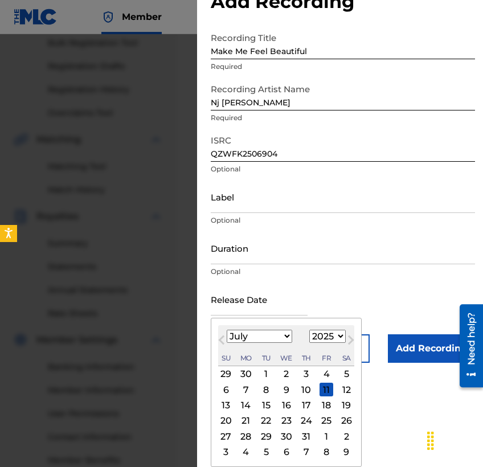
click at [267, 437] on div "29" at bounding box center [266, 437] width 14 height 14
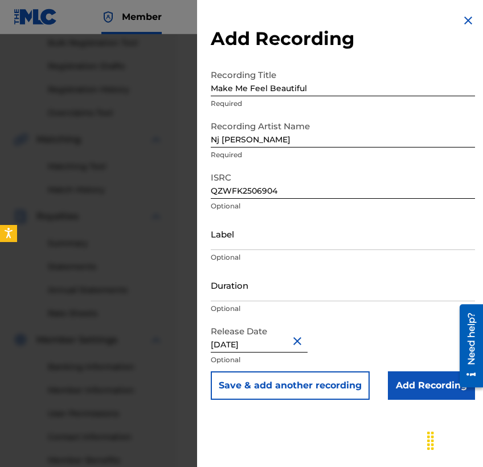
click at [346, 393] on button "Save & add another recording" at bounding box center [290, 386] width 159 height 29
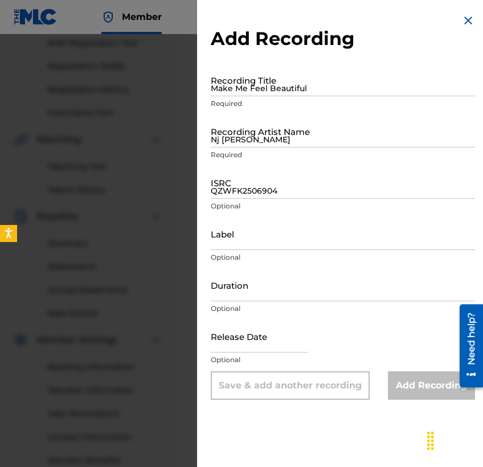
click at [333, 83] on input "Make Me Feel Beautiful" at bounding box center [343, 80] width 264 height 32
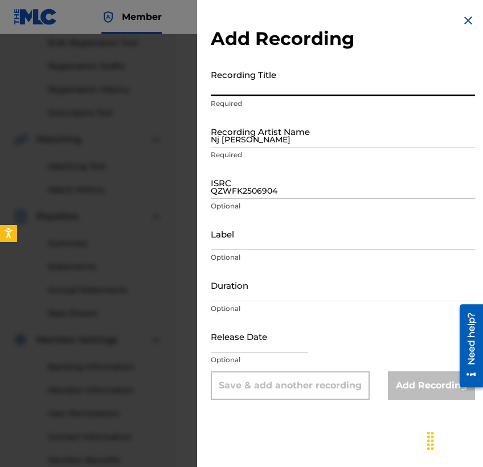
paste input "Time, You were Never Mine"
click at [358, 136] on input "Nj [PERSON_NAME]" at bounding box center [343, 131] width 264 height 32
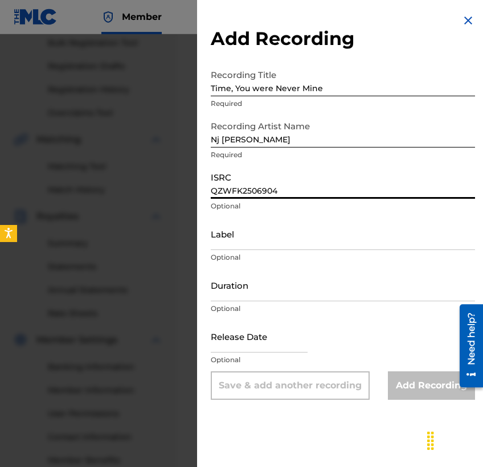
click at [446, 187] on input "QZWFK2506904" at bounding box center [343, 182] width 264 height 32
paste input "QZWFN2563233"
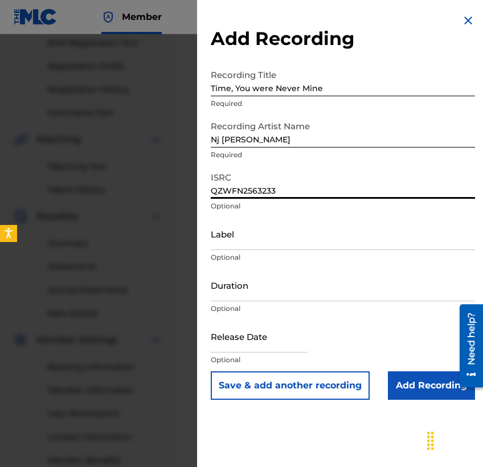
click at [237, 333] on input "text" at bounding box center [259, 336] width 97 height 32
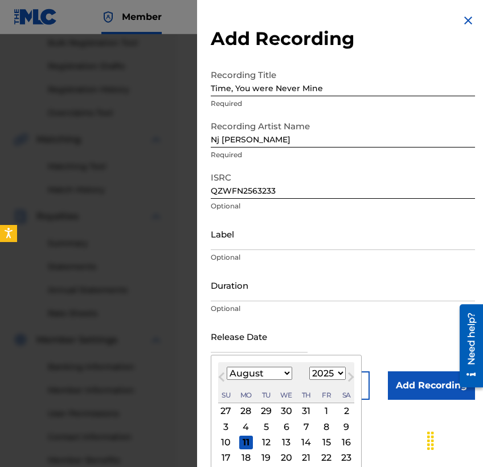
click at [223, 378] on span "Previous Month" at bounding box center [223, 379] width 0 height 17
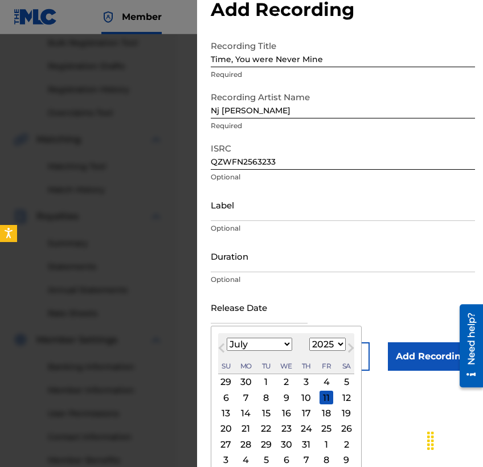
scroll to position [37, 0]
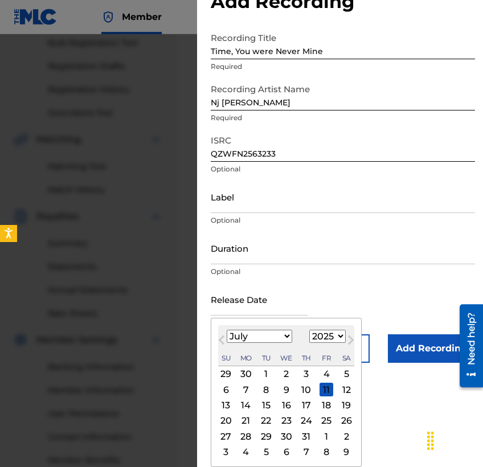
click at [268, 441] on div "29" at bounding box center [266, 437] width 14 height 14
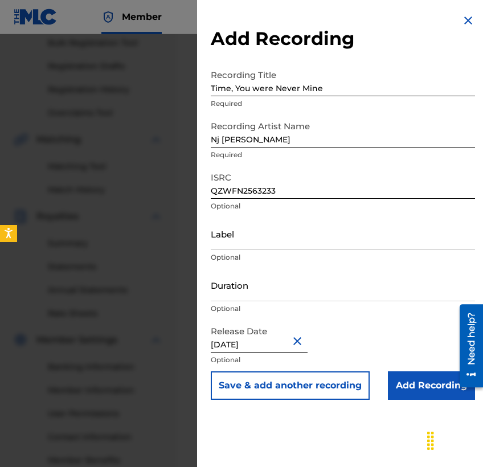
scroll to position [0, 0]
click at [326, 396] on button "Save & add another recording" at bounding box center [290, 386] width 159 height 29
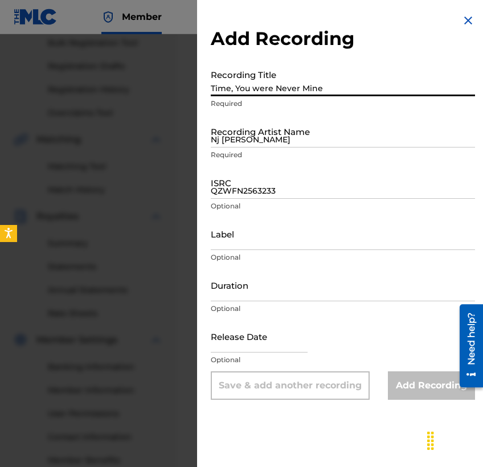
click at [312, 89] on input "Time, You were Never Mine" at bounding box center [343, 80] width 264 height 32
paste input "So Funny"
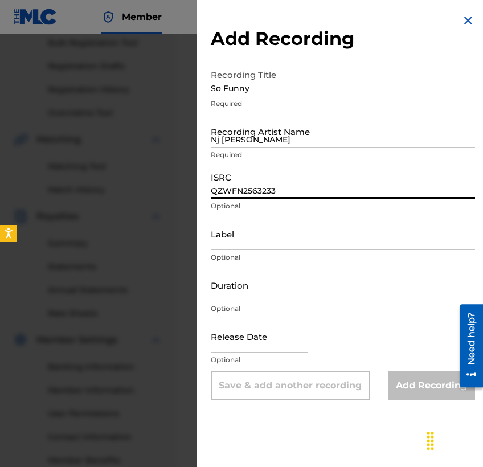
click at [278, 177] on input "QZWFN2563233" at bounding box center [343, 182] width 264 height 32
paste input "QZWFN2563234"
click at [289, 335] on input "text" at bounding box center [259, 336] width 97 height 32
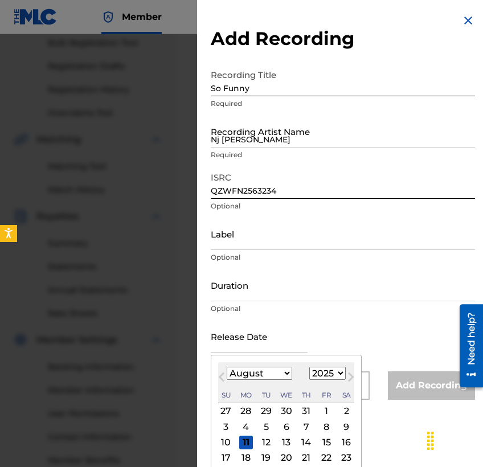
click at [225, 374] on button "Previous Month" at bounding box center [222, 380] width 18 height 18
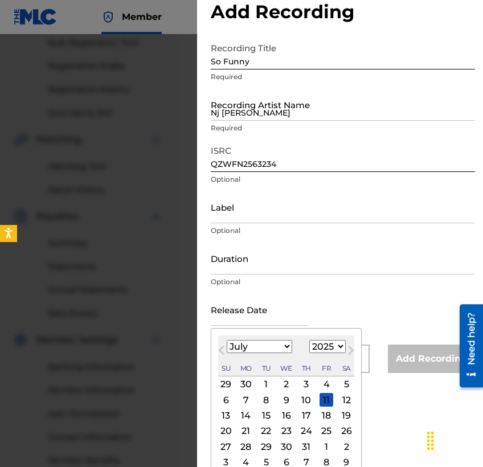
scroll to position [37, 0]
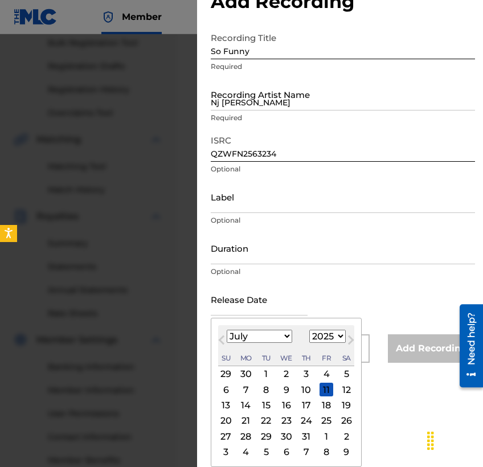
click at [265, 438] on div "29" at bounding box center [266, 437] width 14 height 14
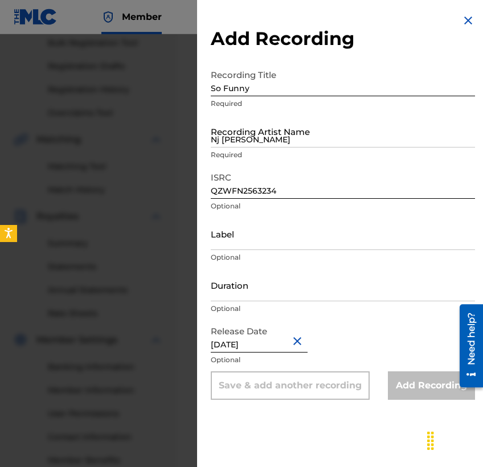
scroll to position [0, 0]
click at [266, 438] on div "Add Recording Recording Title So Funny Required Recording Artist Name [PERSON_N…" at bounding box center [343, 233] width 292 height 467
click at [358, 135] on input "Nj [PERSON_NAME]" at bounding box center [343, 131] width 264 height 32
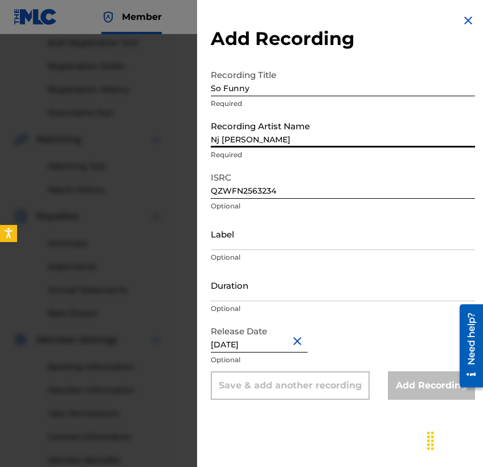
click at [370, 323] on div "Release Date [DATE] Optional" at bounding box center [343, 345] width 264 height 51
click at [330, 445] on div "Add Recording Recording Title So Funny Required Recording Artist Name [PERSON_N…" at bounding box center [343, 233] width 292 height 467
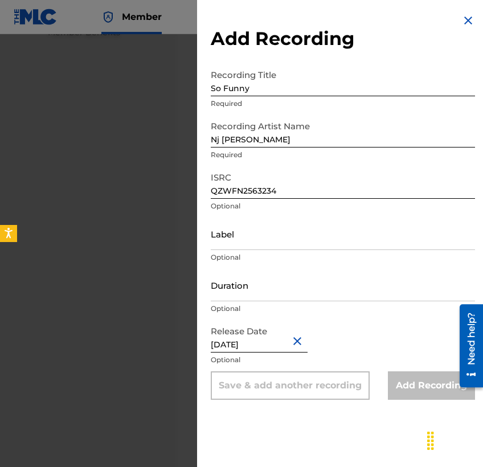
scroll to position [662, 0]
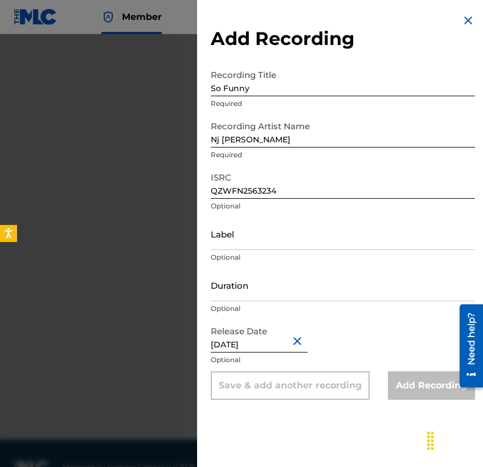
click at [482, 88] on div "Add Recording Recording Title So Funny Required Recording Artist Name [PERSON_N…" at bounding box center [343, 207] width 292 height 414
click at [408, 154] on p "Required" at bounding box center [343, 155] width 264 height 10
click at [368, 185] on input "QZWFN2563234" at bounding box center [343, 182] width 264 height 32
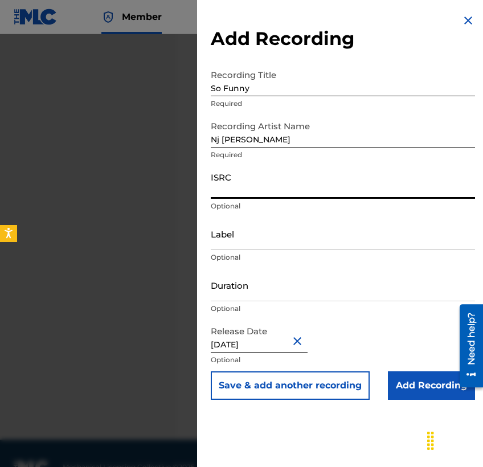
click at [290, 270] on input "Duration" at bounding box center [343, 285] width 264 height 32
click at [250, 178] on input "ISRC" at bounding box center [343, 182] width 264 height 32
paste input "QZWFN2563234"
click at [291, 428] on div "Add Recording Recording Title So Funny Required Recording Artist Name [PERSON_N…" at bounding box center [343, 233] width 292 height 467
click at [295, 393] on button "Save & add another recording" at bounding box center [290, 386] width 159 height 29
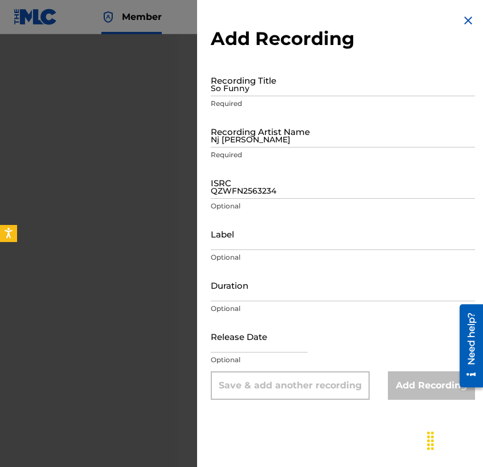
click at [328, 83] on input "So Funny" at bounding box center [343, 80] width 264 height 32
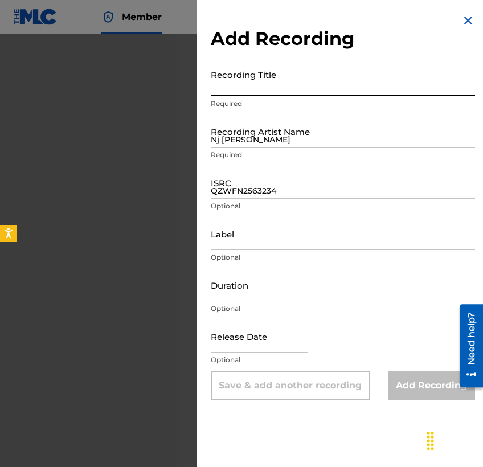
paste input "The Ladder"
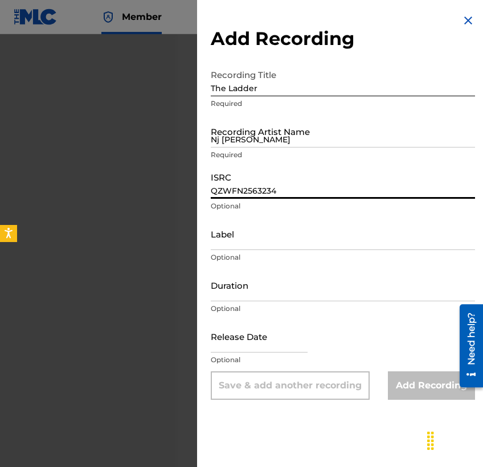
click at [376, 189] on input "QZWFN2563234" at bounding box center [343, 182] width 264 height 32
paste input "QZWFK2506922"
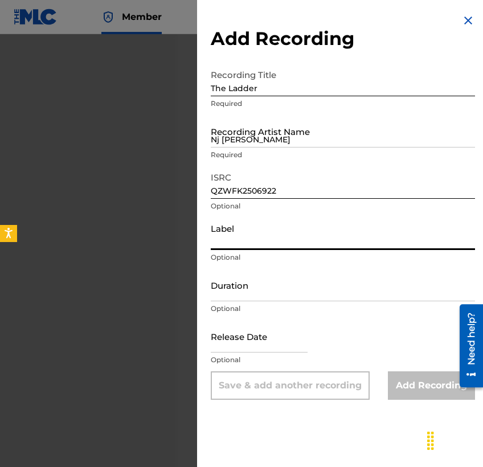
click at [298, 245] on input "Label" at bounding box center [343, 234] width 264 height 32
click at [263, 351] on input "text" at bounding box center [259, 336] width 97 height 32
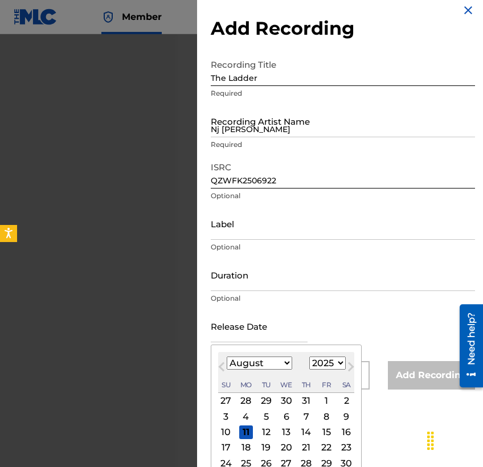
scroll to position [52, 0]
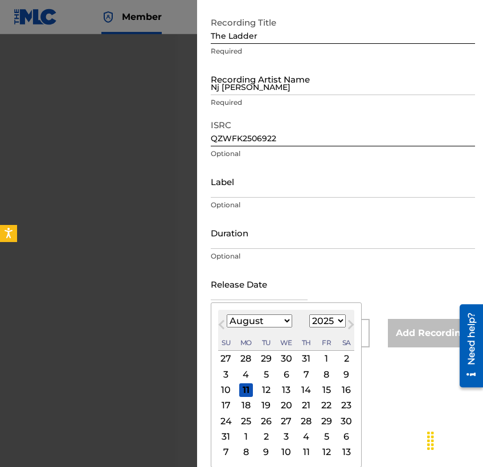
click at [224, 329] on button "Previous Month" at bounding box center [222, 327] width 18 height 18
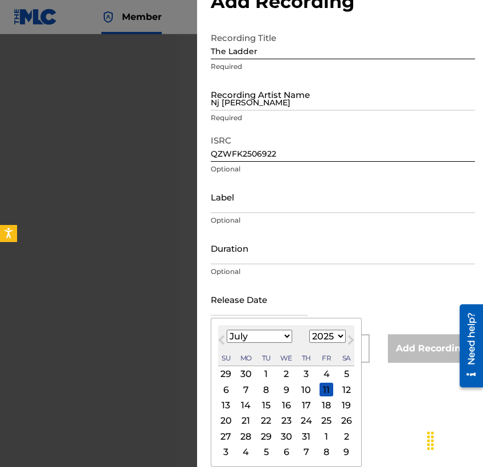
click at [269, 437] on div "29" at bounding box center [266, 437] width 14 height 14
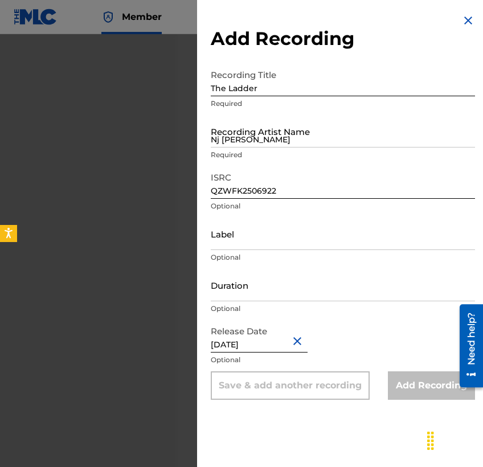
click at [335, 341] on div "Release Date [DATE] Optional" at bounding box center [343, 345] width 264 height 51
click at [352, 191] on input "QZWFK2506922" at bounding box center [343, 182] width 264 height 32
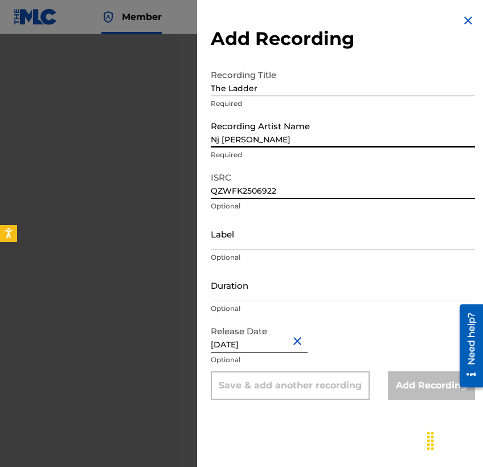
click at [345, 132] on input "Nj [PERSON_NAME]" at bounding box center [343, 131] width 264 height 32
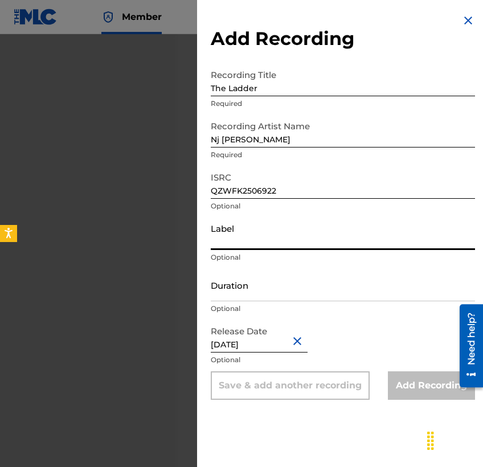
click at [322, 229] on input "Label" at bounding box center [343, 234] width 264 height 32
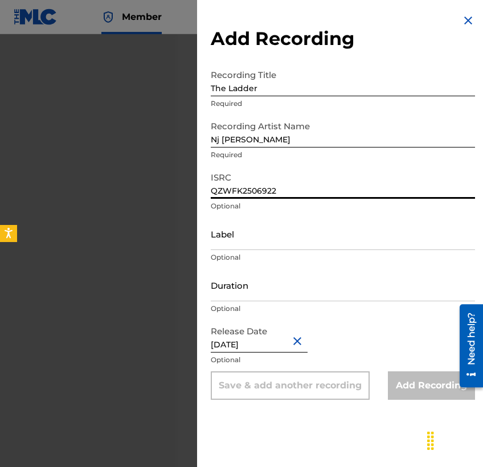
drag, startPoint x: 300, startPoint y: 195, endPoint x: 162, endPoint y: 188, distance: 137.6
click at [164, 188] on div "Add Recording Recording Title The Ladder Required Recording Artist Name [PERSON…" at bounding box center [241, 250] width 483 height 433
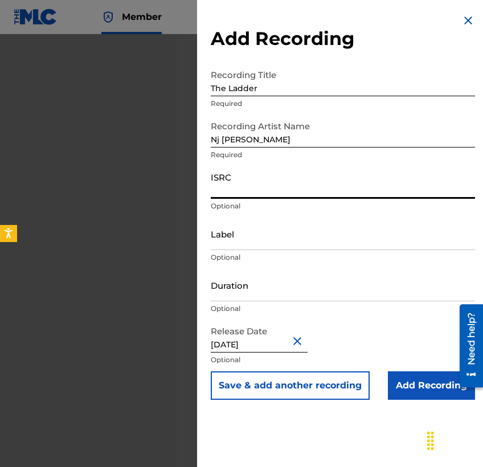
paste input "QZWFK2506922"
click at [406, 392] on input "Add Recording" at bounding box center [431, 386] width 87 height 29
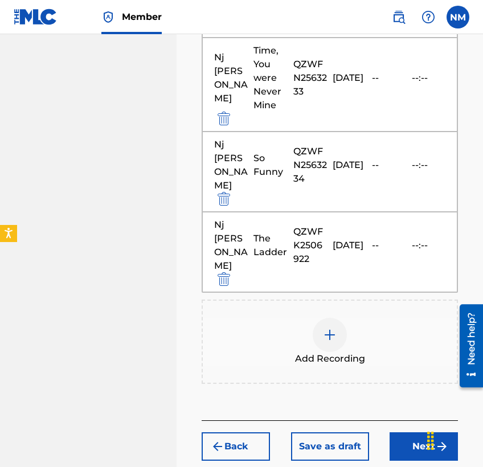
scroll to position [791, 0]
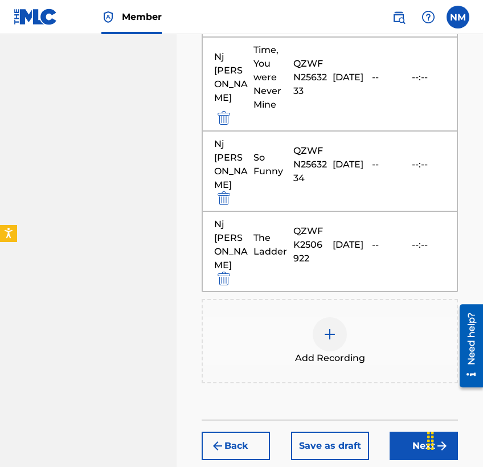
click at [329, 328] on img at bounding box center [330, 335] width 14 height 14
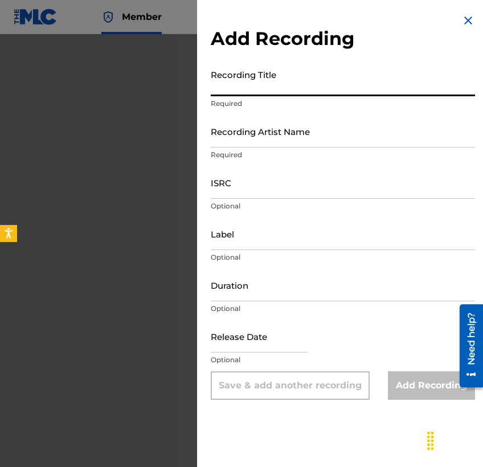
click at [311, 78] on input "Recording Title" at bounding box center [343, 80] width 264 height 32
paste input "[DEMOGRAPHIC_DATA], [DEMOGRAPHIC_DATA], [DEMOGRAPHIC_DATA], [DEMOGRAPHIC_DATA]"
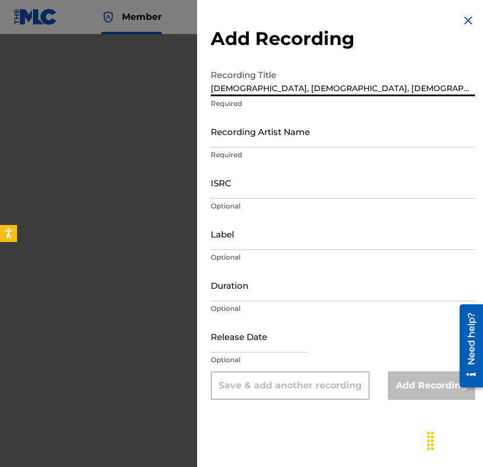
click at [283, 139] on input "Recording Artist Name" at bounding box center [343, 131] width 264 height 32
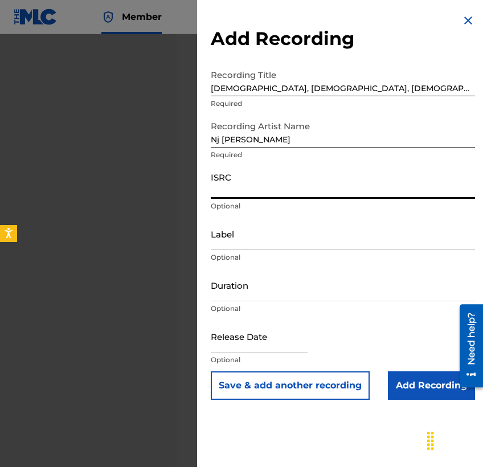
click at [412, 183] on input "ISRC" at bounding box center [343, 182] width 264 height 32
paste input "QZWFK2504987"
click at [279, 339] on input "text" at bounding box center [259, 336] width 97 height 32
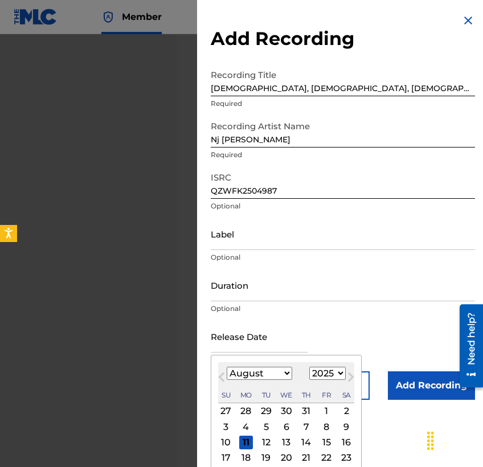
click at [227, 376] on button "Previous Month" at bounding box center [222, 380] width 18 height 18
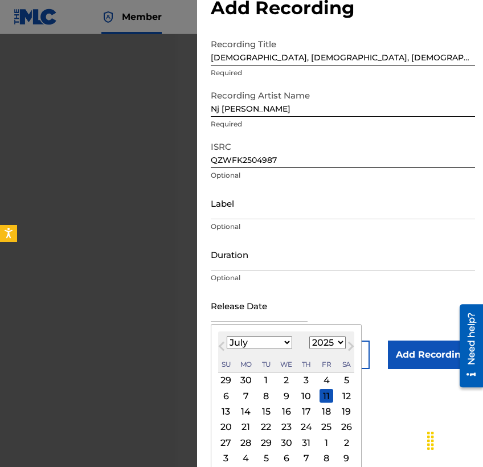
scroll to position [37, 0]
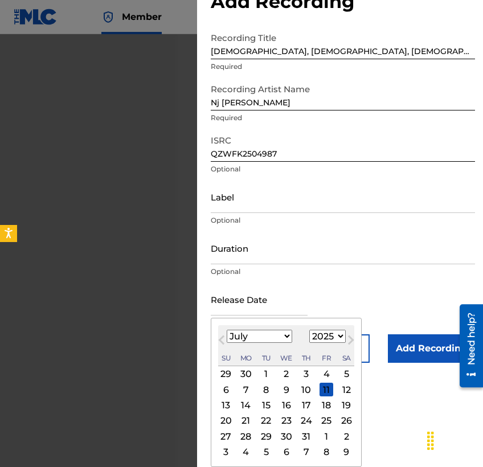
click at [266, 435] on div "29" at bounding box center [266, 437] width 14 height 14
click at [267, 435] on div "29" at bounding box center [266, 437] width 14 height 14
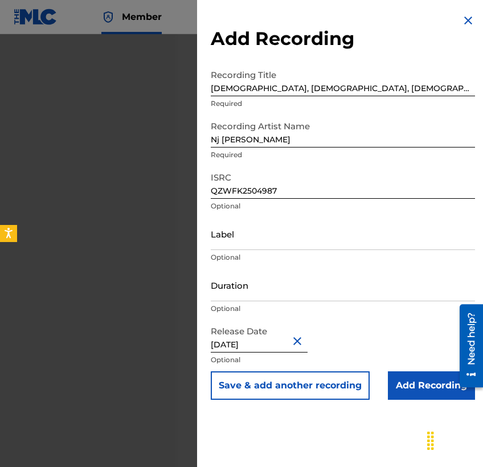
click at [286, 394] on button "Save & add another recording" at bounding box center [290, 386] width 159 height 29
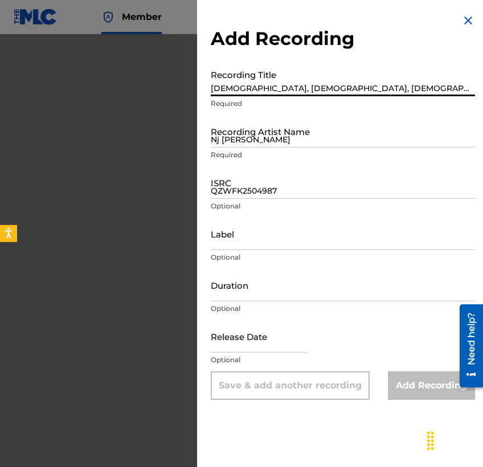
click at [305, 91] on input "[DEMOGRAPHIC_DATA], [DEMOGRAPHIC_DATA], [DEMOGRAPHIC_DATA], [DEMOGRAPHIC_DATA]" at bounding box center [343, 80] width 264 height 32
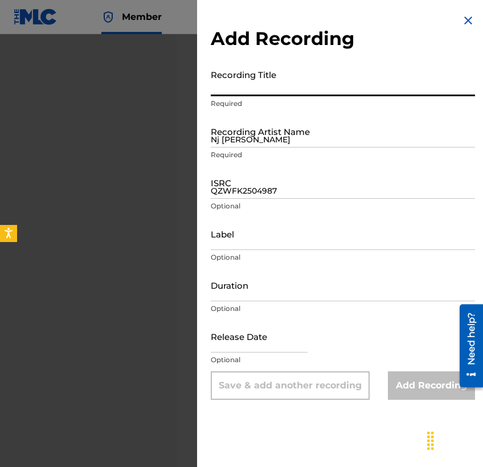
paste input "QZWFN2563235"
click at [251, 147] on input "Nj [PERSON_NAME]" at bounding box center [343, 131] width 264 height 32
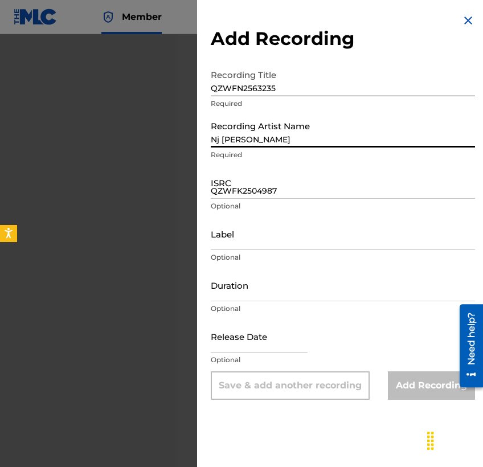
click at [279, 185] on input "QZWFK2504987" at bounding box center [343, 182] width 264 height 32
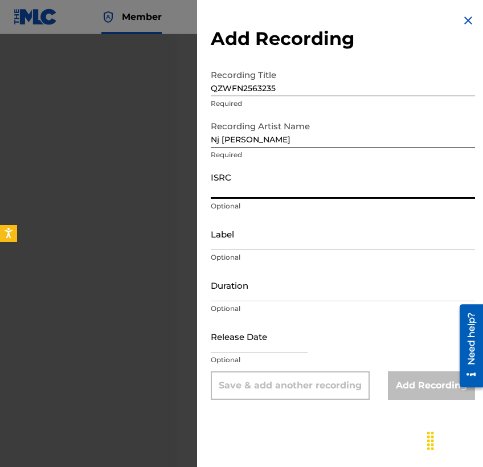
paste input "QZWFN2563235"
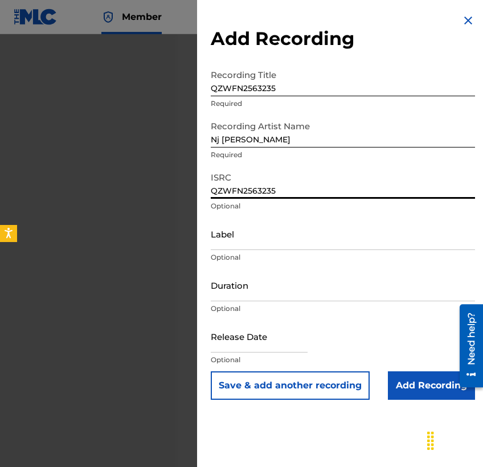
click at [234, 335] on input "text" at bounding box center [259, 336] width 97 height 32
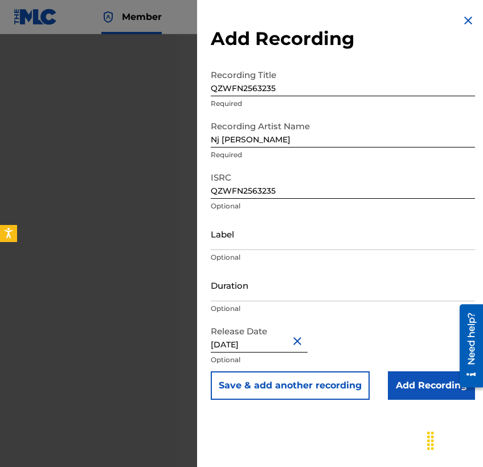
scroll to position [876, 0]
click at [388, 382] on input "Add Recording" at bounding box center [431, 386] width 87 height 29
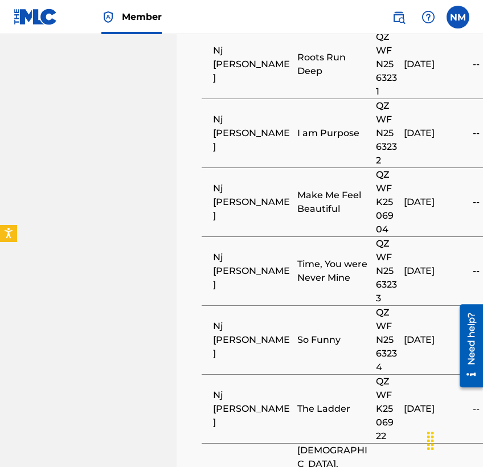
scroll to position [1213, 0]
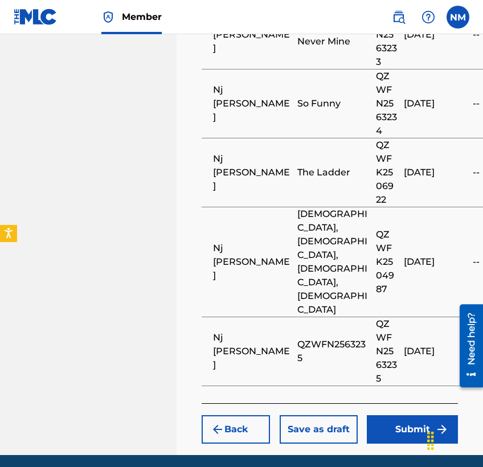
click at [394, 416] on button "Submit" at bounding box center [412, 430] width 91 height 29
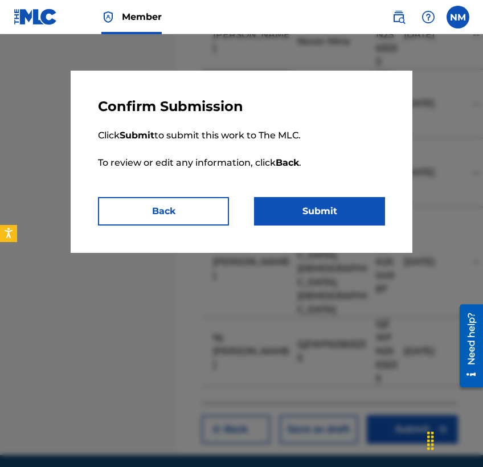
click at [363, 211] on button "Submit" at bounding box center [319, 211] width 131 height 29
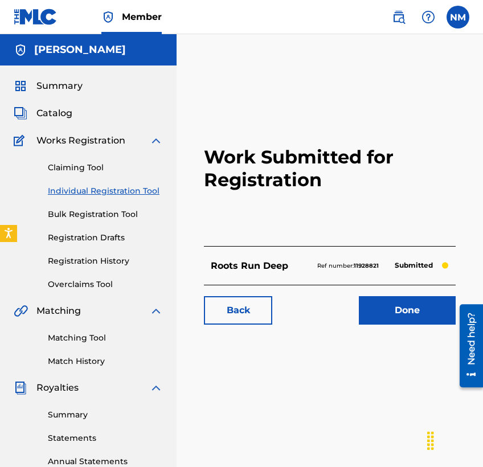
click at [398, 309] on link "Done" at bounding box center [407, 310] width 97 height 29
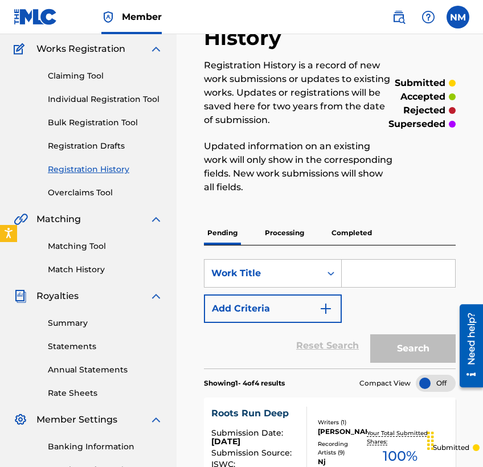
scroll to position [37, 0]
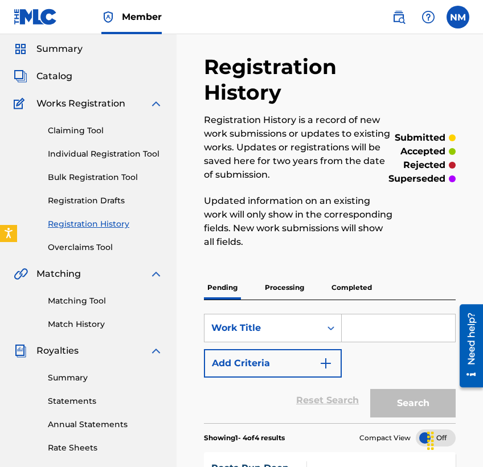
click at [68, 157] on link "Individual Registration Tool" at bounding box center [105, 154] width 115 height 12
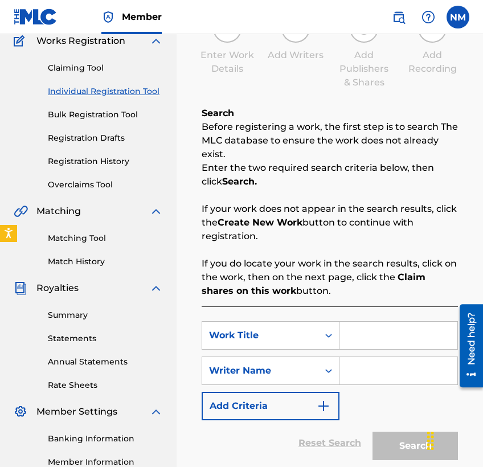
scroll to position [108, 0]
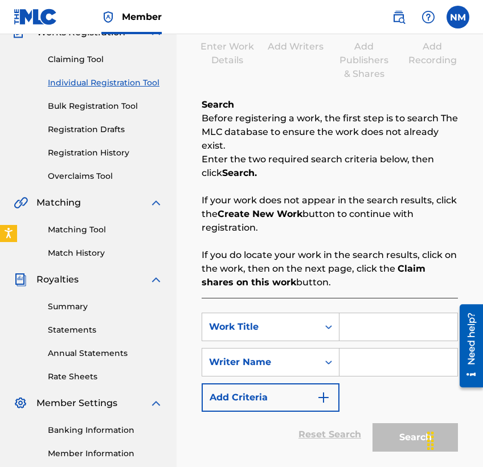
click at [389, 321] on input "Search Form" at bounding box center [399, 327] width 118 height 27
paste input "Nursery Rhyme Jambox"
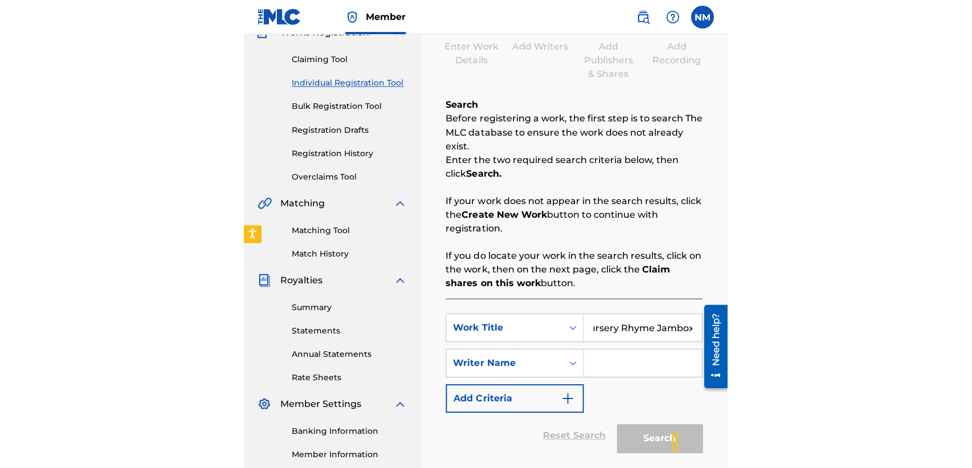
scroll to position [0, 0]
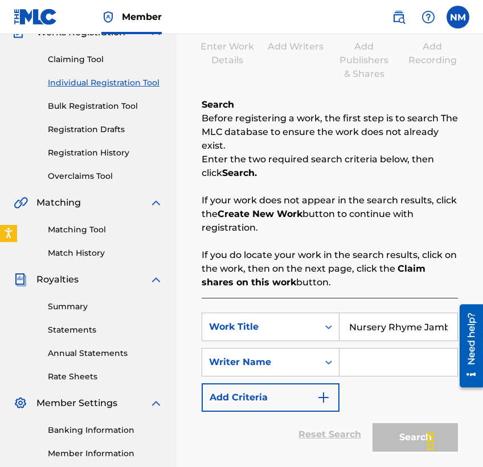
click at [355, 357] on input "Search Form" at bounding box center [399, 362] width 118 height 27
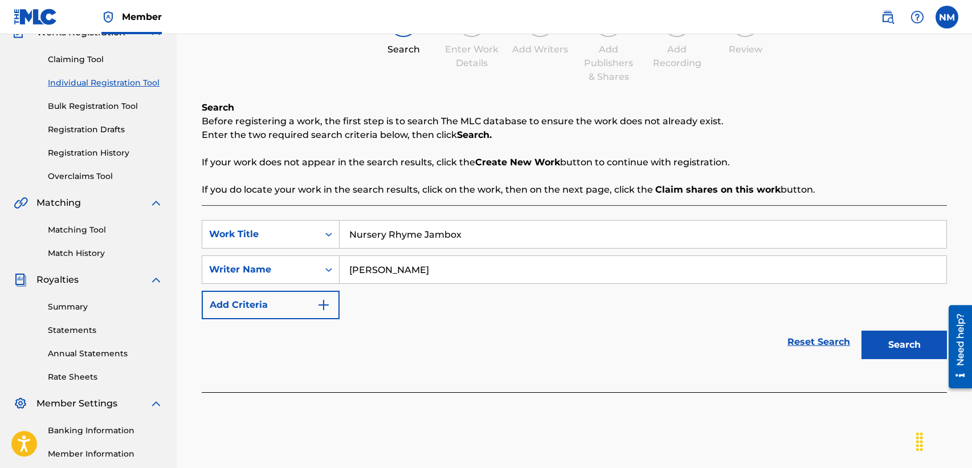
click at [881, 348] on button "Search" at bounding box center [905, 345] width 86 height 29
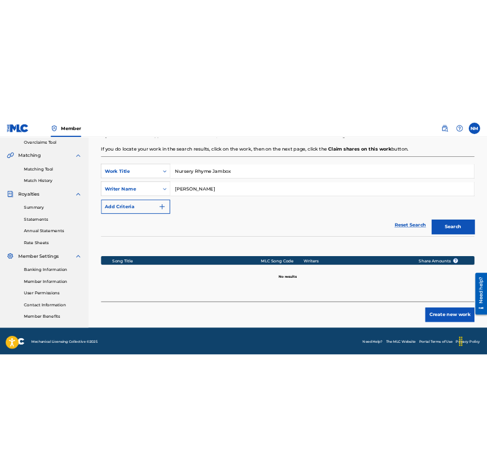
scroll to position [242, 0]
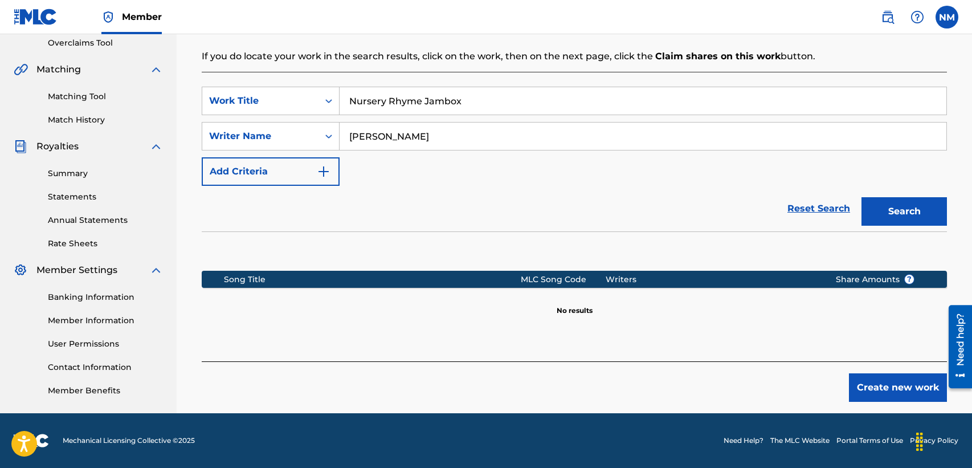
click at [881, 388] on button "Create new work" at bounding box center [898, 387] width 98 height 29
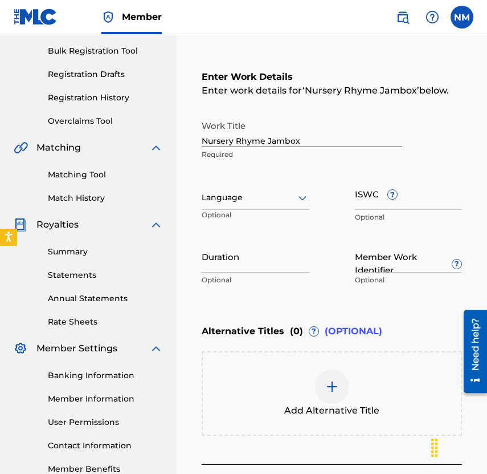
scroll to position [154, 0]
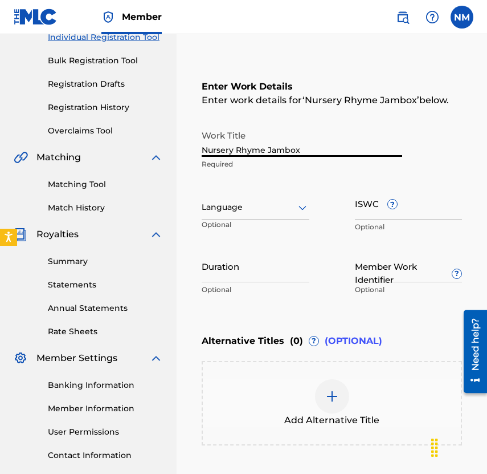
drag, startPoint x: 314, startPoint y: 150, endPoint x: 168, endPoint y: 139, distance: 146.4
click at [168, 141] on main "[PERSON_NAME] Summary Catalog Works Registration Claiming Tool Individual Regis…" at bounding box center [243, 202] width 487 height 645
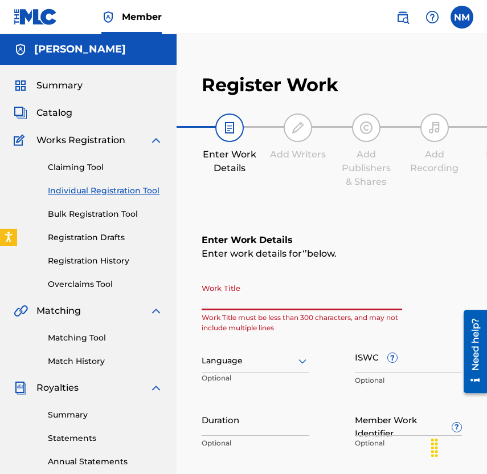
scroll to position [0, 0]
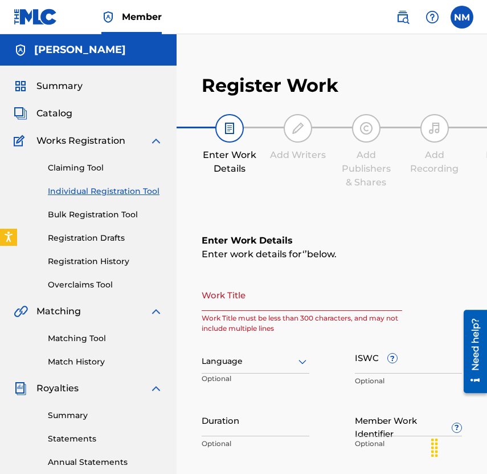
click at [286, 288] on input "Work Title" at bounding box center [302, 294] width 201 height 32
paste input "Nursery Rhyme Jambox"
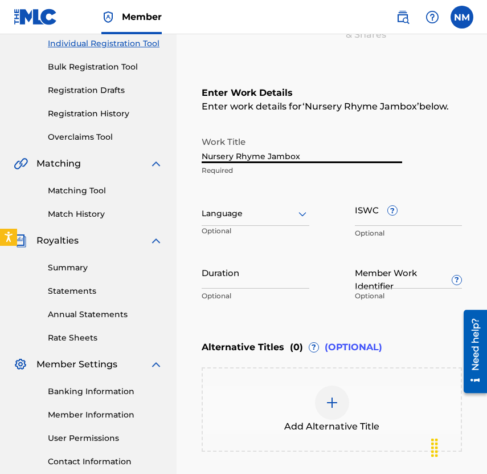
scroll to position [149, 0]
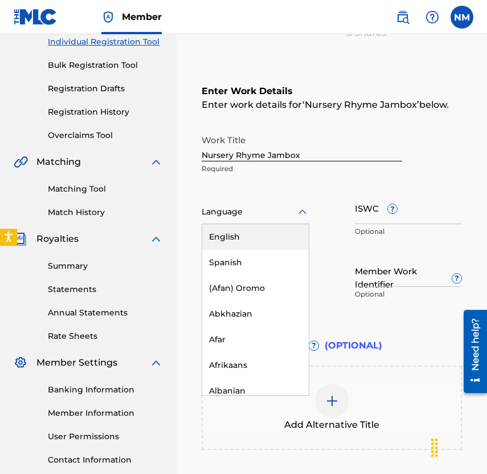
click at [280, 206] on div at bounding box center [256, 212] width 108 height 14
click at [257, 239] on div "English" at bounding box center [255, 237] width 107 height 26
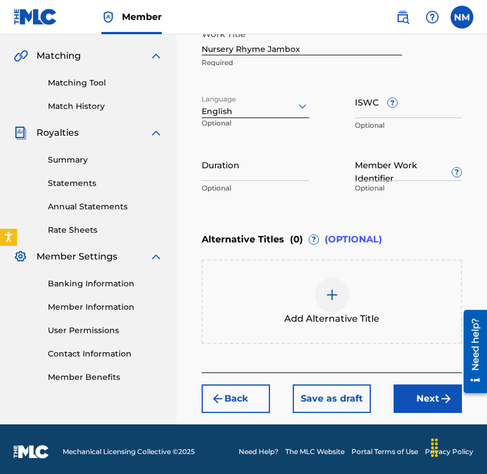
scroll to position [260, 0]
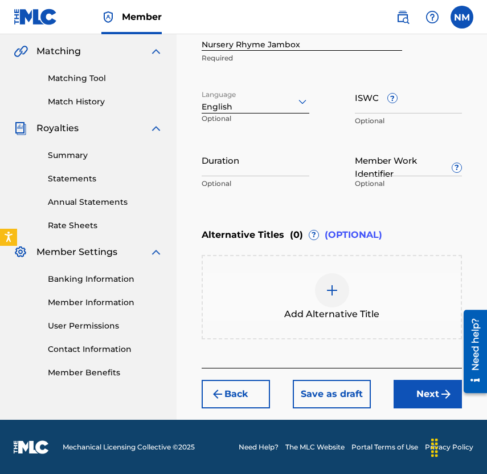
click at [418, 396] on button "Next" at bounding box center [428, 394] width 68 height 29
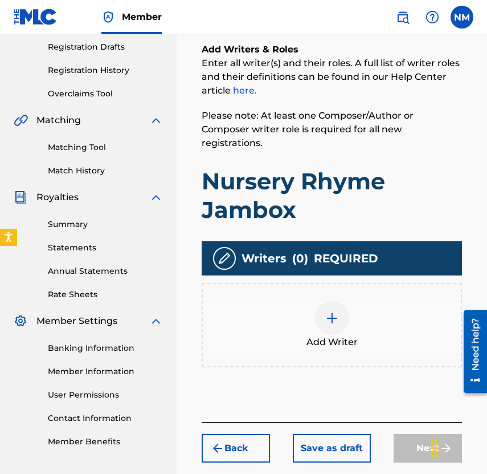
scroll to position [233, 0]
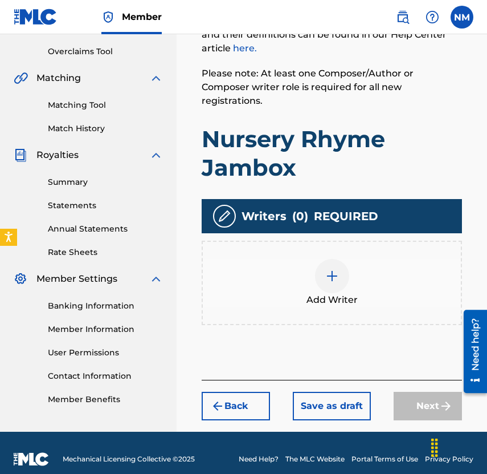
click at [333, 277] on div at bounding box center [332, 276] width 34 height 34
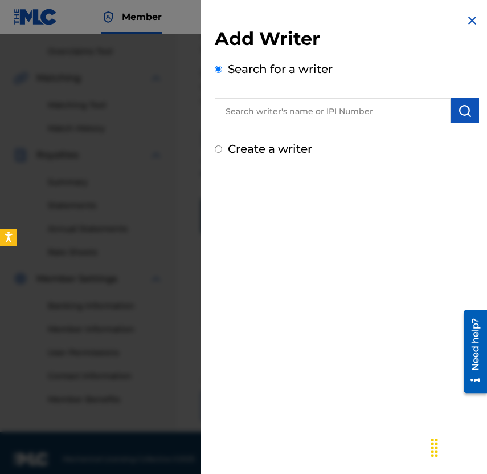
click at [279, 145] on label "Create a writer" at bounding box center [270, 149] width 84 height 14
click at [222, 145] on input "Create a writer" at bounding box center [218, 148] width 7 height 7
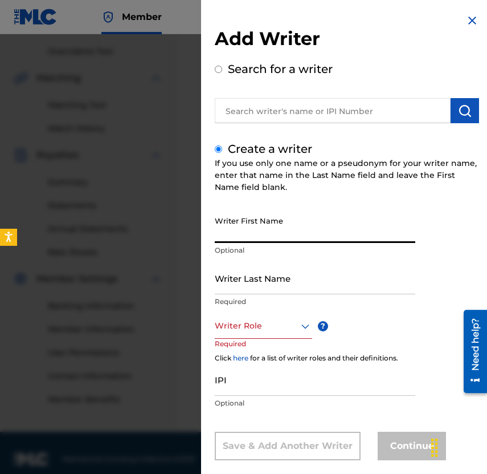
click at [275, 233] on input "Writer First Name" at bounding box center [315, 226] width 201 height 32
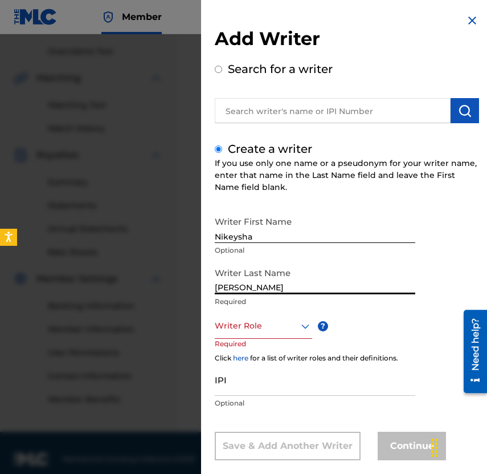
click at [279, 325] on div "Writer Role" at bounding box center [263, 326] width 97 height 26
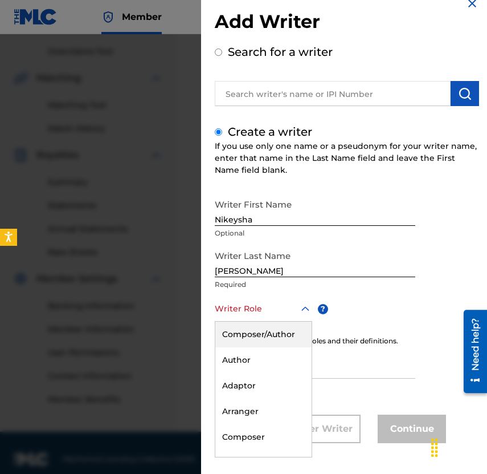
click at [275, 336] on div "Composer/Author" at bounding box center [263, 334] width 96 height 26
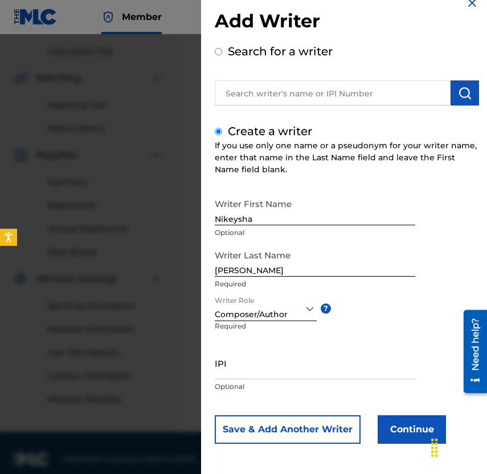
scroll to position [18, 0]
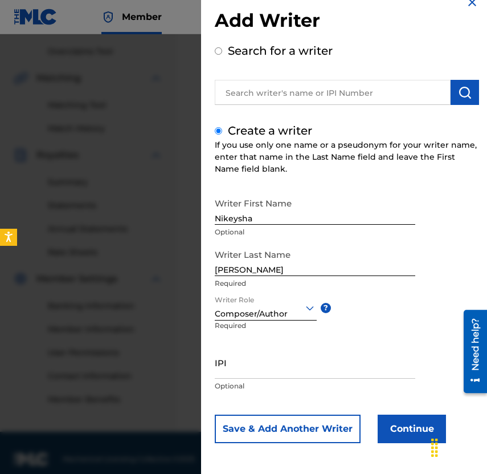
click at [400, 420] on button "Continue" at bounding box center [412, 428] width 68 height 29
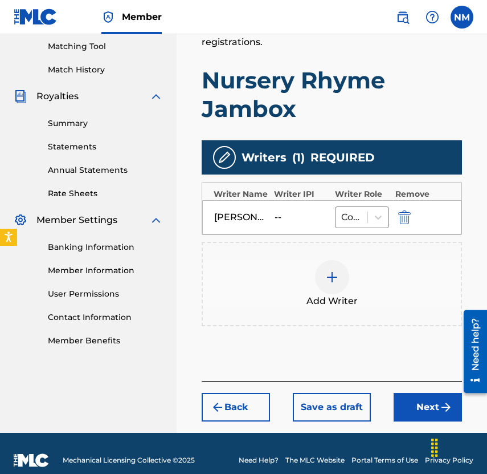
click at [416, 400] on button "Next" at bounding box center [428, 407] width 68 height 29
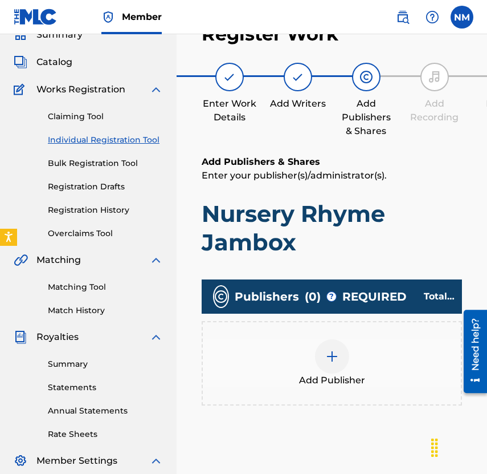
scroll to position [51, 0]
click at [332, 349] on img at bounding box center [332, 356] width 14 height 14
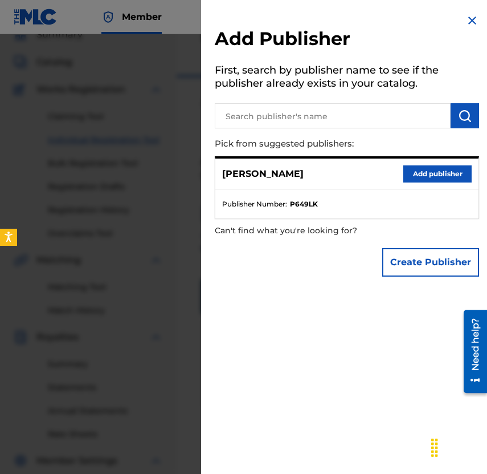
click at [404, 266] on button "Create Publisher" at bounding box center [430, 262] width 97 height 29
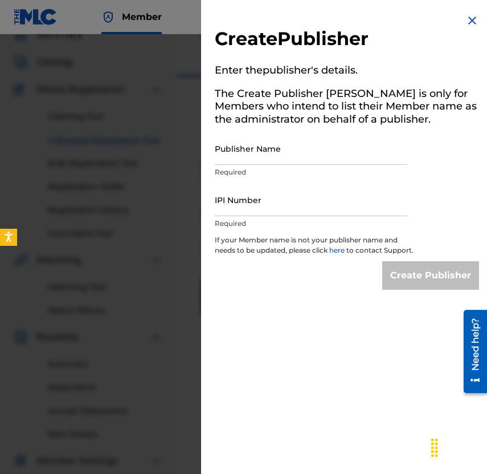
click at [334, 155] on input "Publisher Name" at bounding box center [311, 148] width 193 height 32
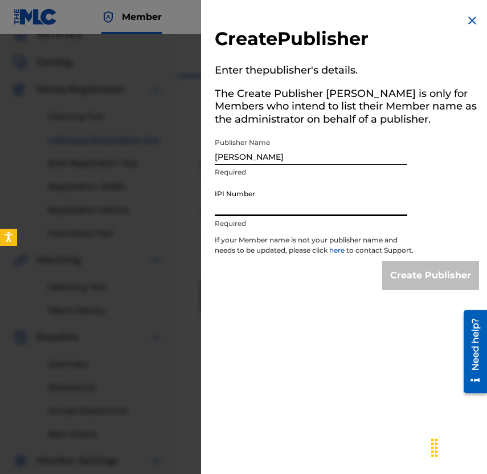
click at [351, 210] on input "IPI Number" at bounding box center [311, 200] width 193 height 32
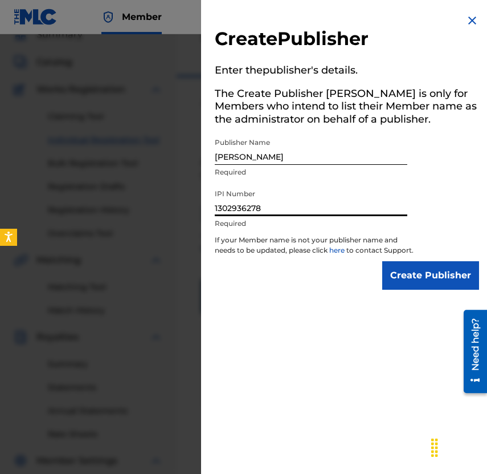
click at [428, 287] on input "Create Publisher" at bounding box center [430, 275] width 97 height 29
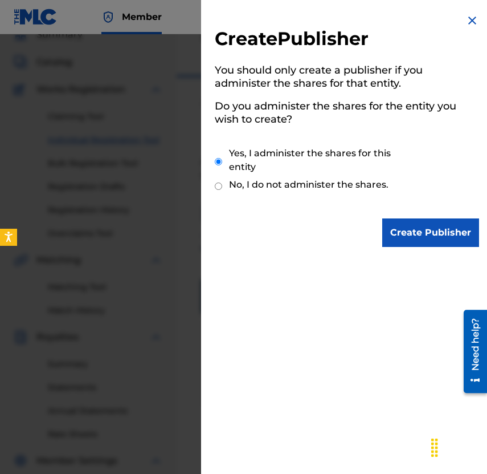
click at [407, 229] on input "Create Publisher" at bounding box center [430, 232] width 97 height 29
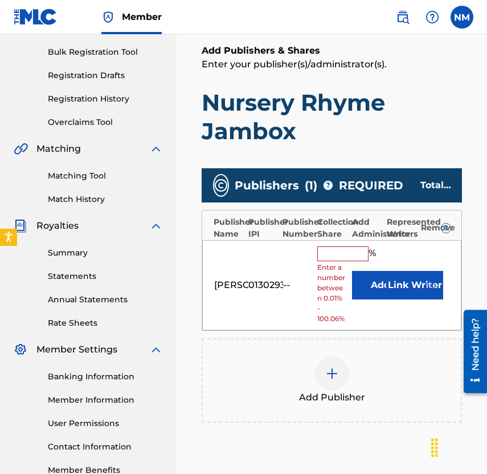
scroll to position [172, 0]
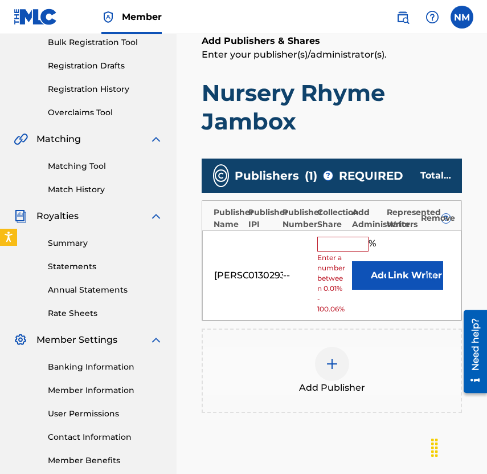
click at [343, 237] on input "text" at bounding box center [342, 244] width 51 height 15
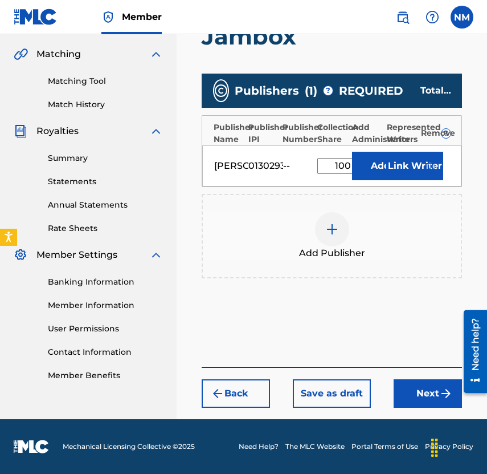
click at [417, 397] on button "Next" at bounding box center [428, 393] width 68 height 29
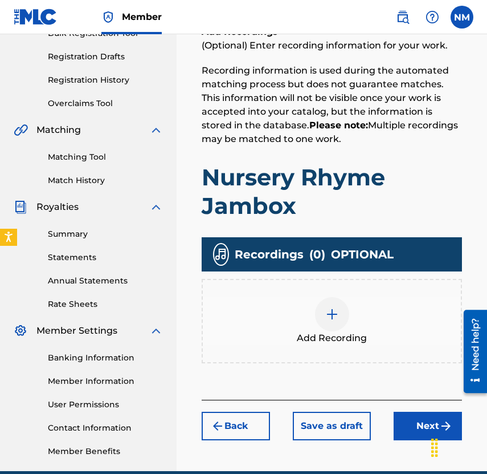
scroll to position [233, 0]
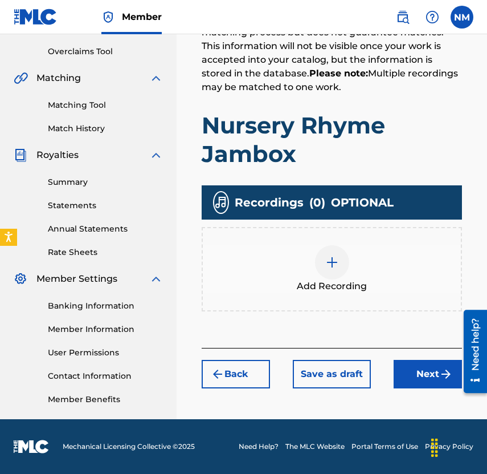
click at [339, 266] on div at bounding box center [332, 262] width 34 height 34
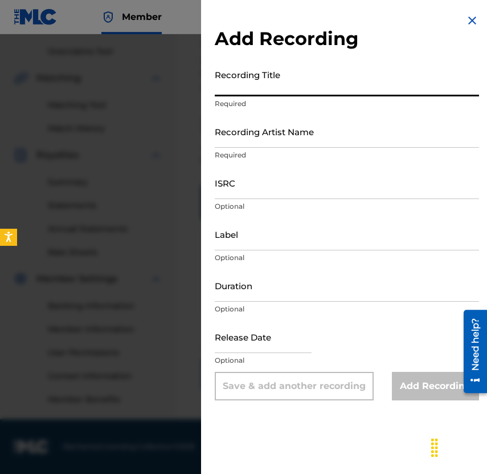
click at [247, 89] on input "Recording Title" at bounding box center [347, 80] width 264 height 32
paste input "Hickory Dickory Dock"
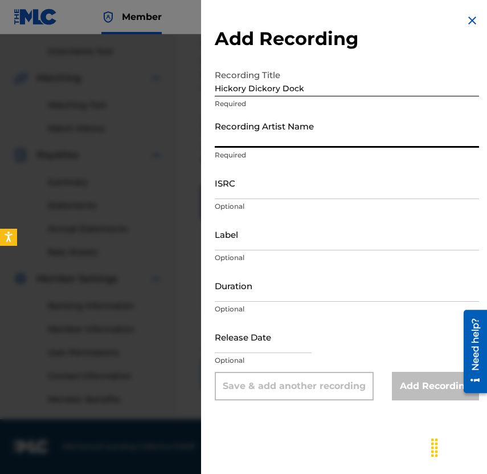
click at [253, 118] on input "Recording Artist Name" at bounding box center [347, 131] width 264 height 32
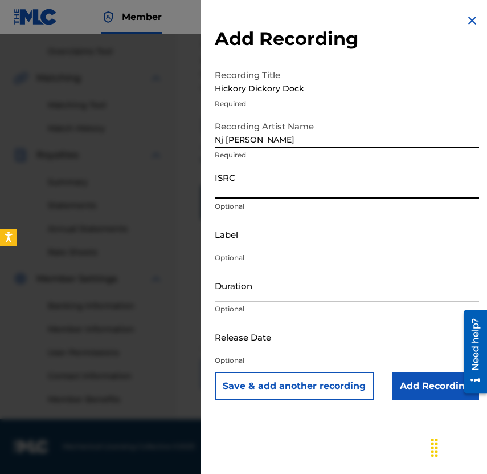
click at [428, 190] on input "ISRC" at bounding box center [347, 182] width 264 height 32
paste input "QZWFL2586438"
click at [356, 241] on input "Label" at bounding box center [347, 234] width 264 height 32
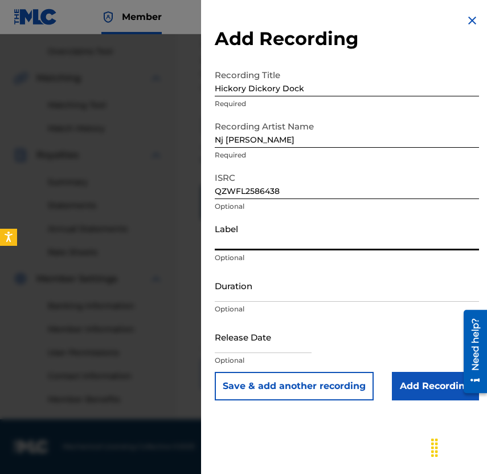
click at [298, 337] on input "text" at bounding box center [263, 336] width 97 height 32
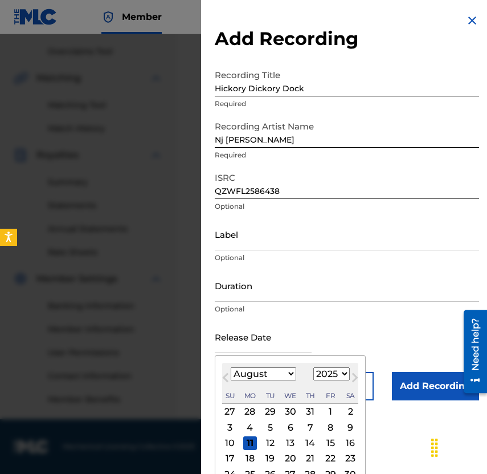
click at [229, 382] on button "Previous Month" at bounding box center [226, 380] width 18 height 18
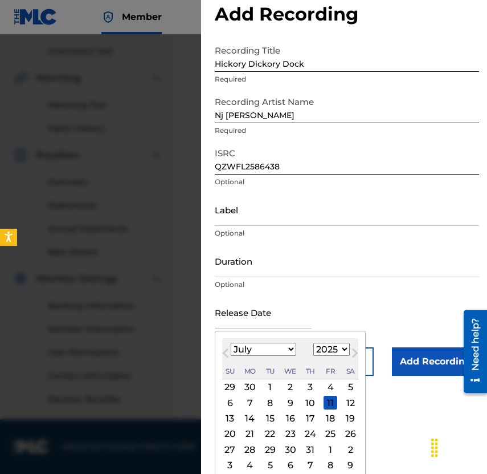
scroll to position [31, 0]
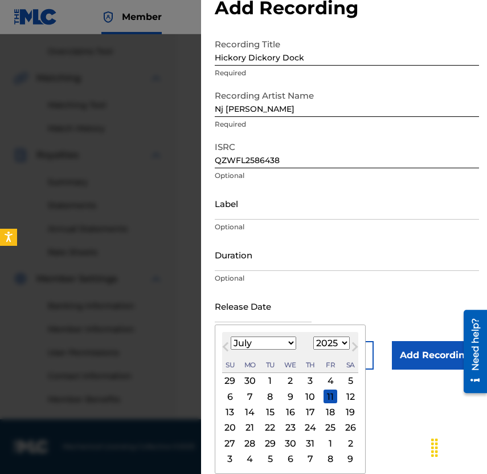
click at [225, 351] on button "Previous Month" at bounding box center [226, 349] width 18 height 18
click at [354, 350] on span "Next Month" at bounding box center [354, 348] width 0 height 17
click at [291, 428] on div "23" at bounding box center [291, 428] width 14 height 14
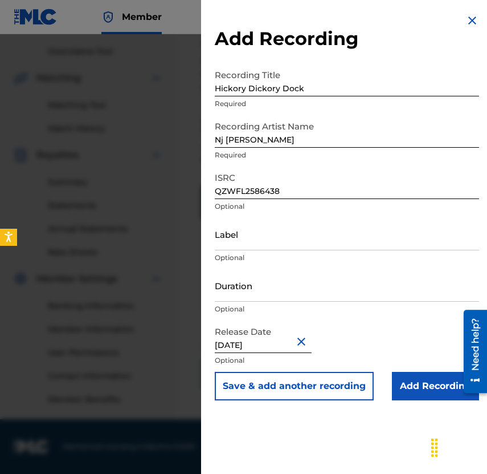
click at [350, 391] on button "Save & add another recording" at bounding box center [294, 386] width 159 height 29
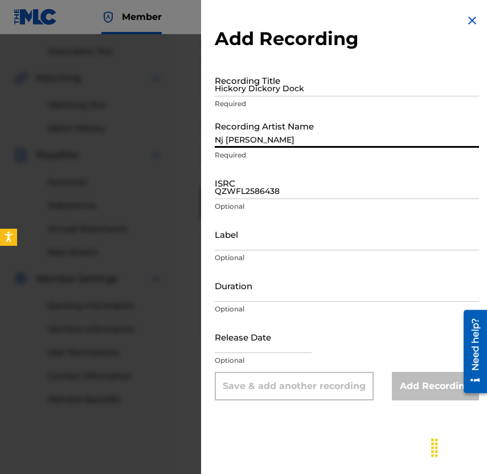
click at [266, 136] on input "Nj [PERSON_NAME]" at bounding box center [347, 131] width 264 height 32
paste input "QZWFL2586439"
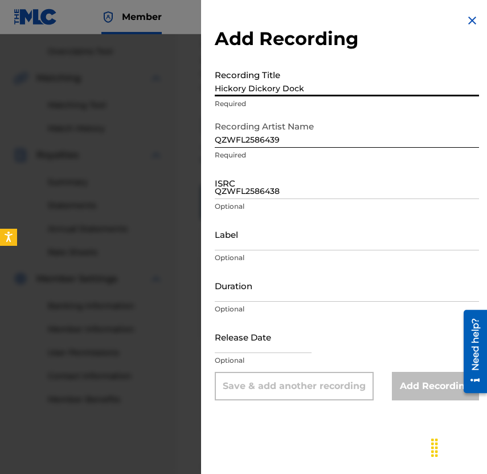
click at [372, 89] on input "Hickory Dickory Dock" at bounding box center [347, 80] width 264 height 32
paste input "Twinkle Twinkle my Little Star"
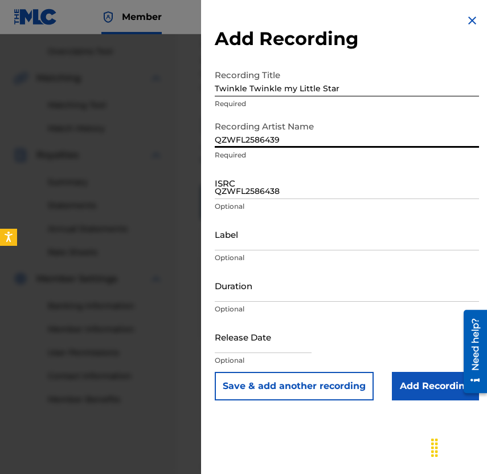
drag, startPoint x: 289, startPoint y: 144, endPoint x: 203, endPoint y: 140, distance: 85.6
click at [203, 141] on div "Add Recording Recording Title Twinkle Twinkle my Little Star Required Recording…" at bounding box center [347, 207] width 292 height 414
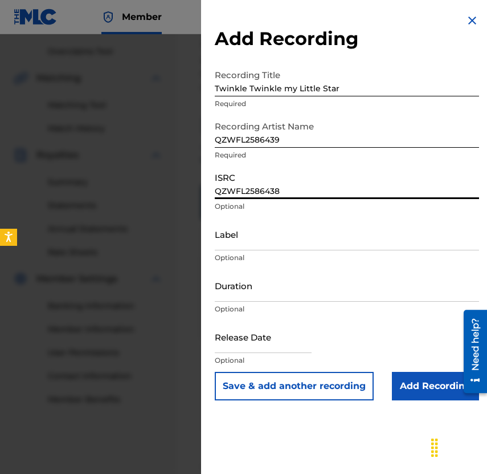
click at [224, 191] on input "QZWFL2586438" at bounding box center [347, 182] width 264 height 32
paste input "QZWFL2586439"
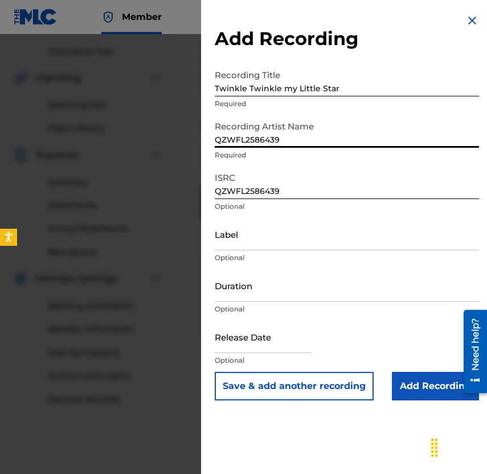
drag, startPoint x: 284, startPoint y: 146, endPoint x: 130, endPoint y: 134, distance: 154.9
click at [130, 134] on div "Add Recording Recording Title Twinkle Twinkle my Little Star Required Recording…" at bounding box center [243, 253] width 487 height 439
click at [249, 344] on input "text" at bounding box center [263, 336] width 97 height 32
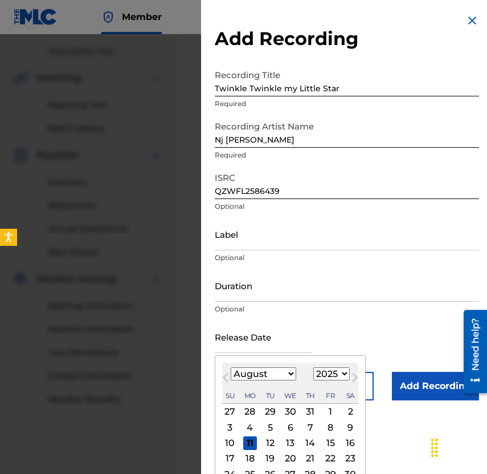
click at [227, 374] on span "Previous Month" at bounding box center [227, 379] width 0 height 17
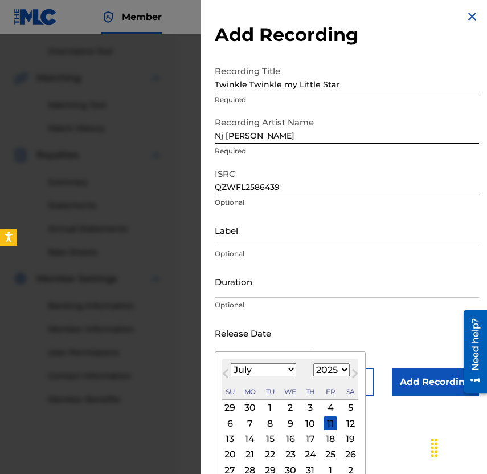
scroll to position [18, 0]
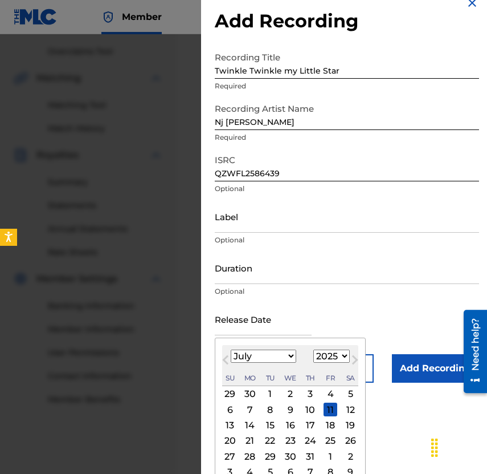
click at [291, 437] on div "23" at bounding box center [291, 441] width 14 height 14
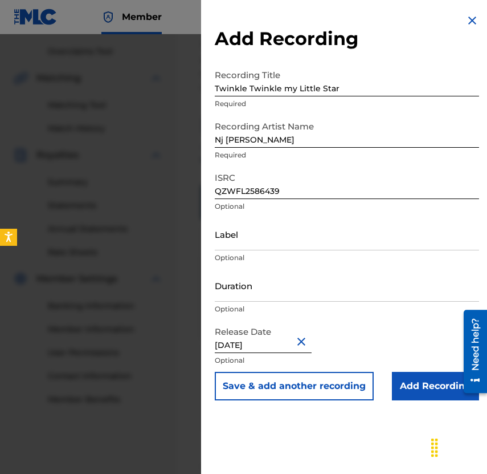
click at [343, 397] on button "Save & add another recording" at bounding box center [294, 386] width 159 height 29
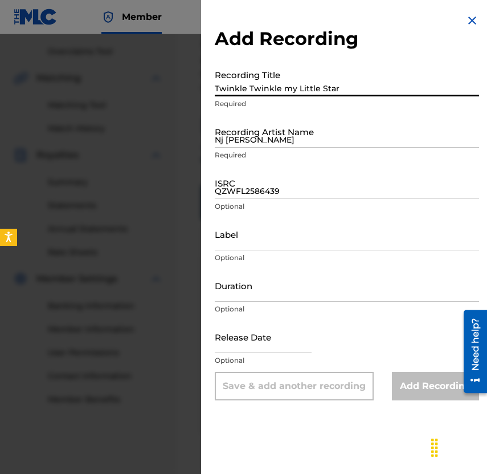
click at [392, 76] on input "Twinkle Twinkle my Little Star" at bounding box center [347, 80] width 264 height 32
paste input "Row On"
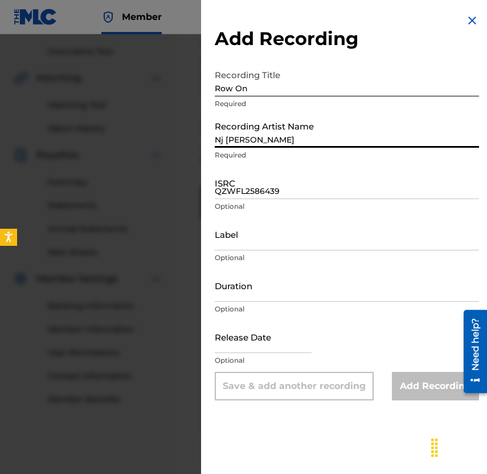
click at [285, 133] on input "Nj [PERSON_NAME]" at bounding box center [347, 131] width 264 height 32
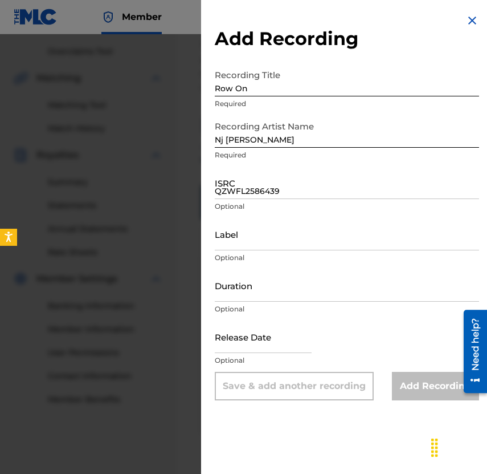
click at [457, 187] on input "QZWFL2586439" at bounding box center [347, 182] width 264 height 32
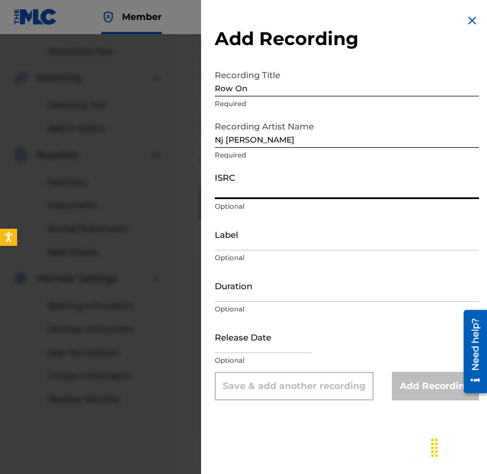
paste input "QZWFL2586440"
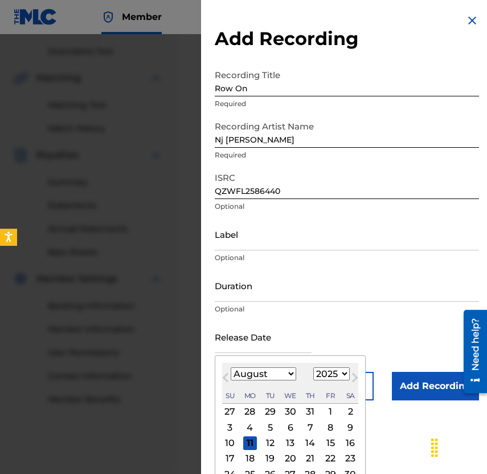
click at [254, 329] on input "text" at bounding box center [263, 336] width 97 height 32
click at [227, 374] on span "Previous Month" at bounding box center [227, 379] width 0 height 17
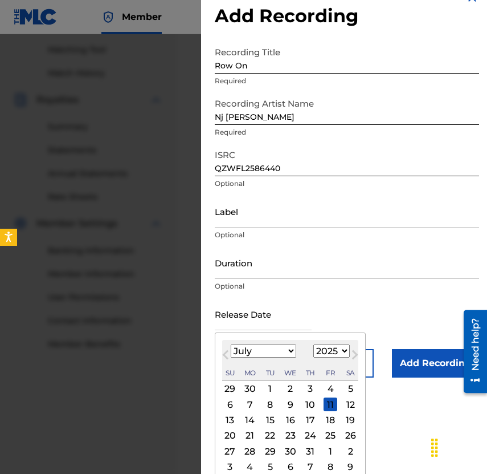
scroll to position [31, 0]
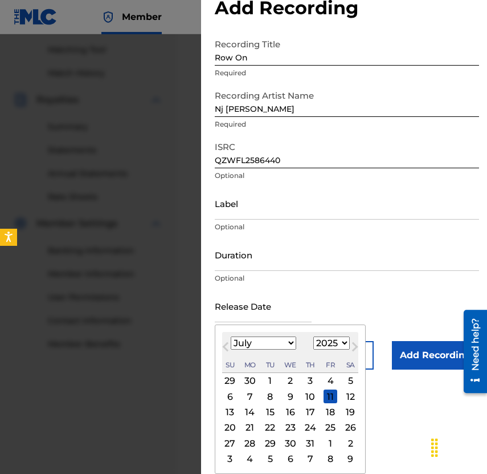
click at [272, 438] on div "29" at bounding box center [270, 443] width 14 height 14
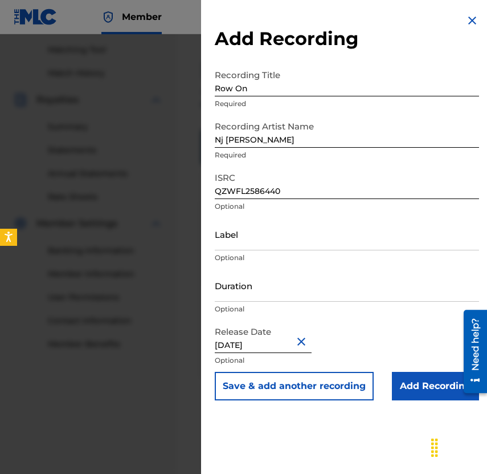
click at [332, 382] on button "Save & add another recording" at bounding box center [294, 386] width 159 height 29
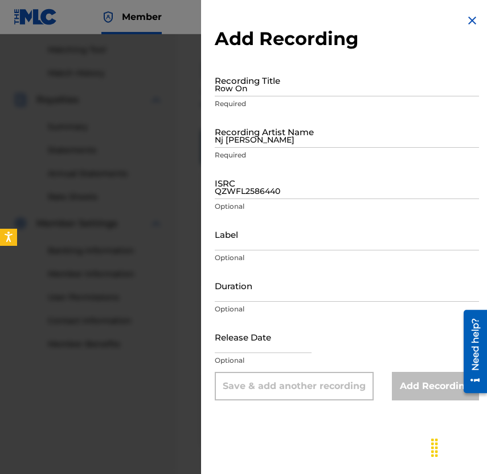
click at [307, 87] on input "Row On" at bounding box center [347, 80] width 264 height 32
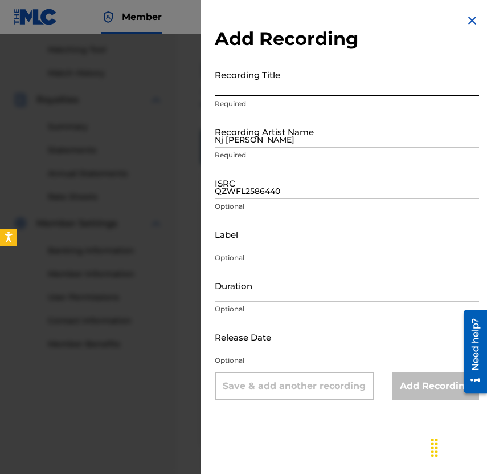
paste input "Hush A Bye Baby (No Sleep)"
click at [257, 188] on input "QZWFL2586440" at bounding box center [347, 182] width 264 height 32
click at [396, 191] on input "QZWFL2586440" at bounding box center [347, 182] width 264 height 32
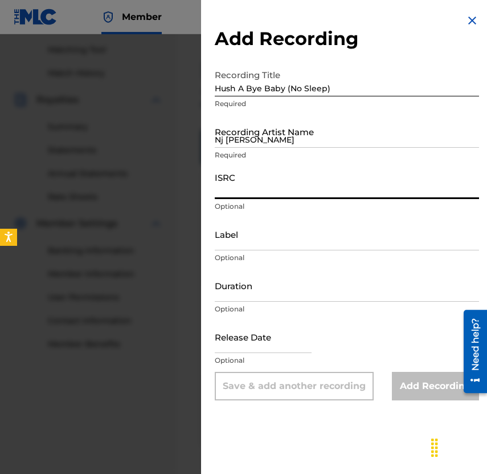
paste input "QZWFL2586441"
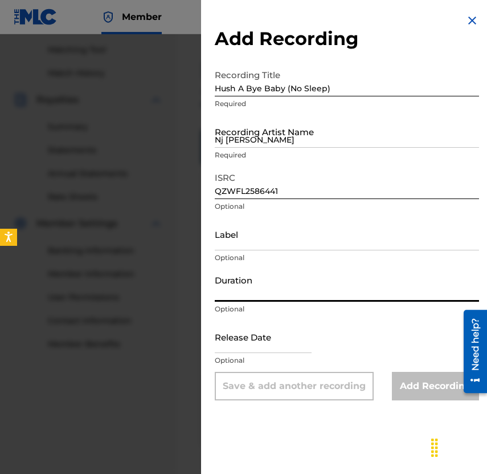
click at [304, 287] on input "Duration" at bounding box center [347, 285] width 264 height 32
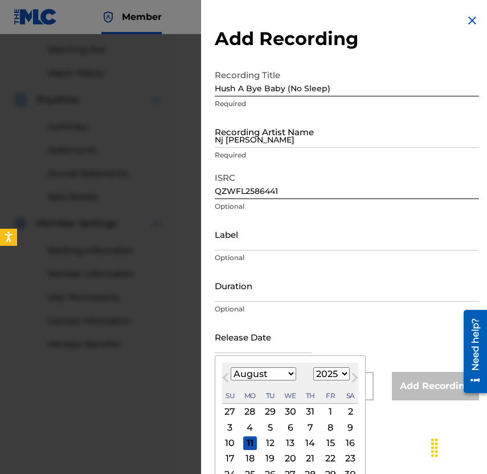
click at [280, 328] on input "text" at bounding box center [263, 336] width 97 height 32
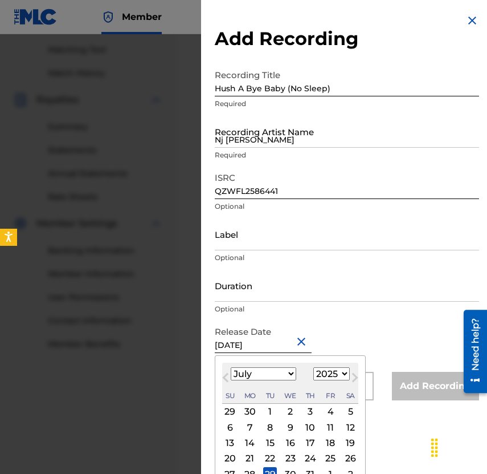
click at [243, 342] on input "[DATE]" at bounding box center [263, 336] width 97 height 32
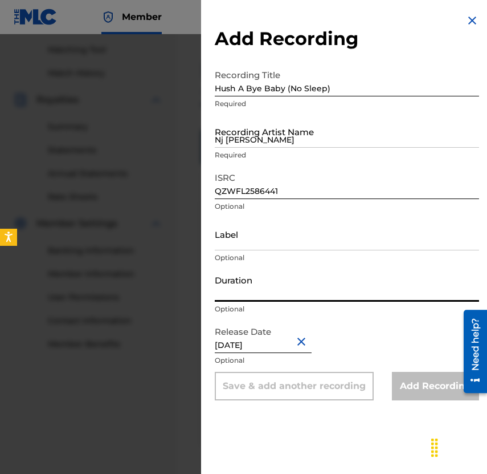
click at [353, 291] on input "Duration" at bounding box center [347, 285] width 264 height 32
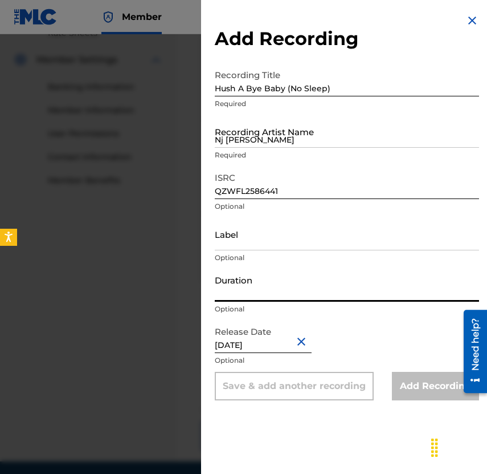
scroll to position [489, 0]
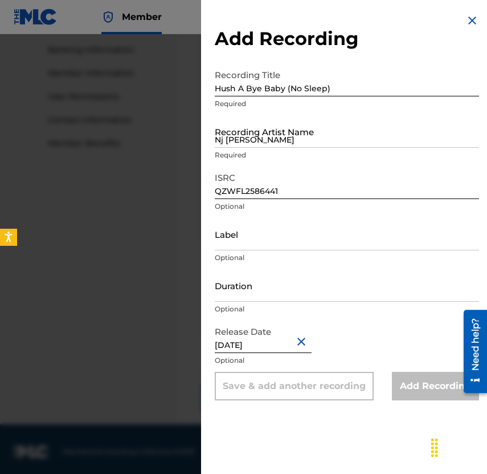
click at [307, 410] on div "Add Recording Recording Title Hush A Bye Baby (No Sleep) Required Recording Art…" at bounding box center [347, 207] width 292 height 414
drag, startPoint x: 299, startPoint y: 194, endPoint x: 192, endPoint y: 185, distance: 107.5
click at [192, 187] on div "Add Recording Recording Title Hush A Bye Baby (No Sleep) Required Recording Art…" at bounding box center [243, 253] width 487 height 439
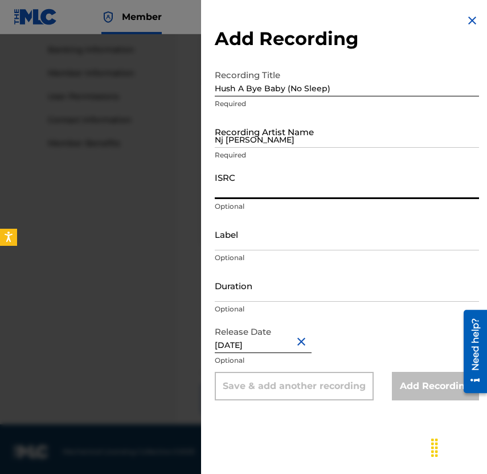
click at [250, 247] on input "Label" at bounding box center [347, 234] width 264 height 32
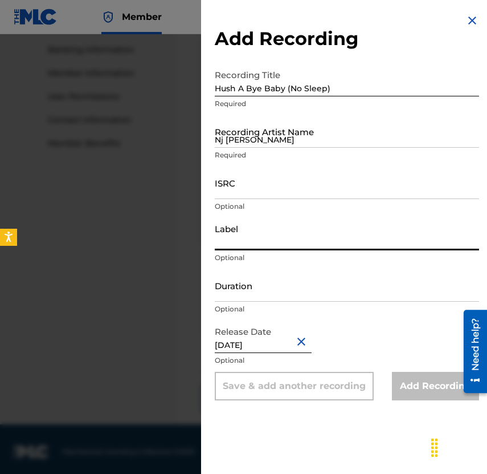
click at [253, 237] on input "Label" at bounding box center [347, 234] width 264 height 32
click at [298, 344] on button "Close" at bounding box center [303, 341] width 17 height 35
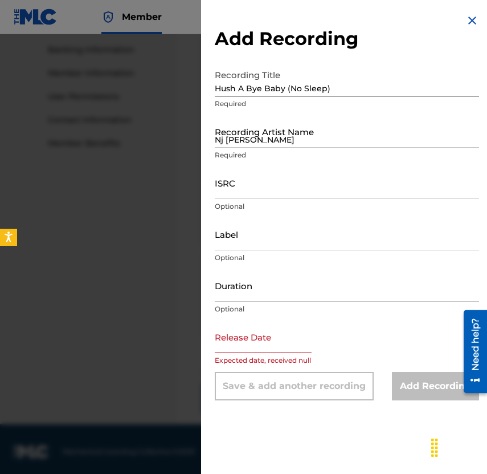
click at [266, 343] on input "text" at bounding box center [263, 336] width 97 height 32
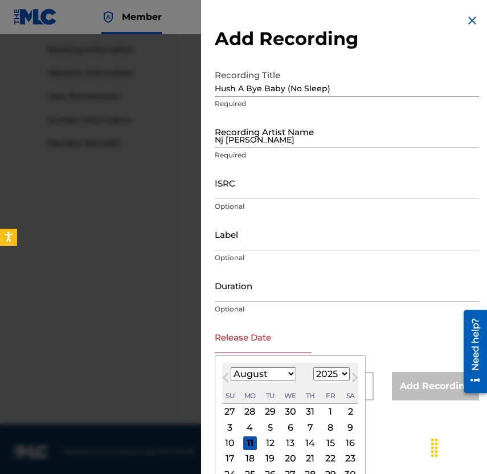
click at [227, 380] on span "Previous Month" at bounding box center [227, 379] width 0 height 17
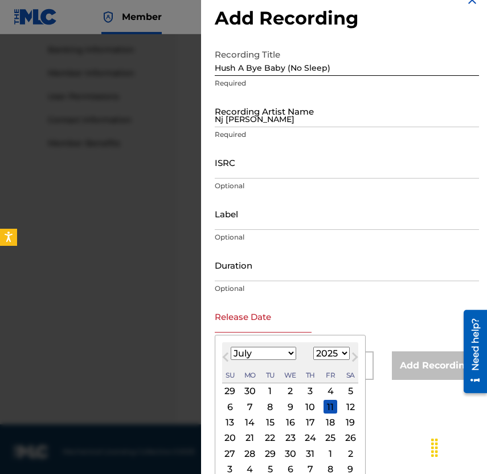
scroll to position [31, 0]
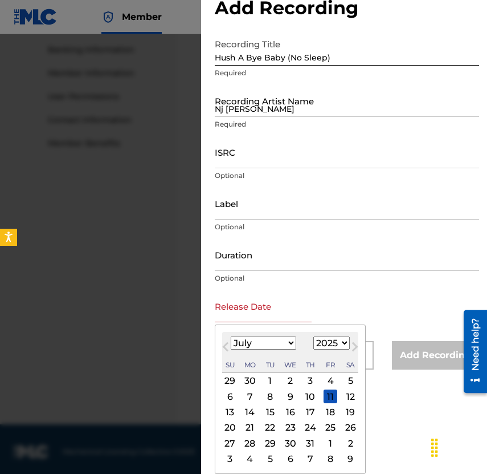
click at [290, 429] on div "23" at bounding box center [291, 428] width 14 height 14
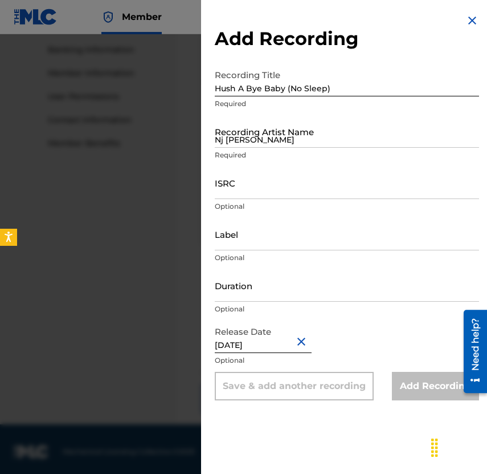
scroll to position [0, 0]
click at [271, 189] on input "ISRC" at bounding box center [347, 182] width 264 height 32
paste input "QZWFL2586441"
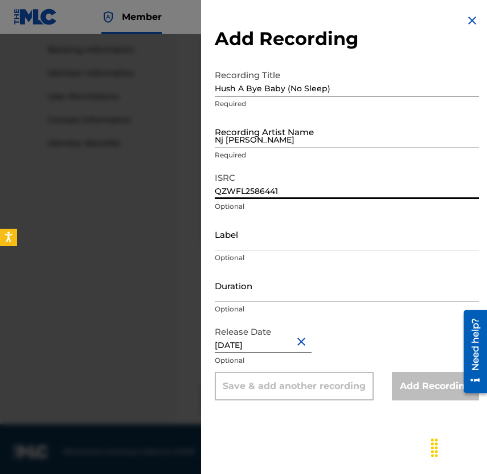
click at [264, 239] on input "Label" at bounding box center [347, 234] width 264 height 32
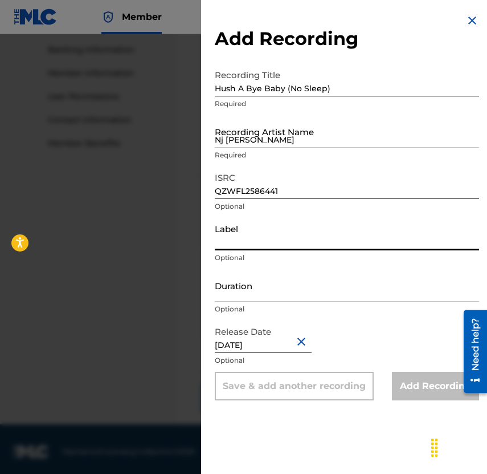
scroll to position [270, 0]
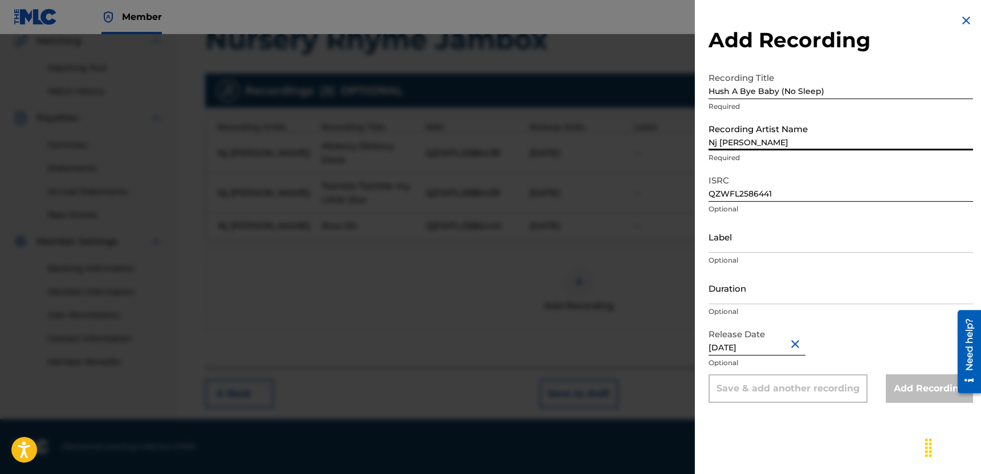
click at [812, 148] on input "Nj [PERSON_NAME]" at bounding box center [841, 134] width 264 height 32
click at [806, 208] on p "Optional" at bounding box center [841, 209] width 264 height 10
click at [799, 222] on input "Label" at bounding box center [841, 237] width 264 height 32
click at [797, 349] on button "Close" at bounding box center [796, 344] width 17 height 35
click at [774, 352] on input "text" at bounding box center [757, 339] width 97 height 32
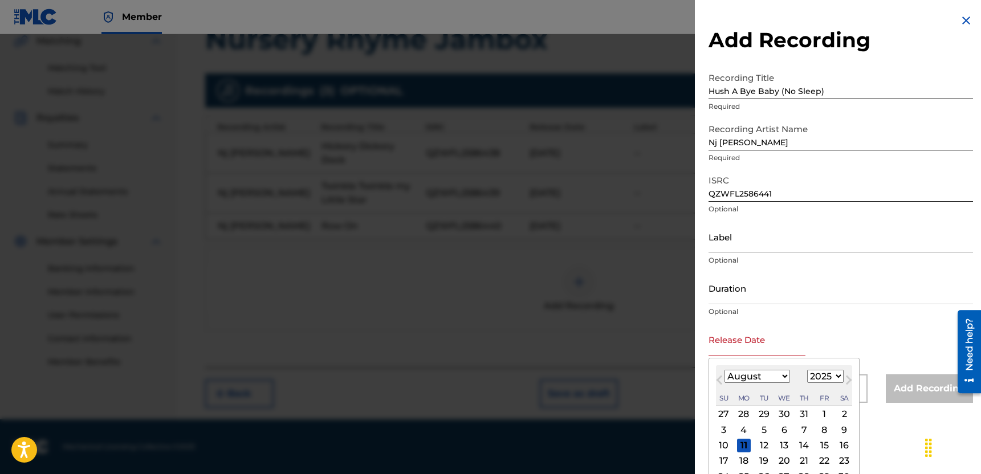
click at [720, 382] on span "Previous Month" at bounding box center [720, 381] width 0 height 17
click at [780, 458] on div "23" at bounding box center [784, 461] width 14 height 14
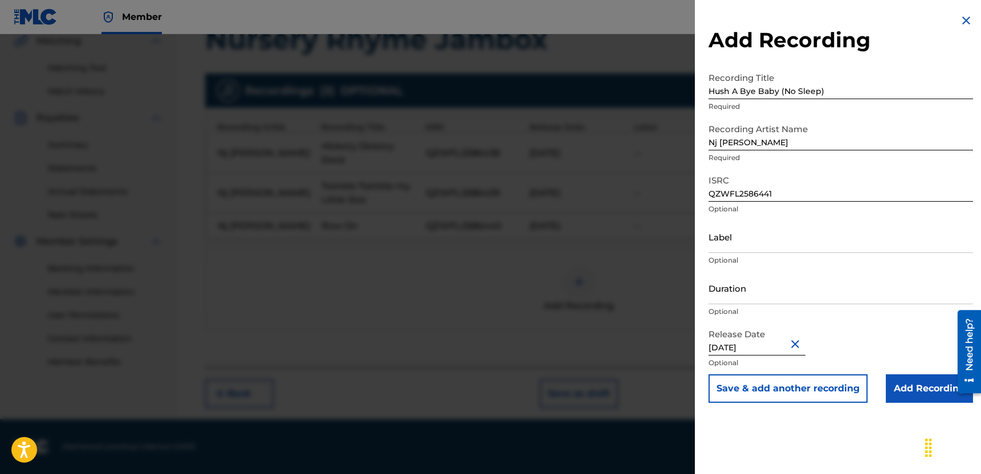
click at [789, 451] on div "Add Recording Recording Title Hush A Bye Baby (No Sleep) Required Recording Art…" at bounding box center [841, 237] width 292 height 474
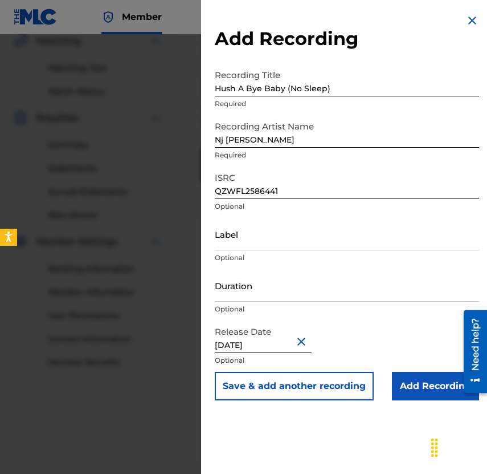
click at [415, 388] on input "Add Recording" at bounding box center [435, 386] width 87 height 29
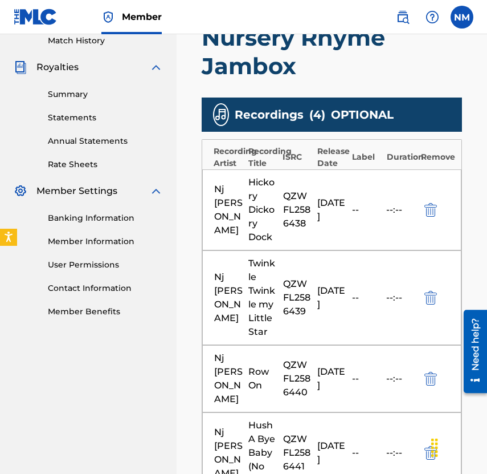
scroll to position [570, 0]
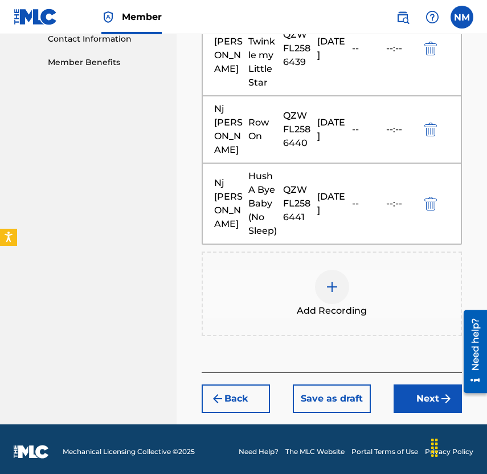
click at [396, 385] on button "Next" at bounding box center [428, 398] width 68 height 29
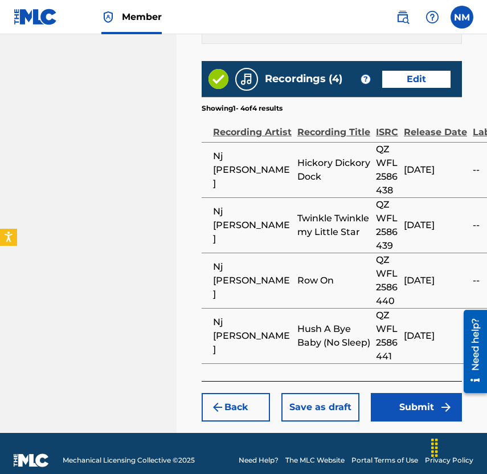
scroll to position [836, 0]
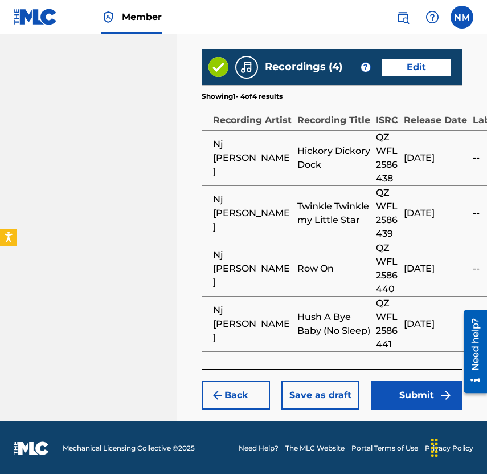
click at [392, 384] on button "Submit" at bounding box center [416, 395] width 91 height 29
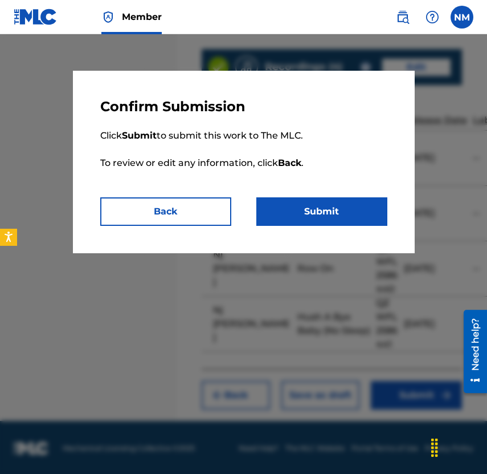
click at [316, 207] on button "Submit" at bounding box center [322, 211] width 131 height 29
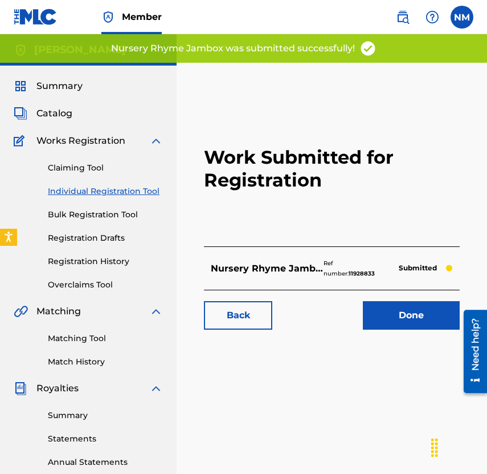
click at [408, 314] on link "Done" at bounding box center [411, 315] width 97 height 29
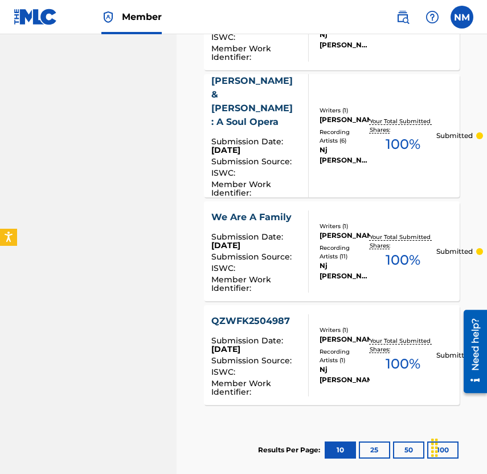
scroll to position [657, 0]
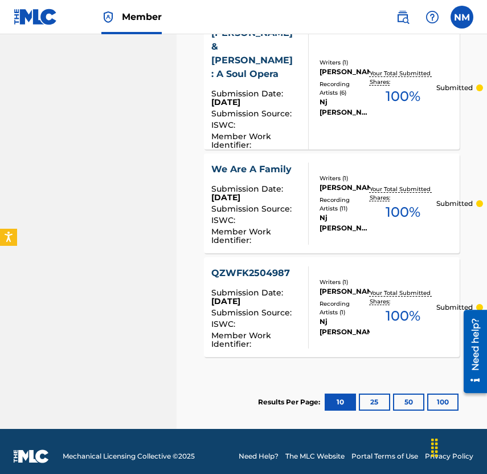
click at [392, 306] on span "100 %" at bounding box center [403, 316] width 35 height 21
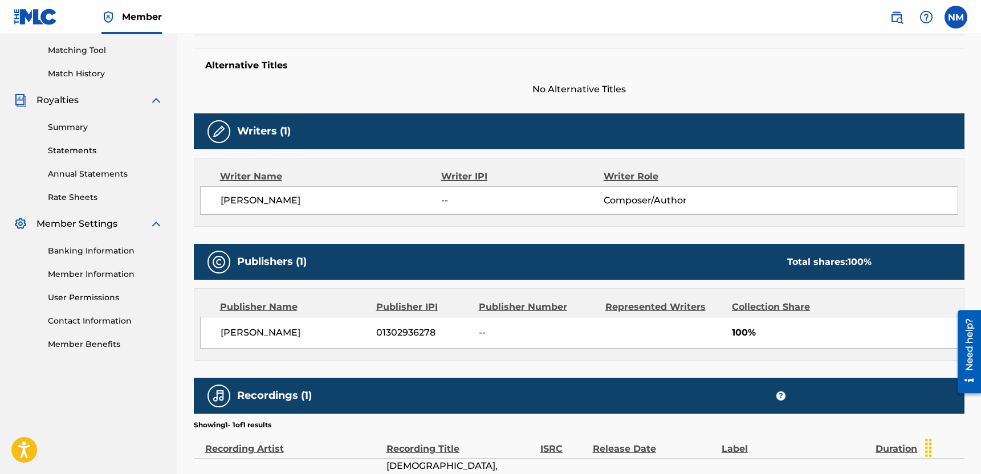
scroll to position [288, 0]
click at [215, 118] on div "Writers (1)" at bounding box center [579, 131] width 771 height 36
click at [220, 135] on img at bounding box center [219, 132] width 14 height 14
click at [237, 162] on div "Writer Name Writer IPI Writer Role [PERSON_NAME] -- Composer/Author" at bounding box center [579, 192] width 771 height 69
click at [242, 176] on div "Writer Name" at bounding box center [331, 177] width 222 height 14
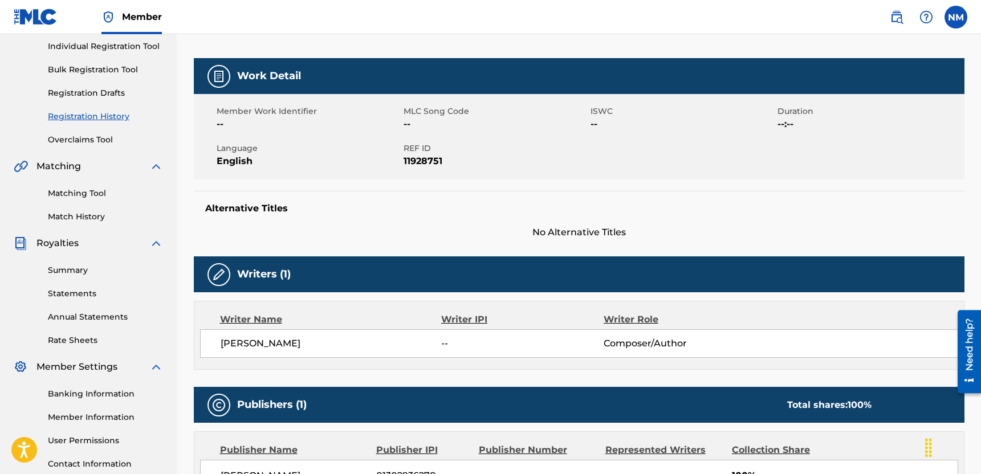
scroll to position [75, 0]
